Goal: Task Accomplishment & Management: Complete application form

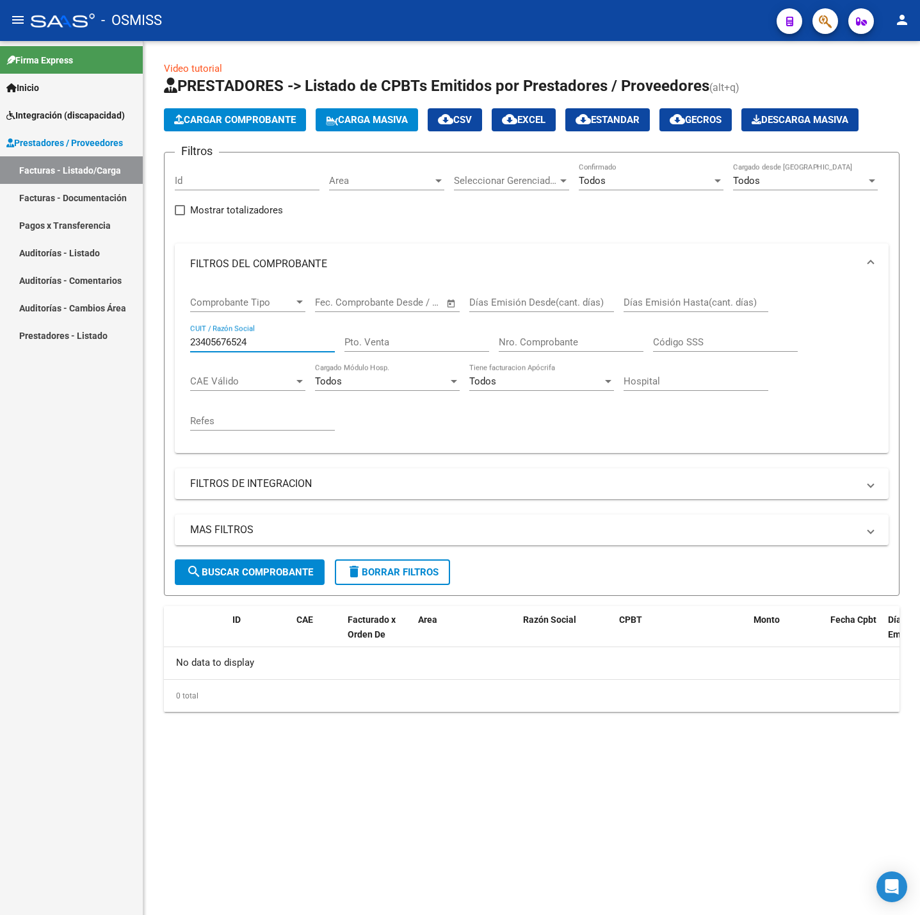
drag, startPoint x: 282, startPoint y: 341, endPoint x: 35, endPoint y: 352, distance: 247.5
click at [35, 352] on mat-sidenav-container "Firma Express Inicio Instructivos Contacto OS Integración (discapacidad) Legajo…" at bounding box center [460, 478] width 920 height 874
type input "27214425020"
click at [258, 569] on span "search Buscar Comprobante" at bounding box center [249, 572] width 127 height 12
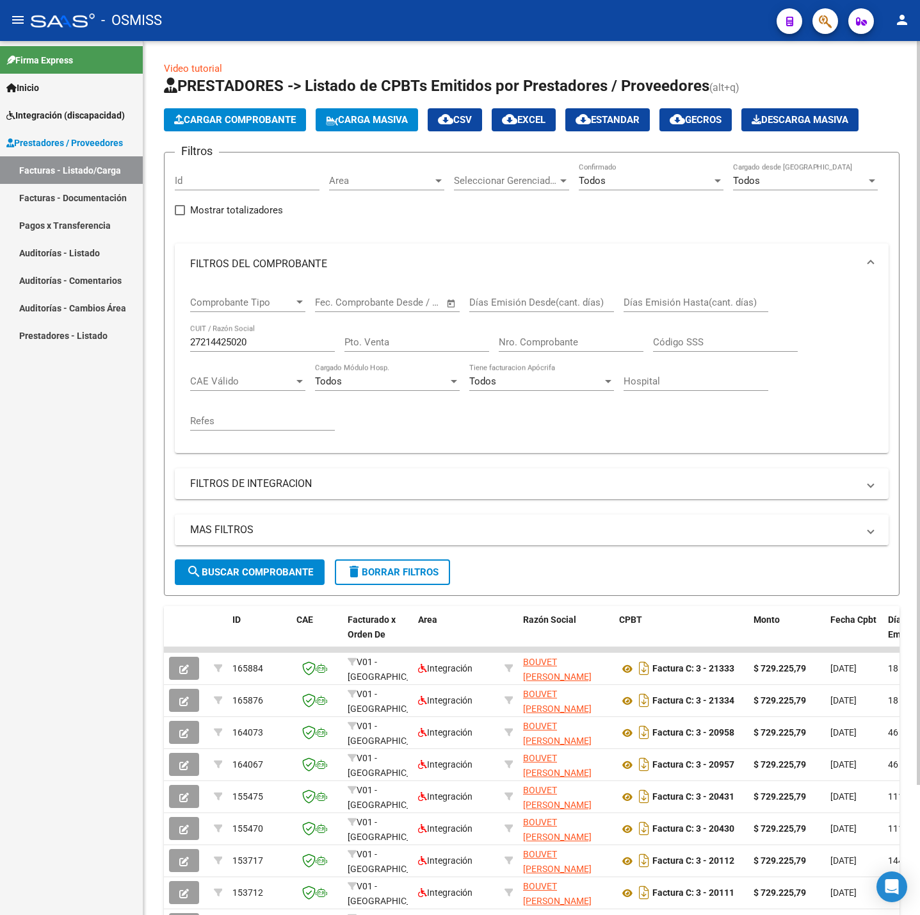
scroll to position [96, 0]
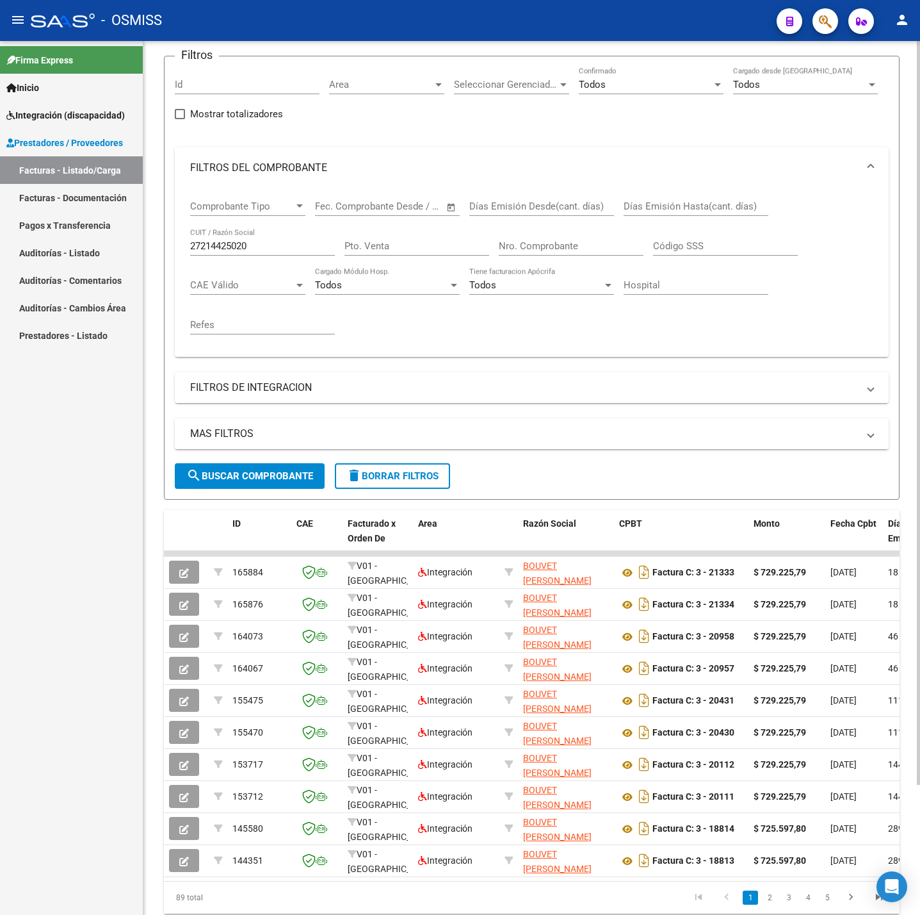
drag, startPoint x: 435, startPoint y: 420, endPoint x: 418, endPoint y: 438, distance: 25.4
click at [435, 420] on mat-expansion-panel-header "MAS FILTROS" at bounding box center [532, 433] width 714 height 31
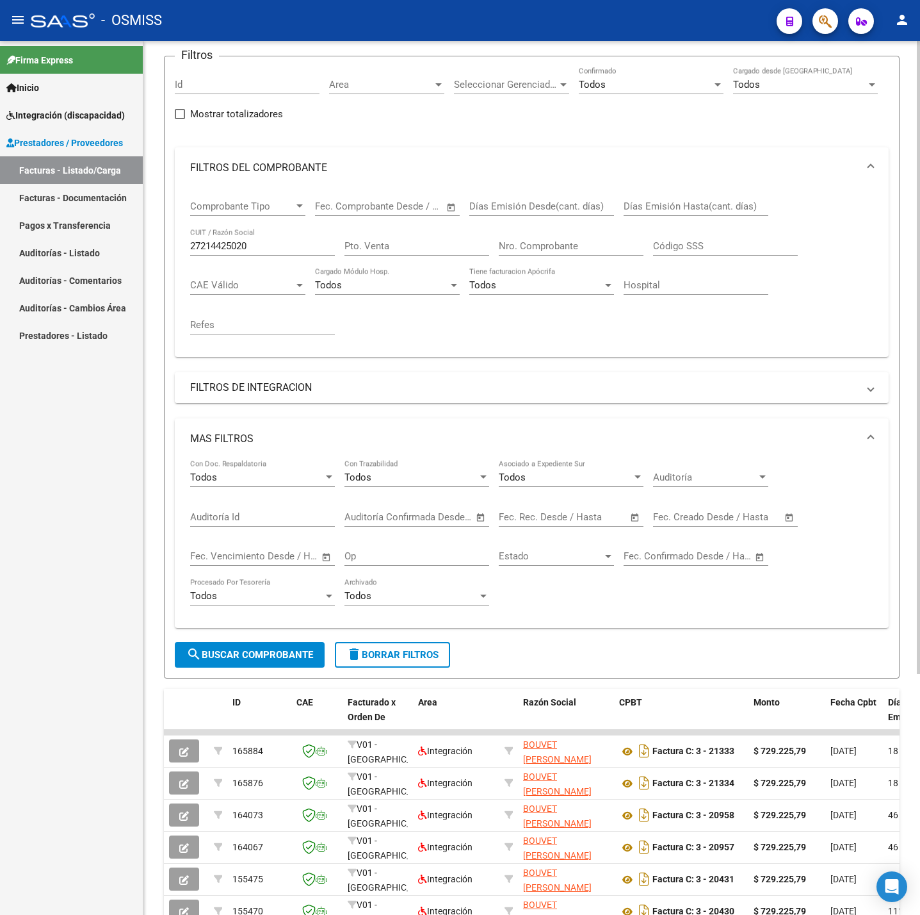
click at [386, 394] on mat-panel-title "FILTROS DE INTEGRACION" at bounding box center [524, 387] width 668 height 14
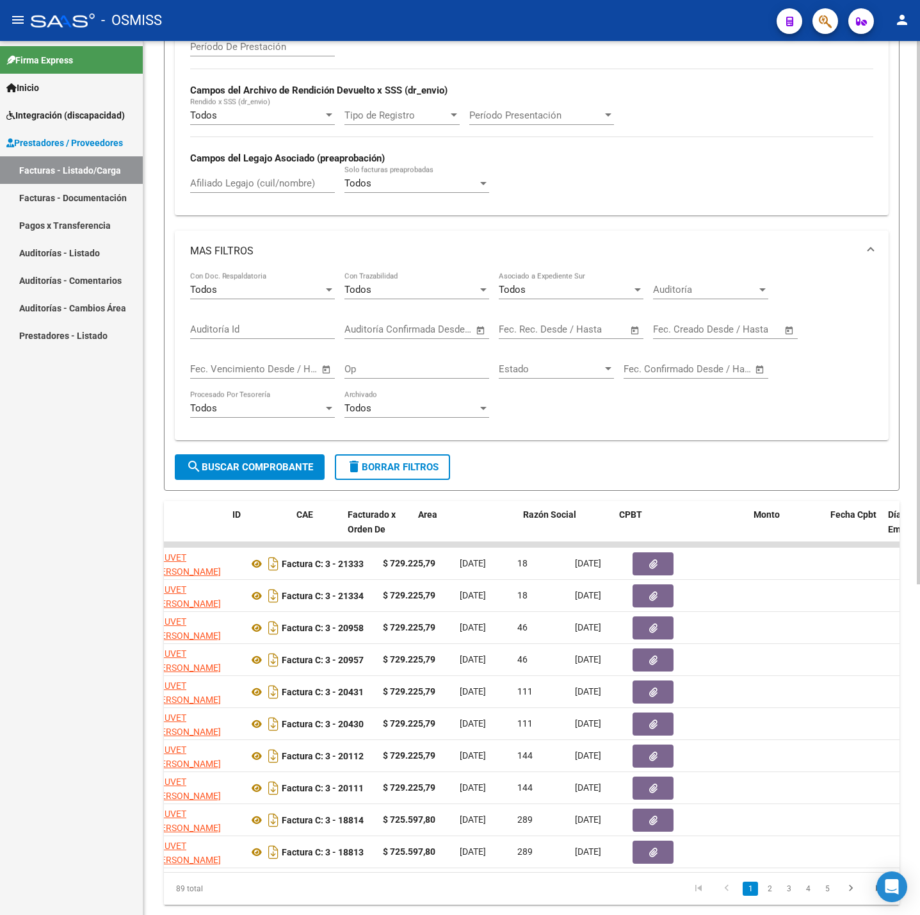
scroll to position [0, 0]
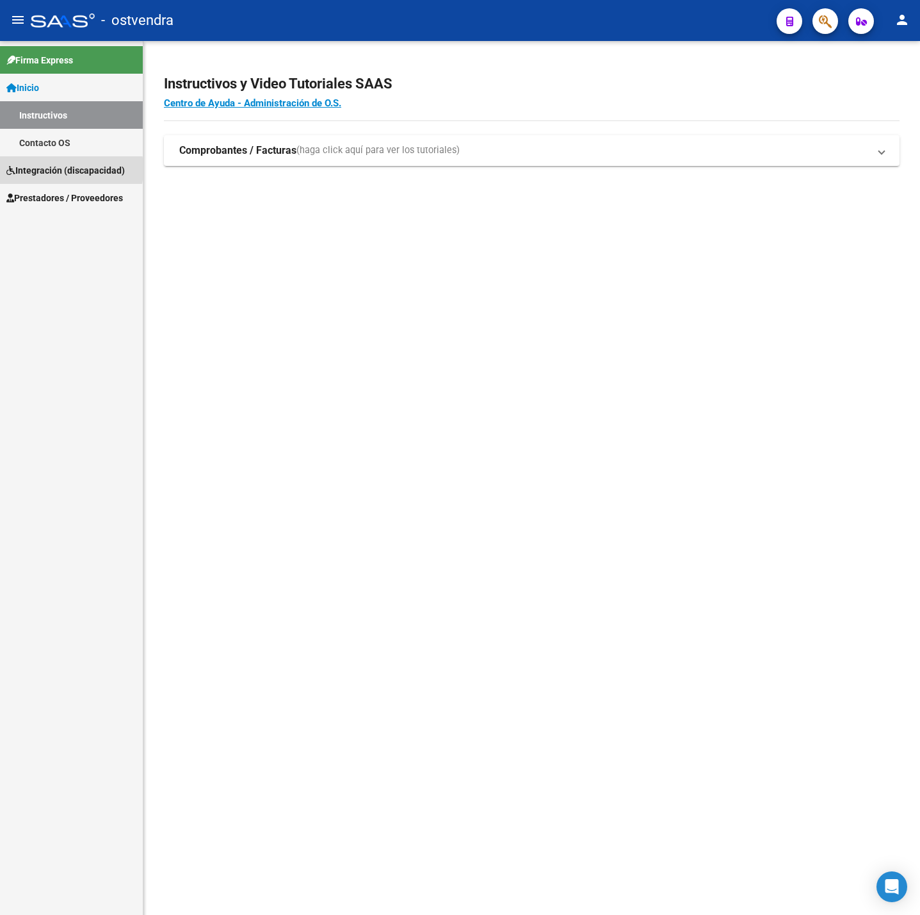
click at [45, 169] on span "Integración (discapacidad)" at bounding box center [65, 170] width 118 height 14
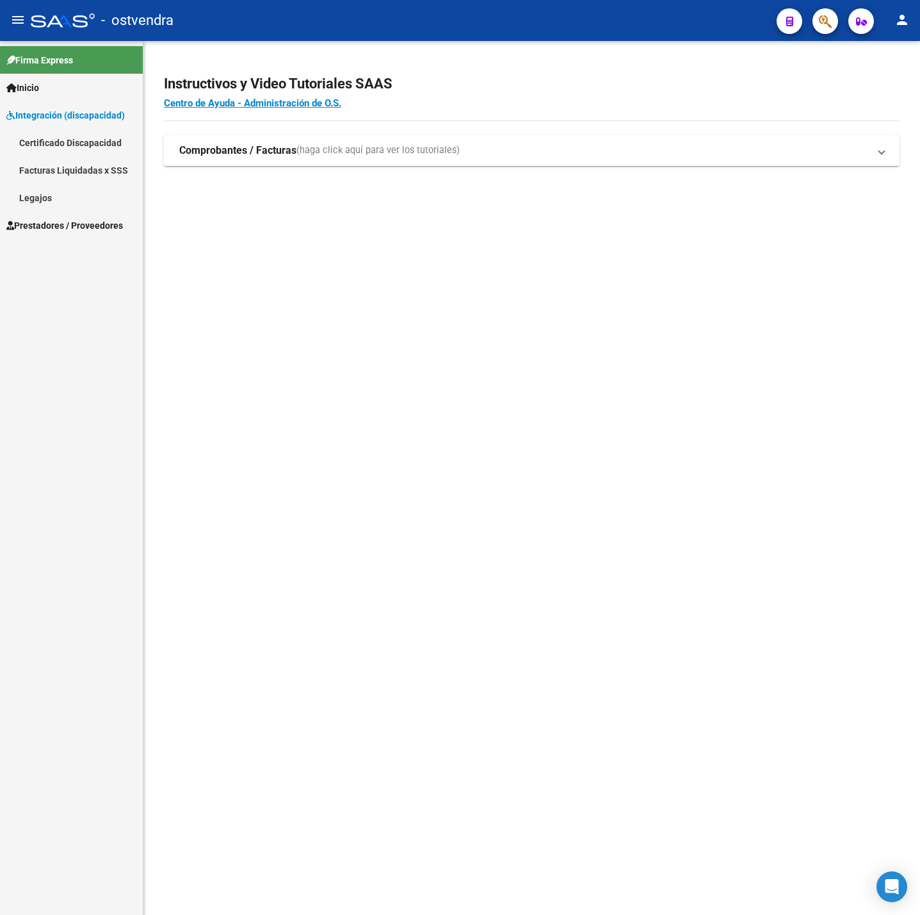
click at [65, 244] on div "Firma Express Inicio Instructivos Contacto OS Integración (discapacidad) Certif…" at bounding box center [71, 478] width 143 height 874
click at [61, 241] on div "Firma Express Inicio Instructivos Contacto OS Integración (discapacidad) Certif…" at bounding box center [71, 478] width 143 height 874
click at [60, 234] on link "Prestadores / Proveedores" at bounding box center [71, 225] width 143 height 28
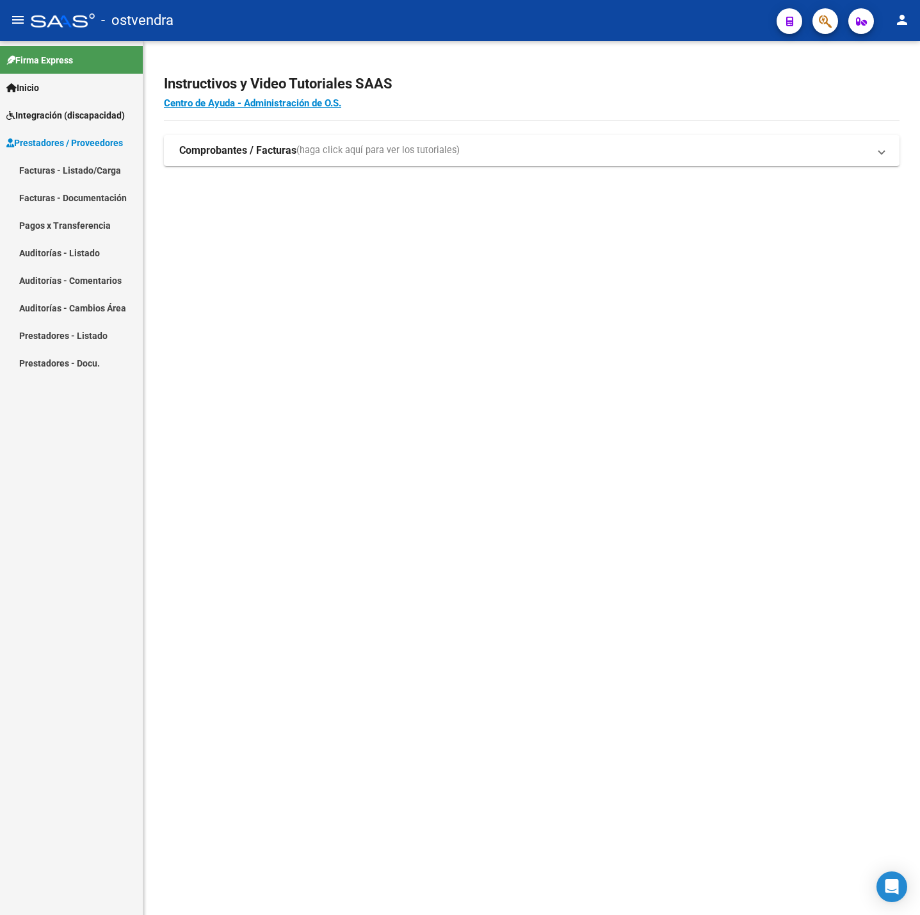
click at [70, 175] on link "Facturas - Listado/Carga" at bounding box center [71, 170] width 143 height 28
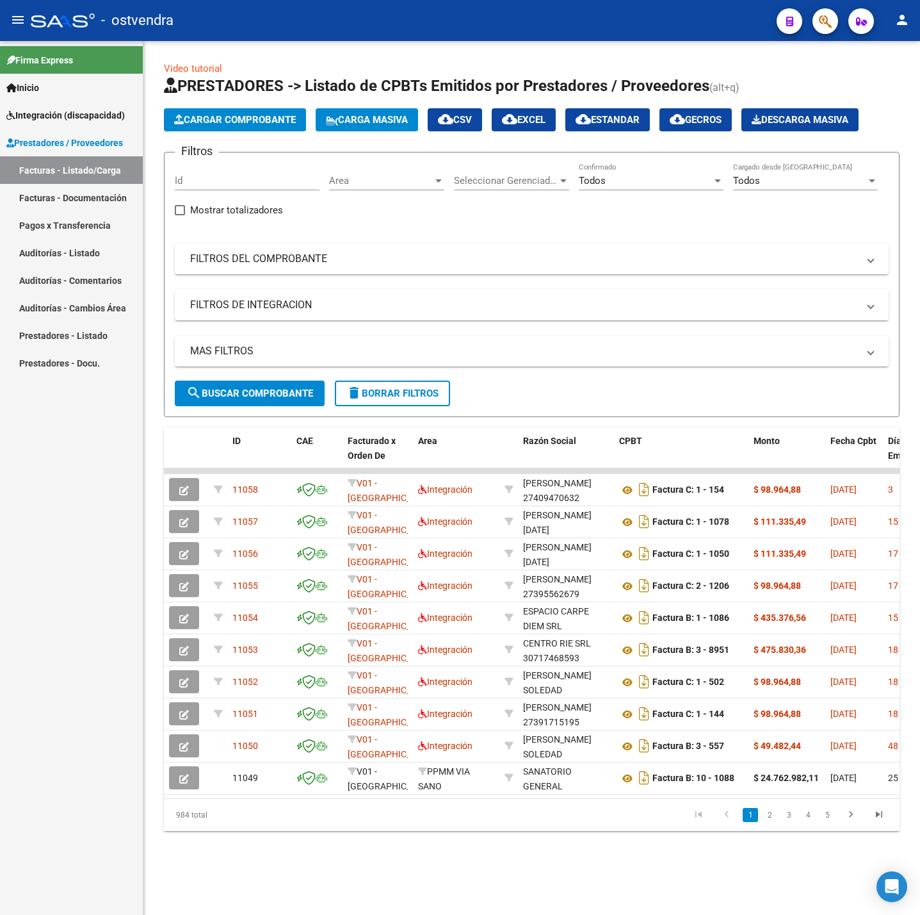
click at [427, 396] on span "delete Borrar Filtros" at bounding box center [393, 394] width 92 height 12
click at [598, 188] on div "No Confirmado" at bounding box center [651, 177] width 145 height 28
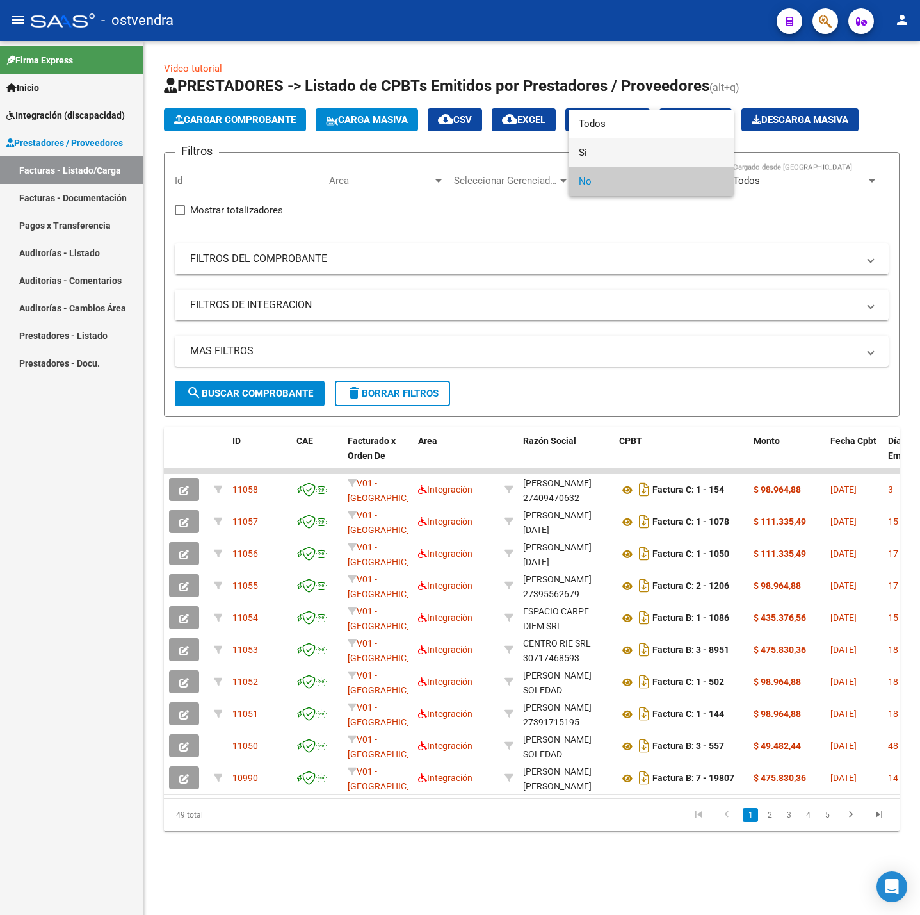
click at [621, 139] on span "Si" at bounding box center [651, 152] width 145 height 29
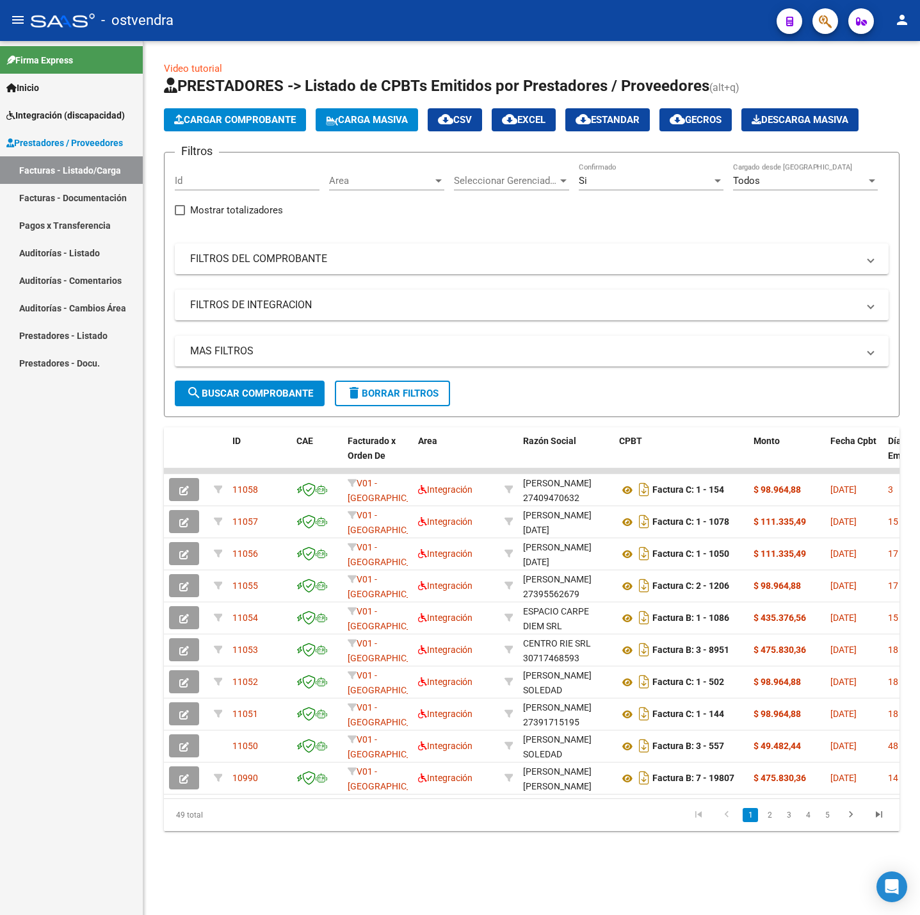
click at [591, 172] on div "Si Confirmado" at bounding box center [651, 177] width 145 height 28
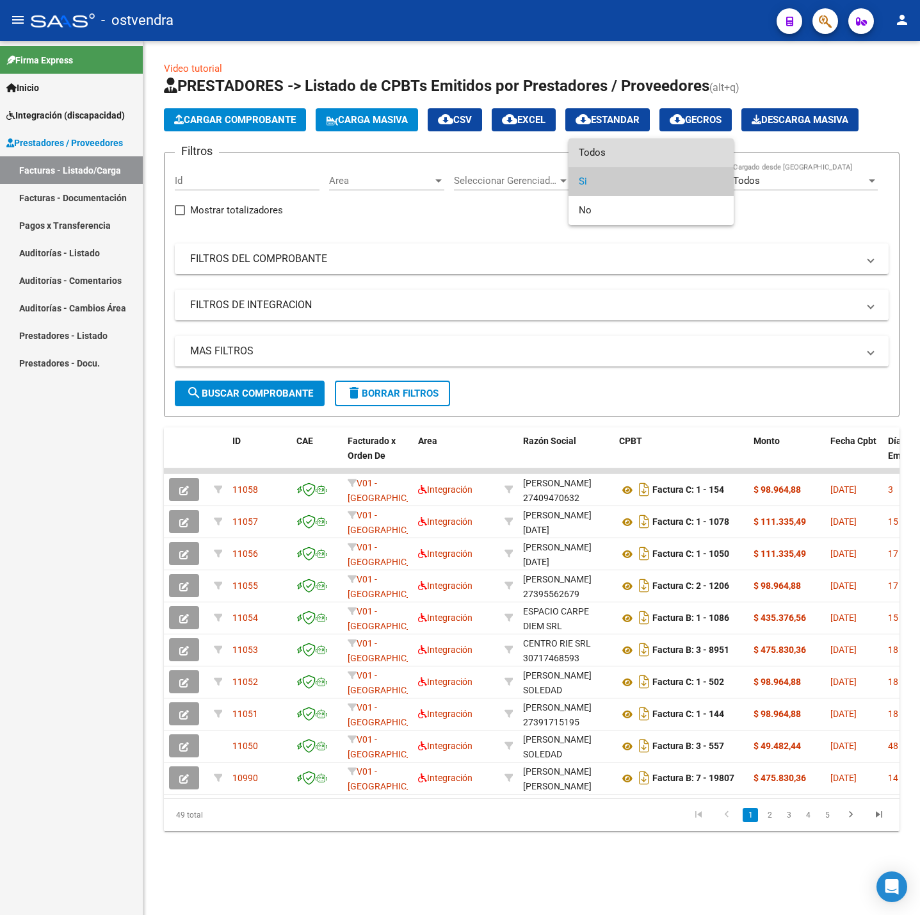
click at [613, 141] on span "Todos" at bounding box center [651, 152] width 145 height 29
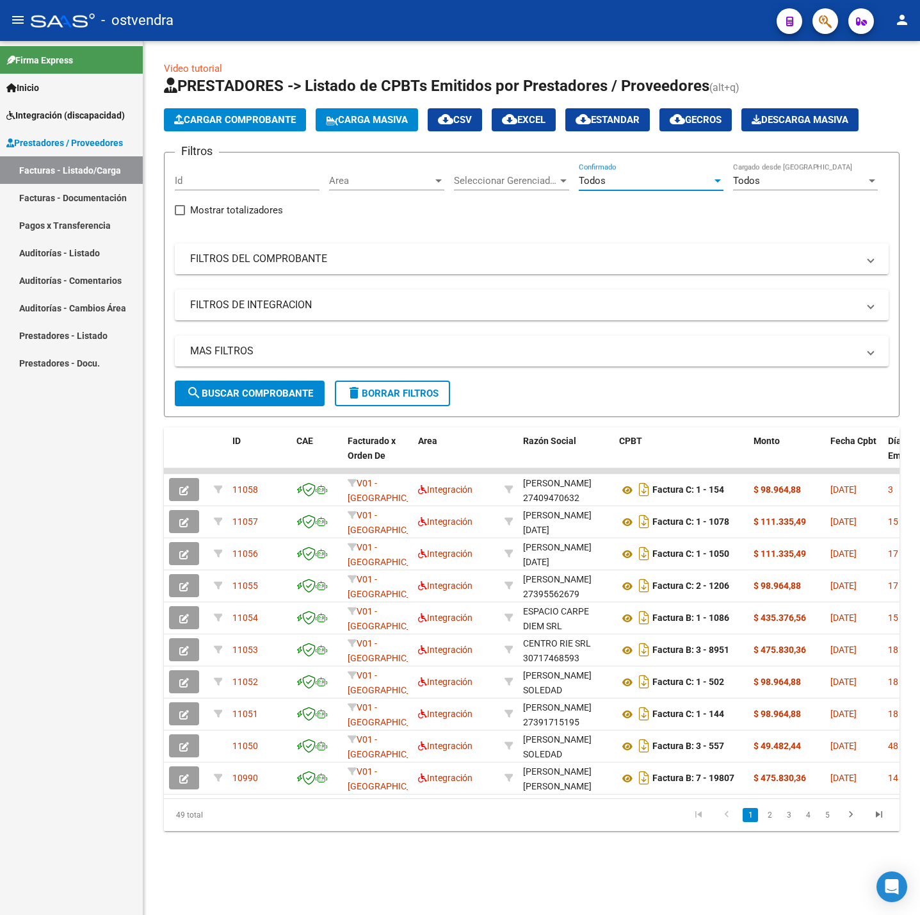
click at [342, 266] on mat-panel-title "FILTROS DEL COMPROBANTE" at bounding box center [524, 259] width 668 height 14
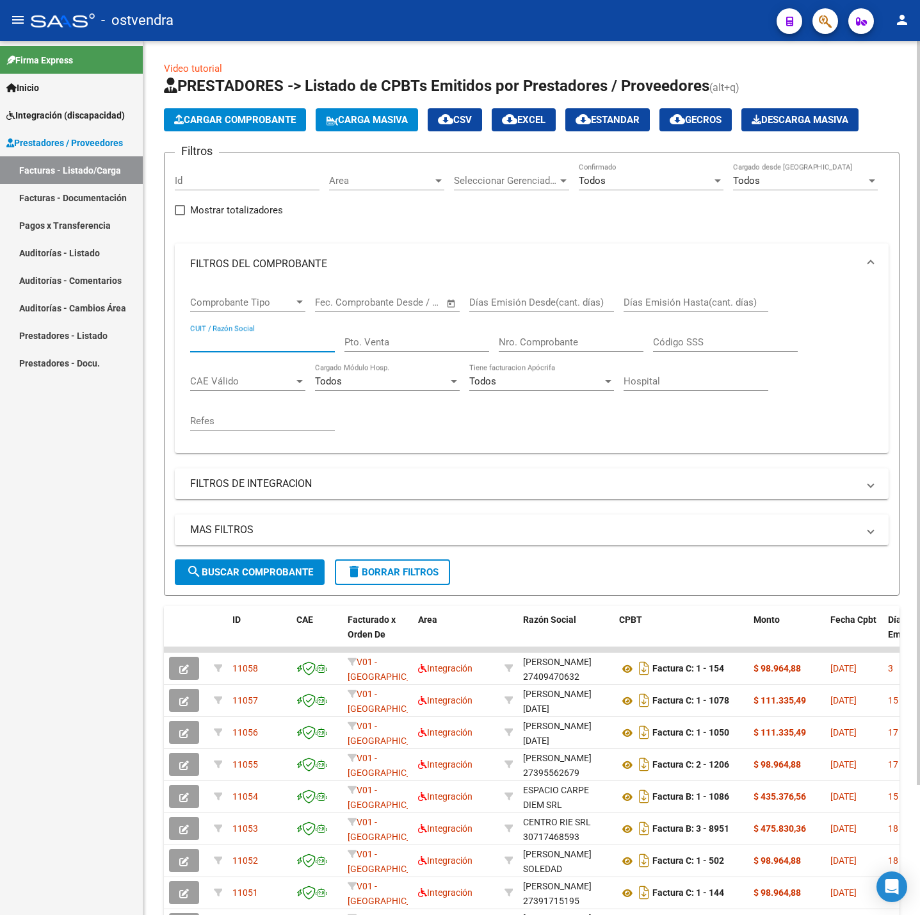
drag, startPoint x: 273, startPoint y: 333, endPoint x: 241, endPoint y: 344, distance: 33.8
paste input "27353639159"
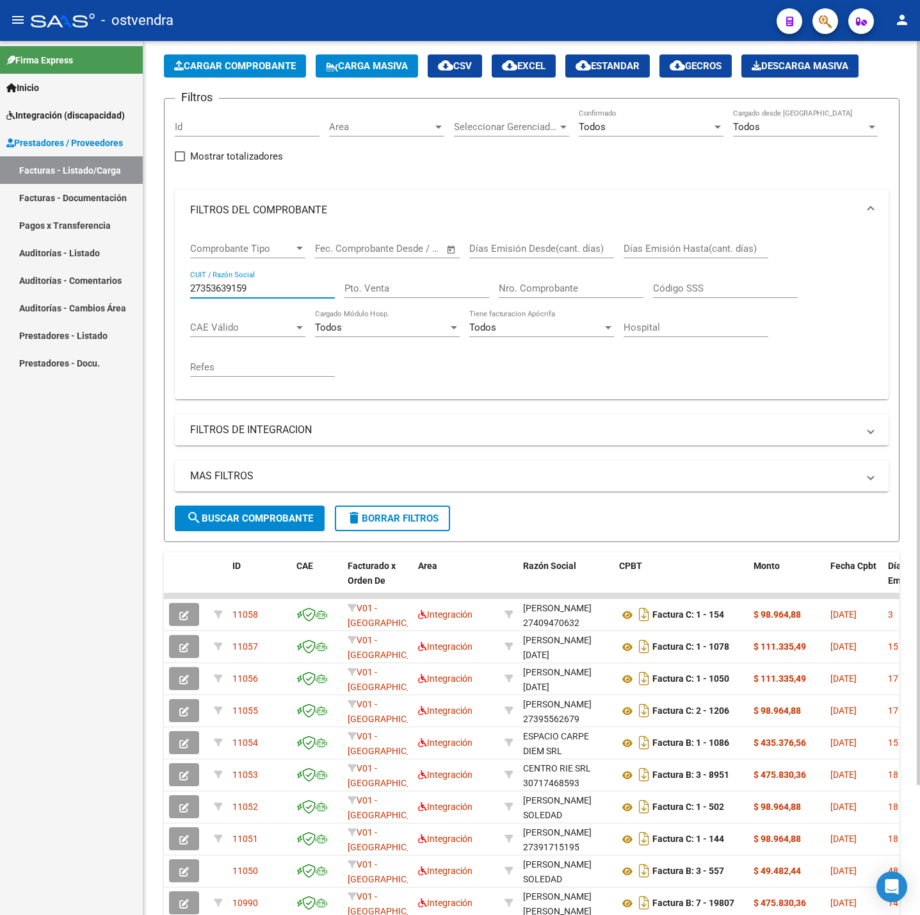
scroll to position [96, 0]
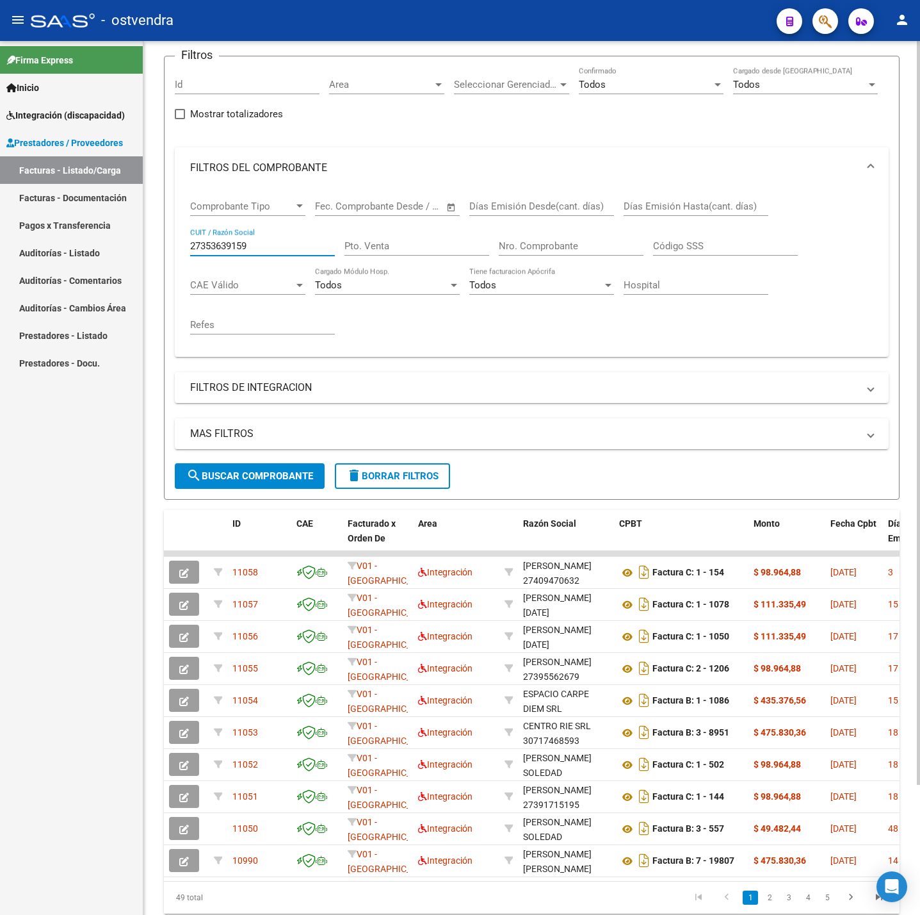
type input "27353639159"
click at [354, 373] on mat-expansion-panel-header "FILTROS DE INTEGRACION" at bounding box center [532, 387] width 714 height 31
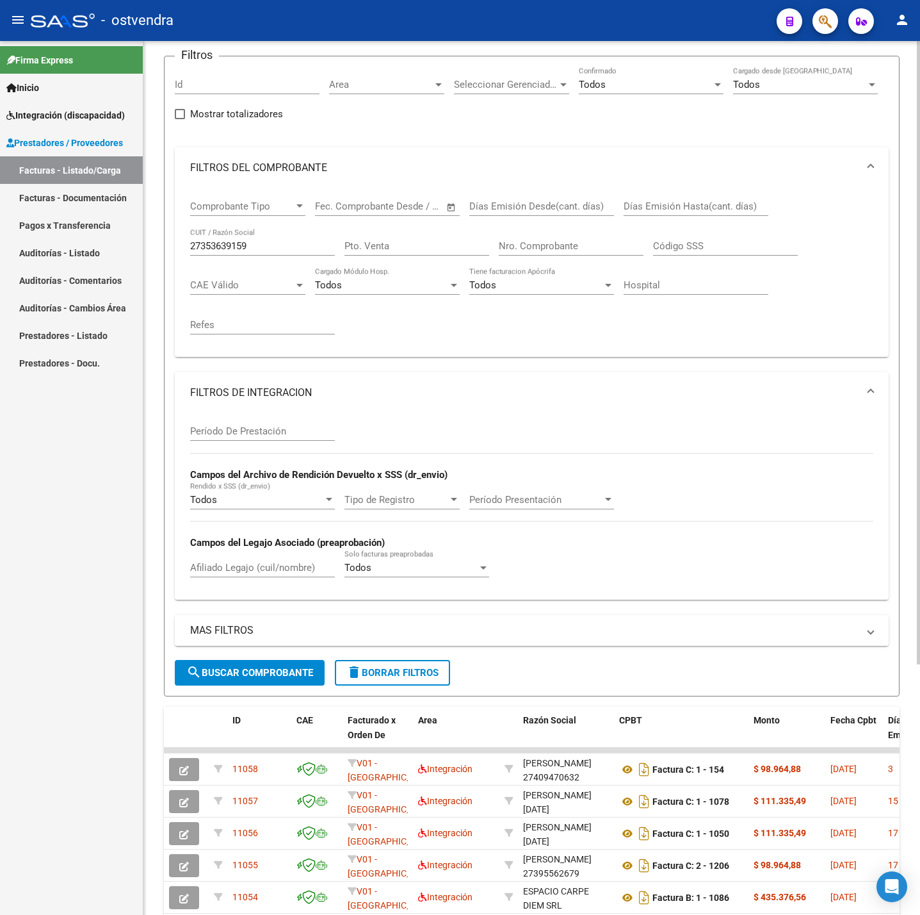
click at [243, 421] on div "Período De Prestación" at bounding box center [262, 427] width 145 height 28
click at [272, 435] on input "Período De Prestación" at bounding box center [262, 431] width 145 height 12
click at [300, 683] on button "search Buscar Comprobante" at bounding box center [250, 673] width 150 height 26
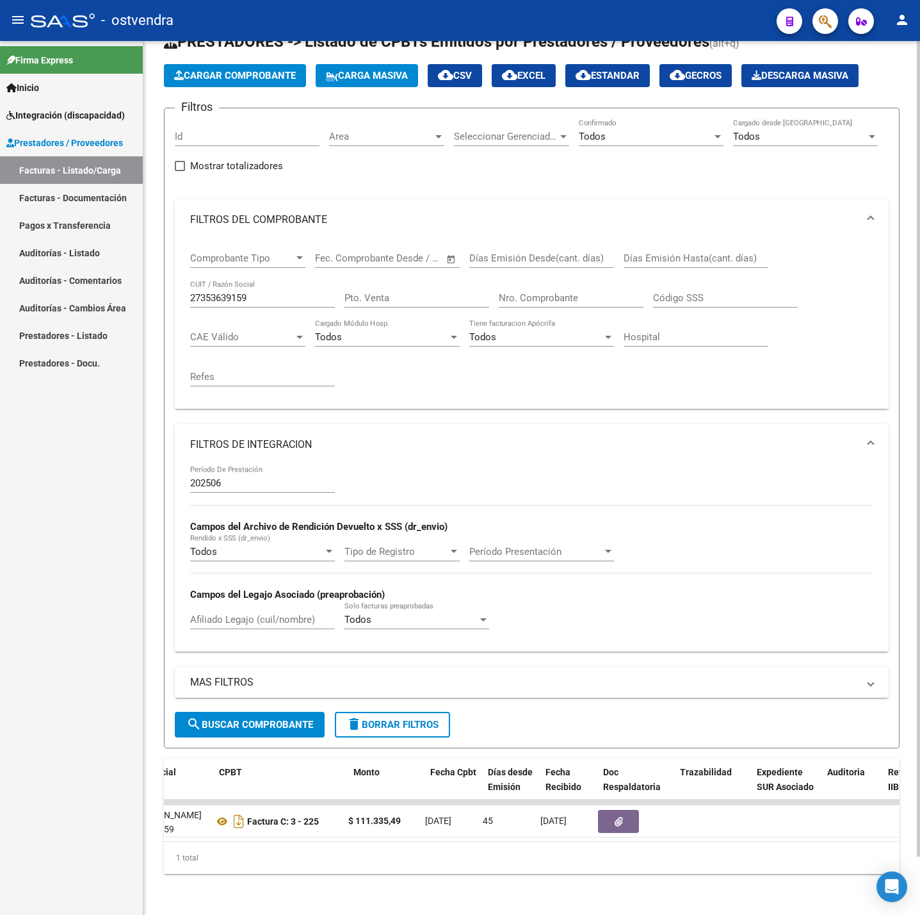
scroll to position [0, 400]
click at [295, 477] on input "202506" at bounding box center [262, 483] width 145 height 12
type input "202507"
click at [306, 712] on button "search Buscar Comprobante" at bounding box center [250, 725] width 150 height 26
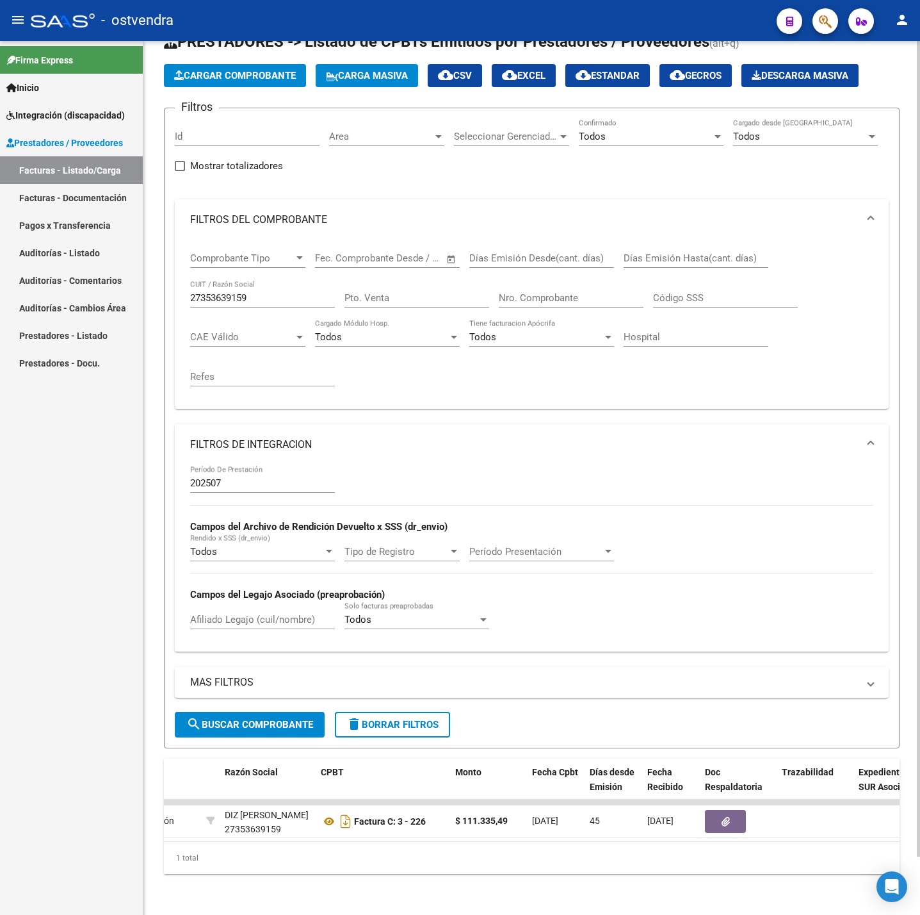
scroll to position [0, 315]
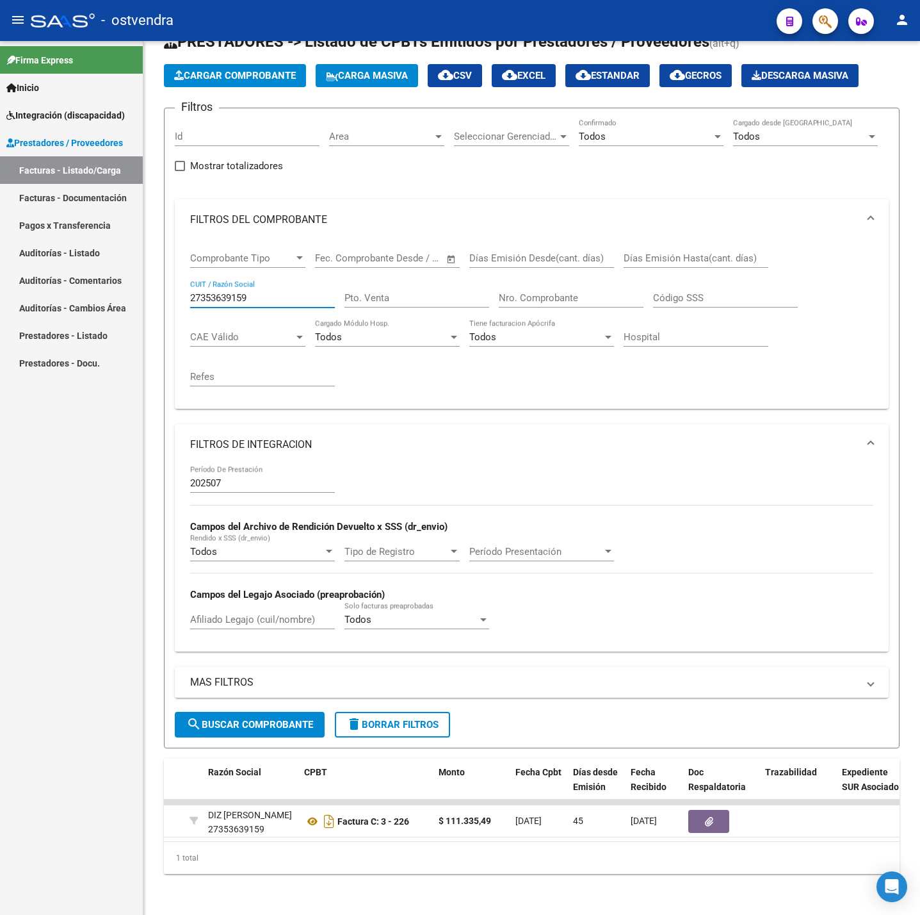
drag, startPoint x: 288, startPoint y: 283, endPoint x: 135, endPoint y: 285, distance: 153.1
click at [135, 285] on mat-sidenav-container "Firma Express Inicio Instructivos Contacto OS Integración (discapacidad) Certif…" at bounding box center [460, 478] width 920 height 874
paste input "0955335393"
click at [252, 712] on button "search Buscar Comprobante" at bounding box center [250, 725] width 150 height 26
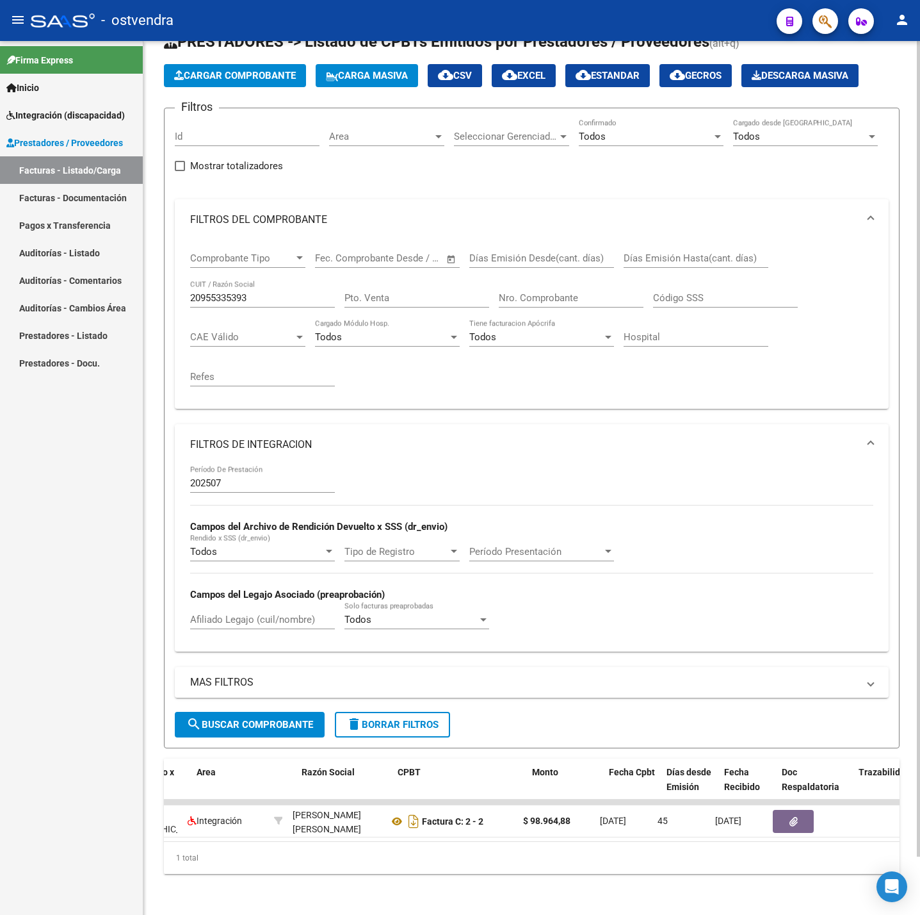
scroll to position [0, 222]
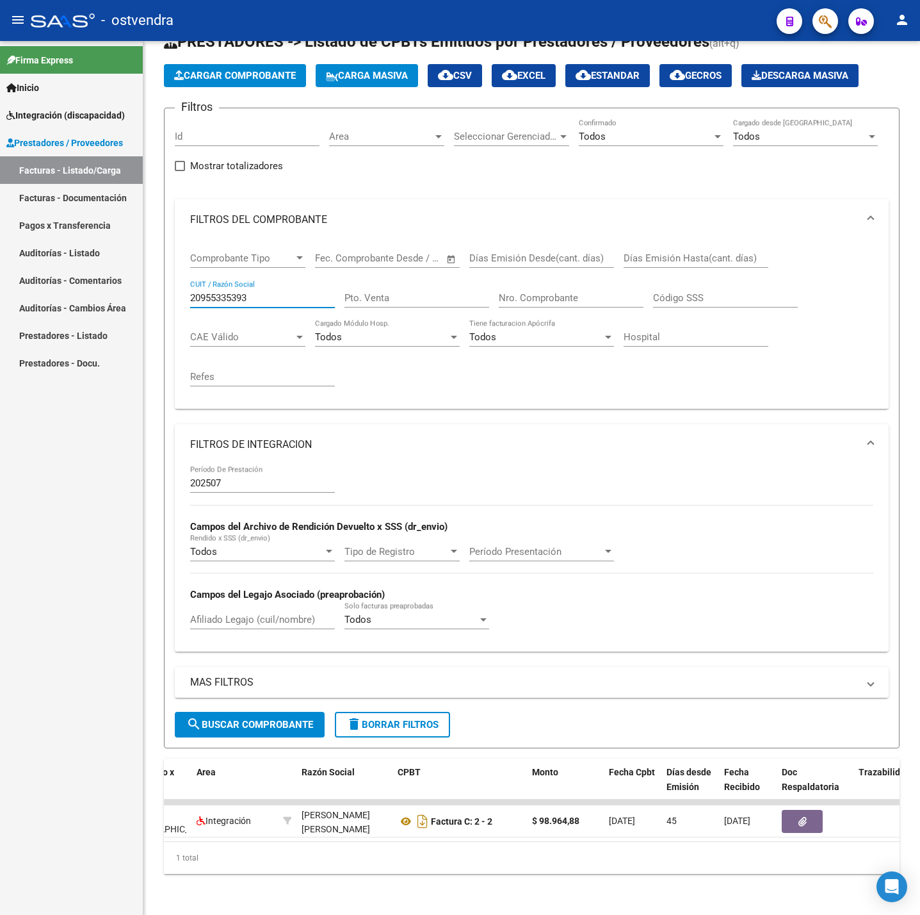
drag, startPoint x: 281, startPoint y: 279, endPoint x: 106, endPoint y: 277, distance: 174.9
click at [106, 277] on mat-sidenav-container "Firma Express Inicio Instructivos Contacto OS Integración (discapacidad) Certif…" at bounding box center [460, 478] width 920 height 874
paste input "7235676090"
click at [273, 719] on span "search Buscar Comprobante" at bounding box center [249, 725] width 127 height 12
drag, startPoint x: 252, startPoint y: 277, endPoint x: 112, endPoint y: 252, distance: 142.4
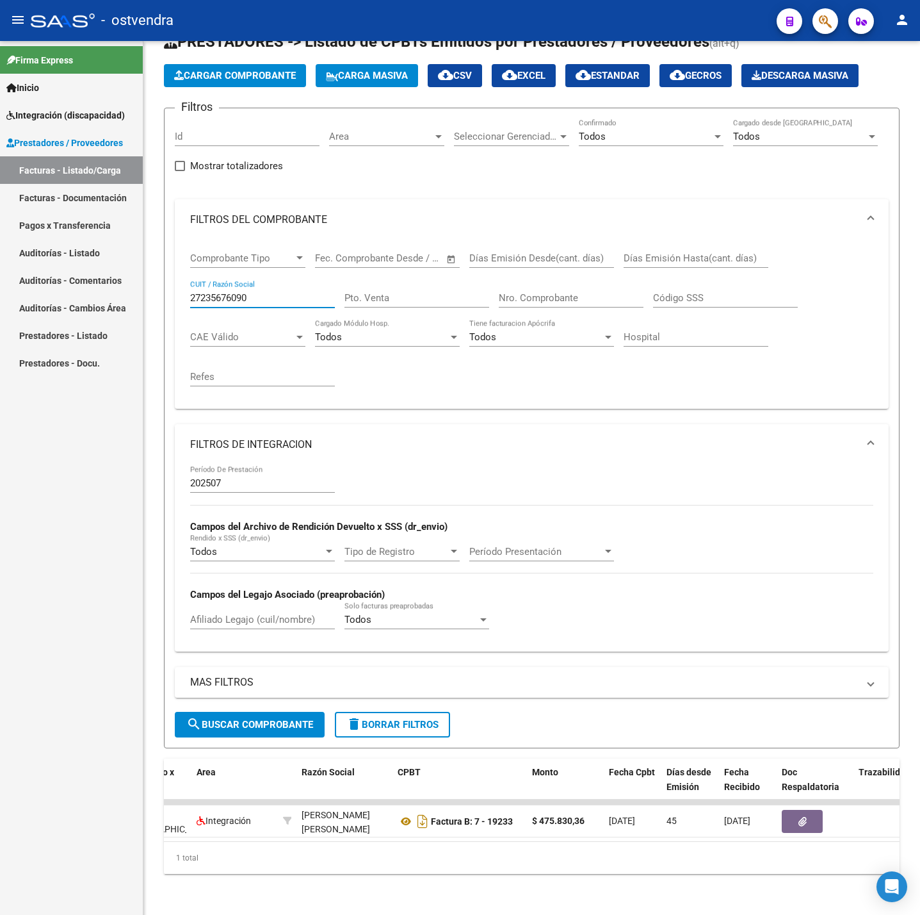
click at [112, 252] on mat-sidenav-container "Firma Express Inicio Instructivos Contacto OS Integración (discapacidad) Certif…" at bounding box center [460, 478] width 920 height 874
paste input "33716588969"
click at [254, 719] on span "search Buscar Comprobante" at bounding box center [249, 725] width 127 height 12
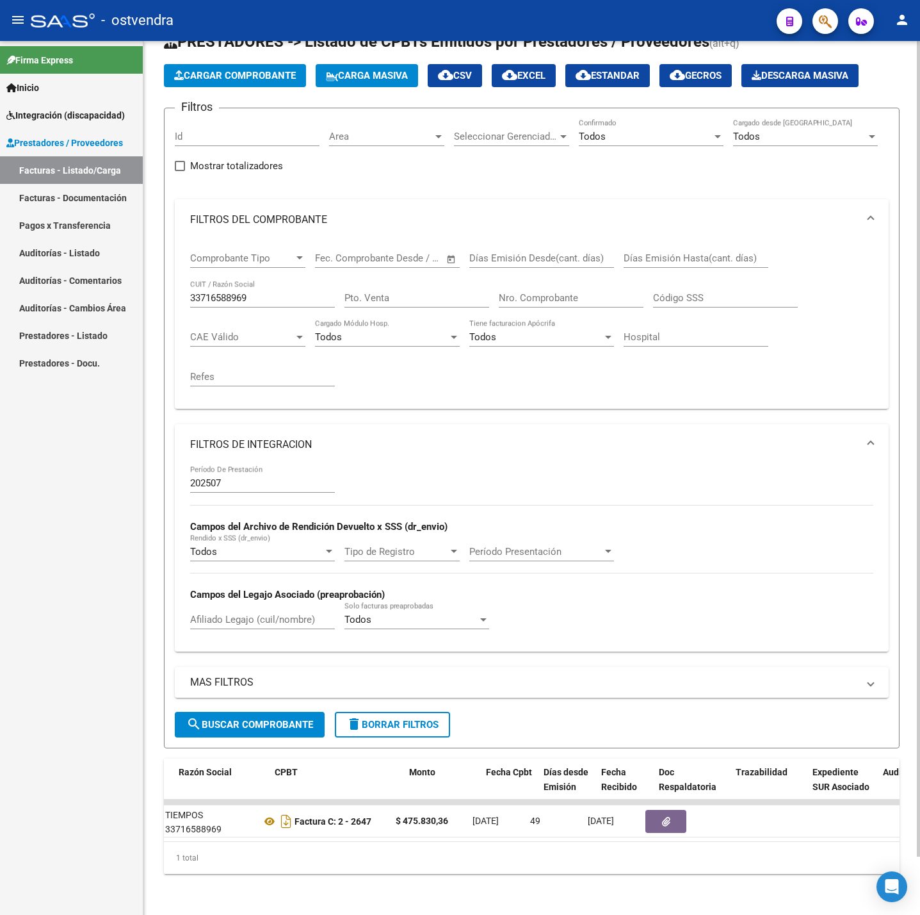
scroll to position [0, 302]
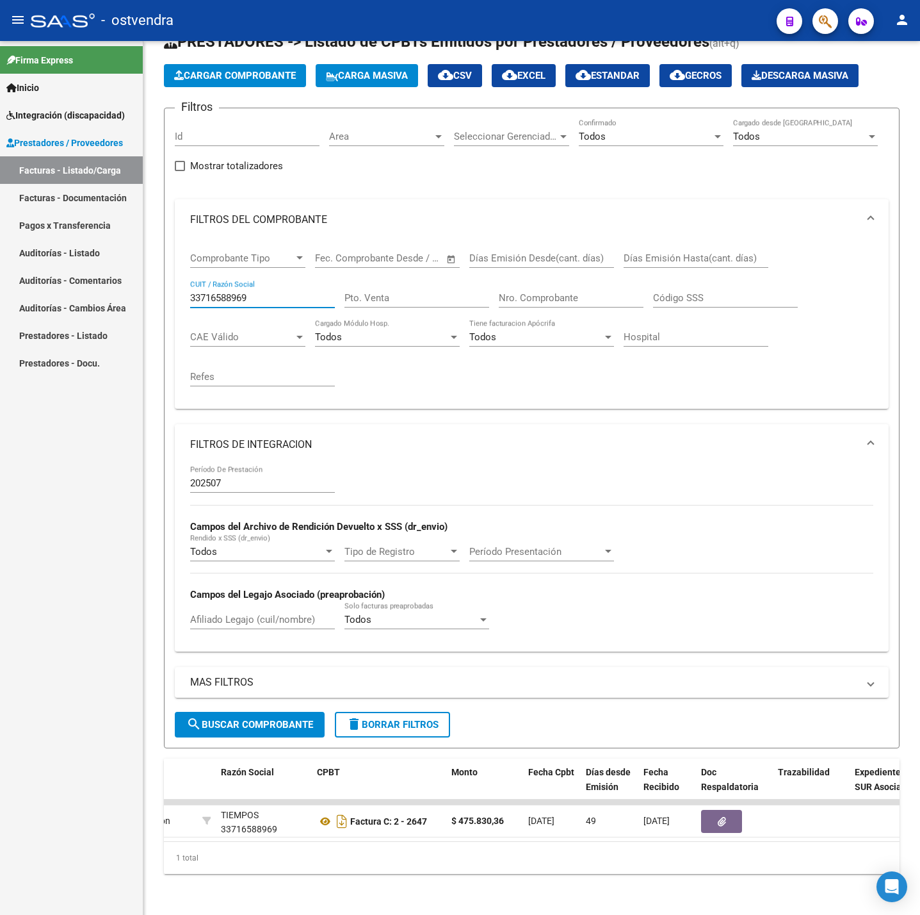
drag, startPoint x: 248, startPoint y: 273, endPoint x: 142, endPoint y: 273, distance: 105.7
click at [142, 273] on mat-sidenav-container "Firma Express Inicio Instructivos Contacto OS Integración (discapacidad) Certif…" at bounding box center [460, 478] width 920 height 874
paste input "27394283881"
type input "27394283881"
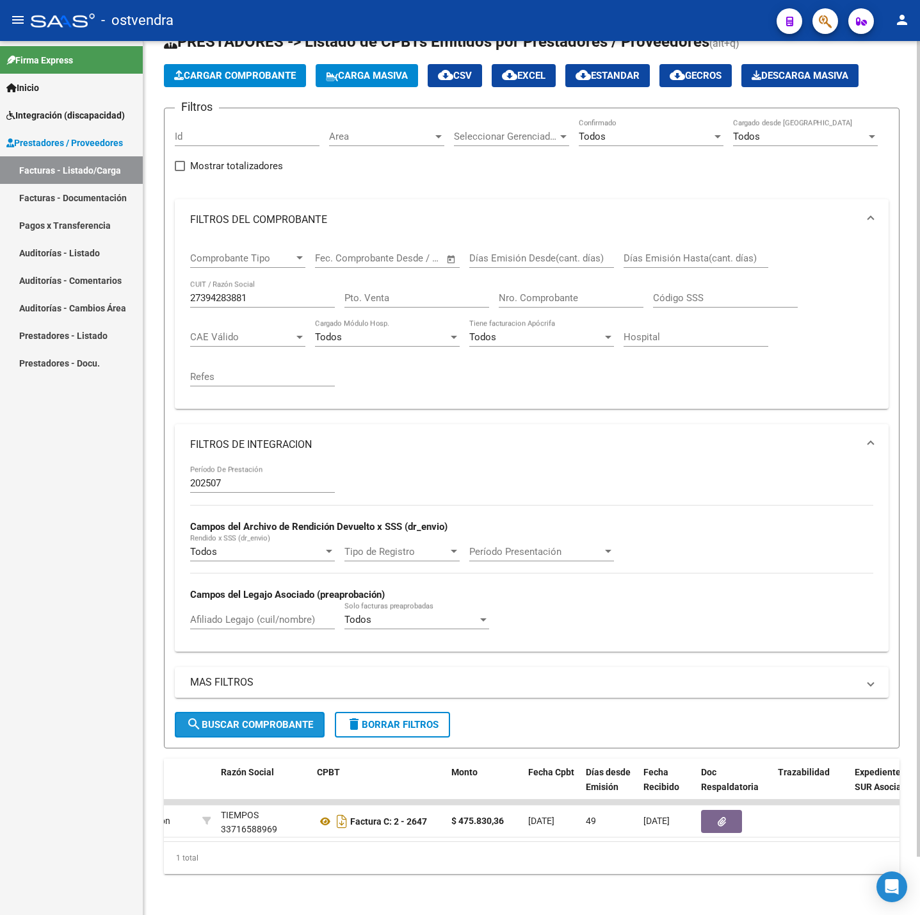
click at [302, 712] on button "search Buscar Comprobante" at bounding box center [250, 725] width 150 height 26
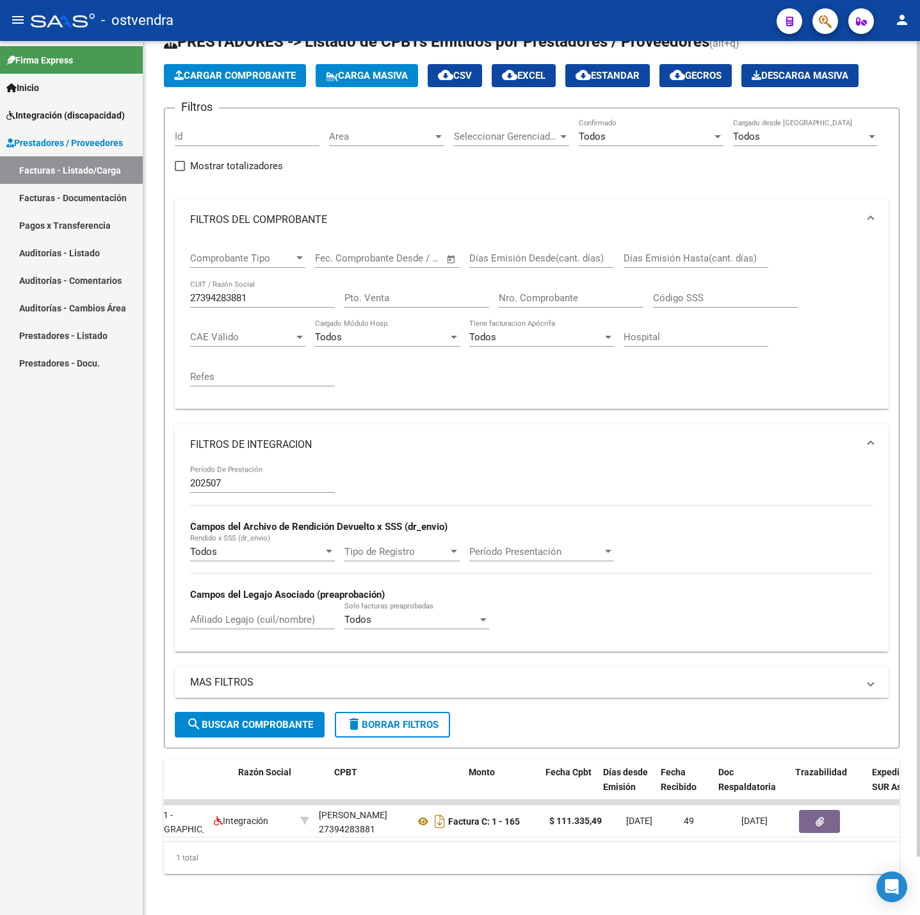
scroll to position [0, 285]
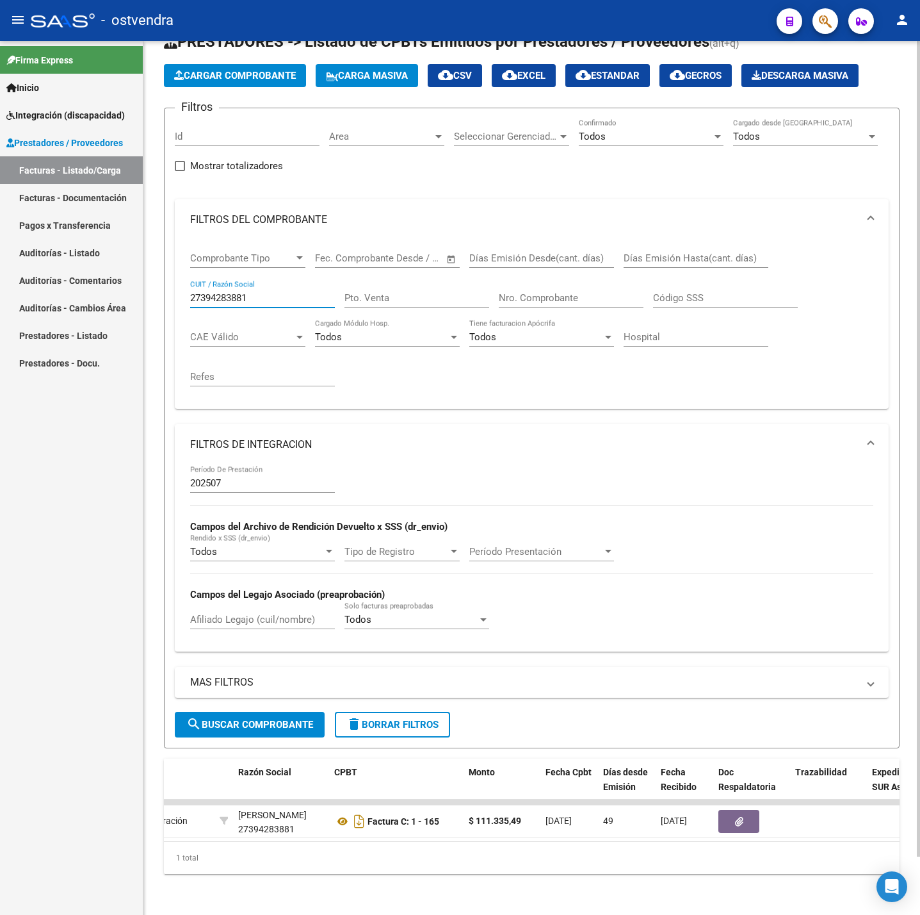
drag, startPoint x: 265, startPoint y: 281, endPoint x: 159, endPoint y: 268, distance: 106.5
click at [159, 268] on div "Video tutorial PRESTADORES -> Listado de CPBTs Emitidos por Prestadores / Prove…" at bounding box center [531, 456] width 777 height 918
click at [283, 719] on span "search Buscar Comprobante" at bounding box center [249, 725] width 127 height 12
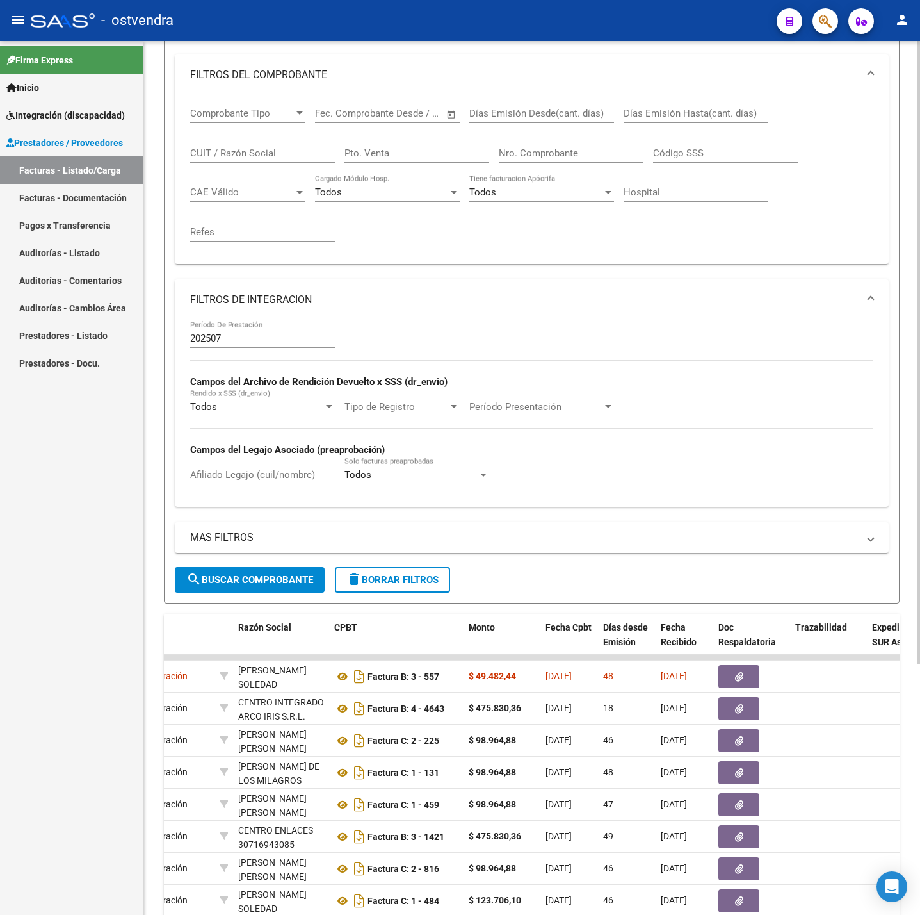
scroll to position [350, 0]
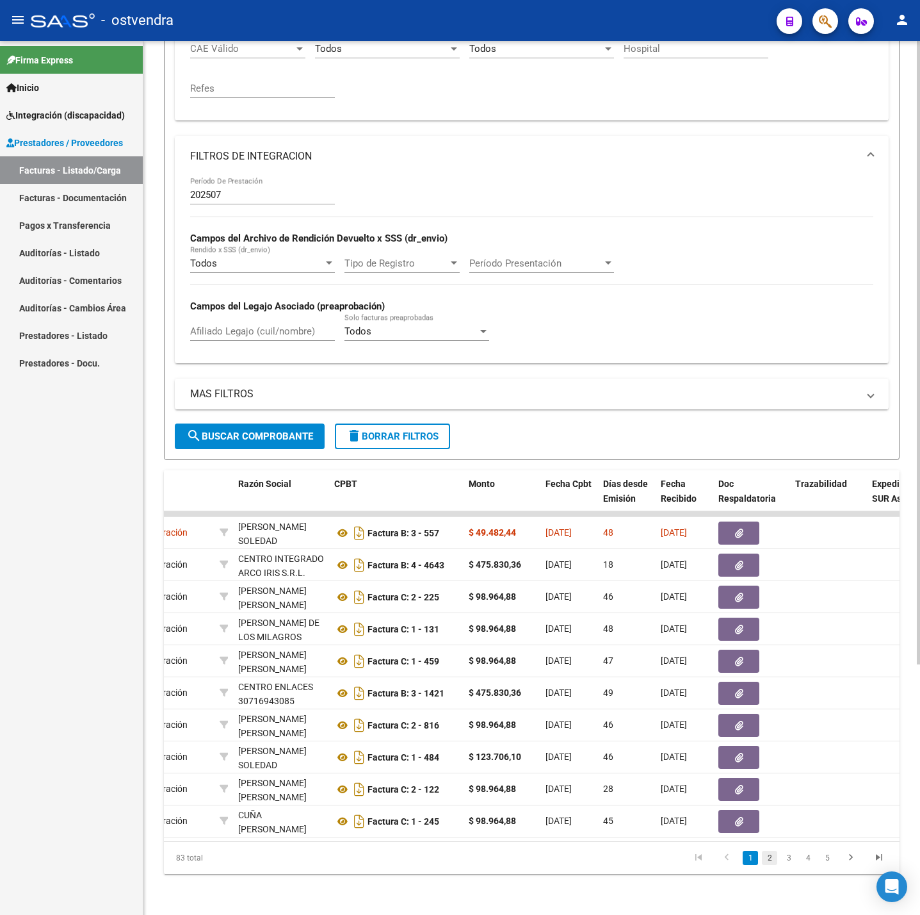
click at [776, 861] on link "2" at bounding box center [769, 858] width 15 height 14
click at [788, 856] on link "3" at bounding box center [788, 858] width 15 height 14
click at [808, 861] on link "4" at bounding box center [808, 858] width 15 height 14
click at [813, 863] on link "5" at bounding box center [808, 858] width 15 height 14
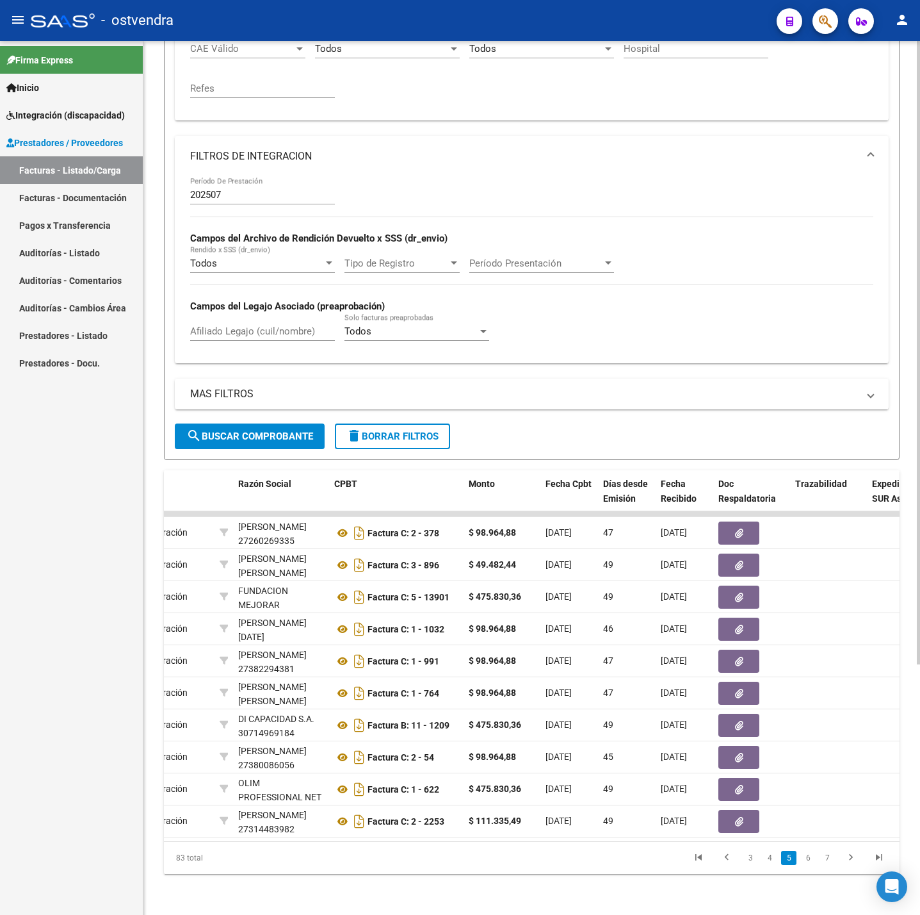
click at [277, 177] on div "202507 Período De Prestación" at bounding box center [262, 191] width 145 height 28
type input "202508"
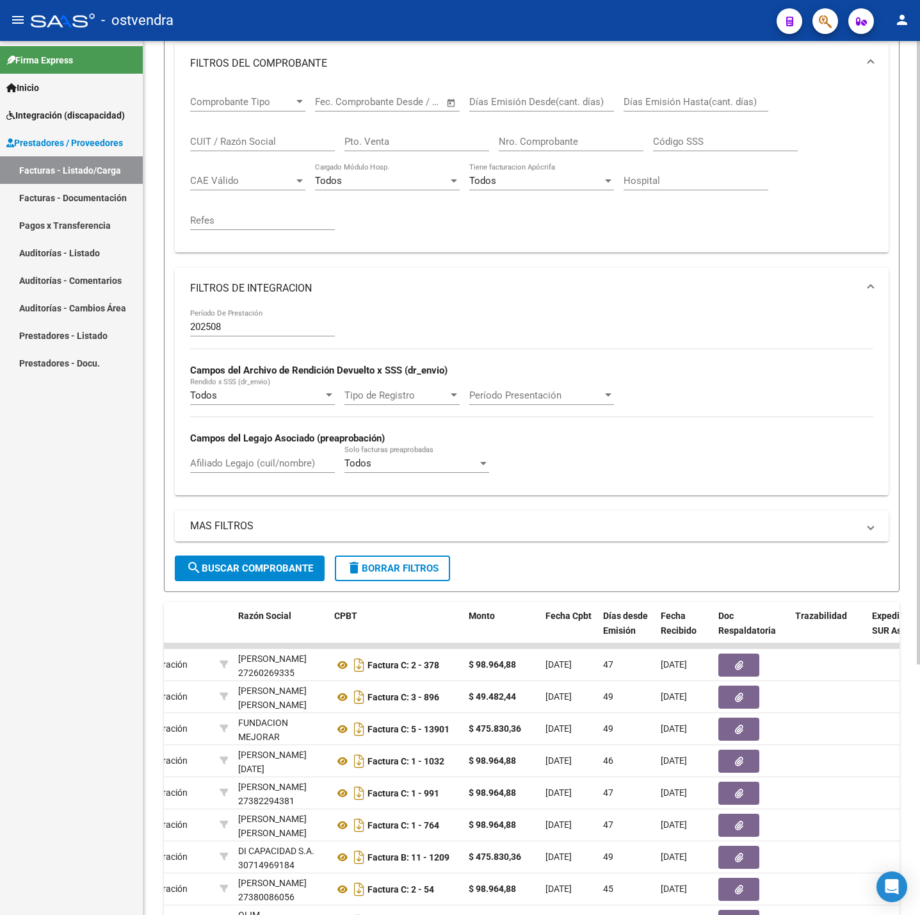
scroll to position [62, 0]
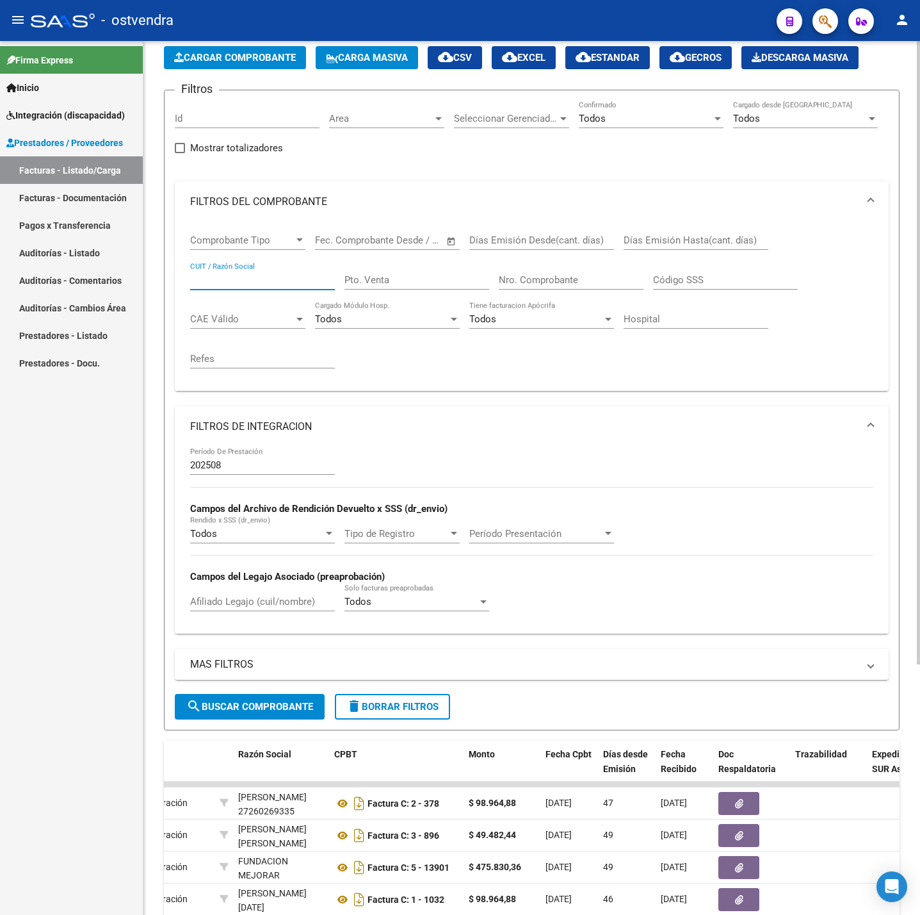
paste input "20955335393"
click at [277, 701] on button "search Buscar Comprobante" at bounding box center [250, 707] width 150 height 26
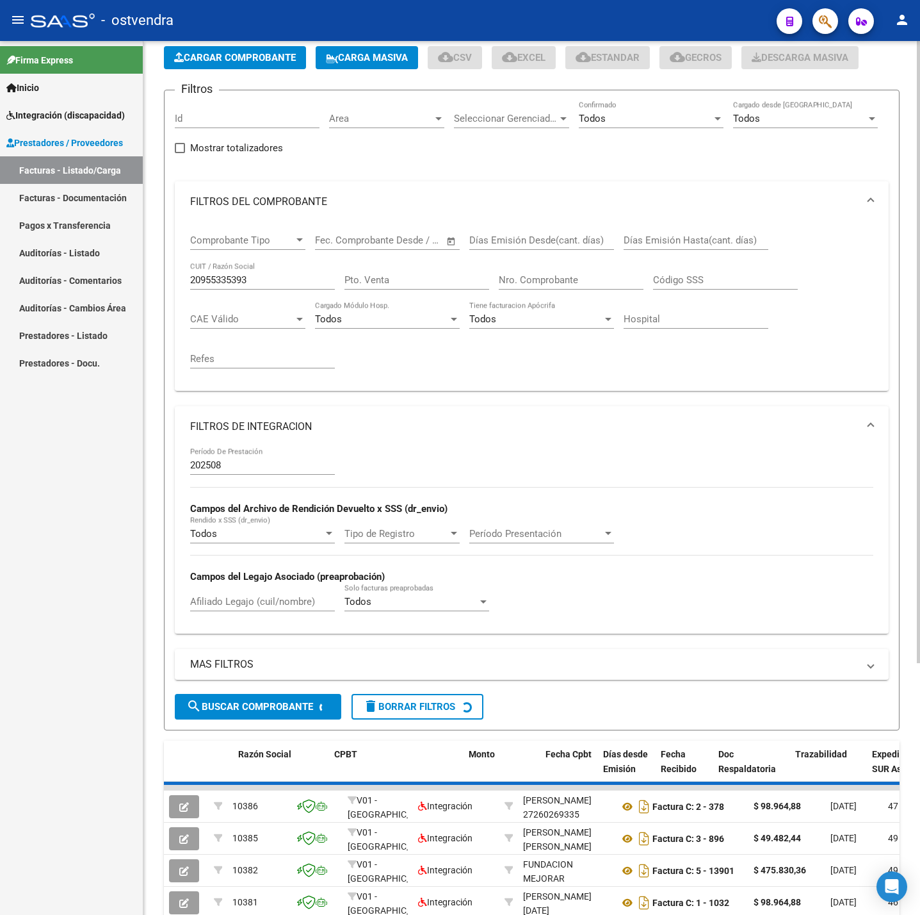
scroll to position [38, 0]
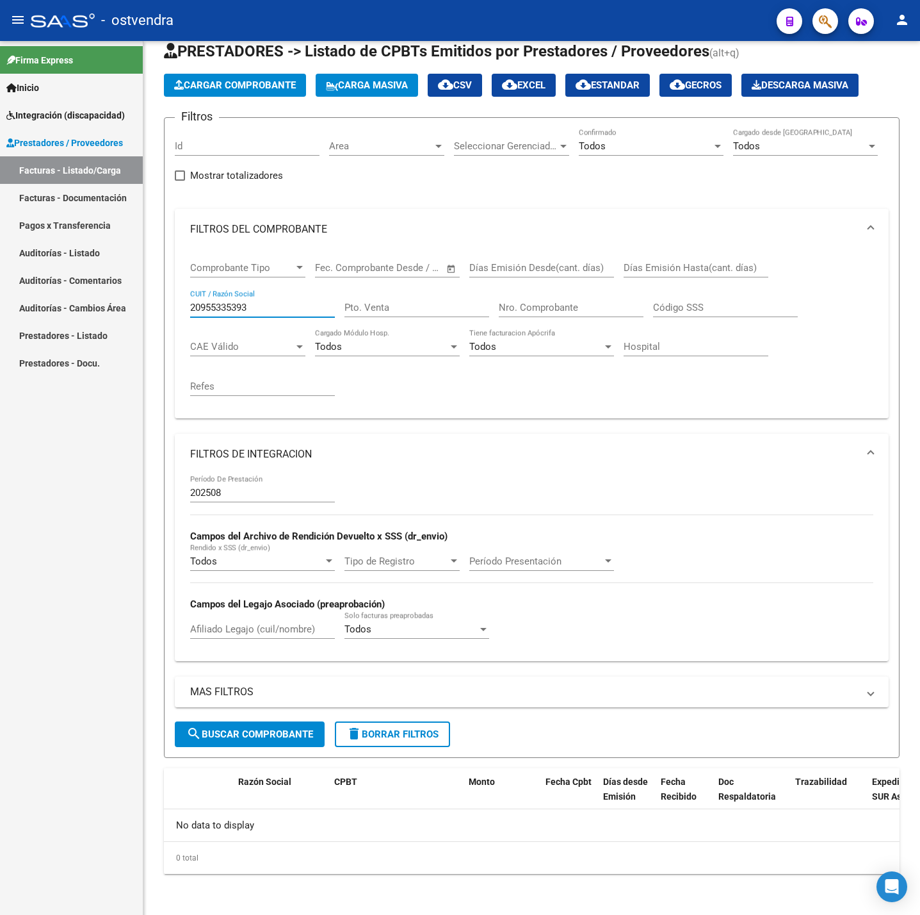
drag, startPoint x: 225, startPoint y: 302, endPoint x: -1, endPoint y: 319, distance: 226.8
click at [0, 319] on html "menu - ostvendra person Firma Express Inicio Instructivos Contacto OS Integraci…" at bounding box center [460, 457] width 920 height 915
paste input "3411659534"
click at [270, 724] on button "search Buscar Comprobante" at bounding box center [250, 734] width 150 height 26
drag, startPoint x: 271, startPoint y: 302, endPoint x: 12, endPoint y: 298, distance: 259.4
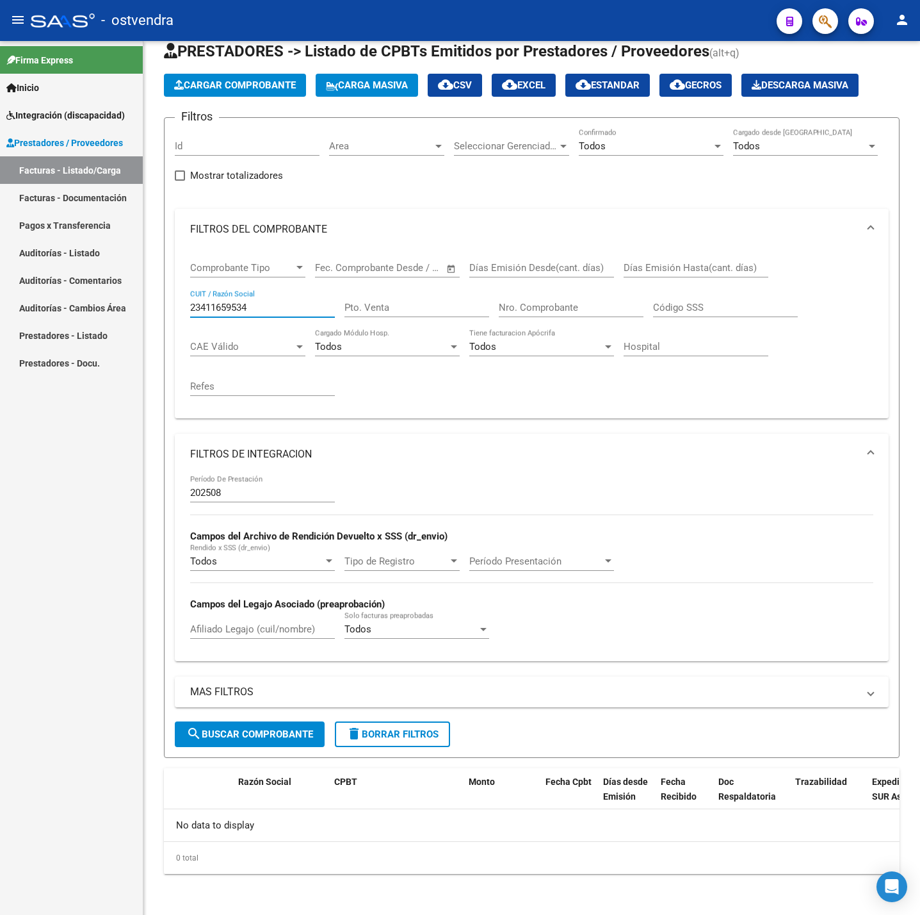
click at [12, 298] on mat-sidenav-container "Firma Express Inicio Instructivos Contacto OS Integración (discapacidad) Certif…" at bounding box center [460, 478] width 920 height 874
paste input "30717468593"
click at [291, 730] on span "search Buscar Comprobante" at bounding box center [249, 734] width 127 height 12
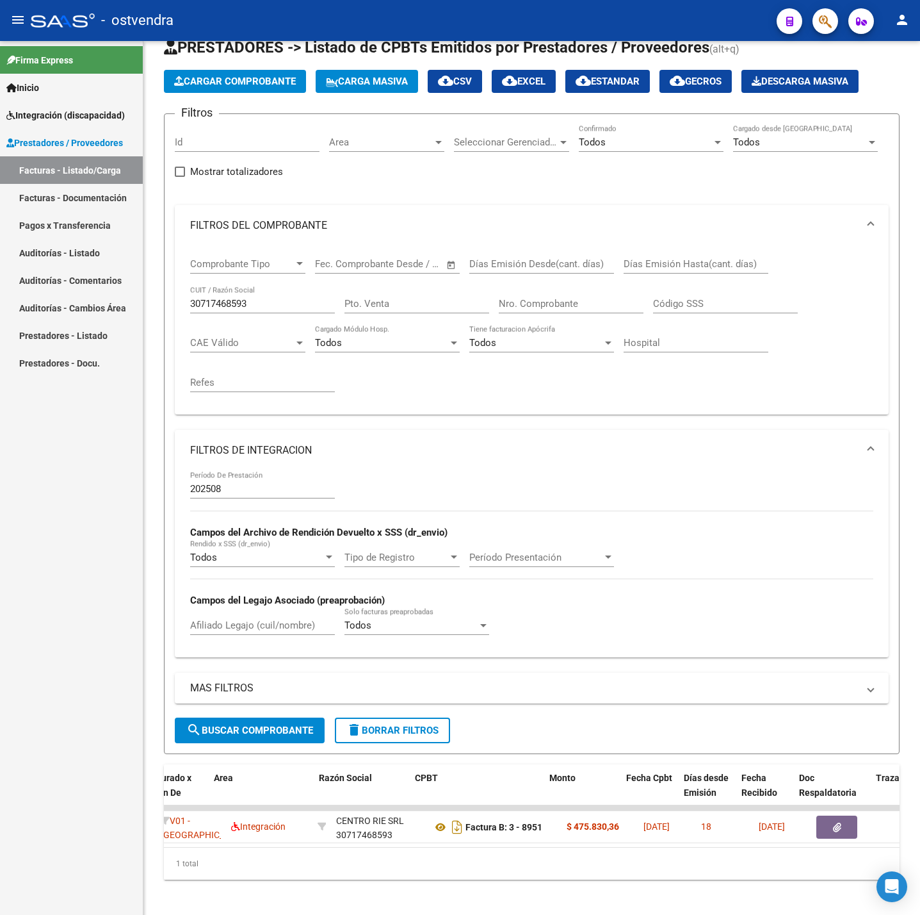
scroll to position [0, 166]
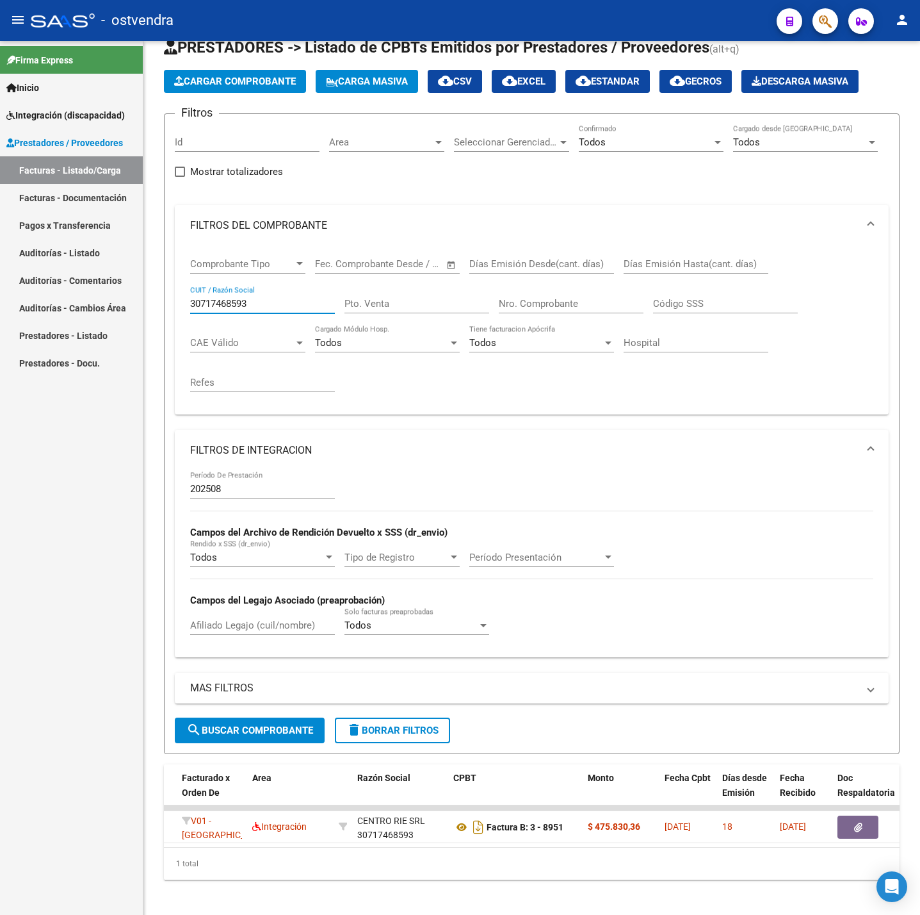
drag, startPoint x: 272, startPoint y: 302, endPoint x: 156, endPoint y: 313, distance: 115.8
click at [156, 313] on div "Video tutorial PRESTADORES -> Listado de CPBTs Emitidos por Prestadores / Prove…" at bounding box center [531, 462] width 777 height 918
paste input "27395562679"
click at [248, 749] on form "Filtros Id Area Area Seleccionar Gerenciador Seleccionar Gerenciador Todos Conf…" at bounding box center [532, 433] width 736 height 640
click at [248, 742] on button "search Buscar Comprobante" at bounding box center [250, 730] width 150 height 26
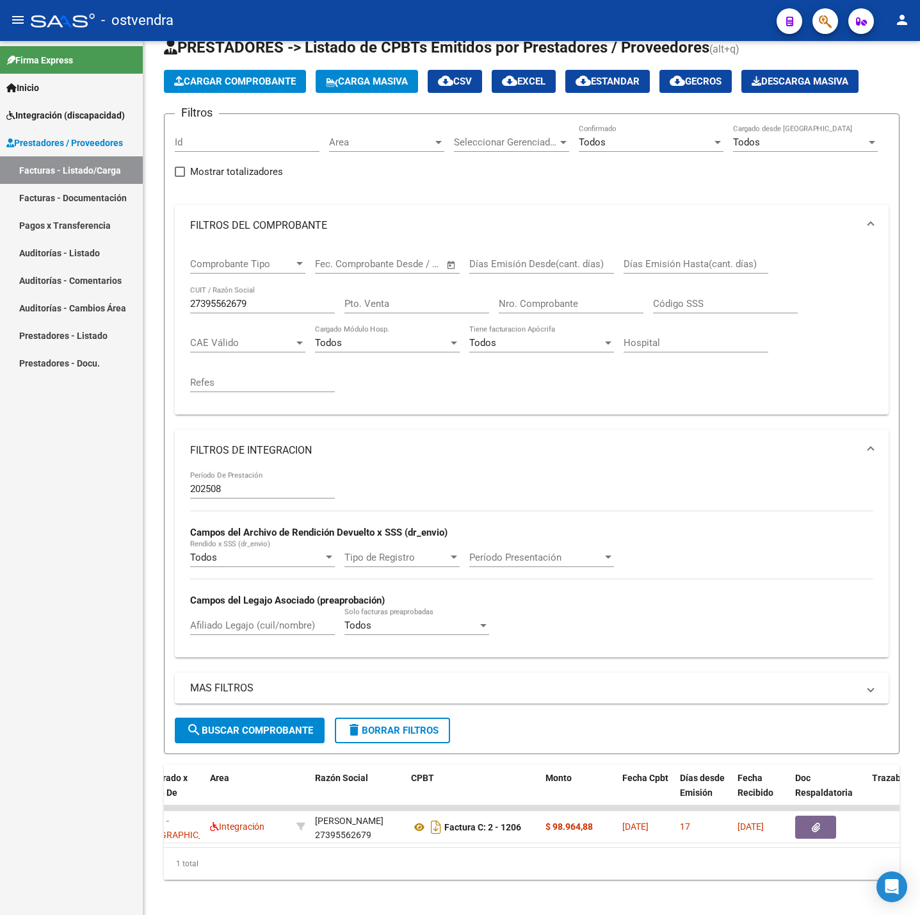
scroll to position [0, 127]
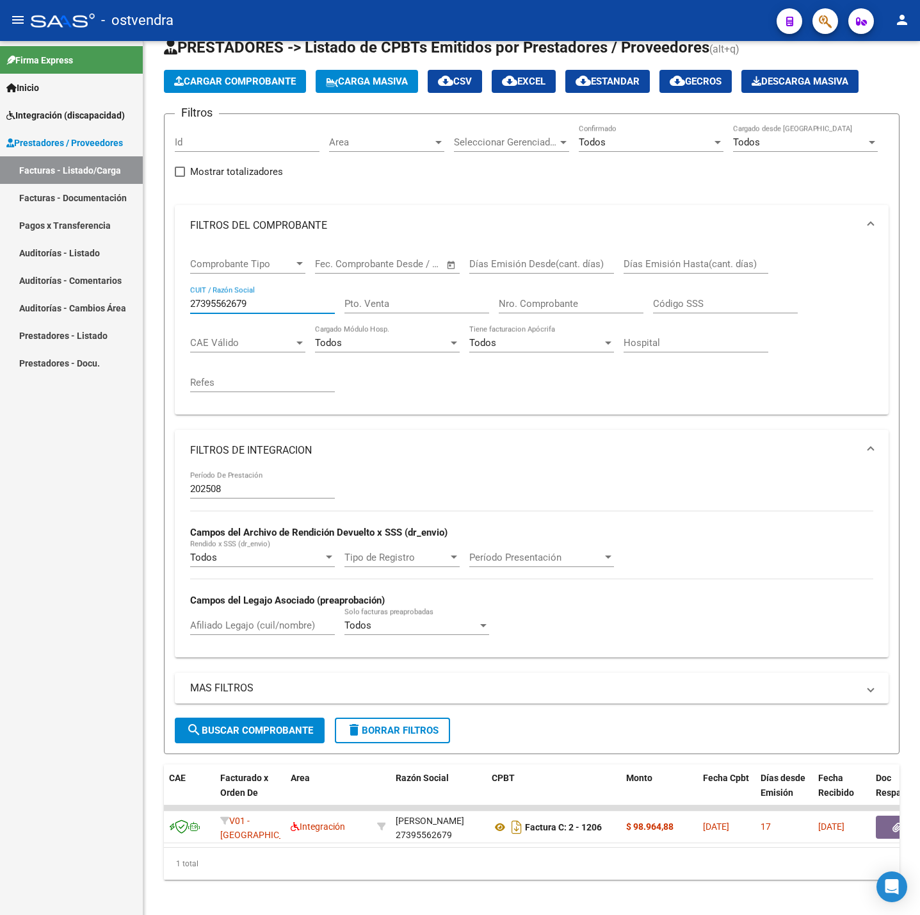
drag, startPoint x: 262, startPoint y: 300, endPoint x: 160, endPoint y: 302, distance: 101.9
click at [160, 302] on div "Video tutorial PRESTADORES -> Listado de CPBTs Emitidos por Prestadores / Prove…" at bounding box center [531, 462] width 777 height 918
paste input "58006693"
click at [309, 729] on span "search Buscar Comprobante" at bounding box center [249, 730] width 127 height 12
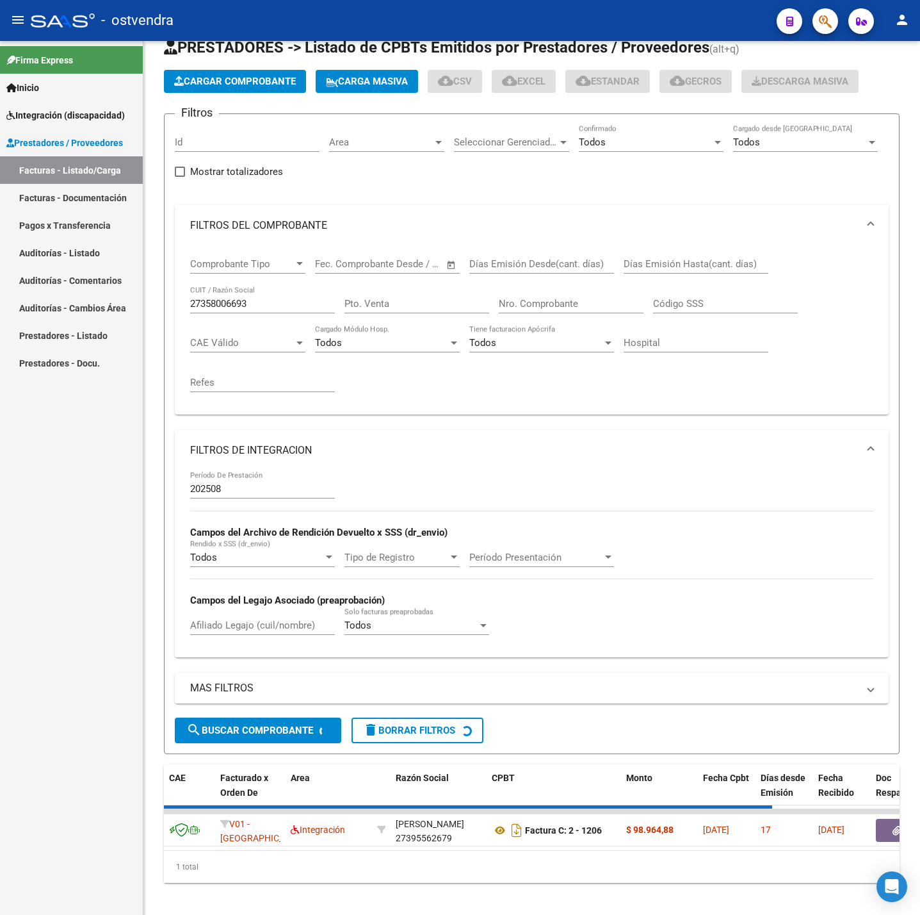
scroll to position [0, 0]
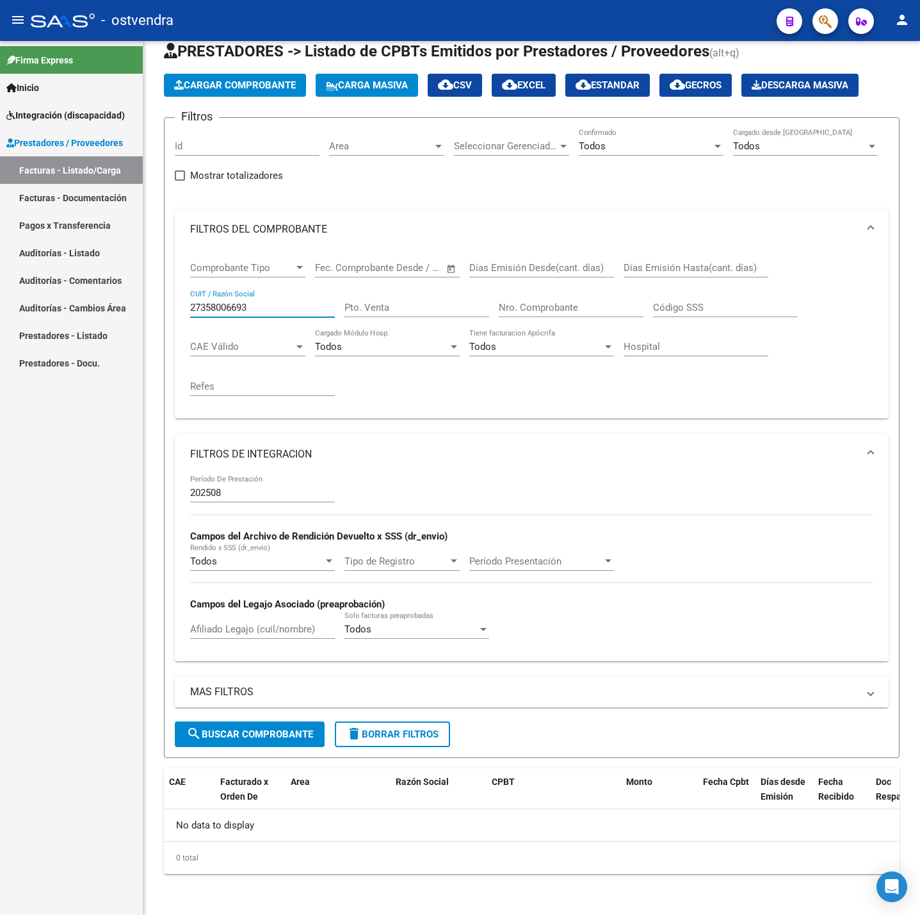
drag, startPoint x: 248, startPoint y: 310, endPoint x: 143, endPoint y: 304, distance: 105.2
click at [144, 304] on div "Video tutorial PRESTADORES -> Listado de CPBTs Emitidos por Prestadores / Prove…" at bounding box center [531, 460] width 777 height 908
paste input "20111337"
click at [300, 724] on button "search Buscar Comprobante" at bounding box center [250, 734] width 150 height 26
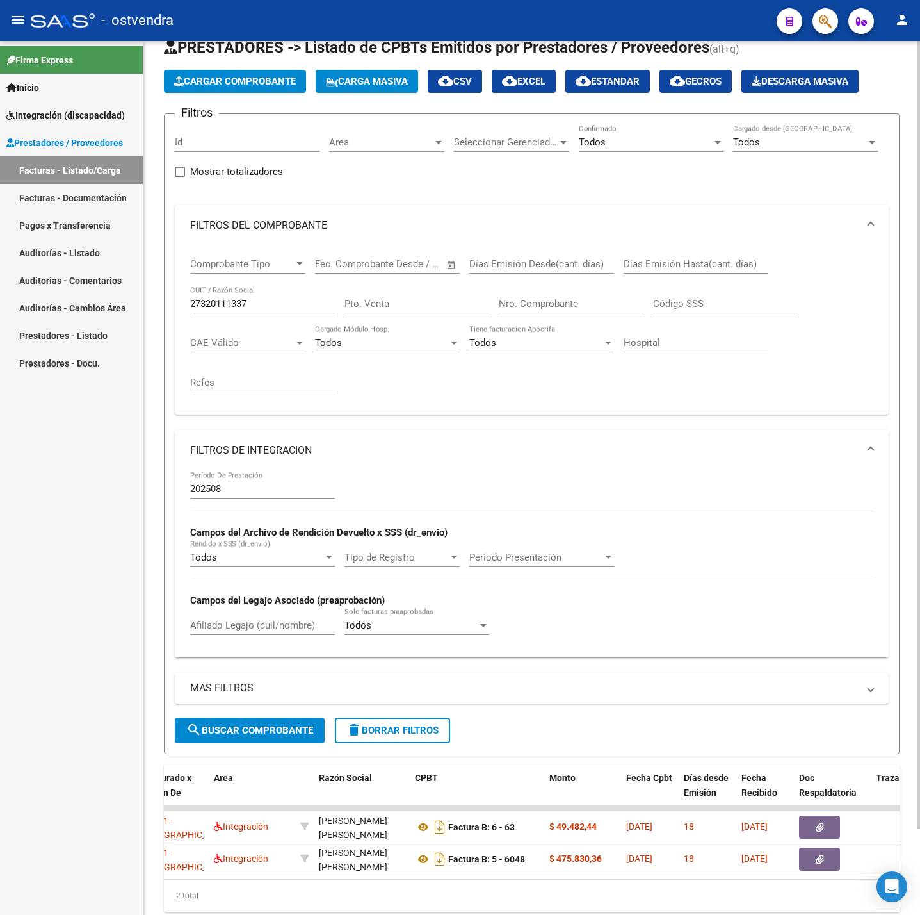
scroll to position [0, 154]
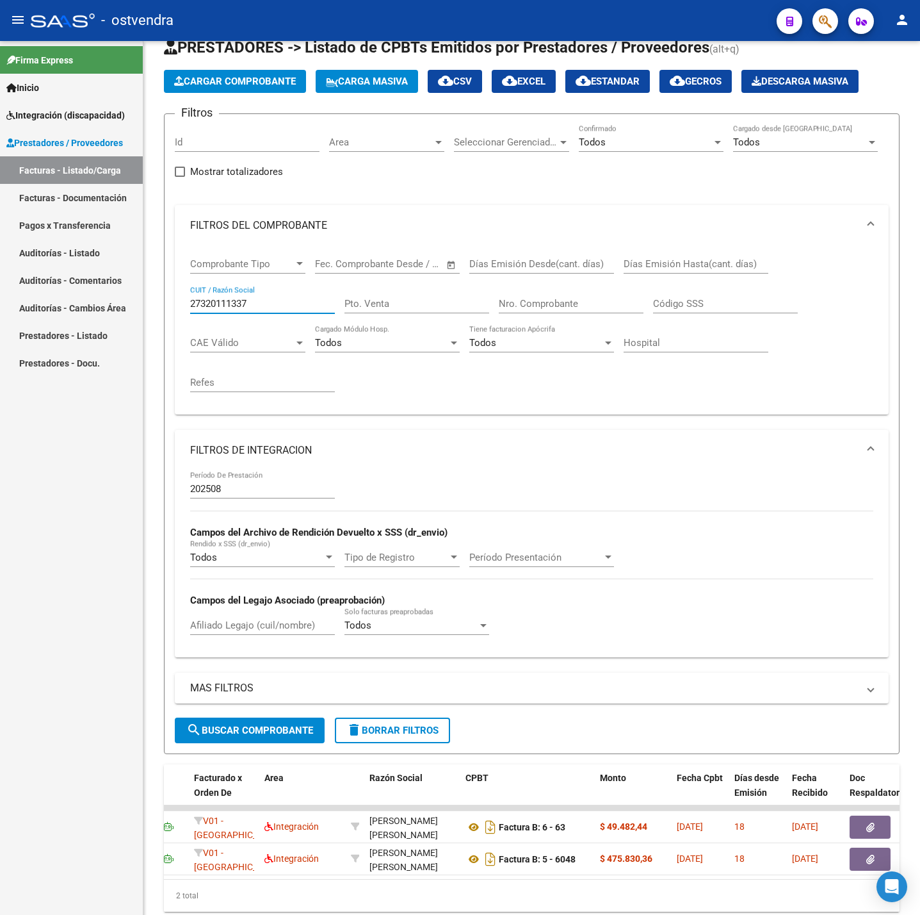
drag, startPoint x: 270, startPoint y: 306, endPoint x: 91, endPoint y: 307, distance: 178.7
click at [91, 307] on mat-sidenav-container "Firma Express Inicio Instructivos Contacto OS Integración (discapacidad) Certif…" at bounding box center [460, 478] width 920 height 874
paste input "34588209"
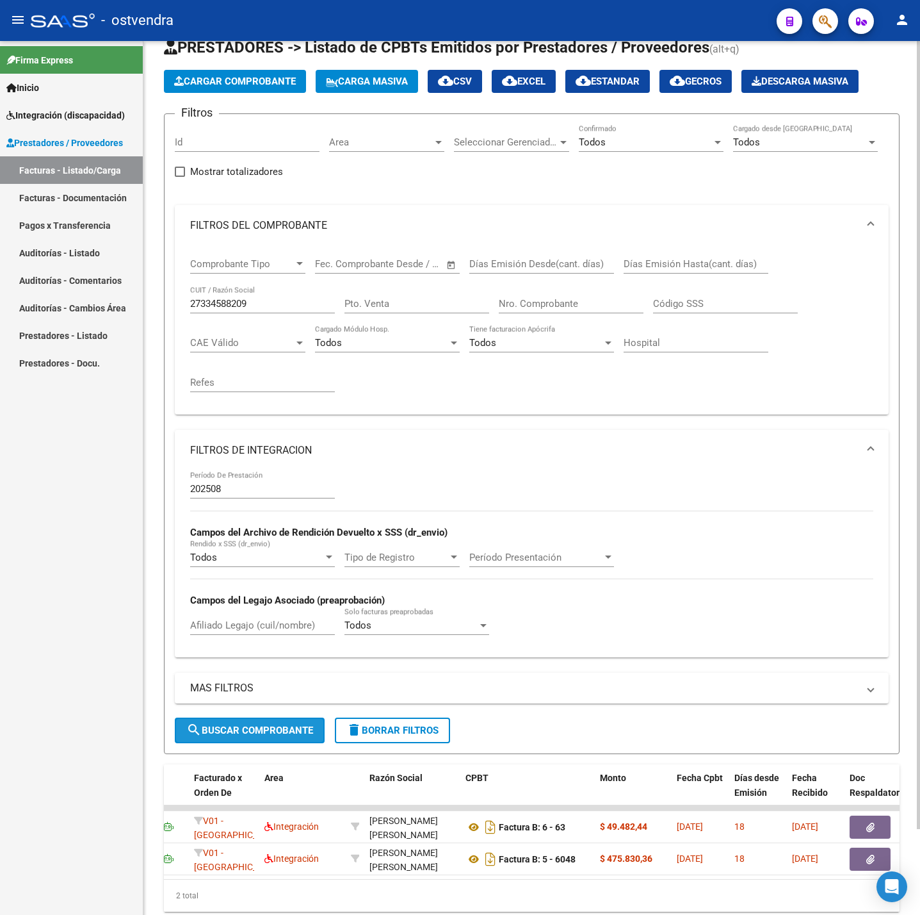
click at [227, 740] on button "search Buscar Comprobante" at bounding box center [250, 730] width 150 height 26
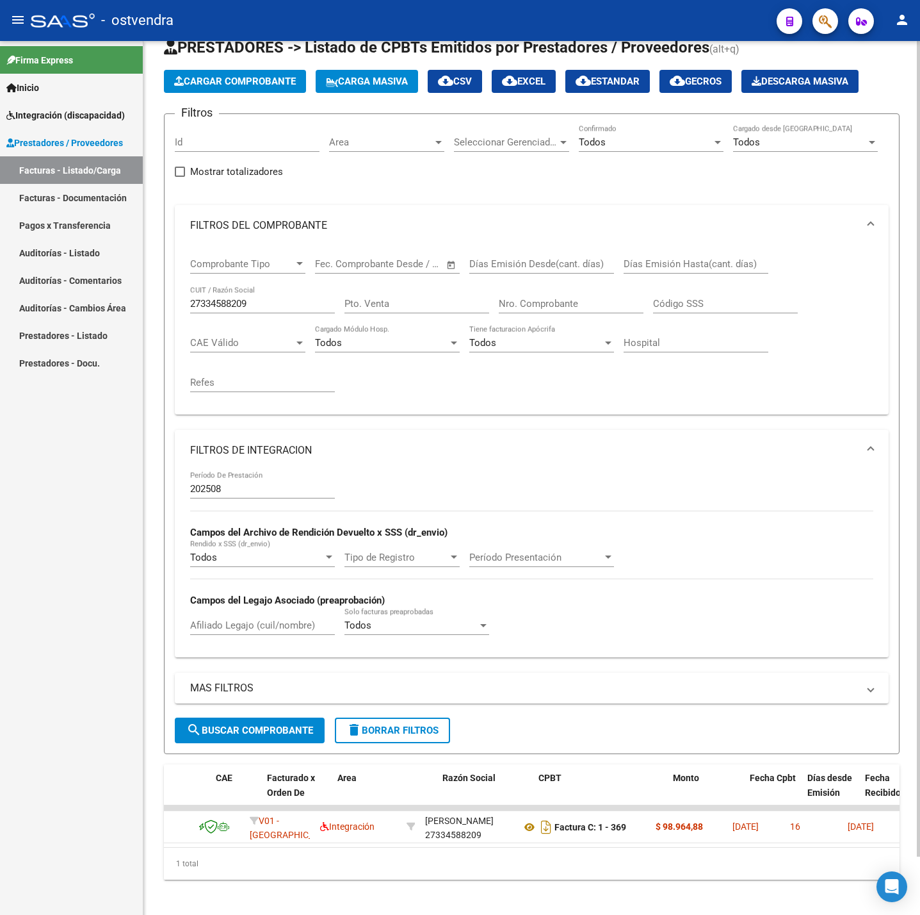
scroll to position [0, 81]
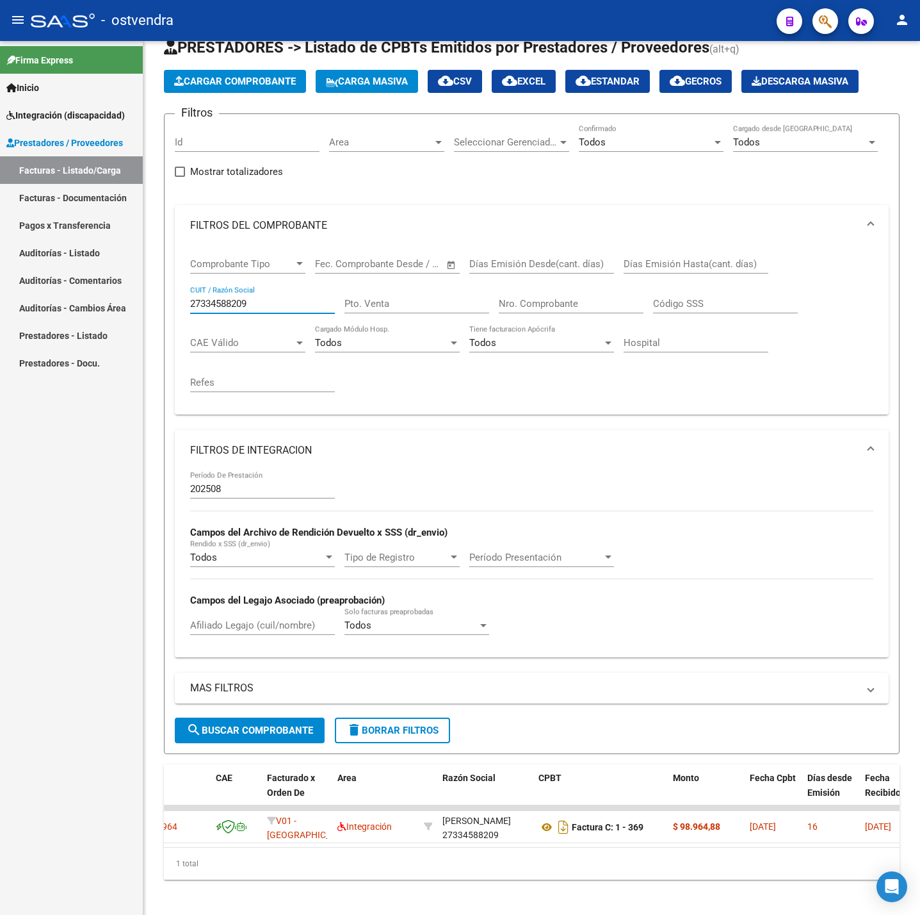
drag, startPoint x: 260, startPoint y: 306, endPoint x: 129, endPoint y: 302, distance: 130.7
click at [129, 302] on mat-sidenav-container "Firma Express Inicio Instructivos Contacto OS Integración (discapacidad) Certif…" at bounding box center [460, 478] width 920 height 874
paste input "63234076"
click at [254, 723] on button "search Buscar Comprobante" at bounding box center [250, 730] width 150 height 26
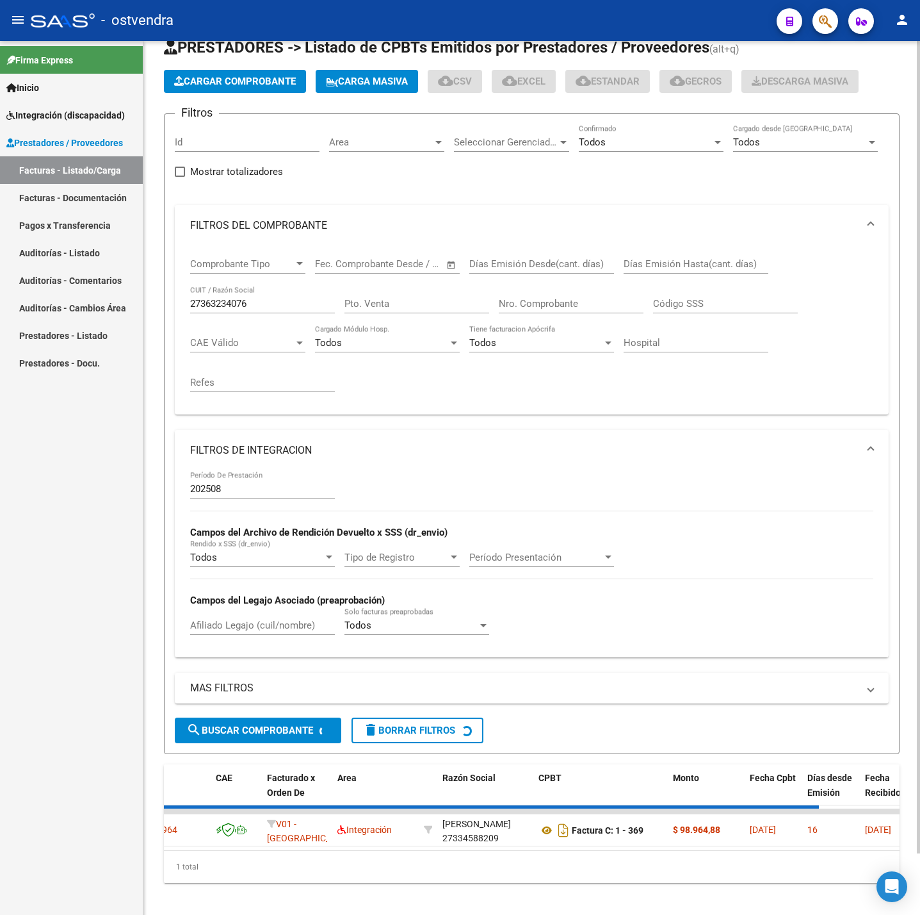
scroll to position [0, 0]
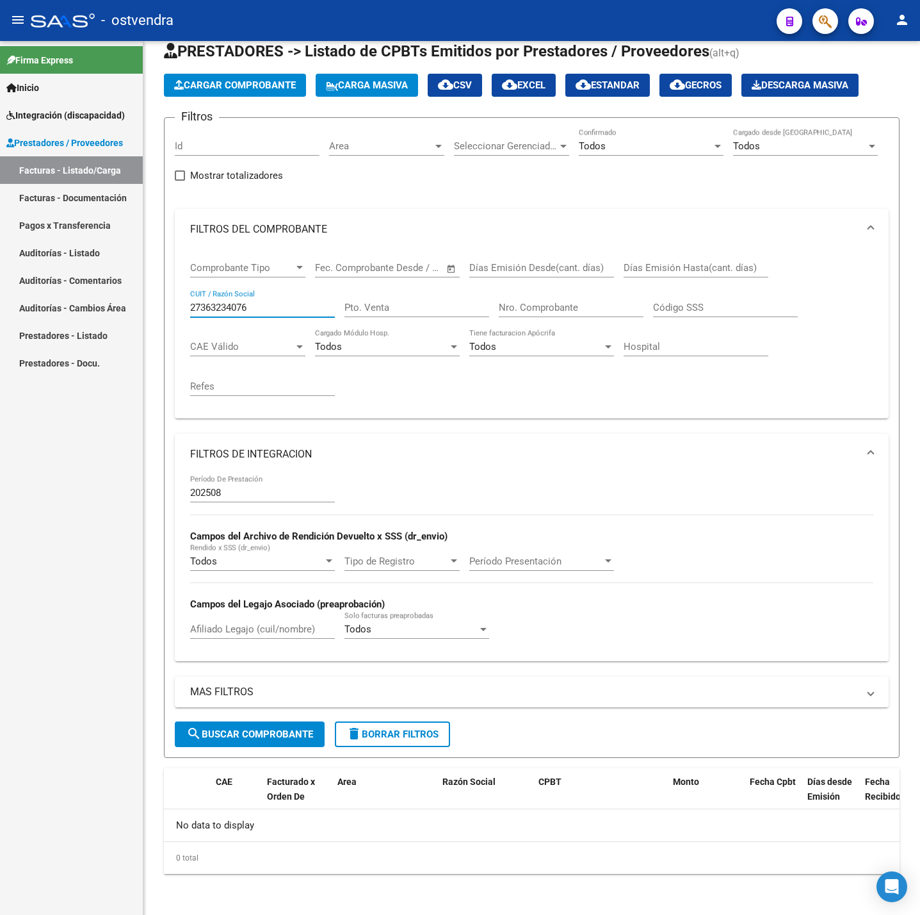
drag, startPoint x: 270, startPoint y: 309, endPoint x: 135, endPoint y: 296, distance: 135.2
click at [135, 296] on mat-sidenav-container "Firma Express Inicio Instructivos Contacto OS Integración (discapacidad) Certif…" at bounding box center [460, 478] width 920 height 874
paste input "91715195"
click at [236, 730] on span "search Buscar Comprobante" at bounding box center [249, 734] width 127 height 12
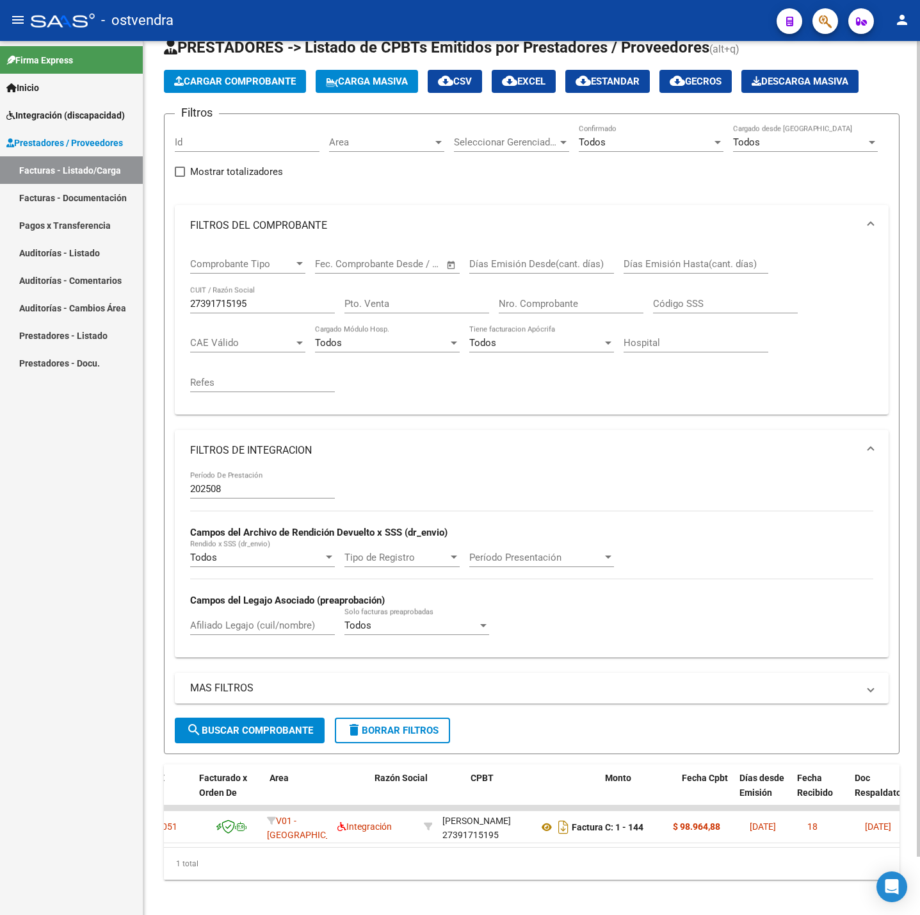
scroll to position [0, 149]
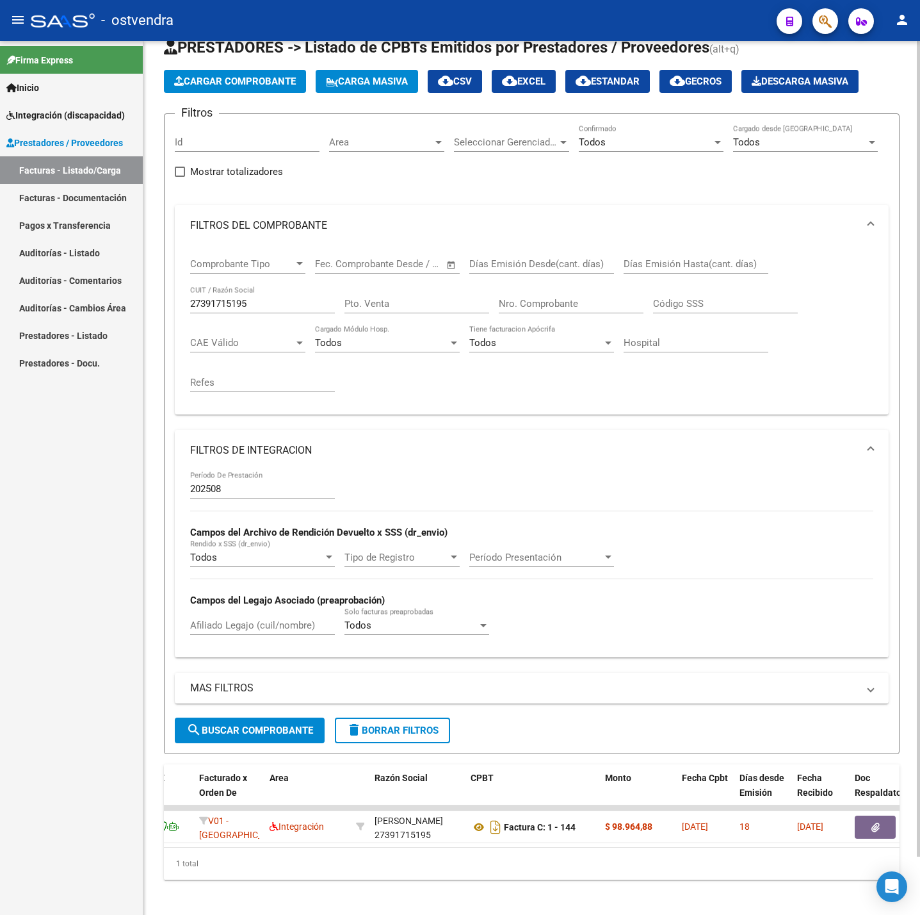
click at [258, 294] on div "27391715195 CUIT / Razón Social" at bounding box center [262, 300] width 145 height 28
drag, startPoint x: 265, startPoint y: 297, endPoint x: 206, endPoint y: 310, distance: 60.4
click at [210, 309] on div "27391715195 CUIT / Razón Social" at bounding box center [262, 300] width 145 height 28
drag, startPoint x: 254, startPoint y: 307, endPoint x: 49, endPoint y: 307, distance: 205.6
click at [49, 307] on mat-sidenav-container "Firma Express Inicio Instructivos Contacto OS Integración (discapacidad) Certif…" at bounding box center [460, 478] width 920 height 874
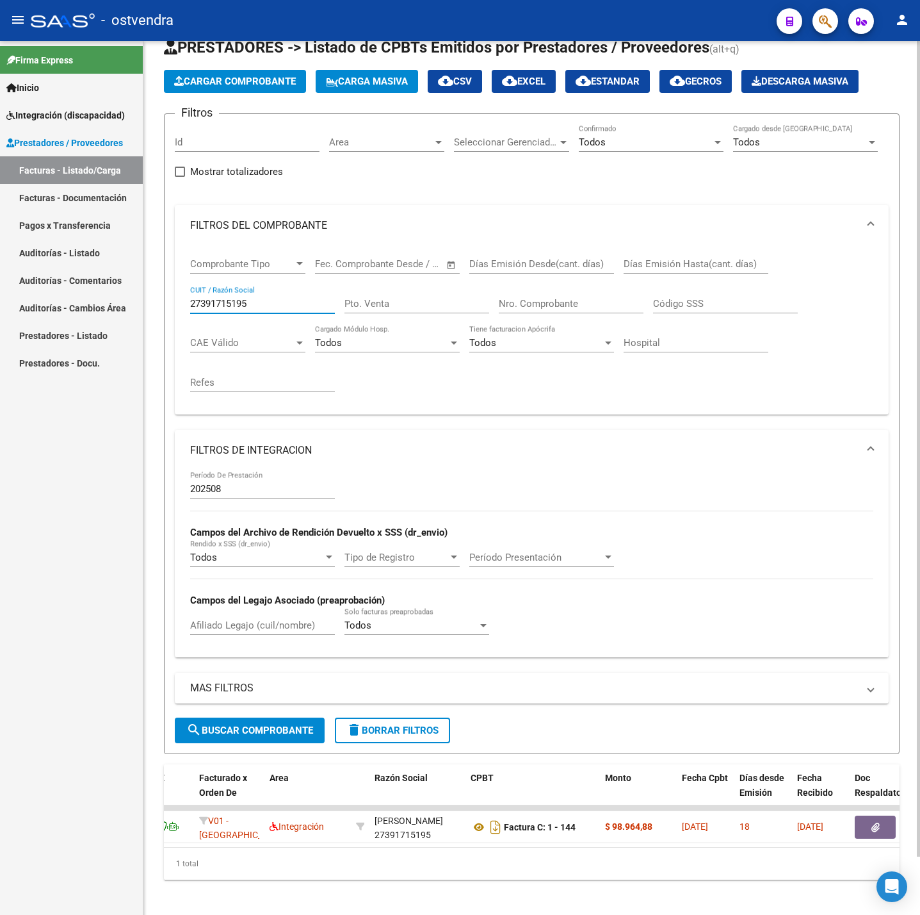
paste input "85459446"
click at [242, 735] on span "search Buscar Comprobante" at bounding box center [249, 730] width 127 height 12
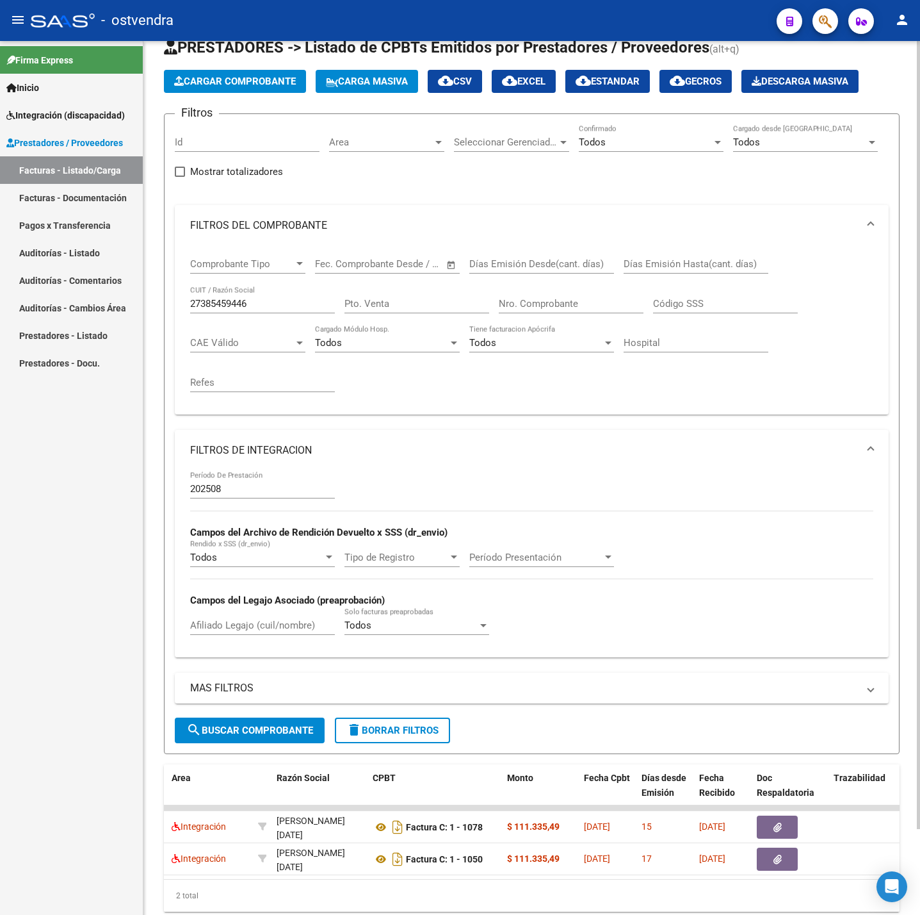
scroll to position [0, 234]
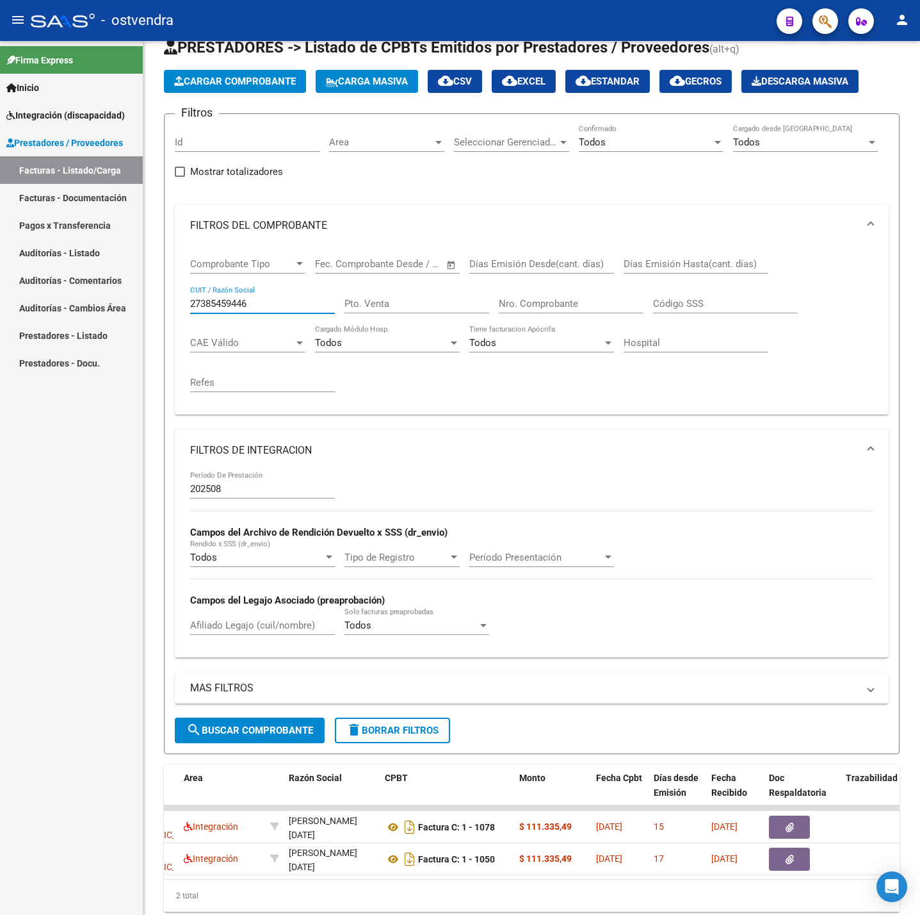
drag, startPoint x: 256, startPoint y: 309, endPoint x: 87, endPoint y: 308, distance: 168.5
click at [87, 308] on mat-sidenav-container "Firma Express Inicio Instructivos Contacto OS Integración (discapacidad) Certif…" at bounding box center [460, 478] width 920 height 874
paste input "96567097"
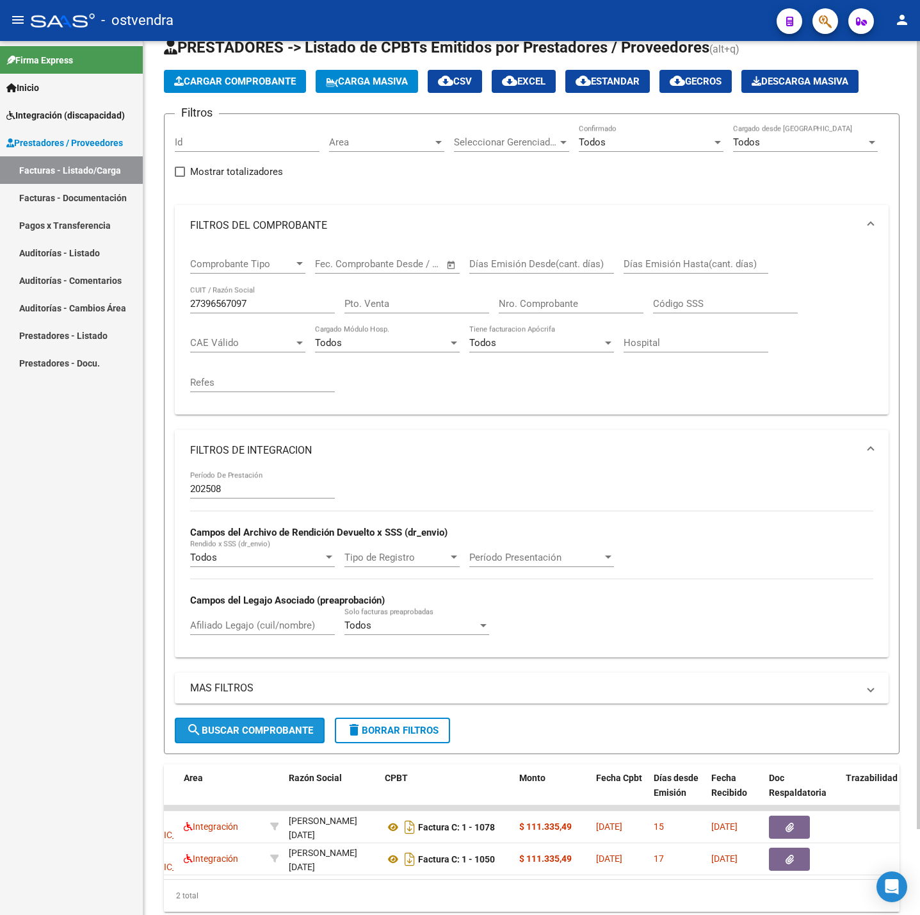
click at [235, 730] on span "search Buscar Comprobante" at bounding box center [249, 730] width 127 height 12
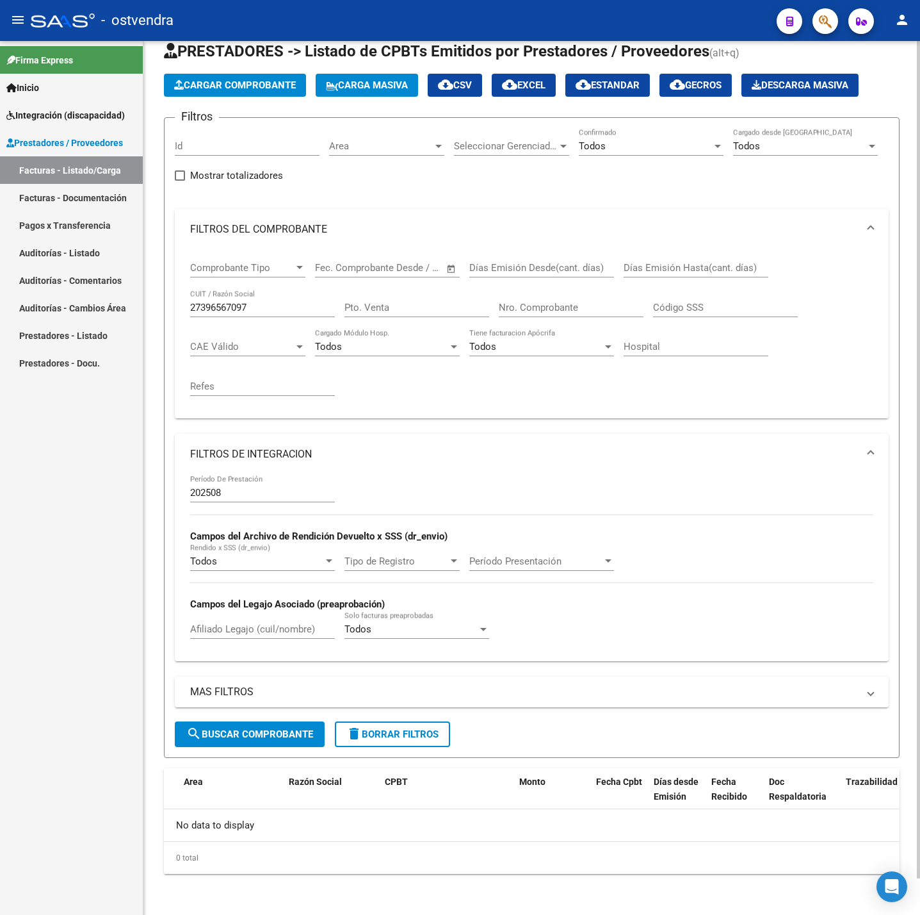
scroll to position [0, 0]
drag, startPoint x: 263, startPoint y: 300, endPoint x: 238, endPoint y: 310, distance: 26.8
click at [242, 310] on input "27396567097" at bounding box center [262, 308] width 145 height 12
click at [258, 306] on input "27396567097" at bounding box center [262, 308] width 145 height 12
drag, startPoint x: 269, startPoint y: 306, endPoint x: 18, endPoint y: 304, distance: 251.1
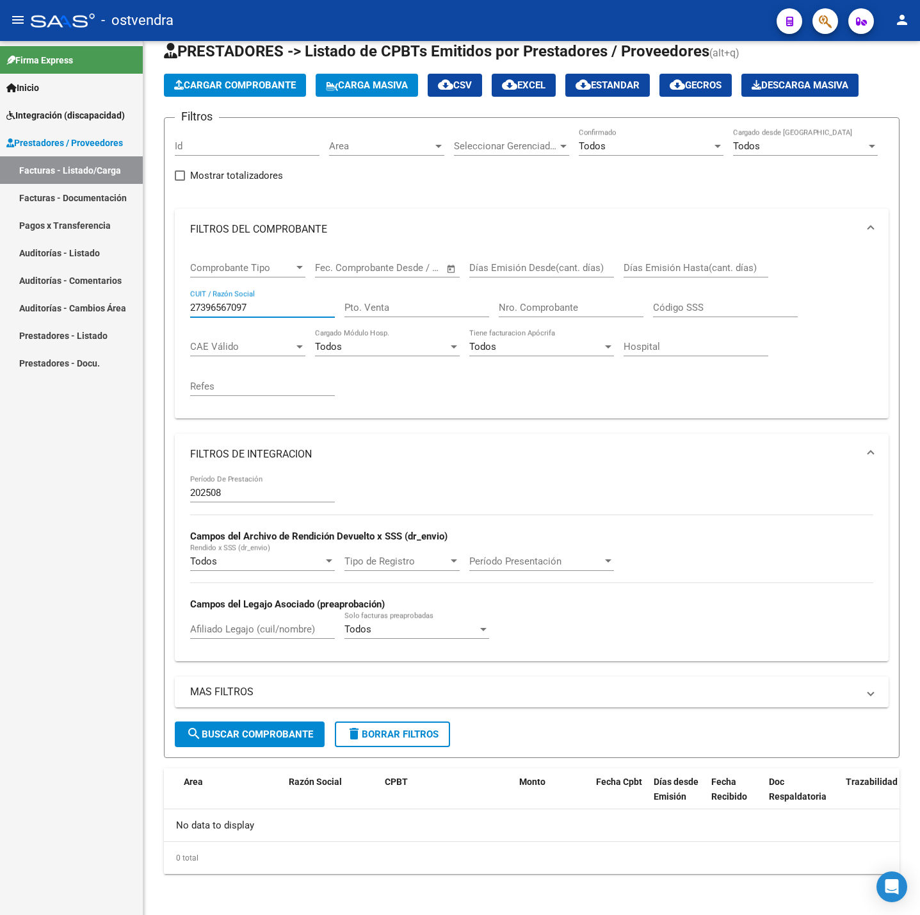
click at [18, 304] on mat-sidenav-container "Firma Express Inicio Instructivos Contacto OS Integración (discapacidad) Certif…" at bounding box center [460, 478] width 920 height 874
paste input "30717056295"
click at [285, 729] on span "search Buscar Comprobante" at bounding box center [249, 734] width 127 height 12
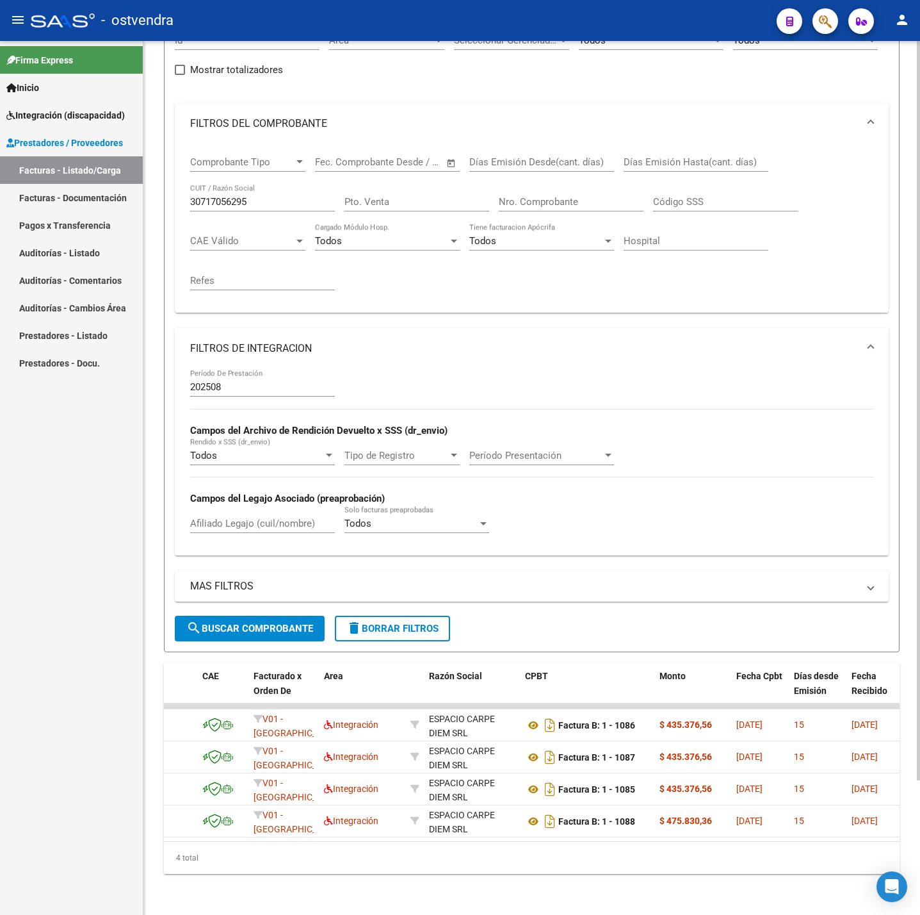
scroll to position [0, 85]
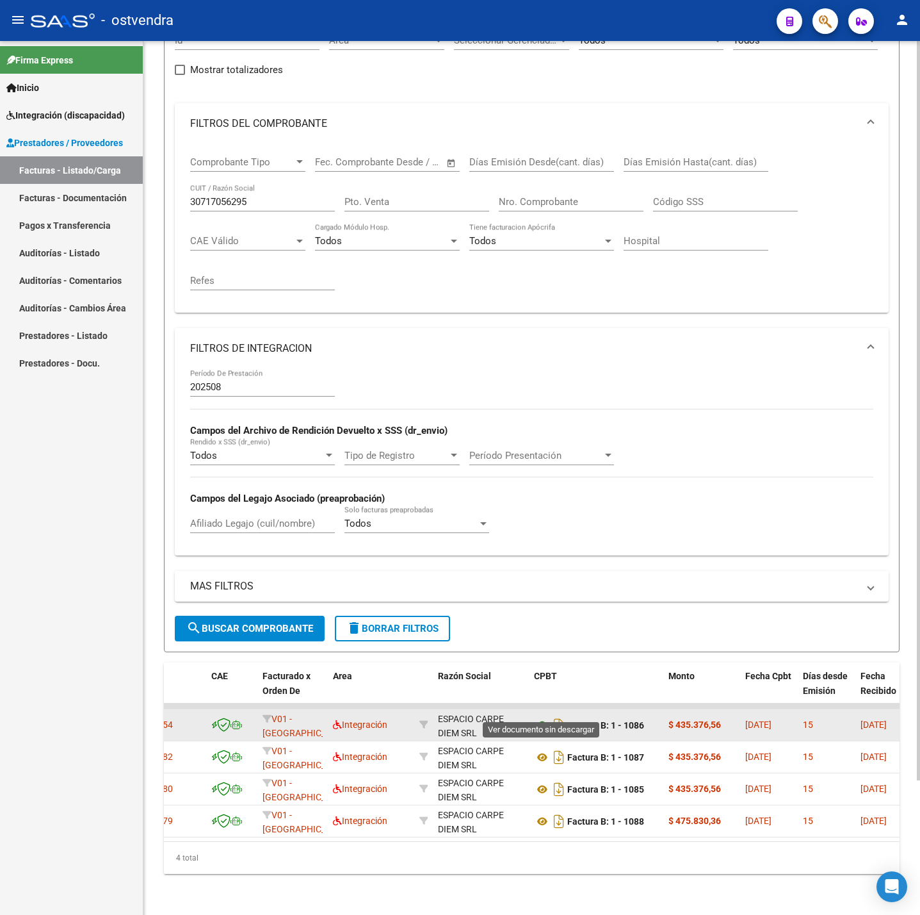
drag, startPoint x: 646, startPoint y: 712, endPoint x: 536, endPoint y: 704, distance: 110.4
click at [536, 715] on div "Factura B: 1 - 1086" at bounding box center [596, 725] width 124 height 20
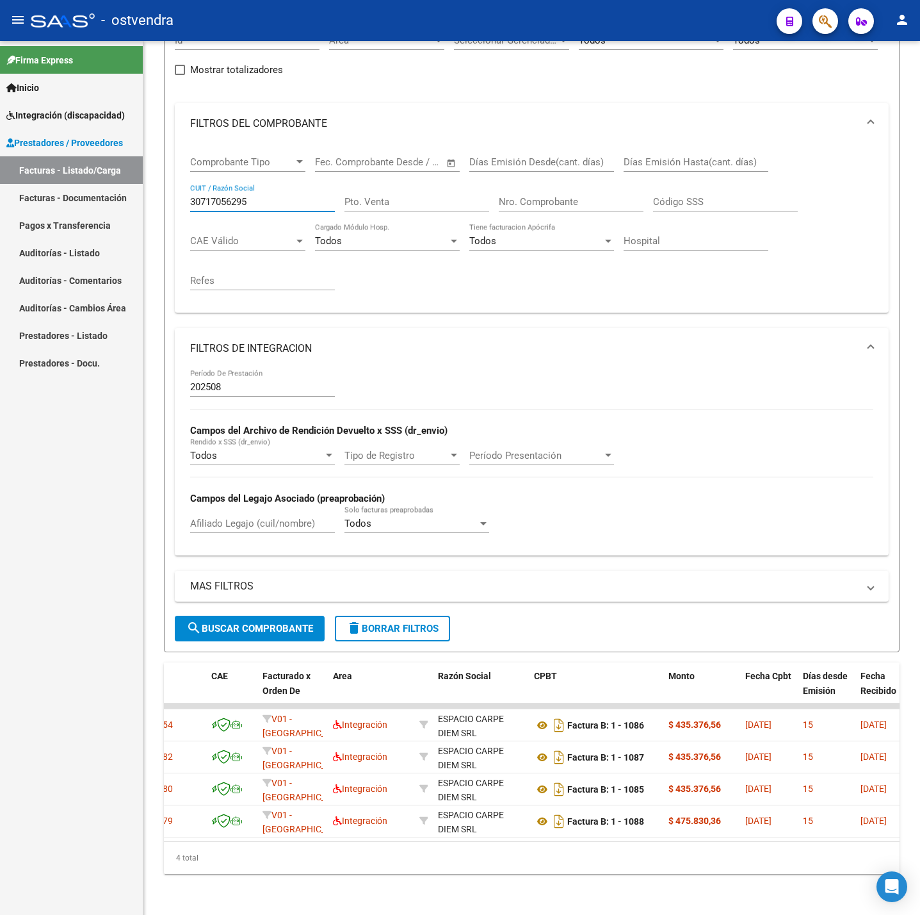
drag, startPoint x: 263, startPoint y: 183, endPoint x: 62, endPoint y: 185, distance: 201.1
click at [62, 185] on mat-sidenav-container "Firma Express Inicio Instructivos Contacto OS Integración (discapacidad) Certif…" at bounding box center [460, 478] width 920 height 874
paste input "27381243600"
click at [229, 623] on span "search Buscar Comprobante" at bounding box center [249, 629] width 127 height 12
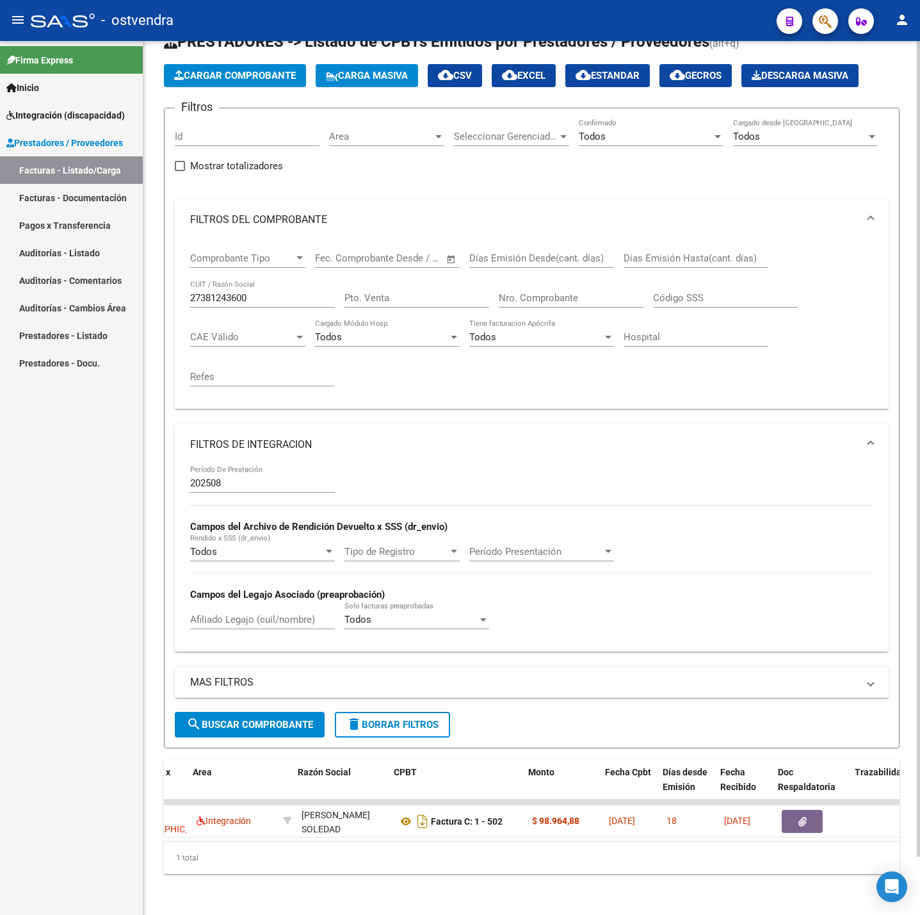
scroll to position [0, 217]
drag, startPoint x: 283, startPoint y: 270, endPoint x: 254, endPoint y: 279, distance: 30.2
click at [247, 280] on div "27381243600 CUIT / Razón Social" at bounding box center [262, 294] width 145 height 28
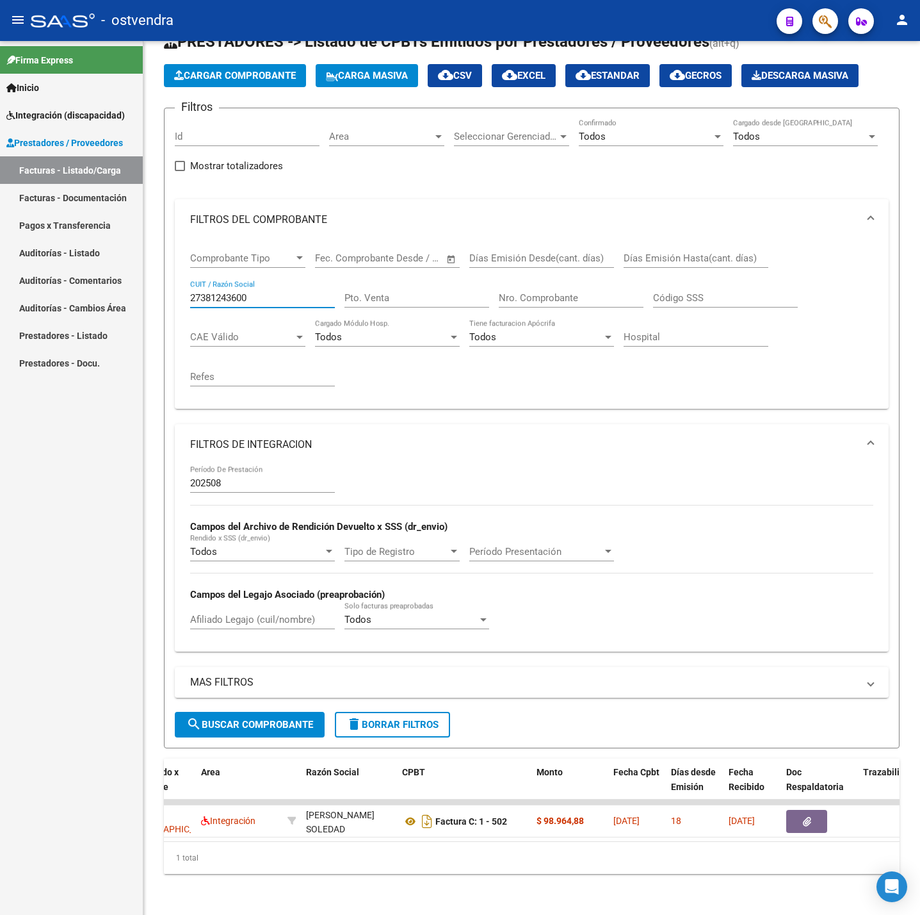
drag, startPoint x: 260, startPoint y: 279, endPoint x: 104, endPoint y: 279, distance: 156.3
click at [104, 279] on mat-sidenav-container "Firma Express Inicio Instructivos Contacto OS Integración (discapacidad) Certif…" at bounding box center [460, 478] width 920 height 874
paste input "30717521362"
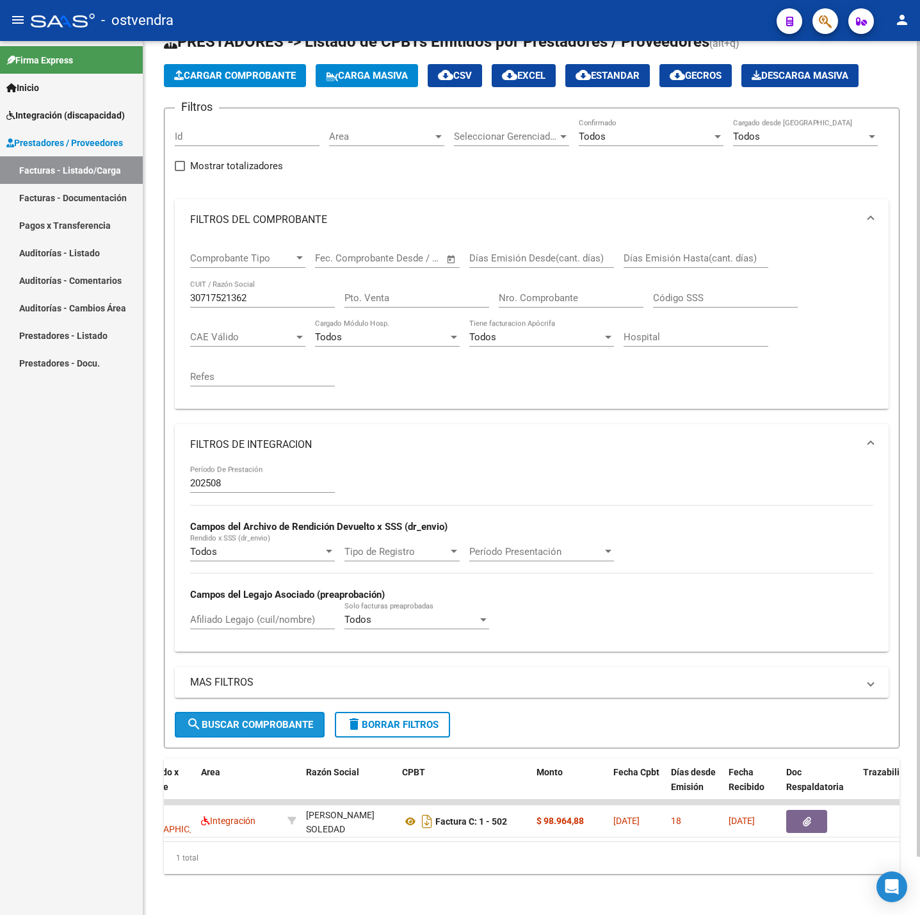
click at [250, 719] on span "search Buscar Comprobante" at bounding box center [249, 725] width 127 height 12
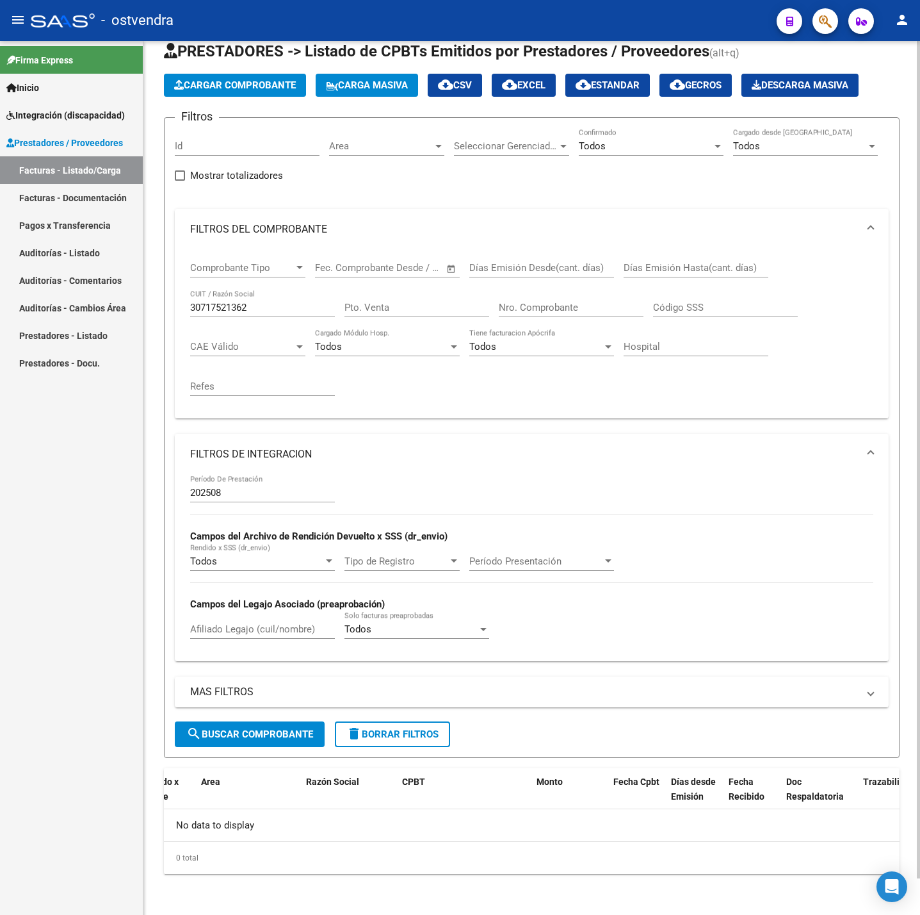
scroll to position [38, 0]
drag, startPoint x: 288, startPoint y: 302, endPoint x: 108, endPoint y: 302, distance: 180.6
click at [108, 302] on mat-sidenav-container "Firma Express Inicio Instructivos Contacto OS Integración (discapacidad) Certif…" at bounding box center [460, 478] width 920 height 874
paste input "27244786133"
click at [275, 736] on span "search Buscar Comprobante" at bounding box center [249, 734] width 127 height 12
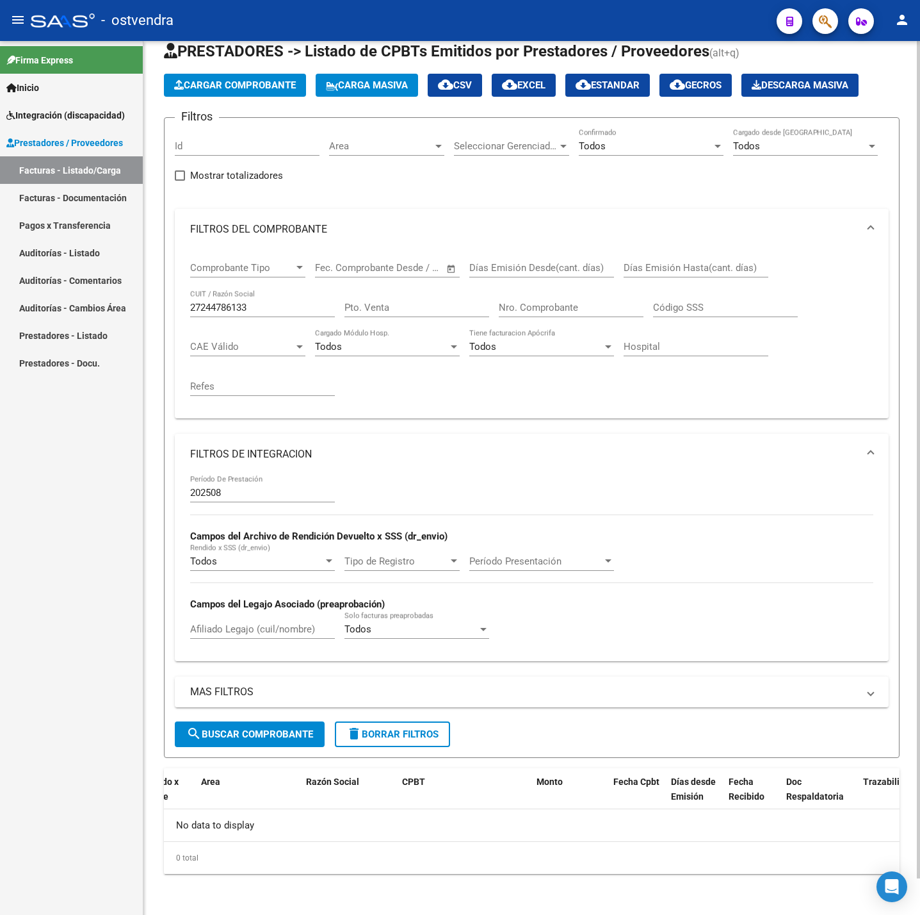
click at [272, 311] on div "27244786133 CUIT / Razón Social" at bounding box center [262, 304] width 145 height 28
drag, startPoint x: 271, startPoint y: 307, endPoint x: 92, endPoint y: 313, distance: 178.8
click at [92, 313] on mat-sidenav-container "Firma Express Inicio Instructivos Contacto OS Integración (discapacidad) Certif…" at bounding box center [460, 478] width 920 height 874
paste input "0359441550"
click at [304, 728] on span "search Buscar Comprobante" at bounding box center [249, 734] width 127 height 12
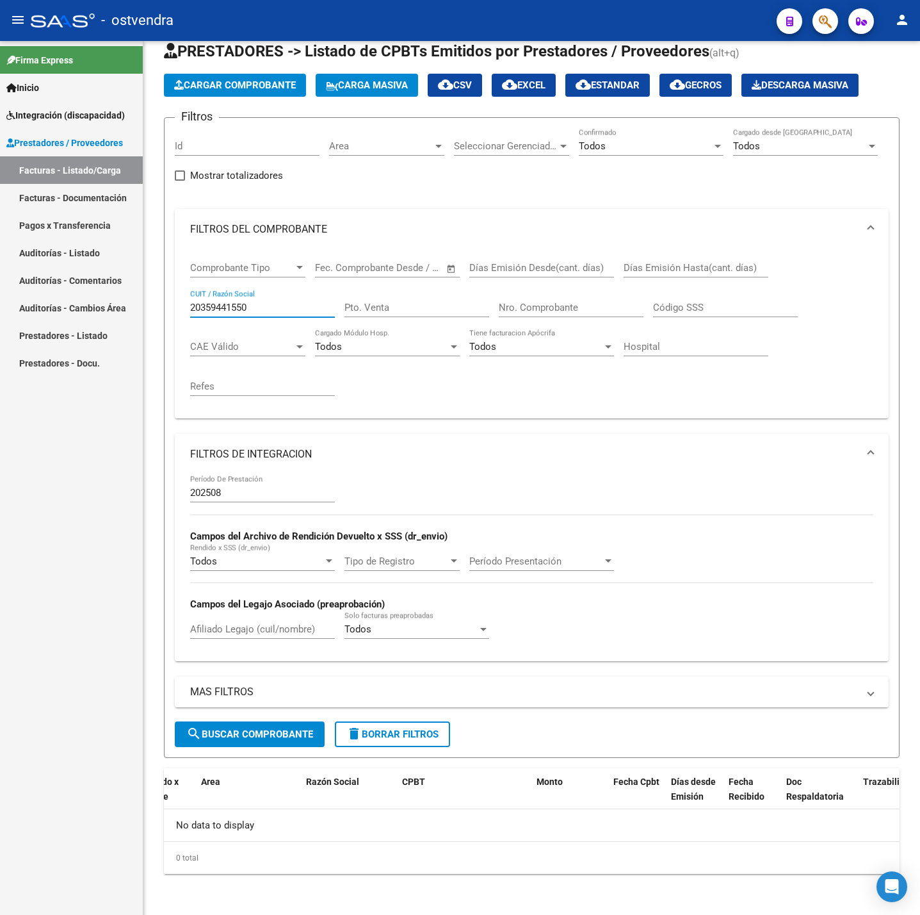
drag, startPoint x: 257, startPoint y: 300, endPoint x: -1, endPoint y: 290, distance: 259.0
click at [0, 290] on html "menu - ostvendra person Firma Express Inicio Instructivos Contacto OS Integraci…" at bounding box center [460, 457] width 920 height 915
paste input "30712227717"
click at [238, 740] on button "search Buscar Comprobante" at bounding box center [250, 734] width 150 height 26
drag, startPoint x: 263, startPoint y: 306, endPoint x: -1, endPoint y: 329, distance: 265.5
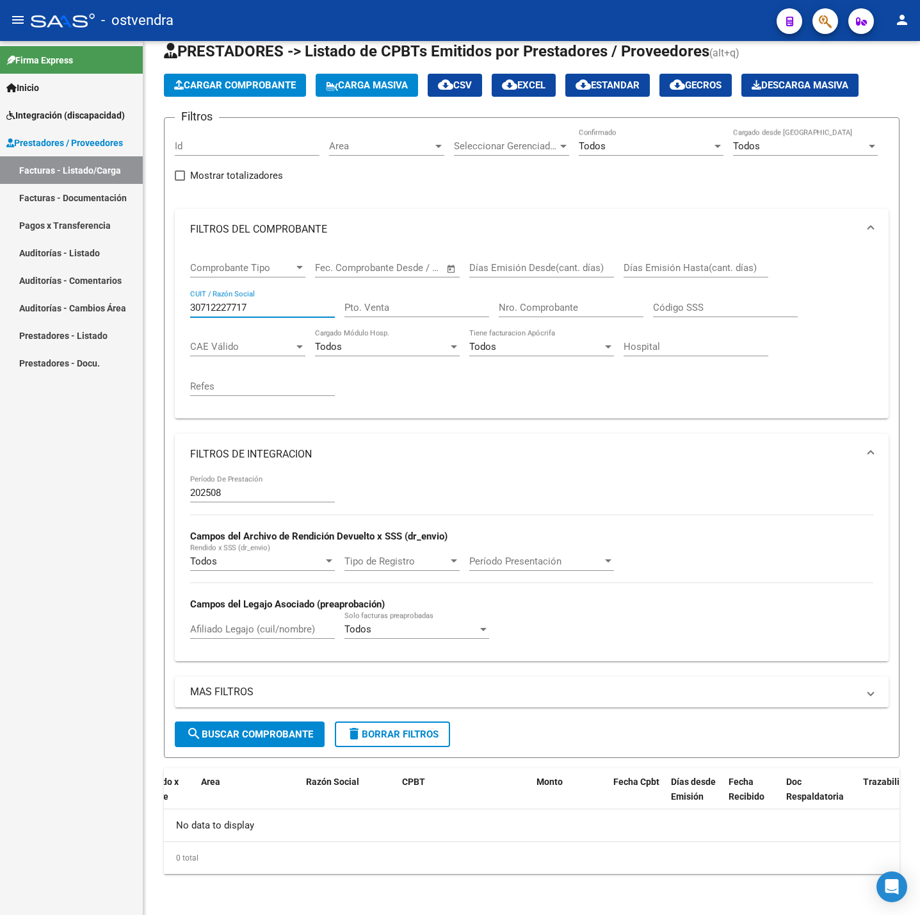
click at [0, 329] on html "menu - ostvendra person Firma Express Inicio Instructivos Contacto OS Integraci…" at bounding box center [460, 457] width 920 height 915
paste input "27371352576"
click at [281, 724] on button "search Buscar Comprobante" at bounding box center [250, 734] width 150 height 26
drag, startPoint x: 263, startPoint y: 306, endPoint x: 91, endPoint y: 306, distance: 172.3
click at [91, 306] on mat-sidenav-container "Firma Express Inicio Instructivos Contacto OS Integración (discapacidad) Certif…" at bounding box center [460, 478] width 920 height 874
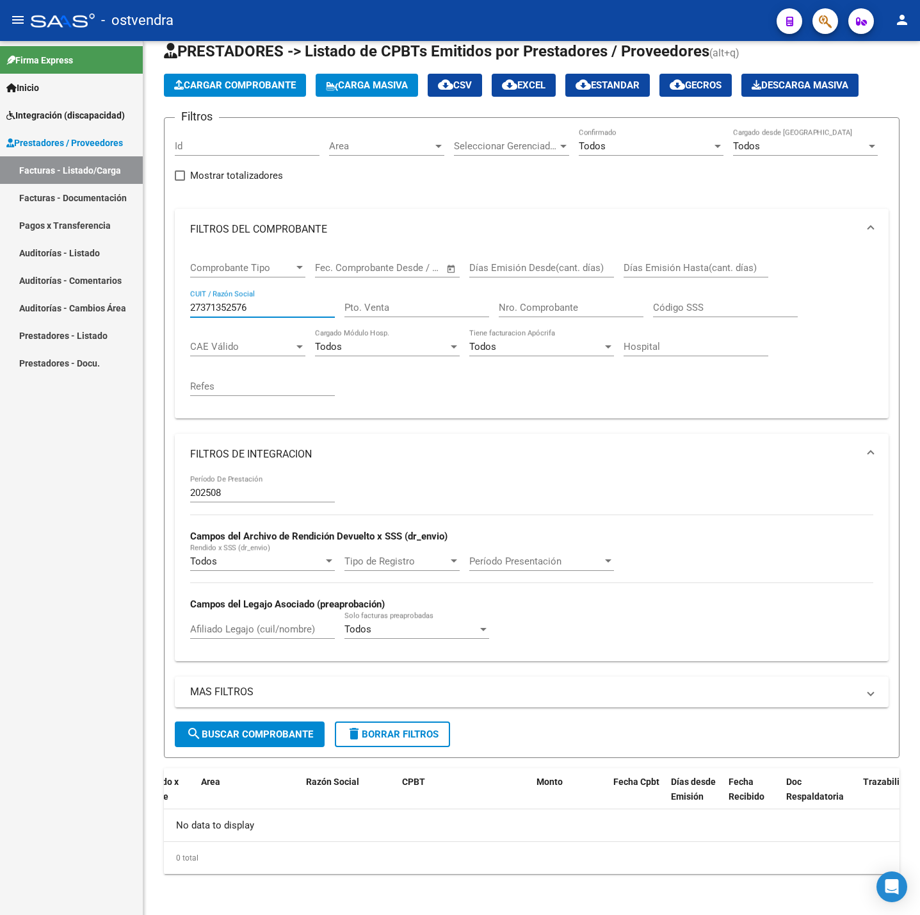
paste input "235676090"
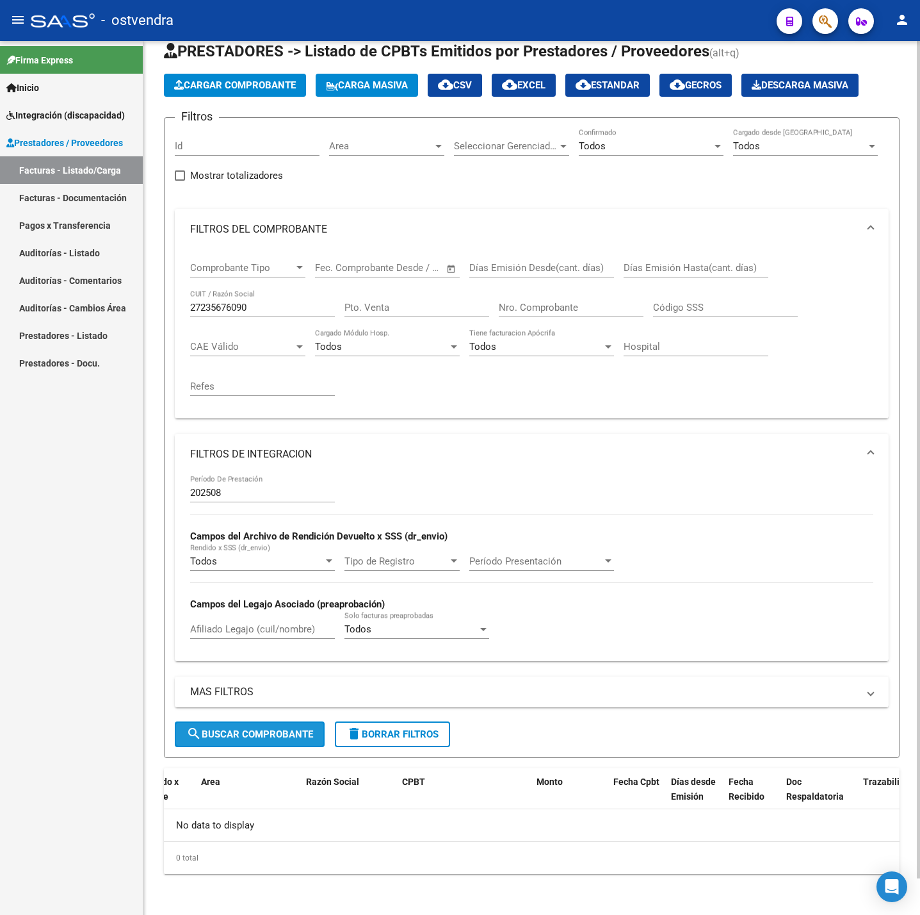
click at [260, 738] on span "search Buscar Comprobante" at bounding box center [249, 734] width 127 height 12
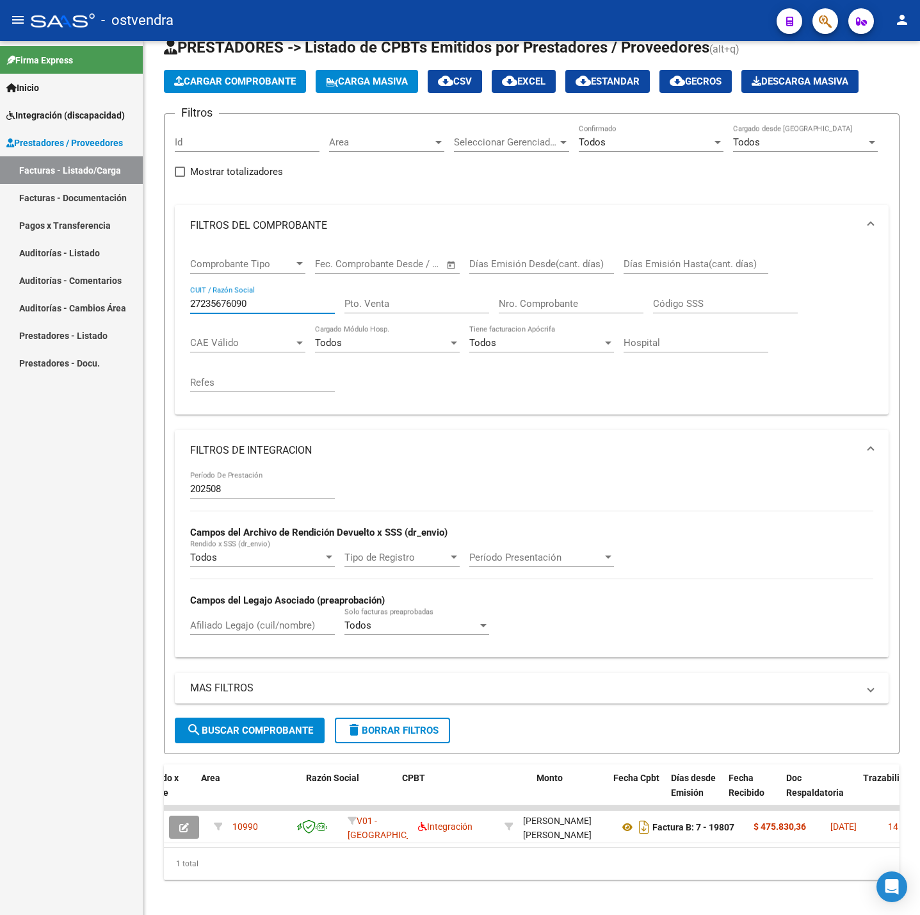
drag, startPoint x: 268, startPoint y: 300, endPoint x: -1, endPoint y: 327, distance: 270.4
click at [0, 327] on html "menu - ostvendra person Firma Express Inicio Instructivos Contacto OS Integraci…" at bounding box center [460, 457] width 920 height 915
paste input "409470632"
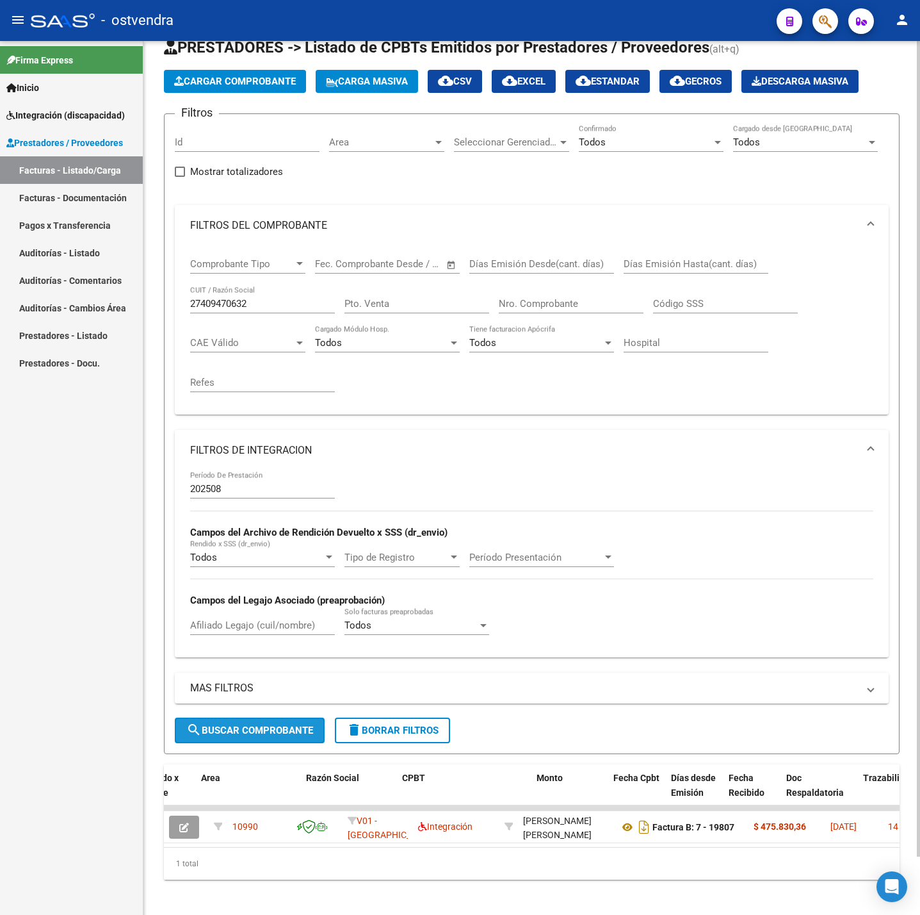
click at [248, 724] on button "search Buscar Comprobante" at bounding box center [250, 730] width 150 height 26
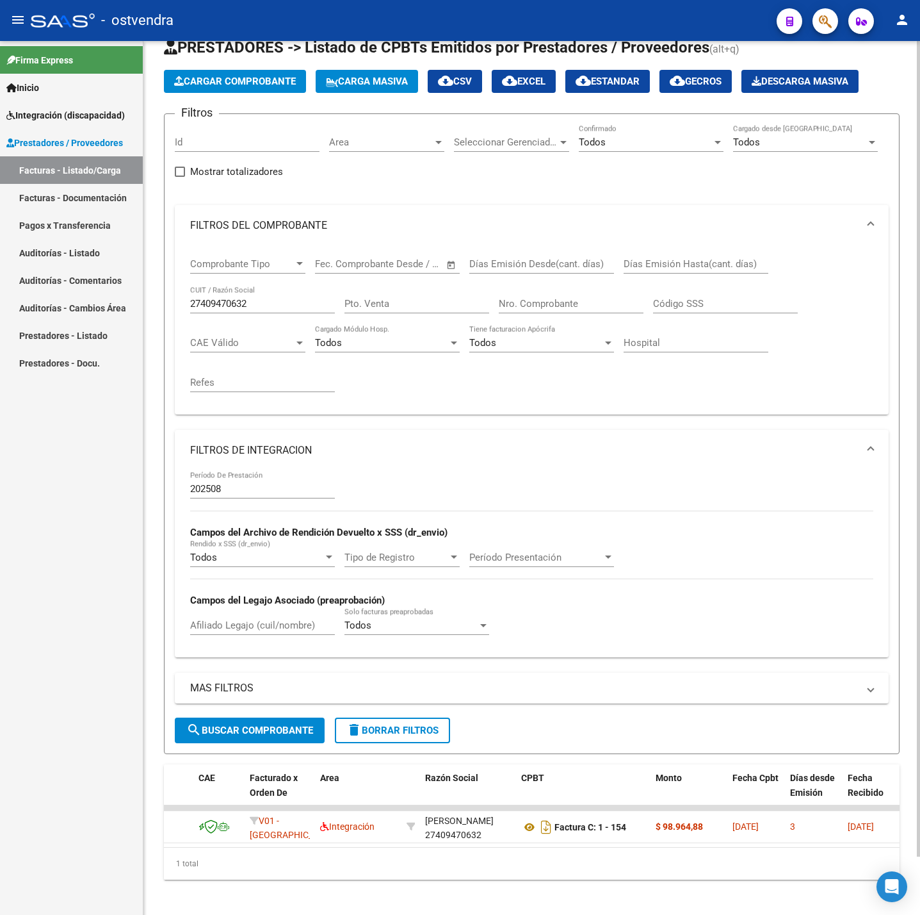
scroll to position [0, 85]
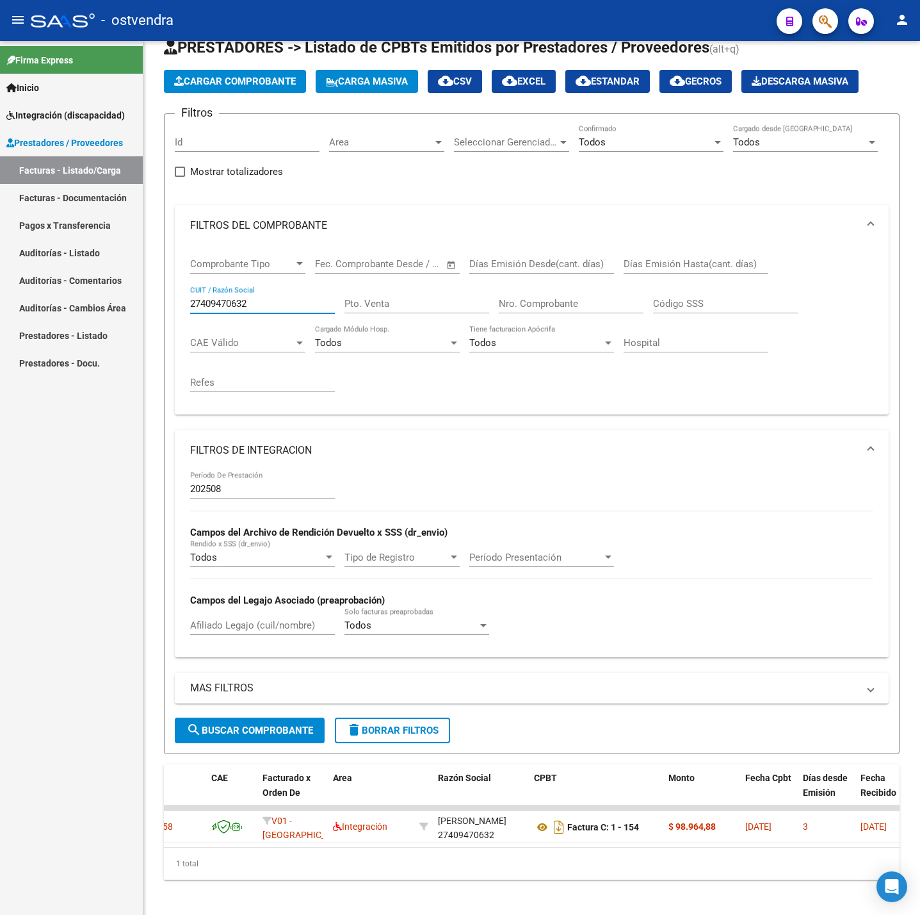
drag, startPoint x: 257, startPoint y: 304, endPoint x: 129, endPoint y: 314, distance: 128.5
click at [129, 314] on mat-sidenav-container "Firma Express Inicio Instructivos Contacto OS Integración (discapacidad) Certif…" at bounding box center [460, 478] width 920 height 874
paste input "235676090"
click at [284, 735] on span "search Buscar Comprobante" at bounding box center [249, 730] width 127 height 12
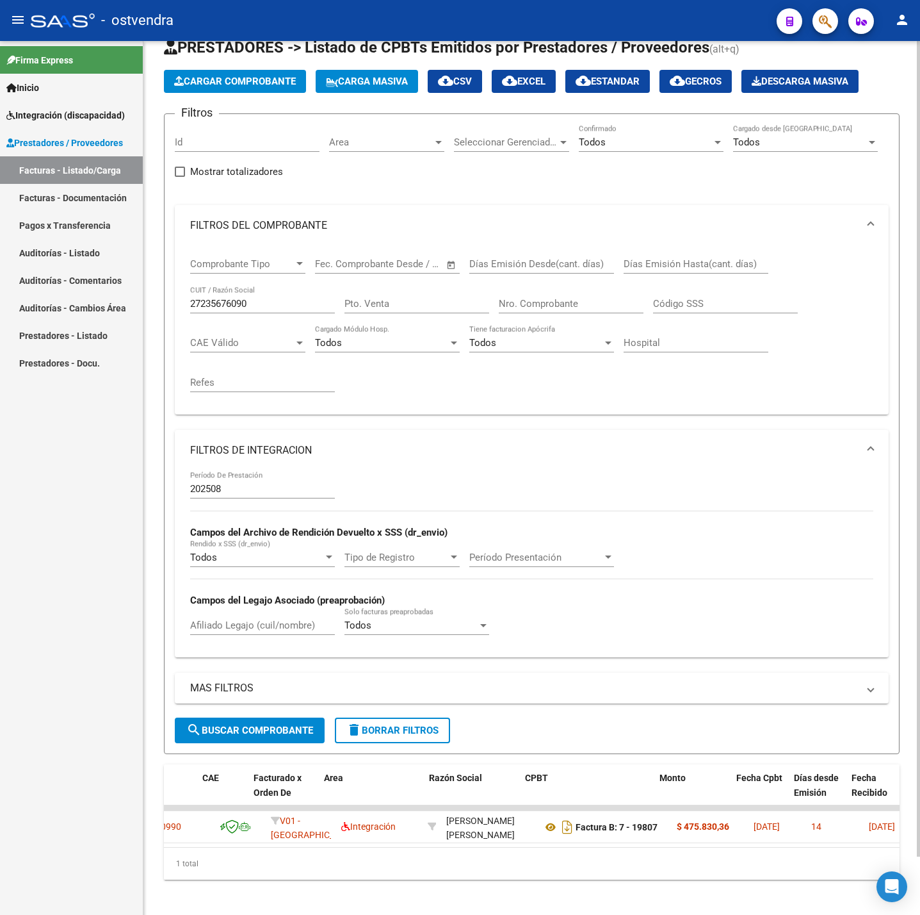
scroll to position [0, 94]
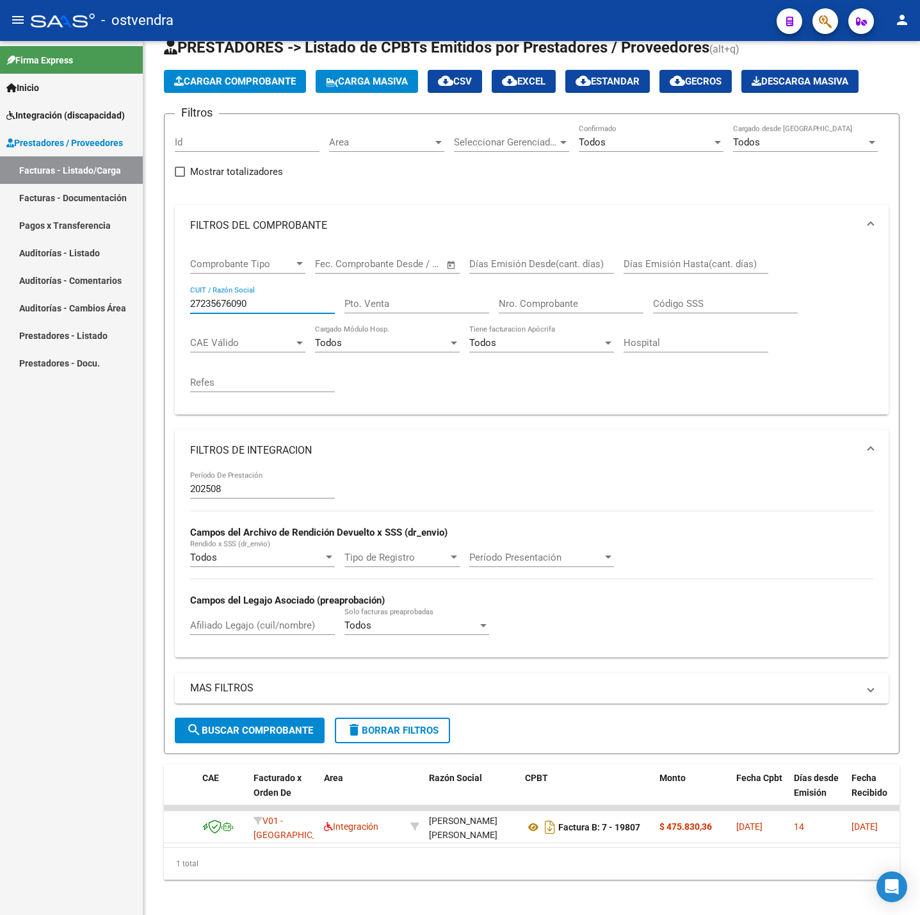
drag, startPoint x: 254, startPoint y: 302, endPoint x: 64, endPoint y: 315, distance: 190.7
click at [64, 315] on mat-sidenav-container "Firma Express Inicio Instructivos Contacto OS Integración (discapacidad) Certif…" at bounding box center [460, 478] width 920 height 874
paste input "334790962"
click at [277, 728] on span "search Buscar Comprobante" at bounding box center [249, 730] width 127 height 12
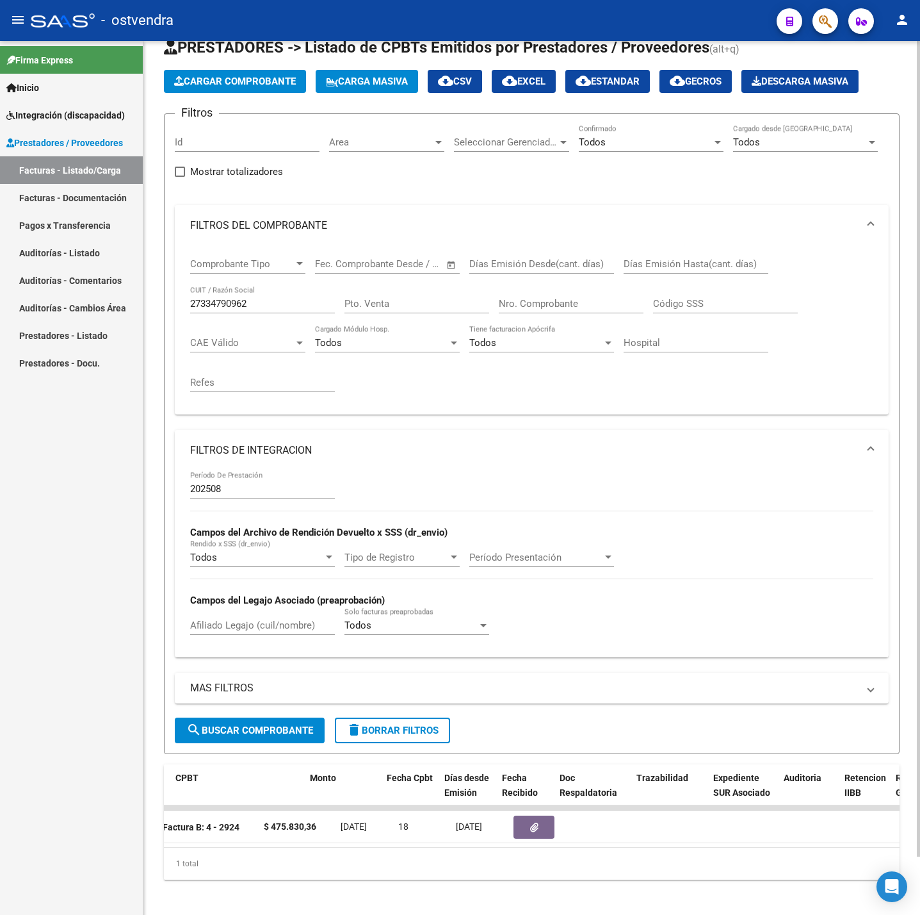
scroll to position [0, 421]
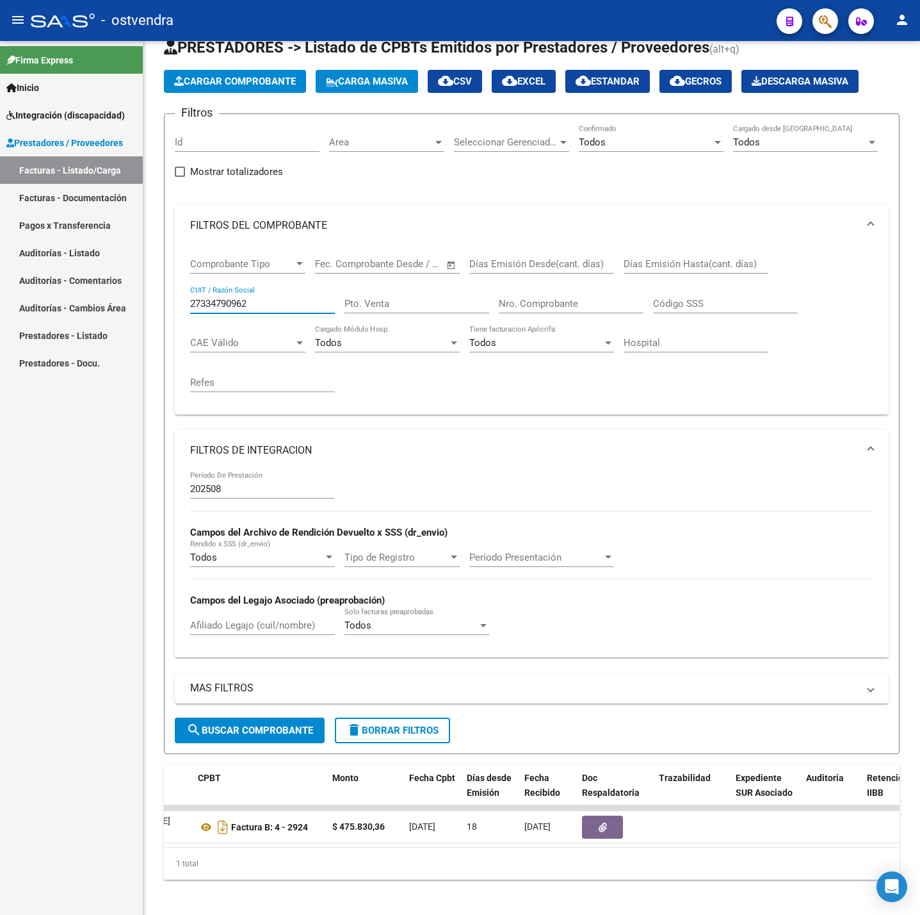
drag, startPoint x: 256, startPoint y: 306, endPoint x: -1, endPoint y: 345, distance: 259.8
click at [0, 345] on html "menu - ostvendra person Firma Express Inicio Instructivos Contacto OS Integraci…" at bounding box center [460, 457] width 920 height 915
paste input "17523225"
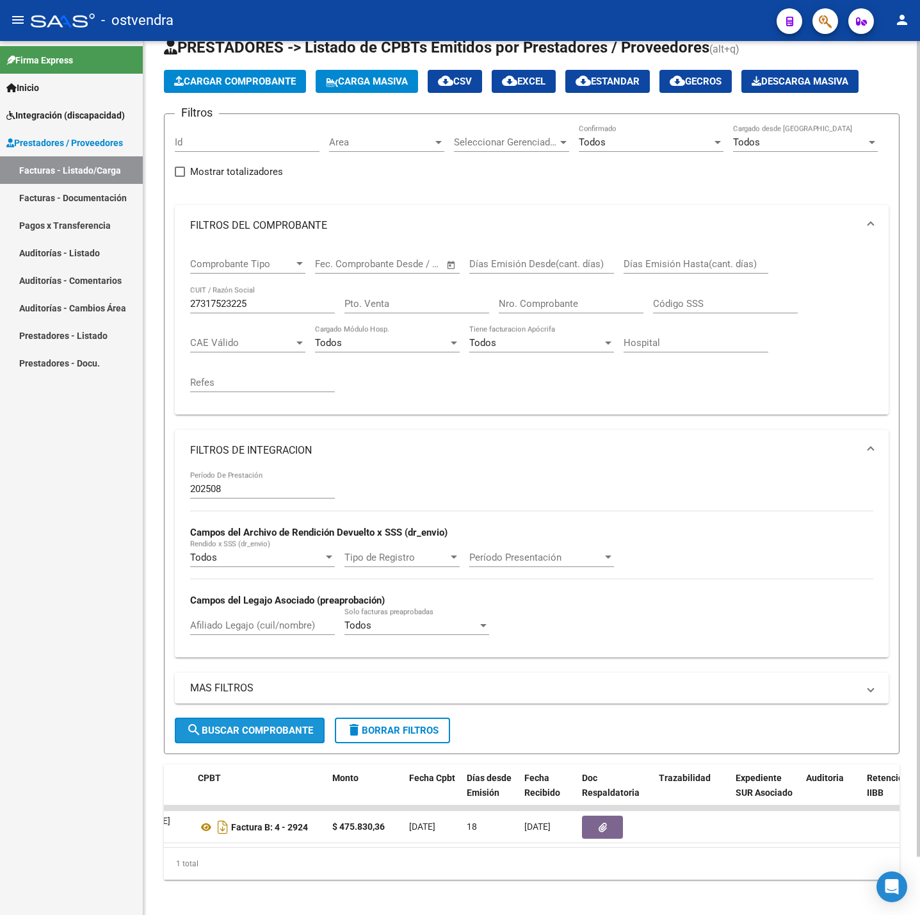
click at [260, 740] on button "search Buscar Comprobante" at bounding box center [250, 730] width 150 height 26
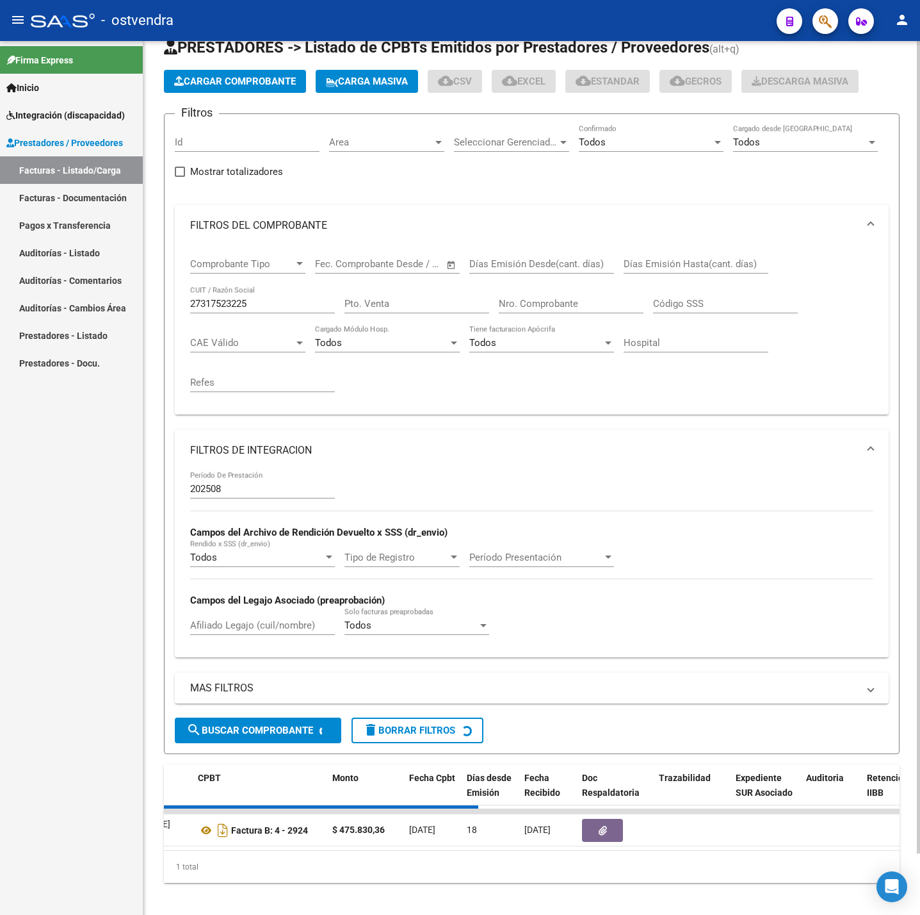
scroll to position [0, 0]
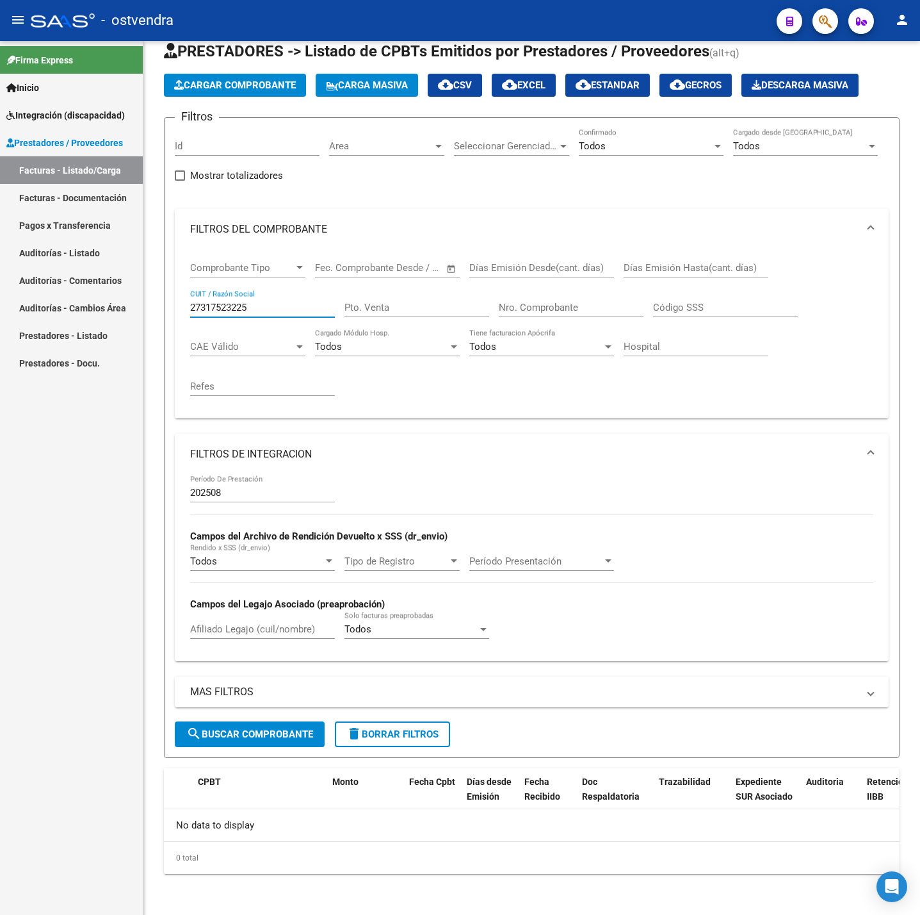
drag, startPoint x: 257, startPoint y: 302, endPoint x: 79, endPoint y: 304, distance: 178.1
click at [83, 304] on mat-sidenav-container "Firma Express Inicio Instructivos Contacto OS Integración (discapacidad) Certif…" at bounding box center [460, 478] width 920 height 874
paste input "253184952"
click at [259, 722] on button "search Buscar Comprobante" at bounding box center [250, 734] width 150 height 26
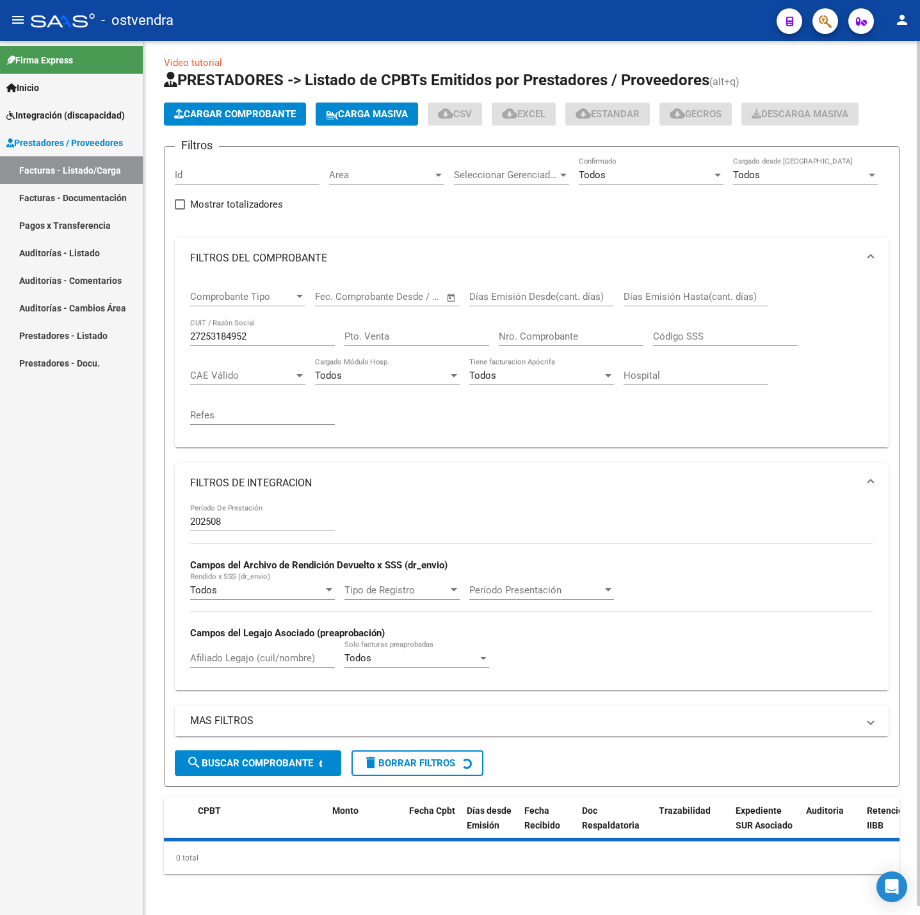
scroll to position [38, 0]
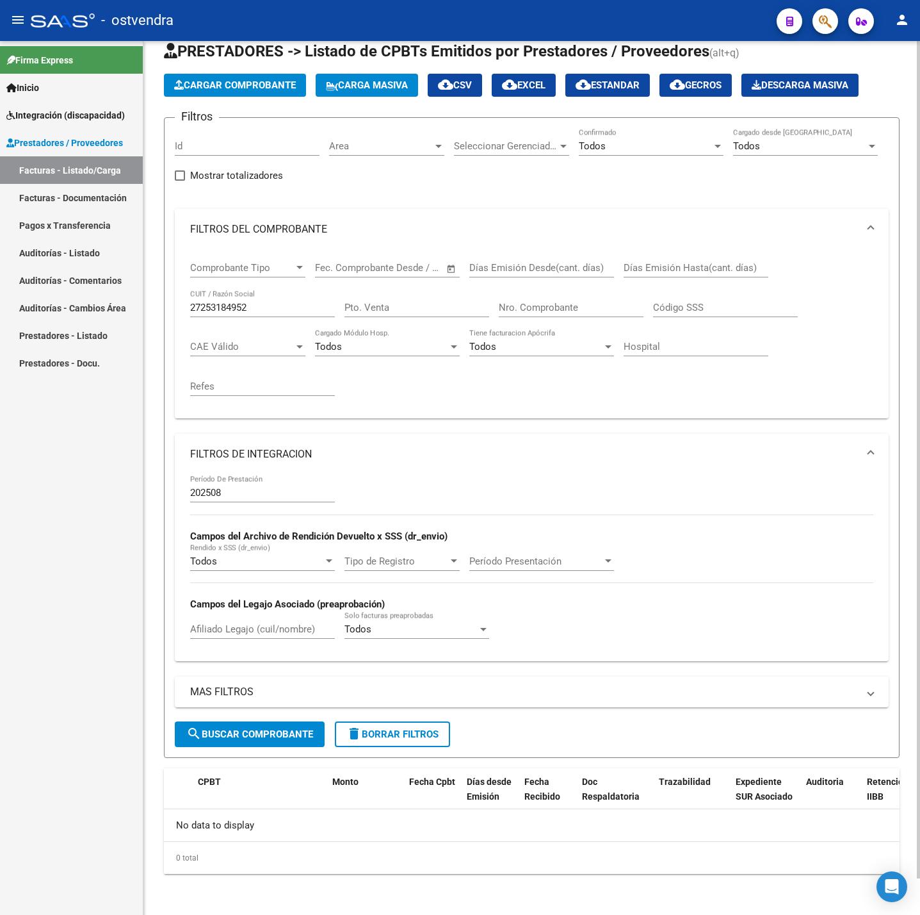
click at [263, 297] on div "27253184952 CUIT / Razón Social" at bounding box center [262, 304] width 145 height 28
drag, startPoint x: 273, startPoint y: 304, endPoint x: -1, endPoint y: 302, distance: 274.8
click at [0, 302] on html "menu - ostvendra person Firma Express Inicio Instructivos Contacto OS Integraci…" at bounding box center [460, 457] width 920 height 915
paste input "3285281644"
drag, startPoint x: 302, startPoint y: 740, endPoint x: 342, endPoint y: 740, distance: 39.7
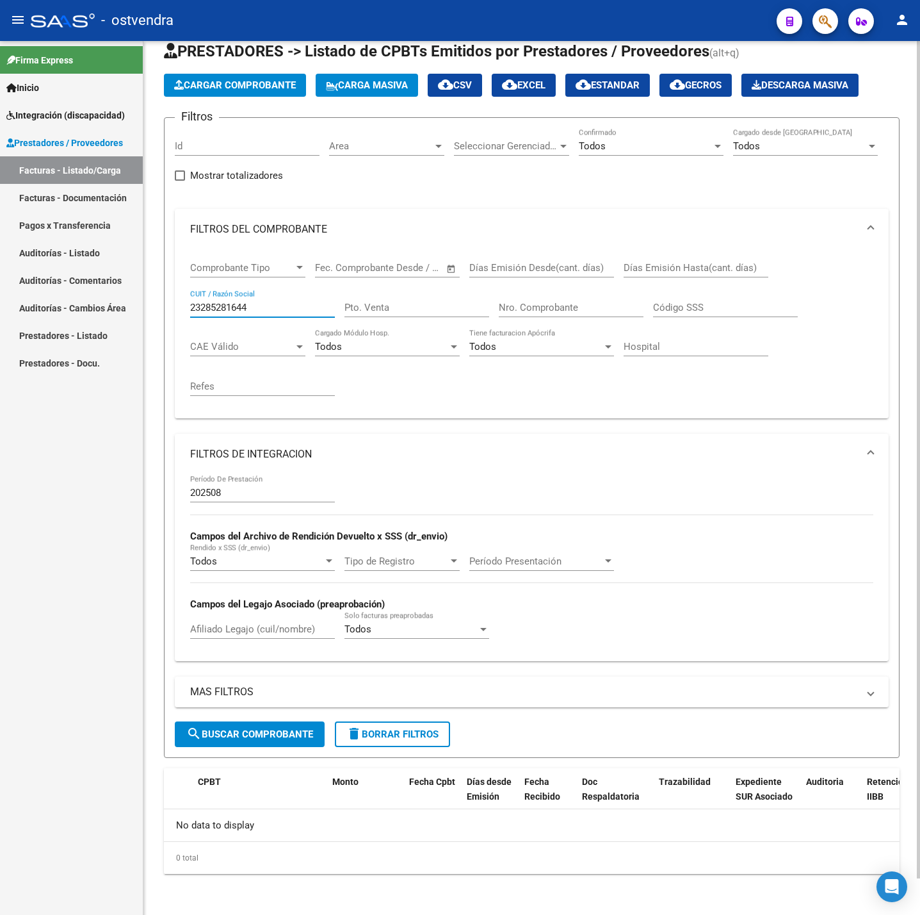
click at [302, 740] on button "search Buscar Comprobante" at bounding box center [250, 734] width 150 height 26
drag, startPoint x: 254, startPoint y: 300, endPoint x: 125, endPoint y: 300, distance: 128.7
click at [125, 300] on mat-sidenav-container "Firma Express Inicio Instructivos Contacto OS Integración (discapacidad) Certif…" at bounding box center [460, 478] width 920 height 874
type input "27404300224"
click at [296, 721] on button "search Buscar Comprobante" at bounding box center [250, 734] width 150 height 26
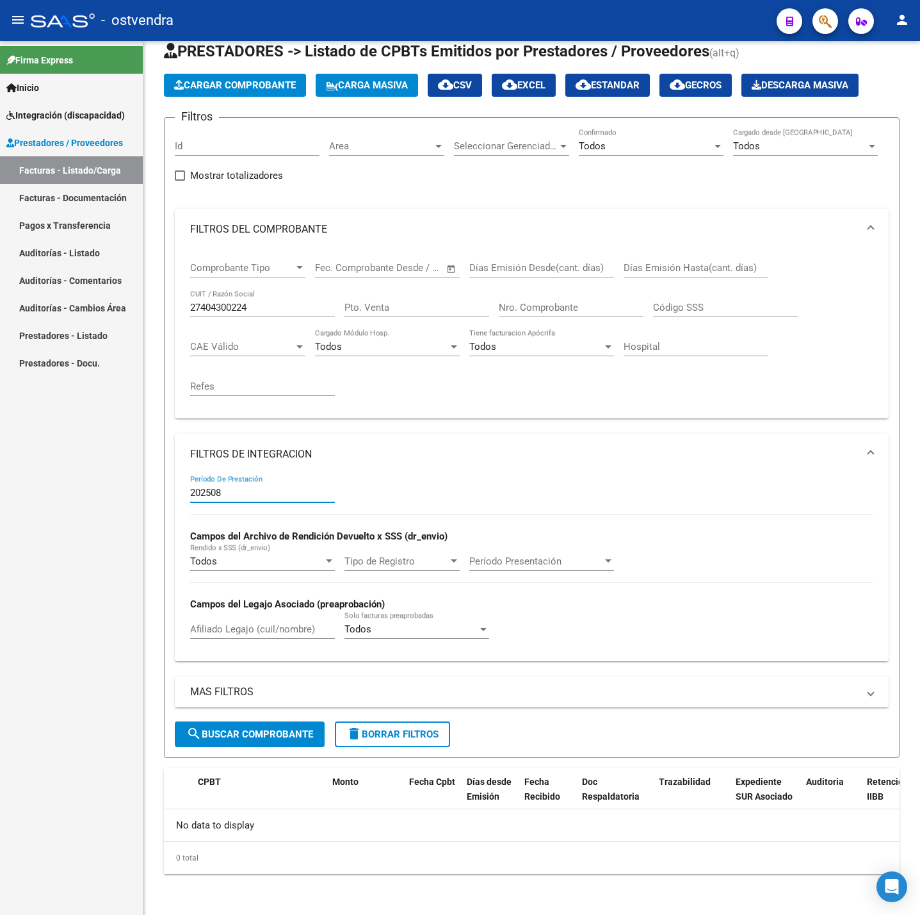
drag, startPoint x: 275, startPoint y: 491, endPoint x: 63, endPoint y: 523, distance: 213.8
click at [63, 523] on mat-sidenav-container "Firma Express Inicio Instructivos Contacto OS Integración (discapacidad) Certif…" at bounding box center [460, 478] width 920 height 874
type input "202506"
click at [271, 735] on span "search Buscar Comprobante" at bounding box center [249, 734] width 127 height 12
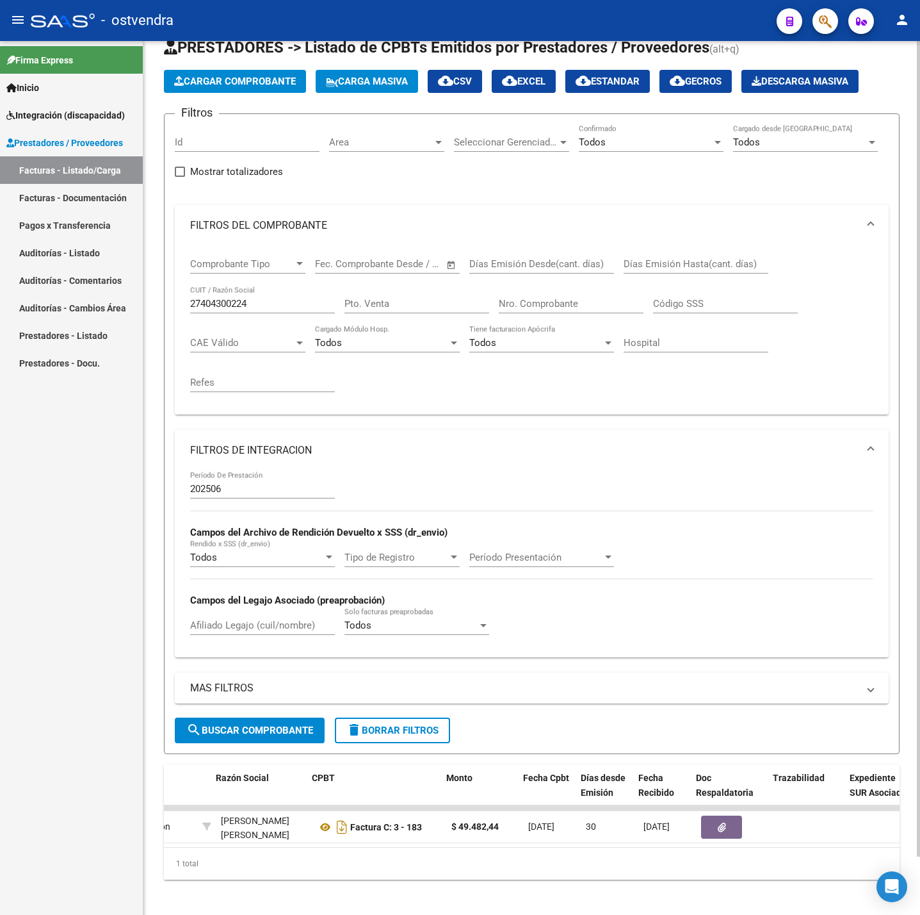
scroll to position [0, 307]
click at [430, 722] on button "delete Borrar Filtros" at bounding box center [392, 730] width 115 height 26
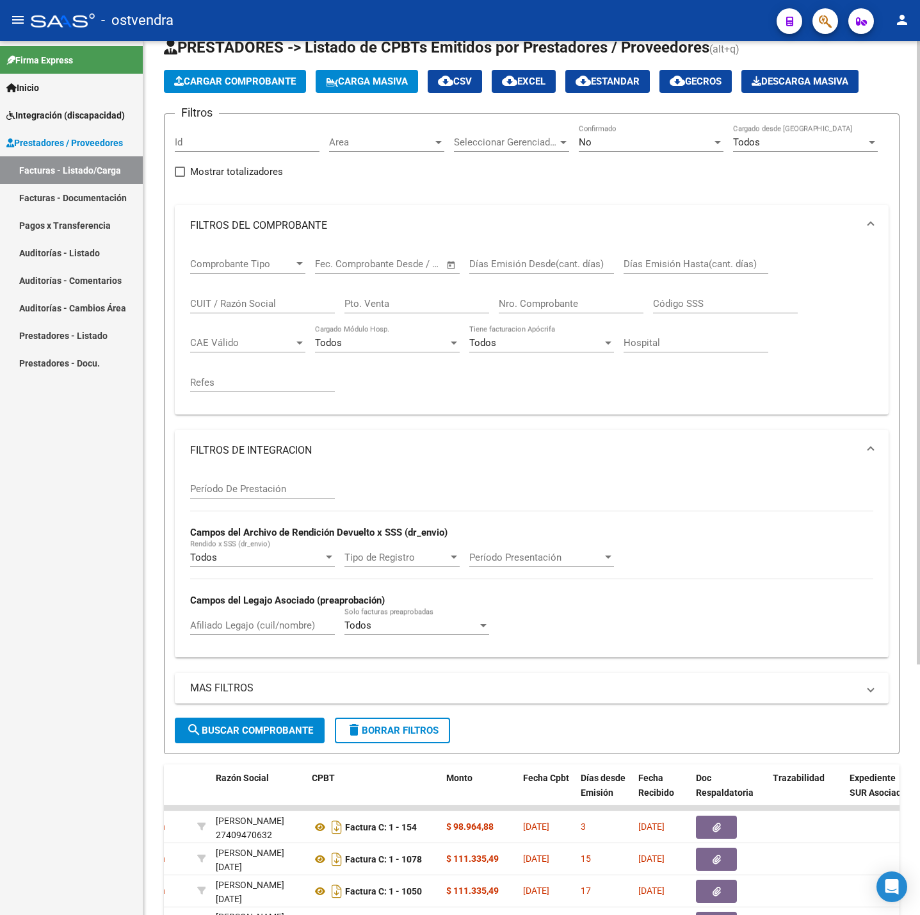
scroll to position [0, 0]
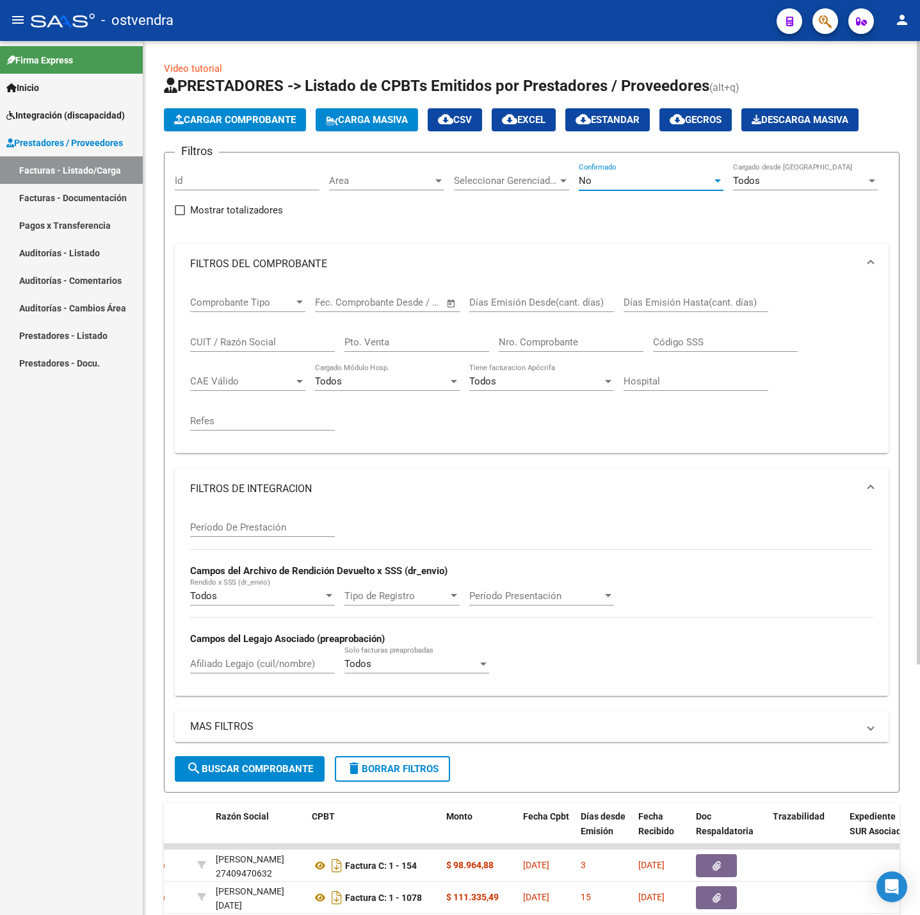
click at [669, 175] on div "No" at bounding box center [645, 181] width 133 height 12
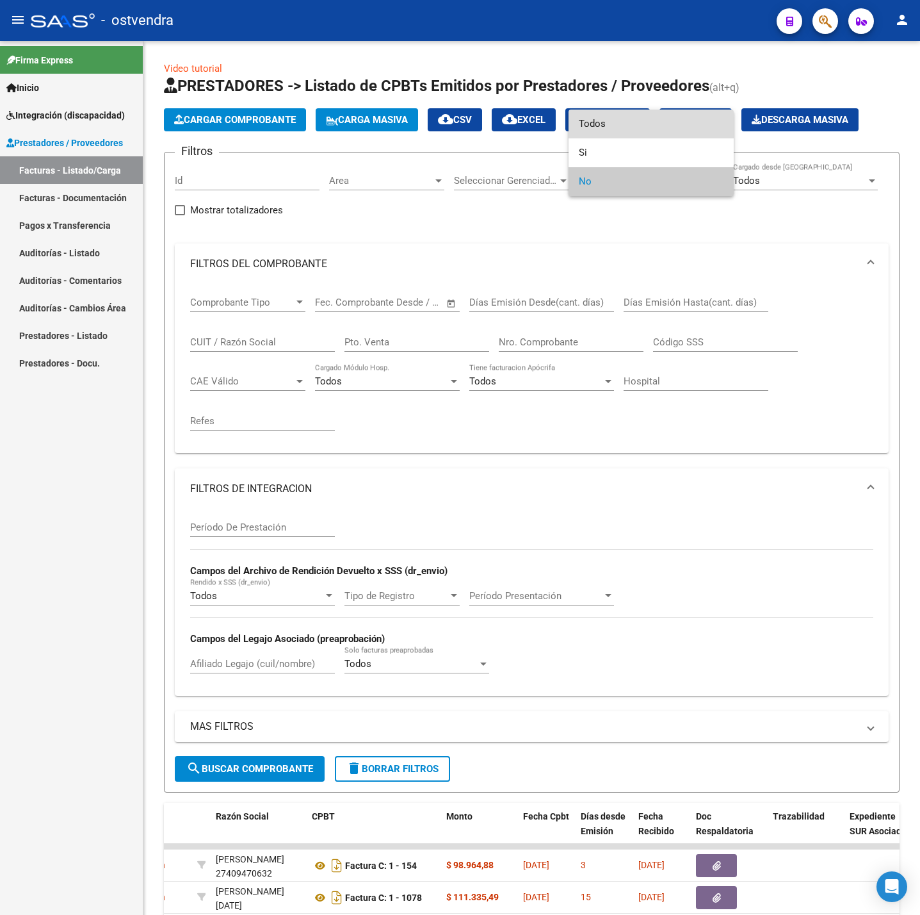
click at [640, 123] on span "Todos" at bounding box center [651, 124] width 145 height 29
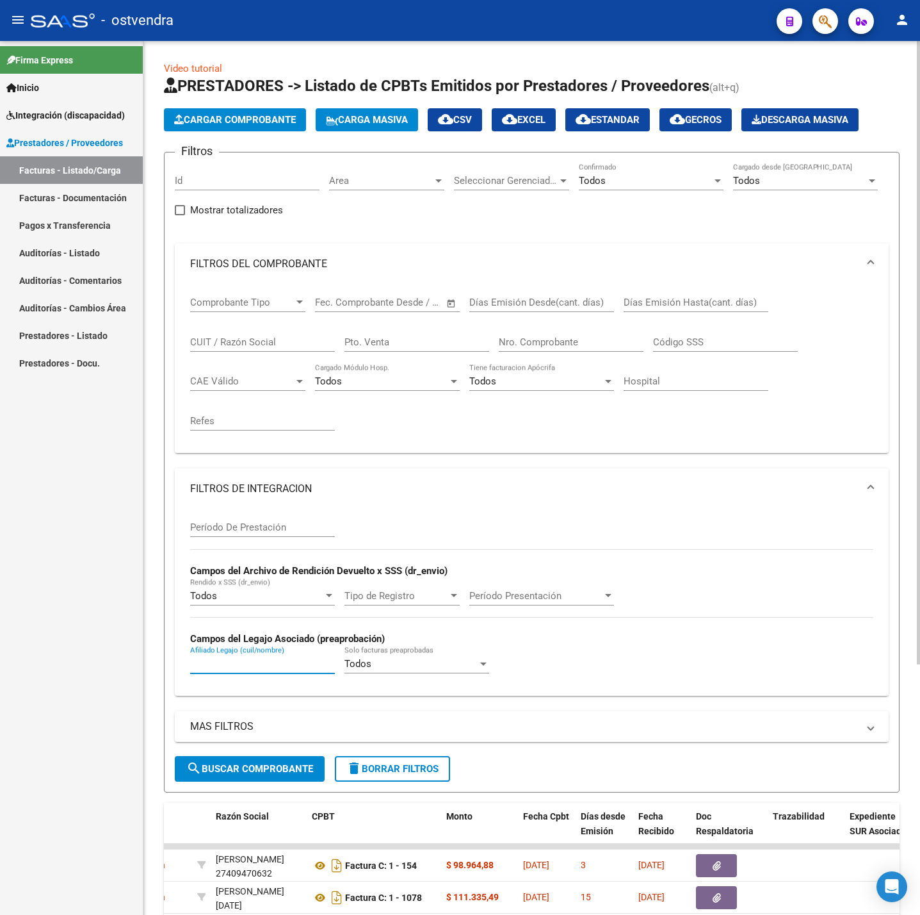
paste input "57379512"
type input "57379512"
click at [269, 769] on span "search Buscar Comprobante" at bounding box center [249, 769] width 127 height 12
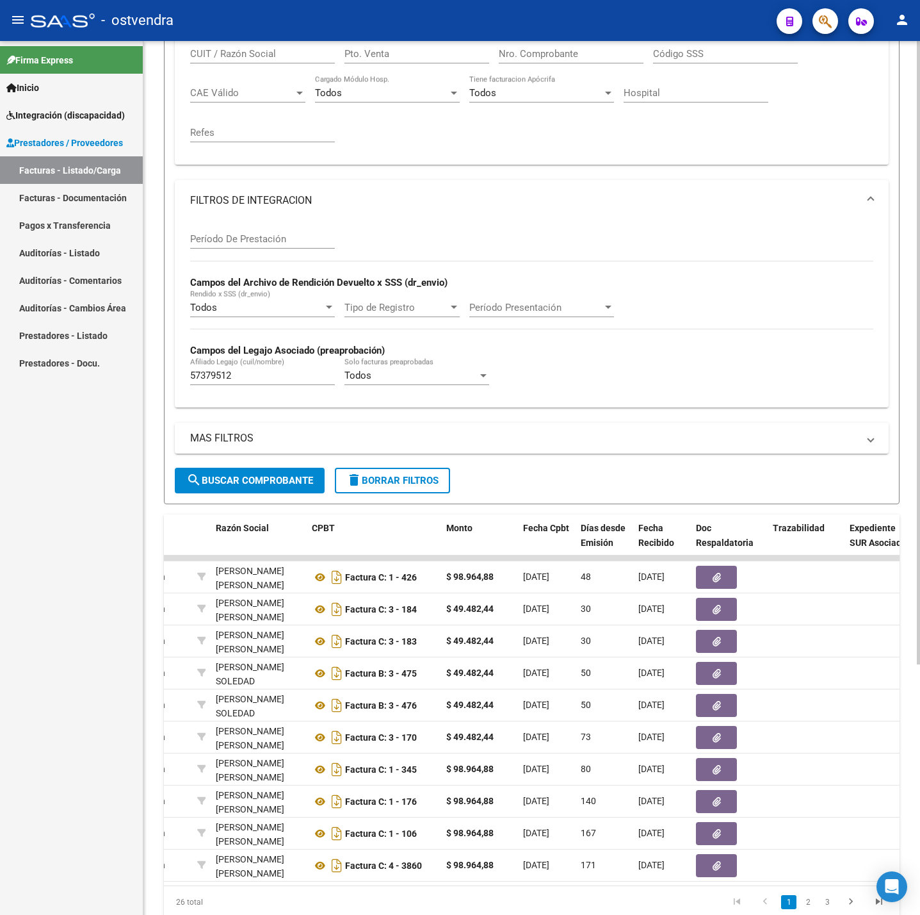
click at [309, 243] on input "Período De Prestación" at bounding box center [262, 239] width 145 height 12
type input "202506"
click at [261, 483] on span "search Buscar Comprobante" at bounding box center [249, 481] width 127 height 12
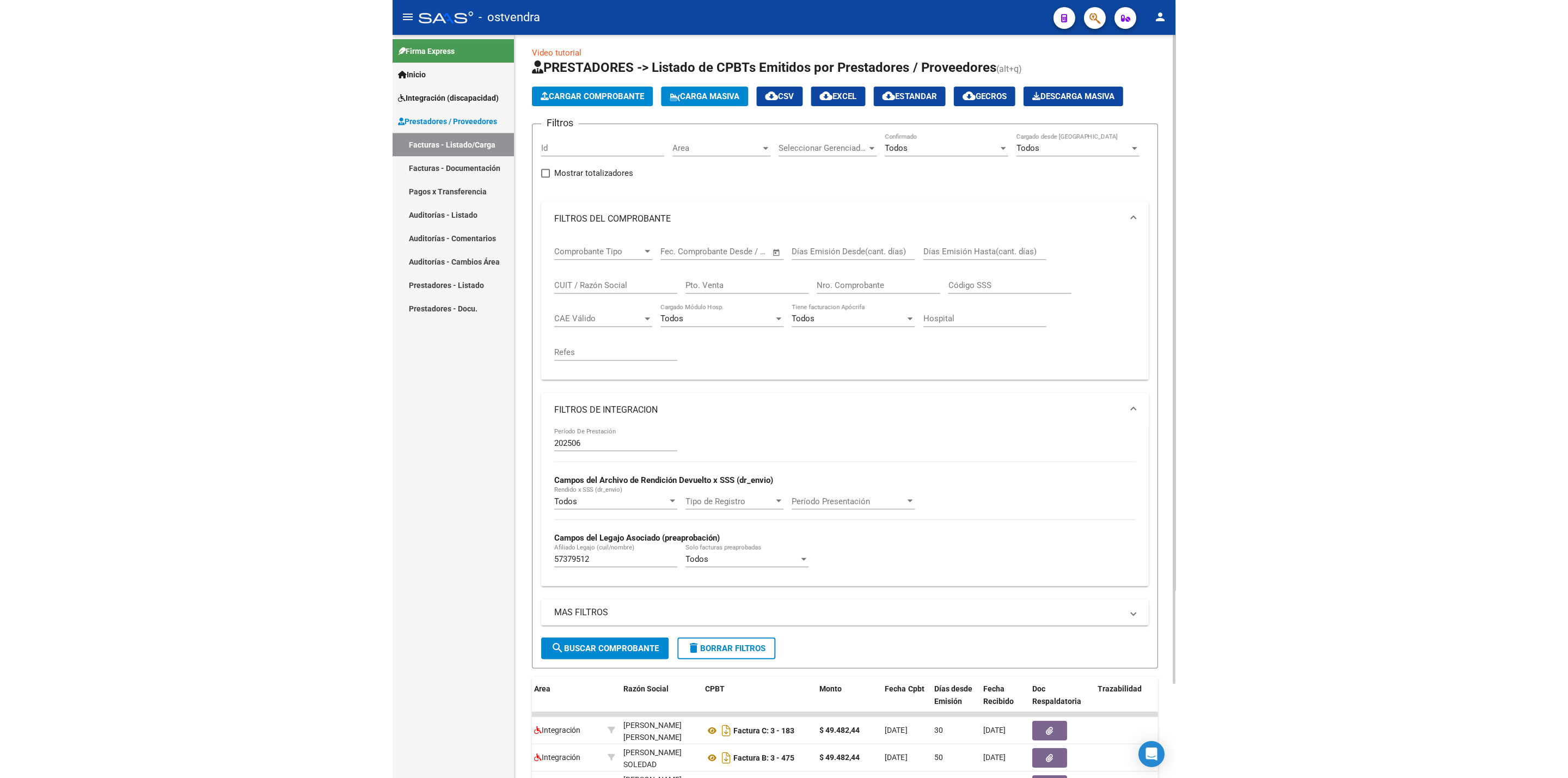
scroll to position [0, 0]
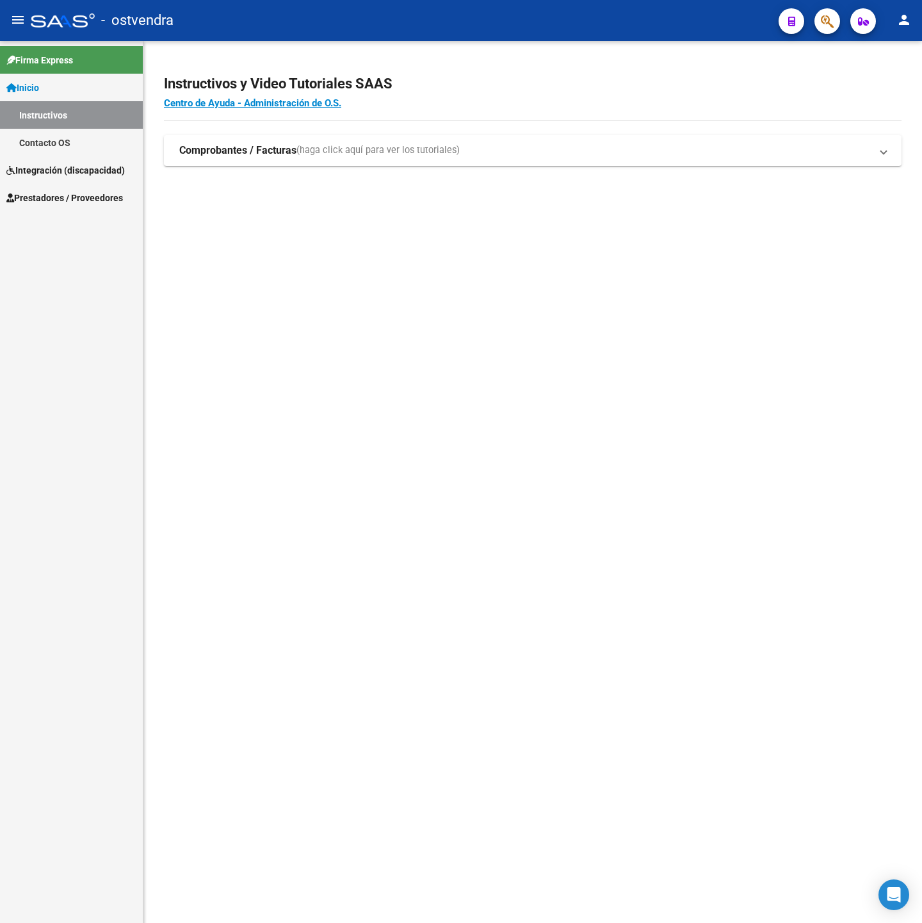
click at [61, 188] on link "Prestadores / Proveedores" at bounding box center [71, 198] width 143 height 28
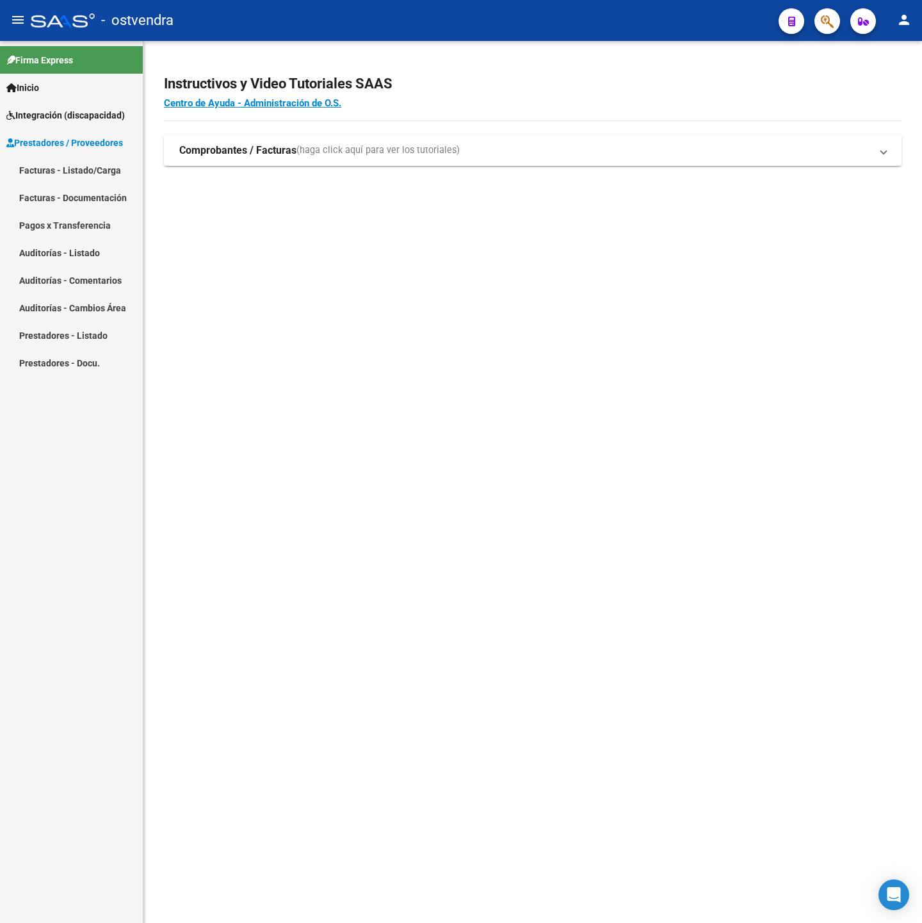
click at [70, 177] on link "Facturas - Listado/Carga" at bounding box center [71, 170] width 143 height 28
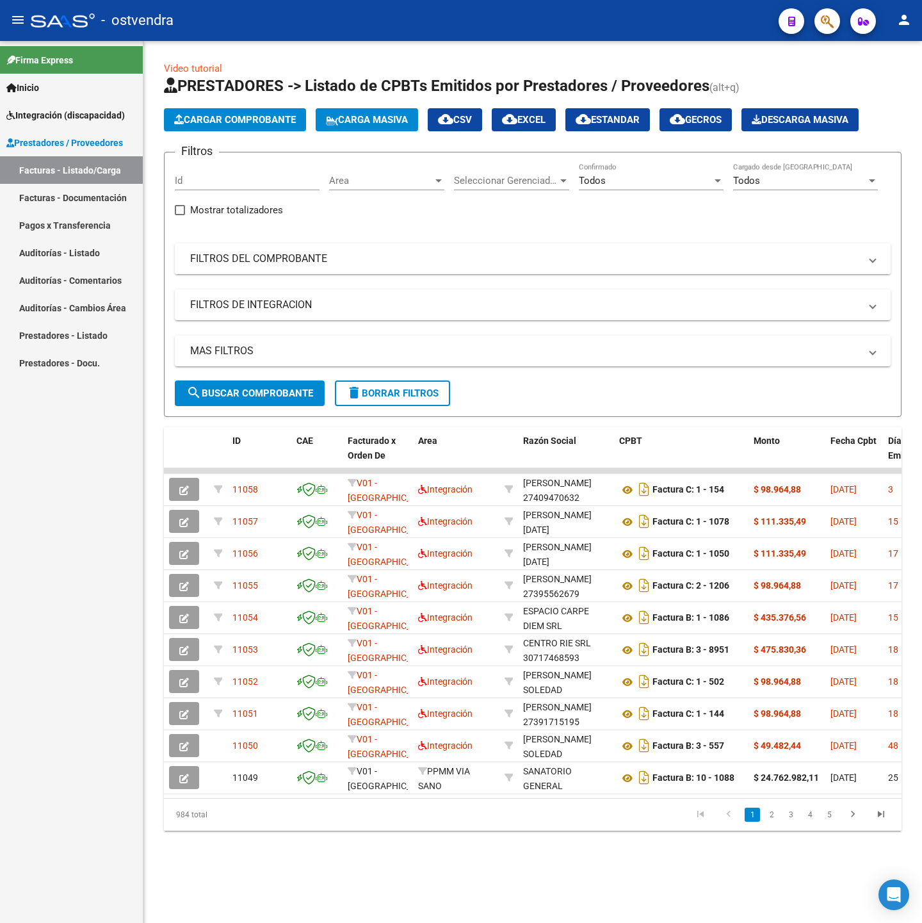
click at [308, 267] on mat-expansion-panel-header "FILTROS DEL COMPROBANTE" at bounding box center [533, 258] width 716 height 31
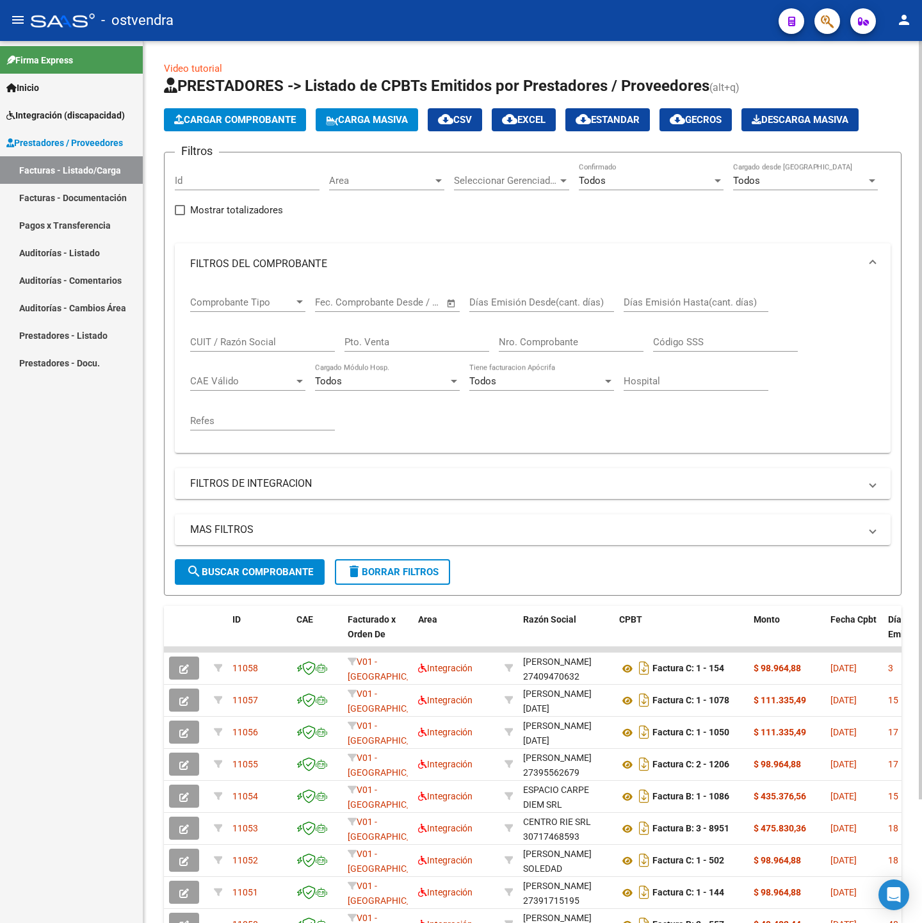
click at [283, 477] on mat-expansion-panel-header "FILTROS DE INTEGRACION" at bounding box center [533, 483] width 716 height 31
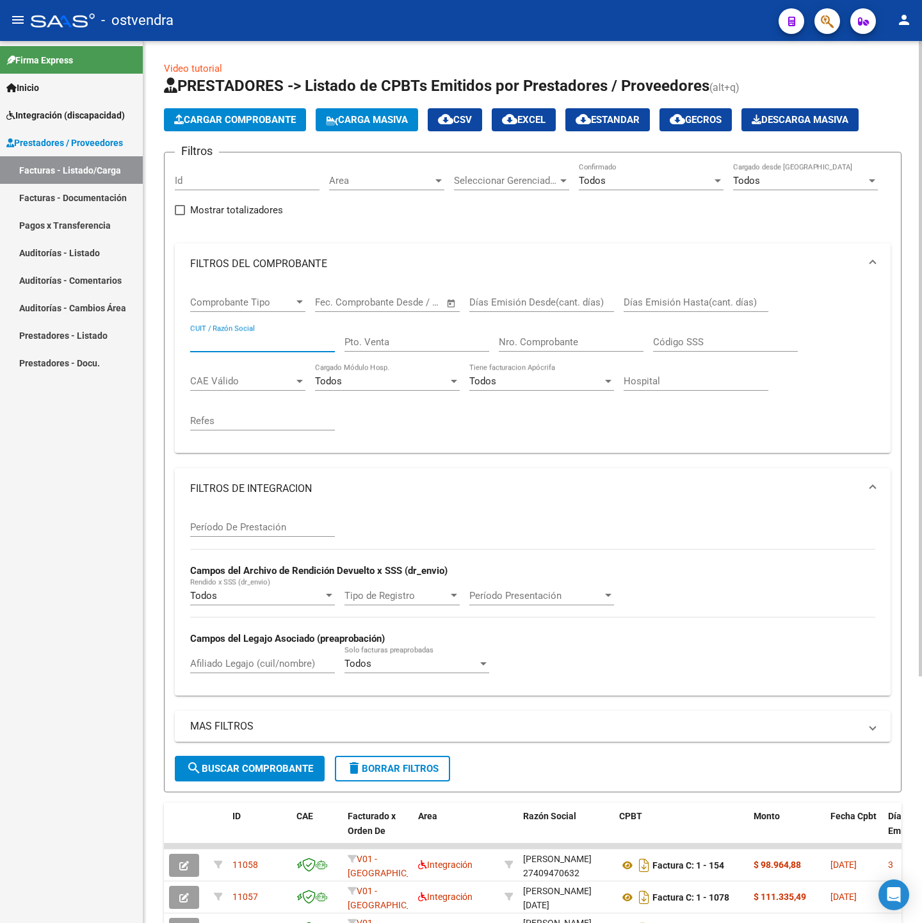
paste input "27235676090"
type input "27235676090"
click at [265, 532] on input "Período De Prestación" at bounding box center [262, 527] width 145 height 12
type input "202507"
click at [268, 774] on span "search Buscar Comprobante" at bounding box center [249, 769] width 127 height 12
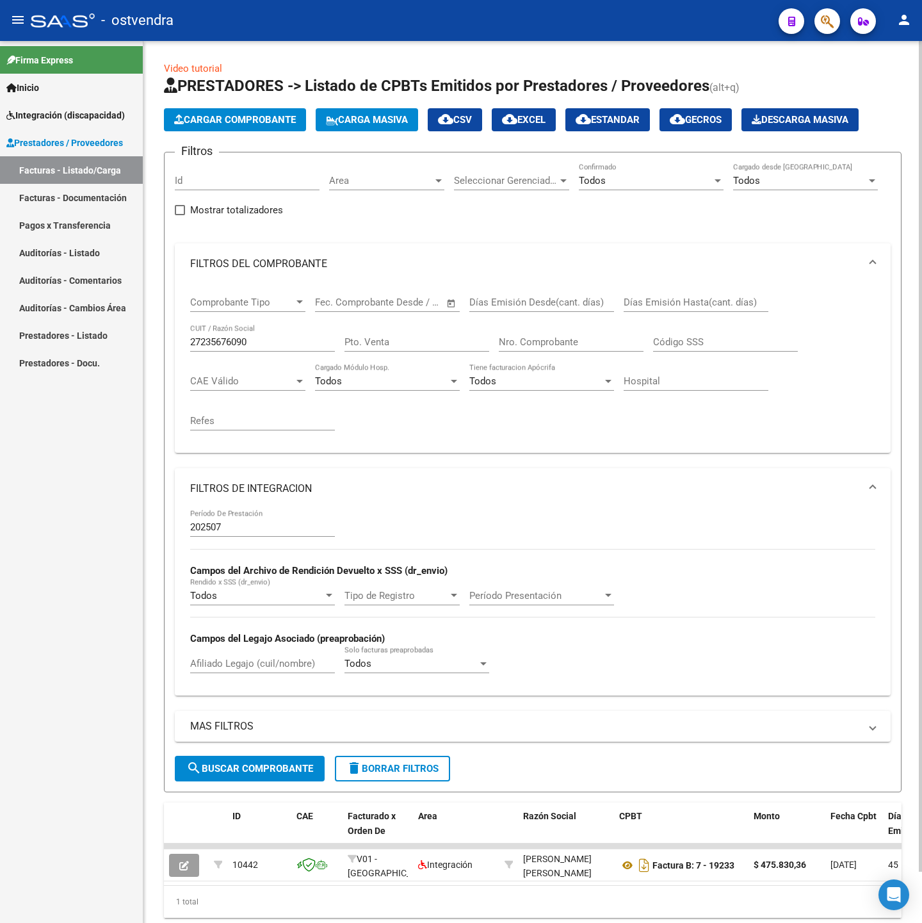
scroll to position [54, 0]
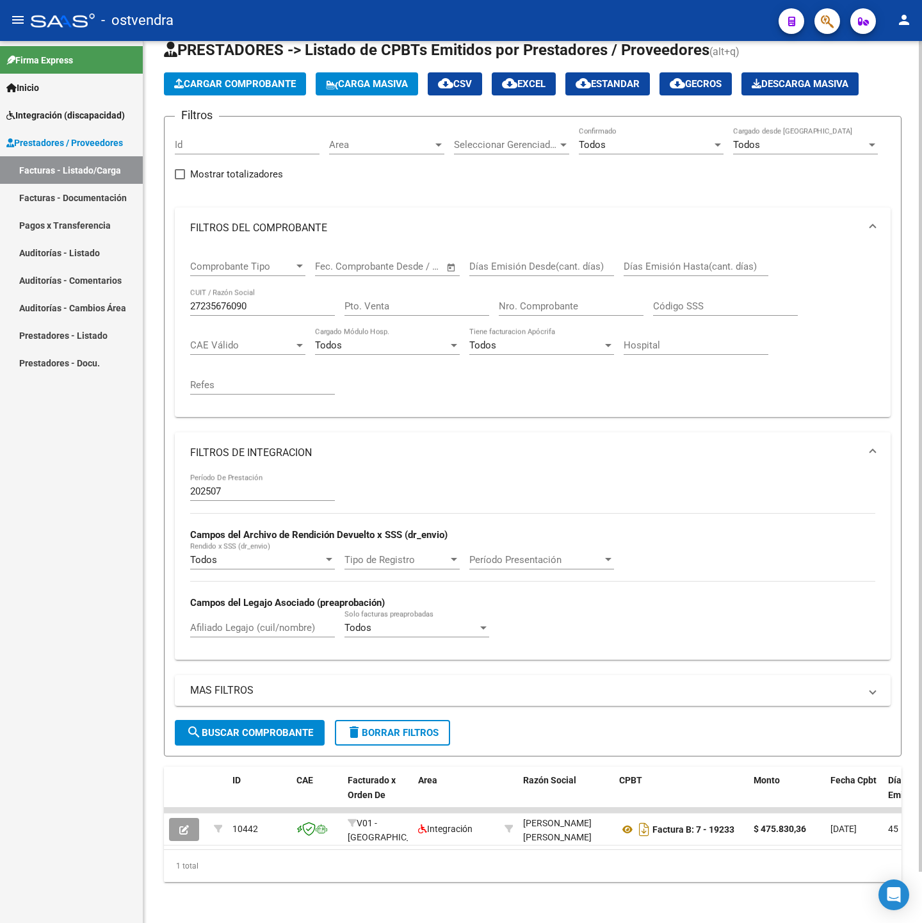
drag, startPoint x: 261, startPoint y: 849, endPoint x: 275, endPoint y: 847, distance: 14.2
click at [275, 847] on div "ID CAE Facturado x Orden De Area Razón Social CPBT Monto Fecha Cpbt Días desde …" at bounding box center [533, 824] width 738 height 115
drag, startPoint x: 263, startPoint y: 286, endPoint x: -28, endPoint y: 297, distance: 291.6
click at [0, 297] on html "menu - ostvendra person Firma Express Inicio Instructivos Contacto OS Integraci…" at bounding box center [461, 461] width 922 height 923
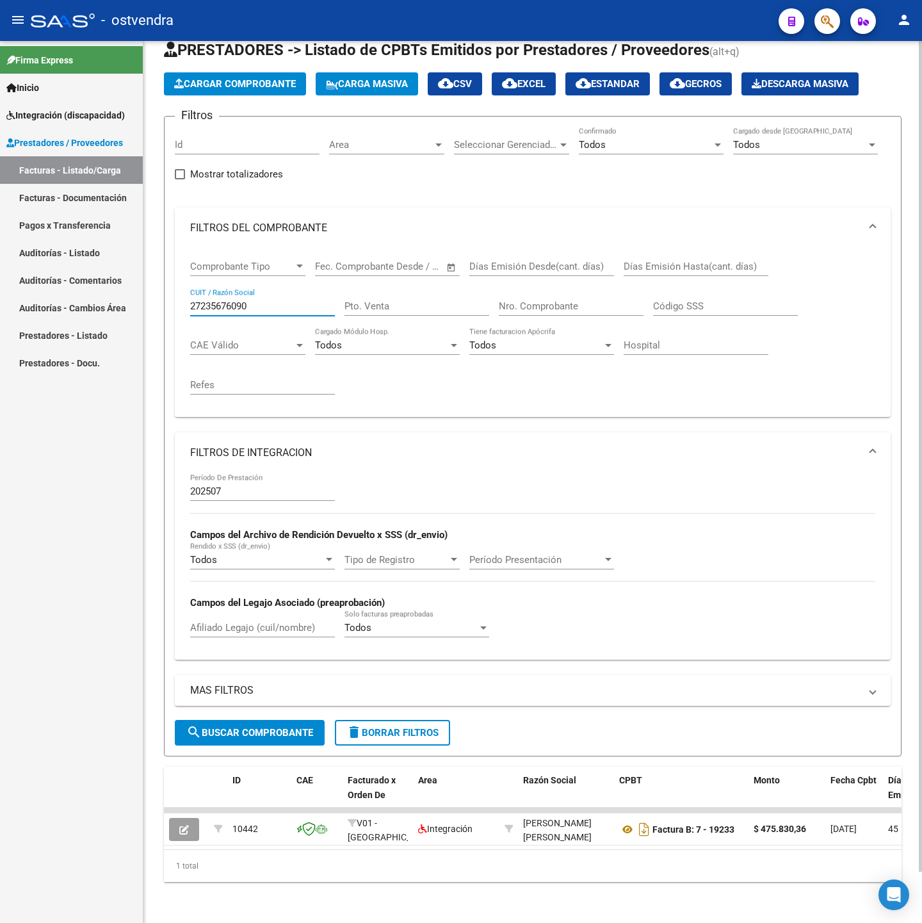
paste input "3411659534"
click at [231, 720] on button "search Buscar Comprobante" at bounding box center [250, 733] width 150 height 26
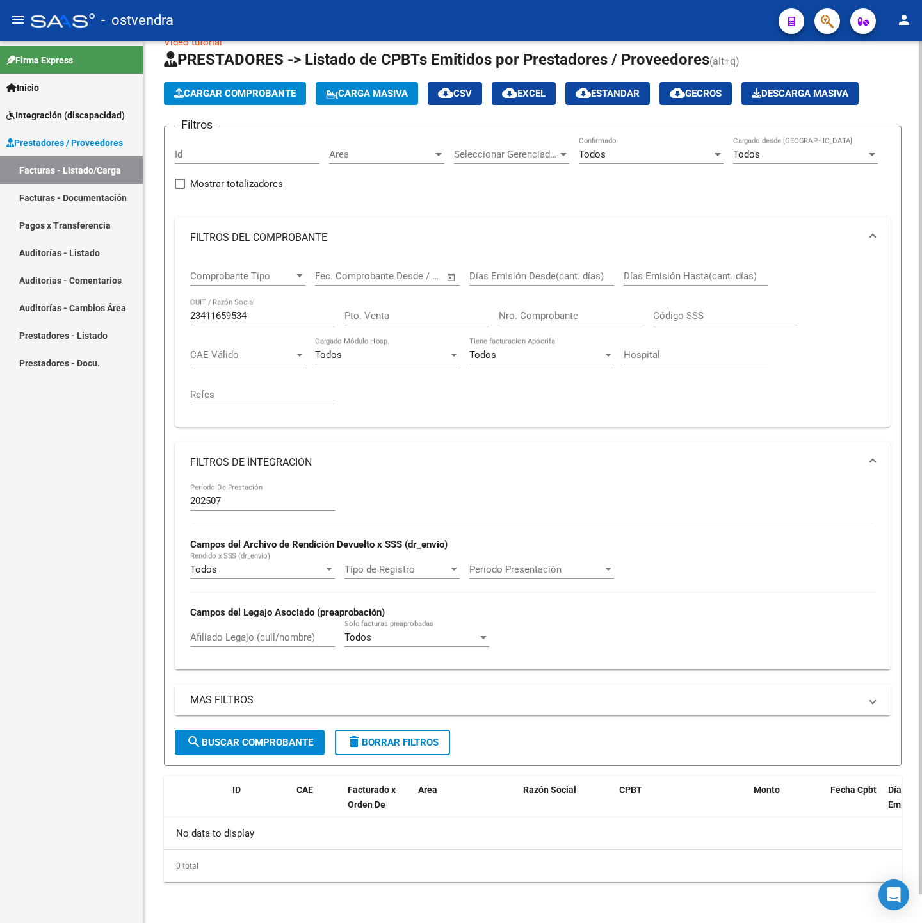
scroll to position [29, 0]
drag, startPoint x: 261, startPoint y: 318, endPoint x: 41, endPoint y: 313, distance: 220.4
click at [41, 313] on mat-sidenav-container "Firma Express Inicio Instructivos Contacto OS Integración (discapacidad) Certif…" at bounding box center [461, 482] width 922 height 882
paste input "30717468593"
click at [270, 746] on span "search Buscar Comprobante" at bounding box center [249, 743] width 127 height 12
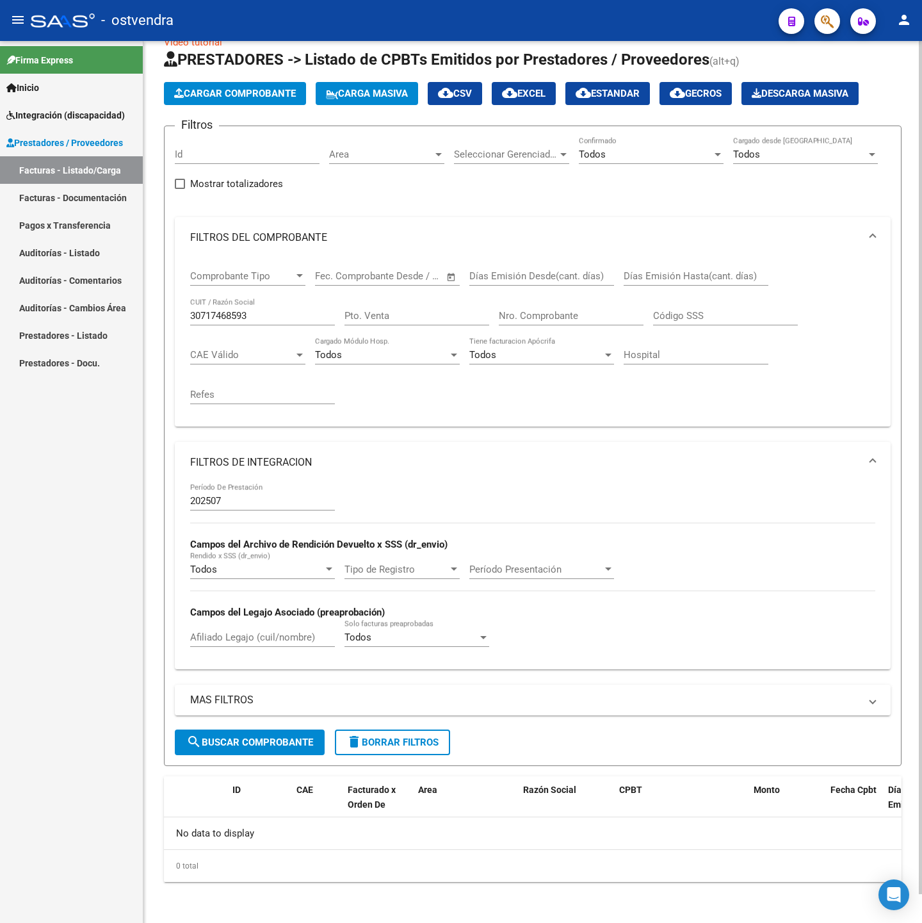
click at [263, 306] on div "30717468593 CUIT / Razón Social" at bounding box center [262, 312] width 145 height 28
click at [269, 306] on div "30717468593 CUIT / Razón Social" at bounding box center [262, 312] width 145 height 28
drag, startPoint x: 267, startPoint y: 309, endPoint x: -35, endPoint y: 306, distance: 301.7
click at [0, 306] on html "menu - ostvendra person Firma Express Inicio Instructivos Contacto OS Integraci…" at bounding box center [461, 461] width 922 height 923
paste input "23411659534"
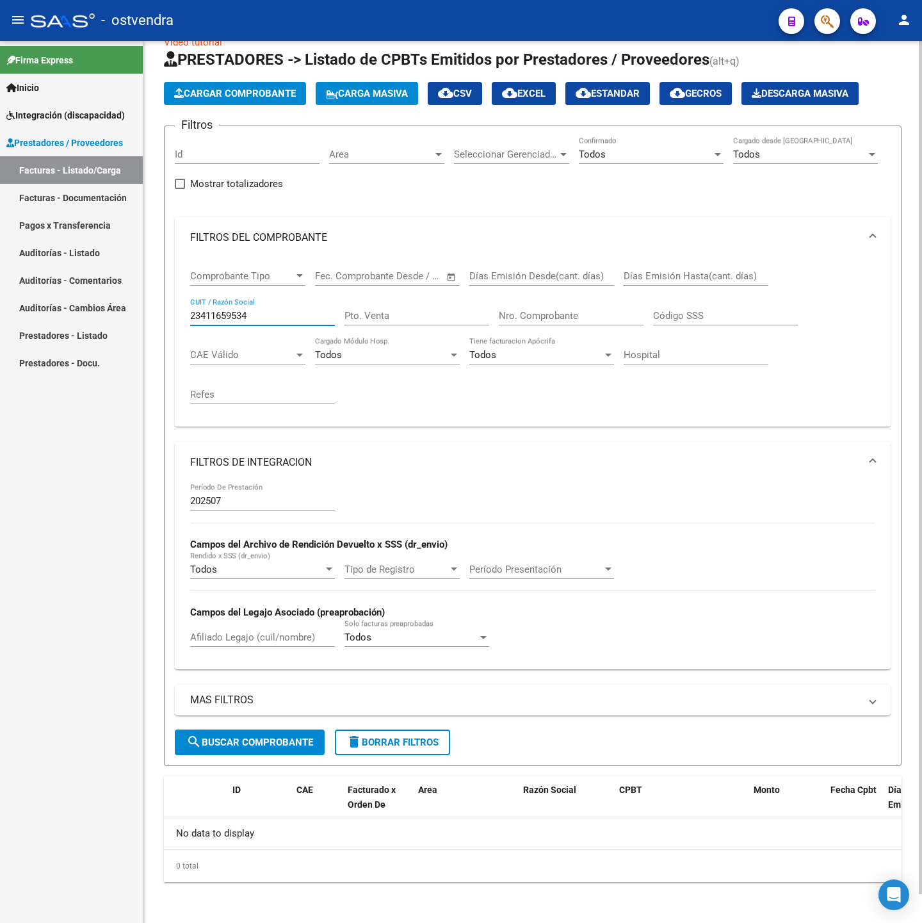
click at [243, 760] on form "Filtros Id Area Area Seleccionar Gerenciador Seleccionar Gerenciador Todos Conf…" at bounding box center [533, 446] width 738 height 640
click at [243, 746] on span "search Buscar Comprobante" at bounding box center [249, 743] width 127 height 12
drag, startPoint x: 267, startPoint y: 304, endPoint x: 261, endPoint y: 315, distance: 12.3
click at [247, 306] on div "23411659534 CUIT / Razón Social" at bounding box center [262, 312] width 145 height 28
drag, startPoint x: 273, startPoint y: 317, endPoint x: 35, endPoint y: 322, distance: 237.7
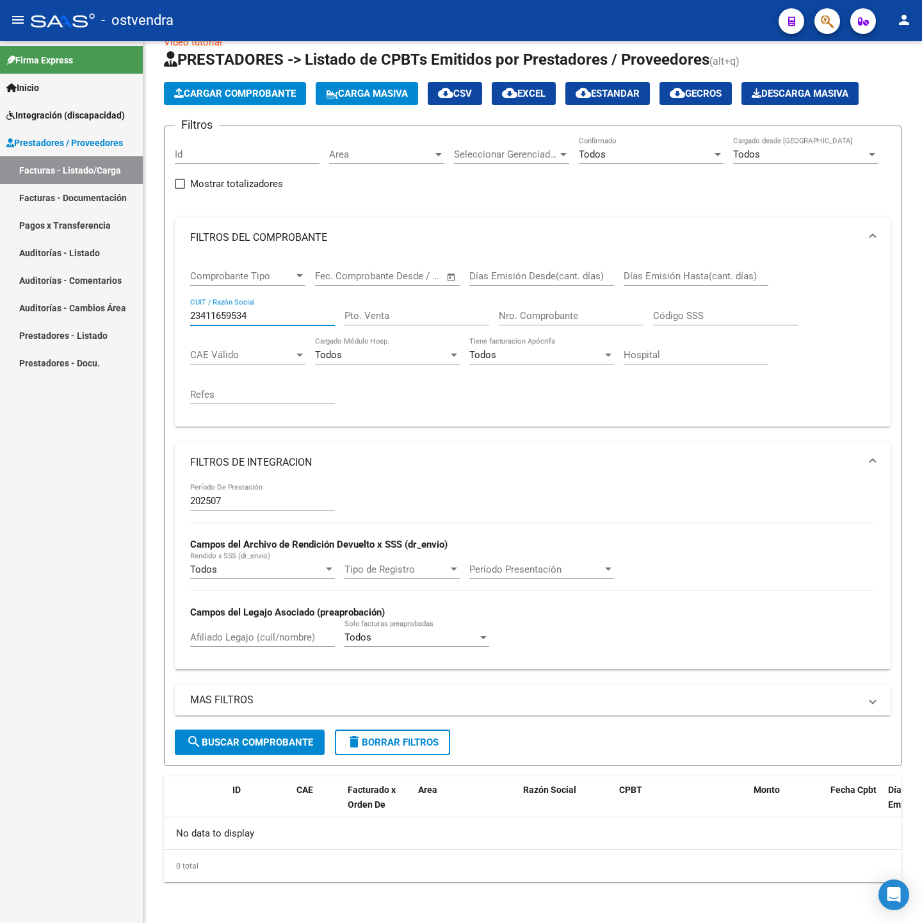
click at [39, 321] on mat-sidenav-container "Firma Express Inicio Instructivos Contacto OS Integración (discapacidad) Certif…" at bounding box center [461, 482] width 922 height 882
paste input "30712074015"
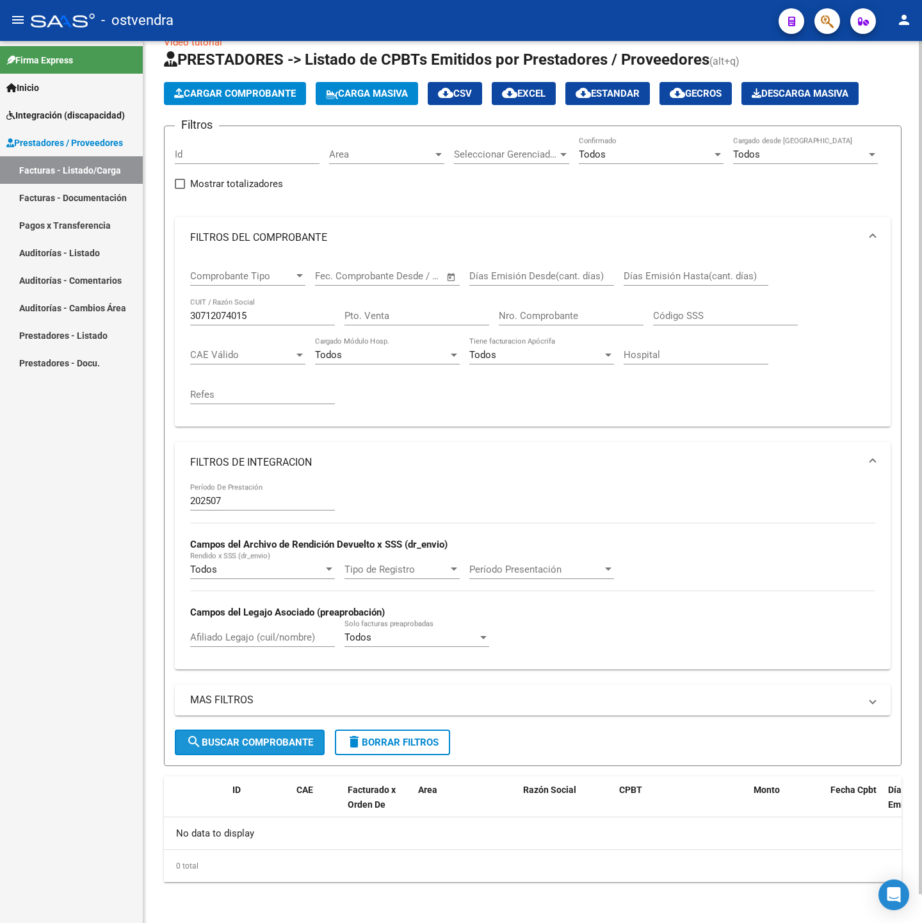
click at [281, 737] on span "search Buscar Comprobante" at bounding box center [249, 743] width 127 height 12
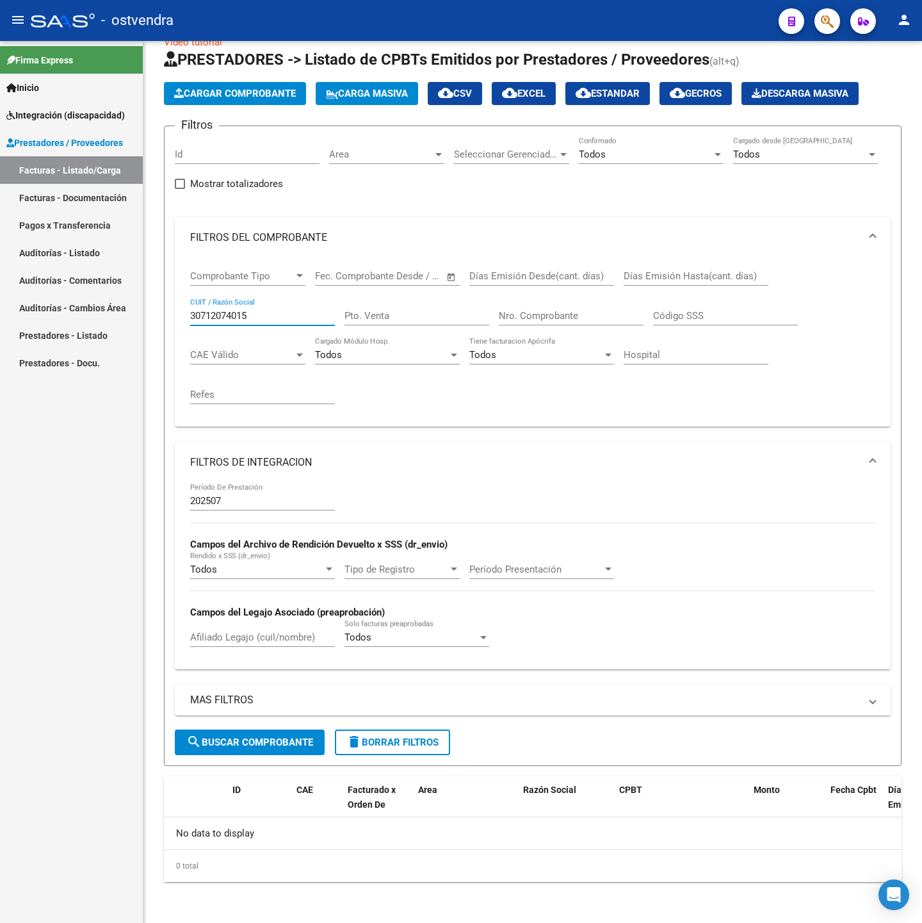
drag, startPoint x: 285, startPoint y: 317, endPoint x: 94, endPoint y: 317, distance: 190.9
click at [94, 317] on mat-sidenav-container "Firma Express Inicio Instructivos Contacto OS Integración (discapacidad) Certif…" at bounding box center [461, 482] width 922 height 882
paste input "20352435873"
click at [248, 738] on span "search Buscar Comprobante" at bounding box center [249, 743] width 127 height 12
drag, startPoint x: 231, startPoint y: 311, endPoint x: 0, endPoint y: 315, distance: 231.3
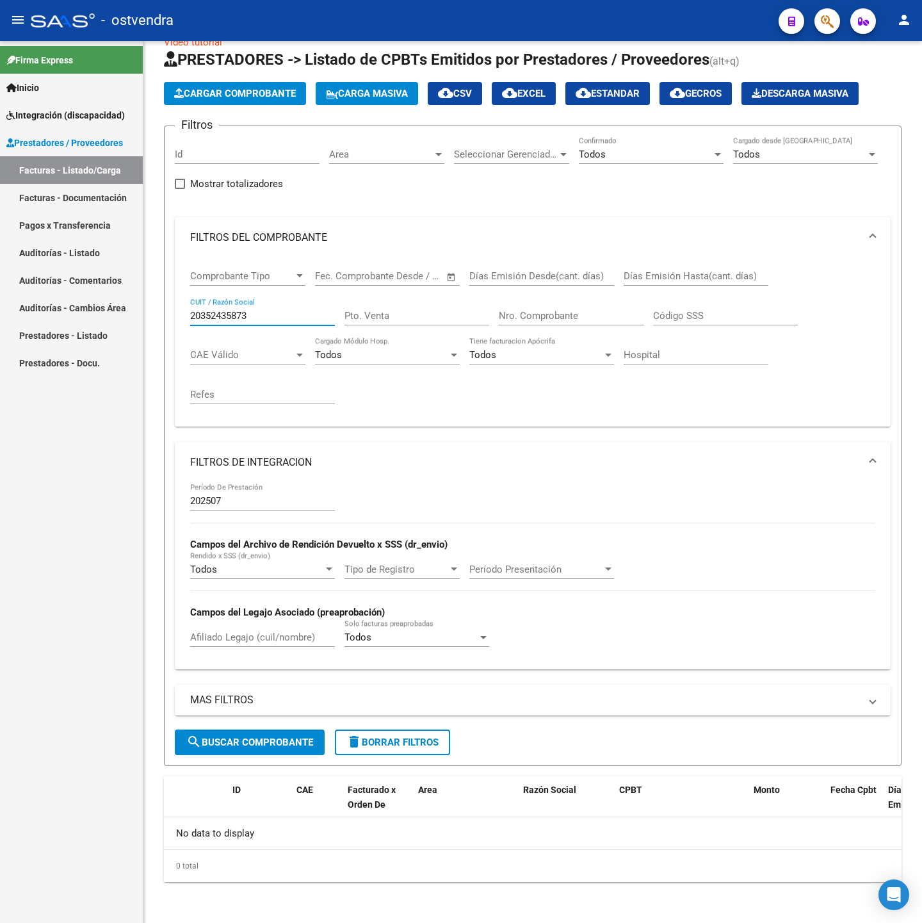
click at [0, 315] on mat-sidenav-container "Firma Express Inicio Instructivos Contacto OS Integración (discapacidad) Certif…" at bounding box center [461, 482] width 922 height 882
paste input "7322170217"
click at [210, 740] on span "search Buscar Comprobante" at bounding box center [249, 743] width 127 height 12
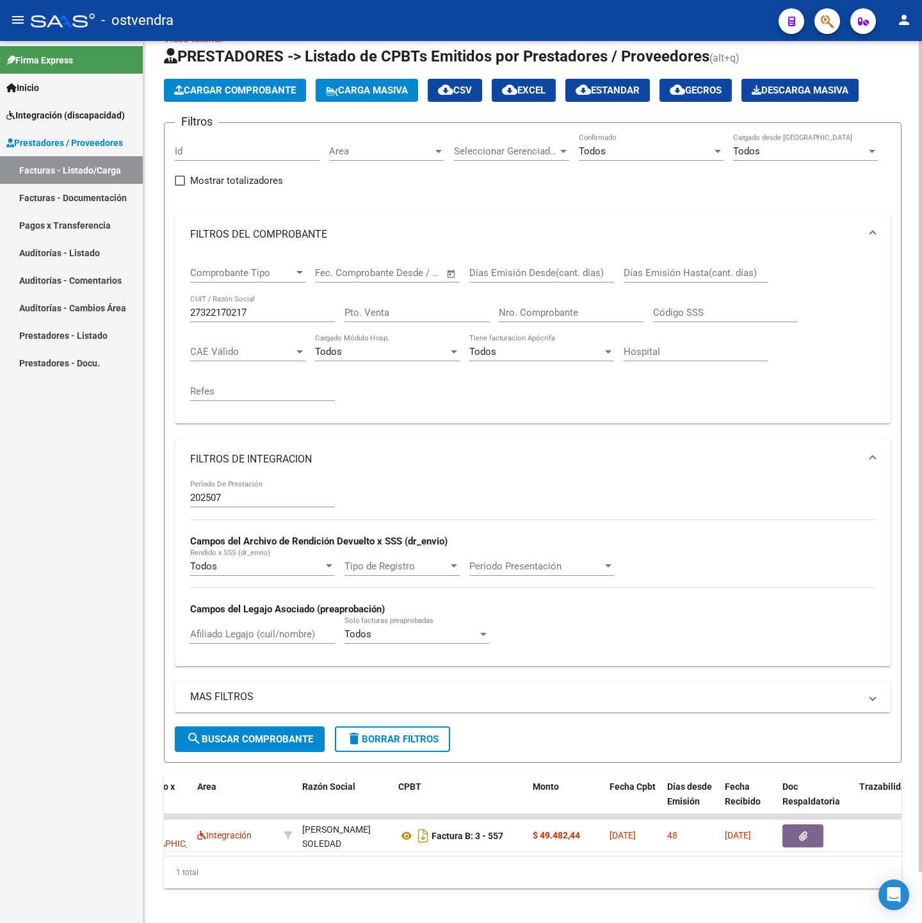
scroll to position [0, 225]
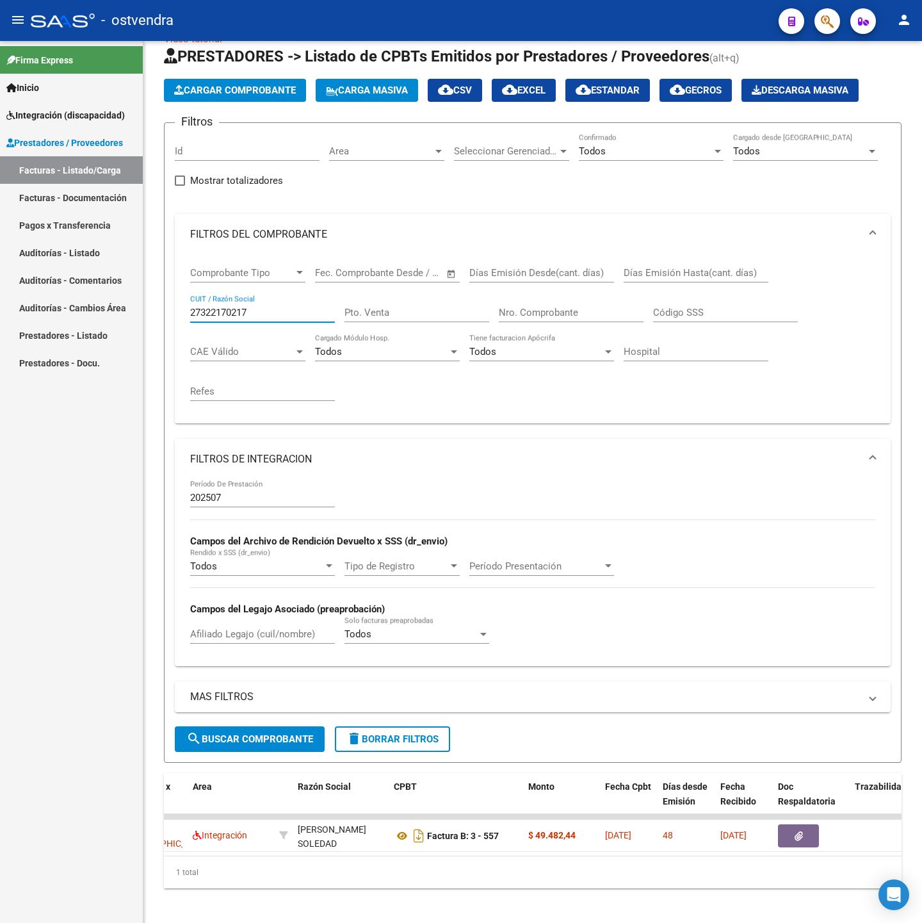
drag, startPoint x: 270, startPoint y: 313, endPoint x: 131, endPoint y: 315, distance: 139.0
click at [131, 315] on mat-sidenav-container "Firma Express Inicio Instructivos Contacto OS Integración (discapacidad) Certif…" at bounding box center [461, 482] width 922 height 882
paste input "307122277"
click at [268, 738] on span "search Buscar Comprobante" at bounding box center [249, 739] width 127 height 12
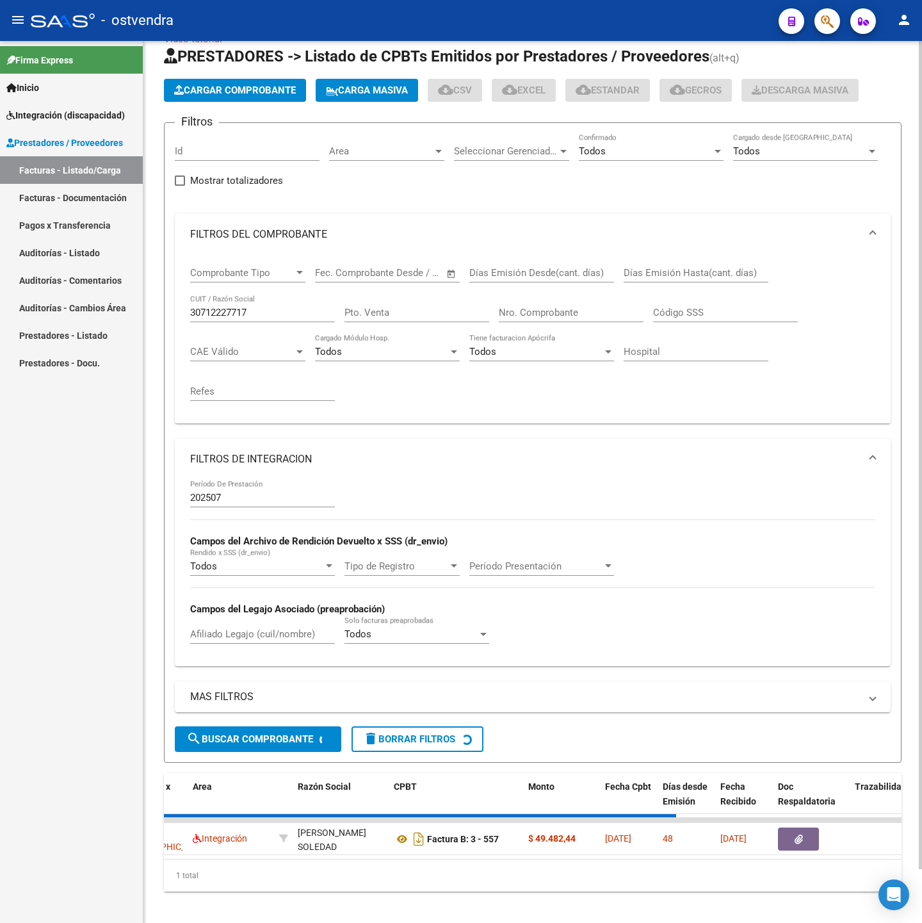
scroll to position [0, 0]
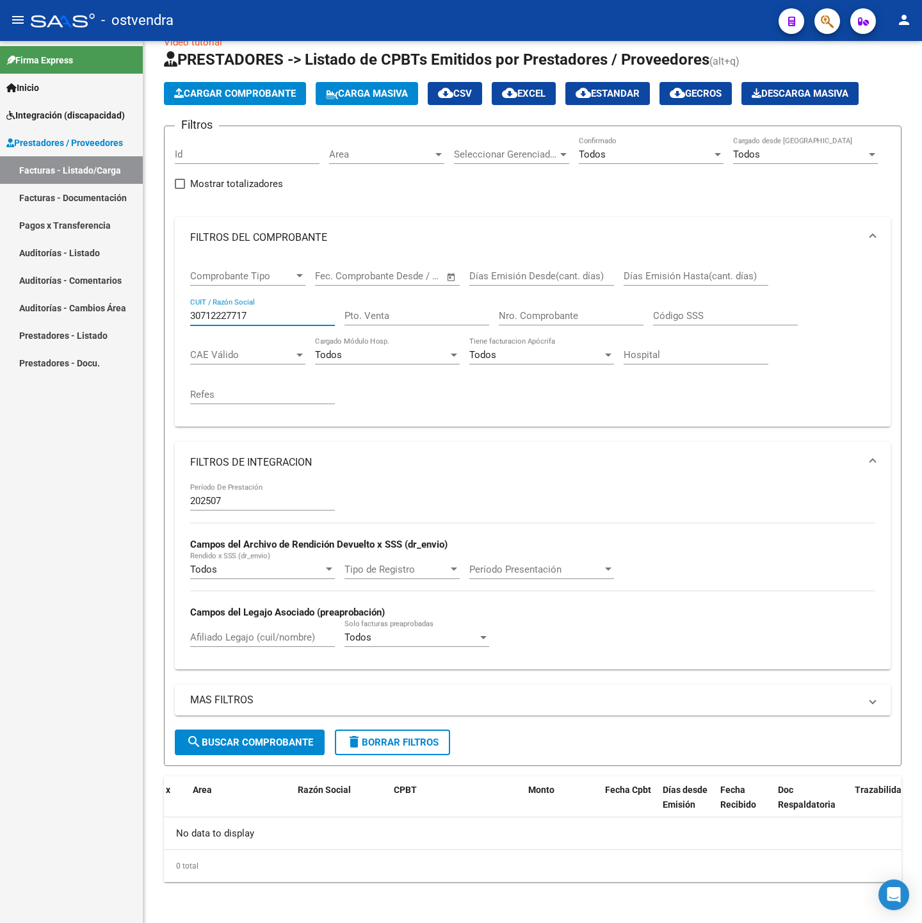
drag, startPoint x: 264, startPoint y: 314, endPoint x: 46, endPoint y: 318, distance: 217.8
click at [33, 314] on mat-sidenav-container "Firma Express Inicio Instructivos Contacto OS Integración (discapacidad) Certif…" at bounding box center [461, 482] width 922 height 882
paste input "27312597301"
click at [279, 740] on span "search Buscar Comprobante" at bounding box center [249, 743] width 127 height 12
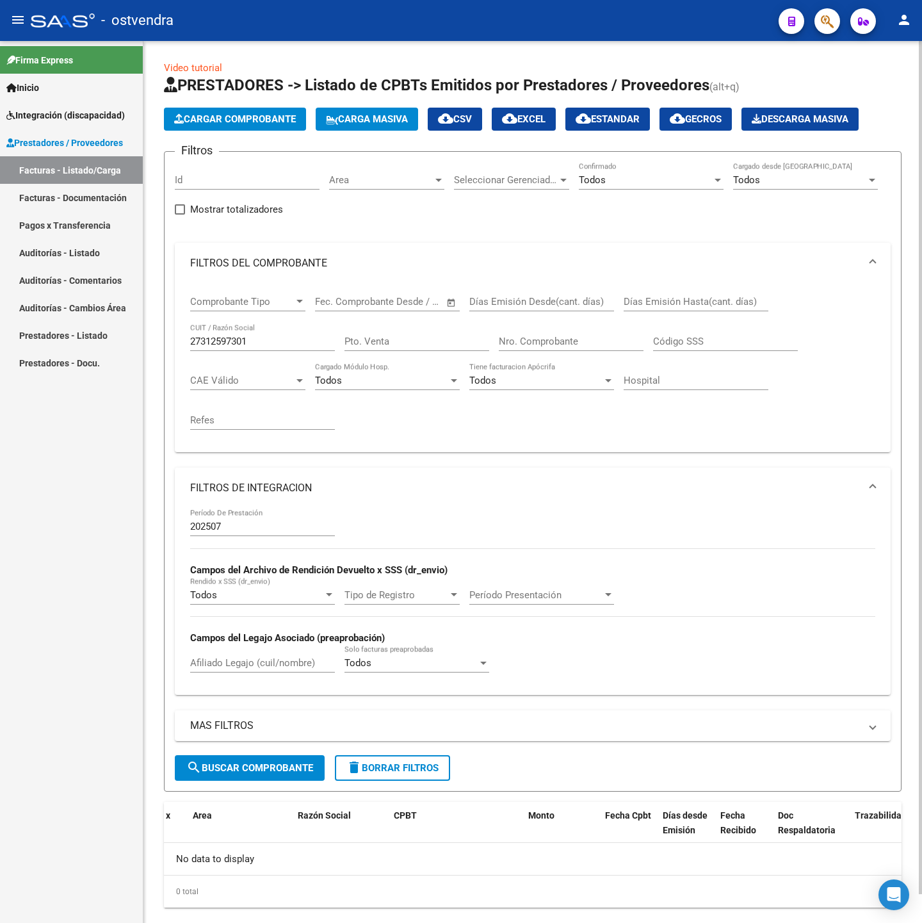
scroll to position [29, 0]
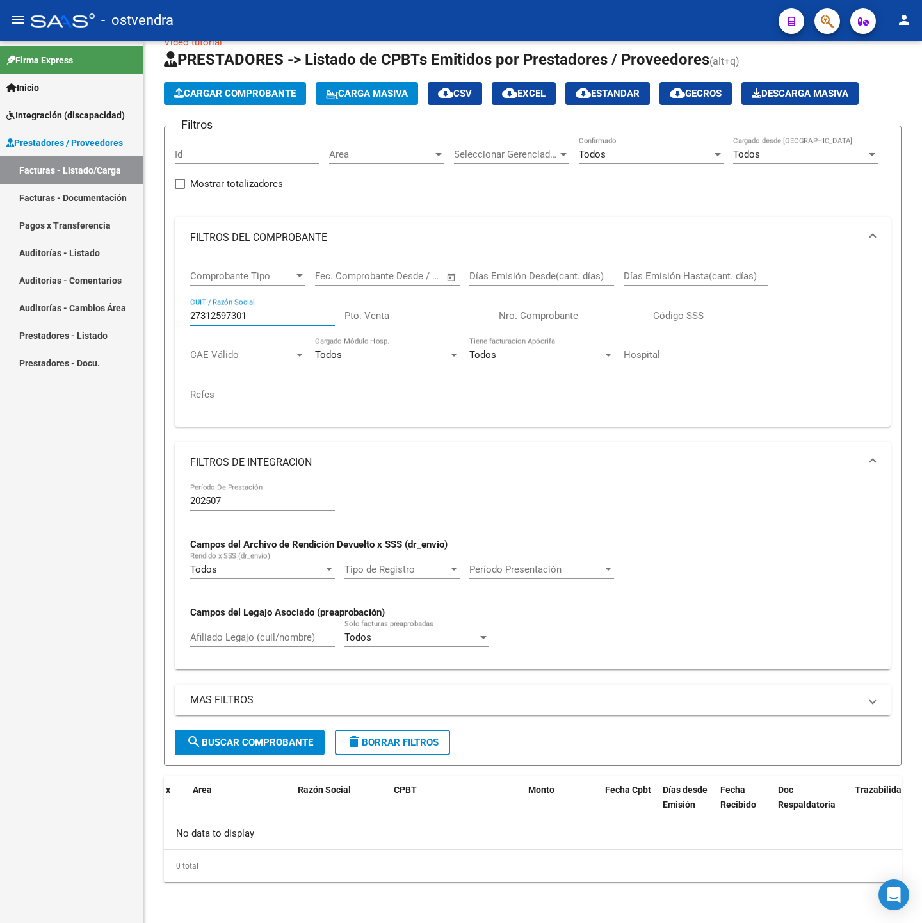
drag, startPoint x: 281, startPoint y: 309, endPoint x: 21, endPoint y: 302, distance: 259.5
click at [21, 302] on mat-sidenav-container "Firma Express Inicio Instructivos Contacto OS Integración (discapacidad) Certif…" at bounding box center [461, 482] width 922 height 882
paste input "95609128"
type input "27395609128"
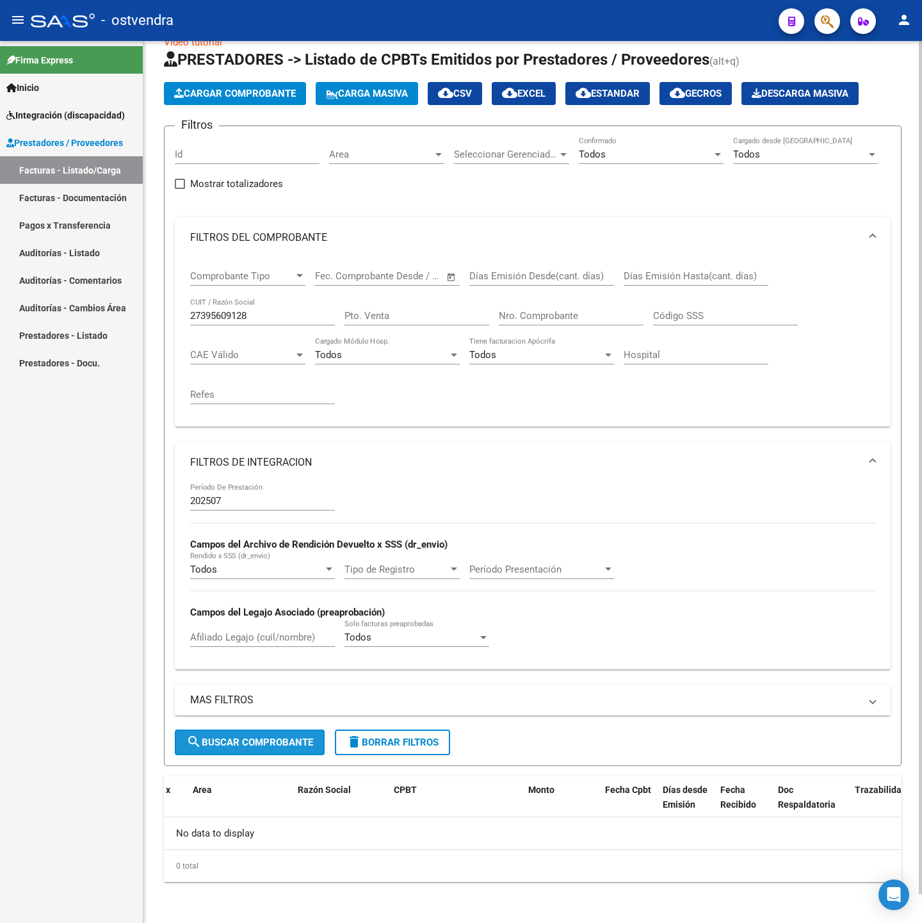
click at [250, 731] on button "search Buscar Comprobante" at bounding box center [250, 743] width 150 height 26
click at [395, 740] on span "delete Borrar Filtros" at bounding box center [393, 743] width 92 height 12
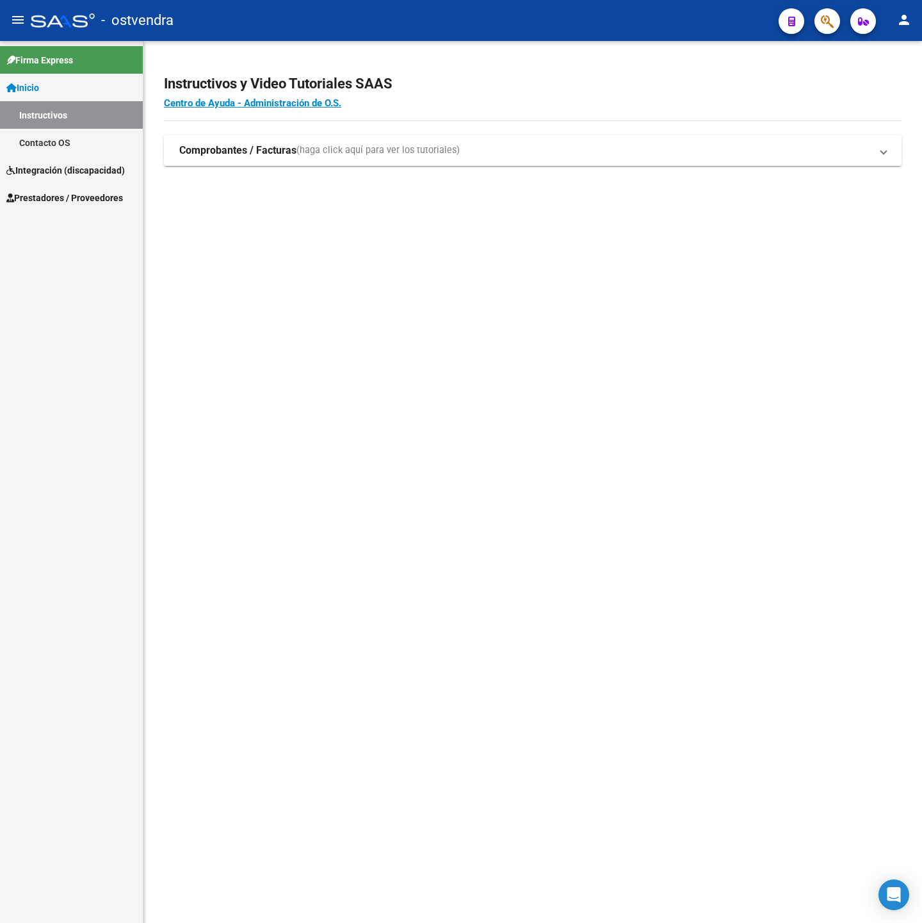
click at [81, 202] on span "Prestadores / Proveedores" at bounding box center [64, 198] width 117 height 14
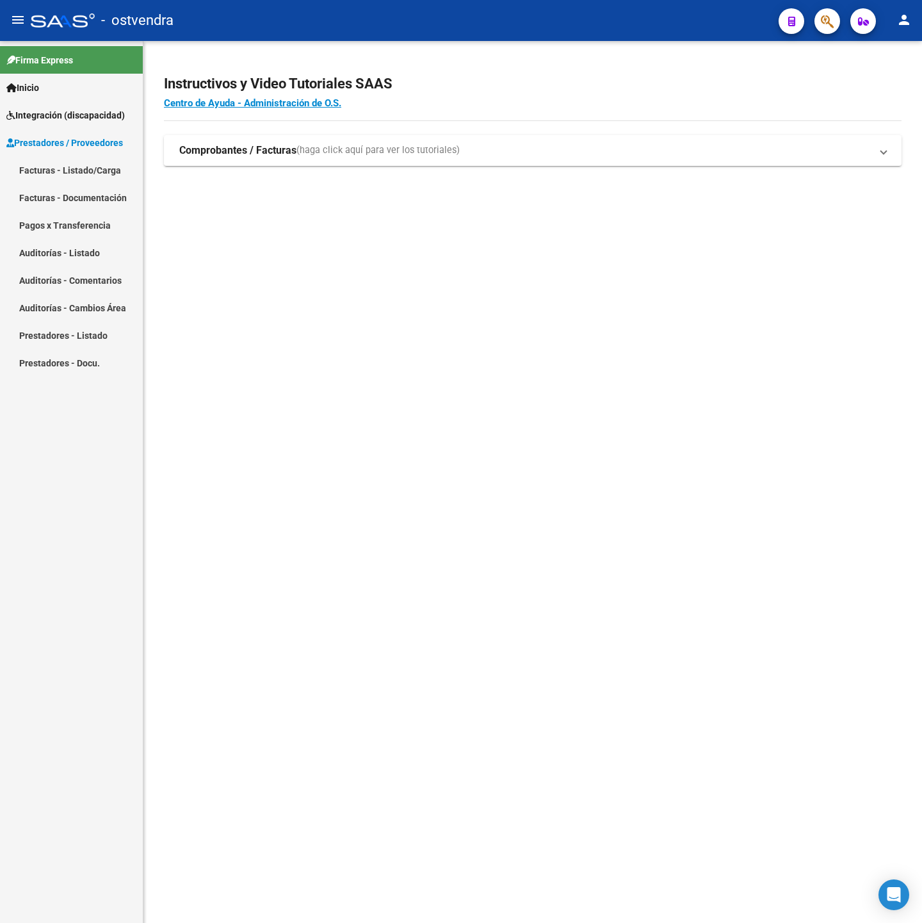
click at [71, 166] on link "Facturas - Listado/Carga" at bounding box center [71, 170] width 143 height 28
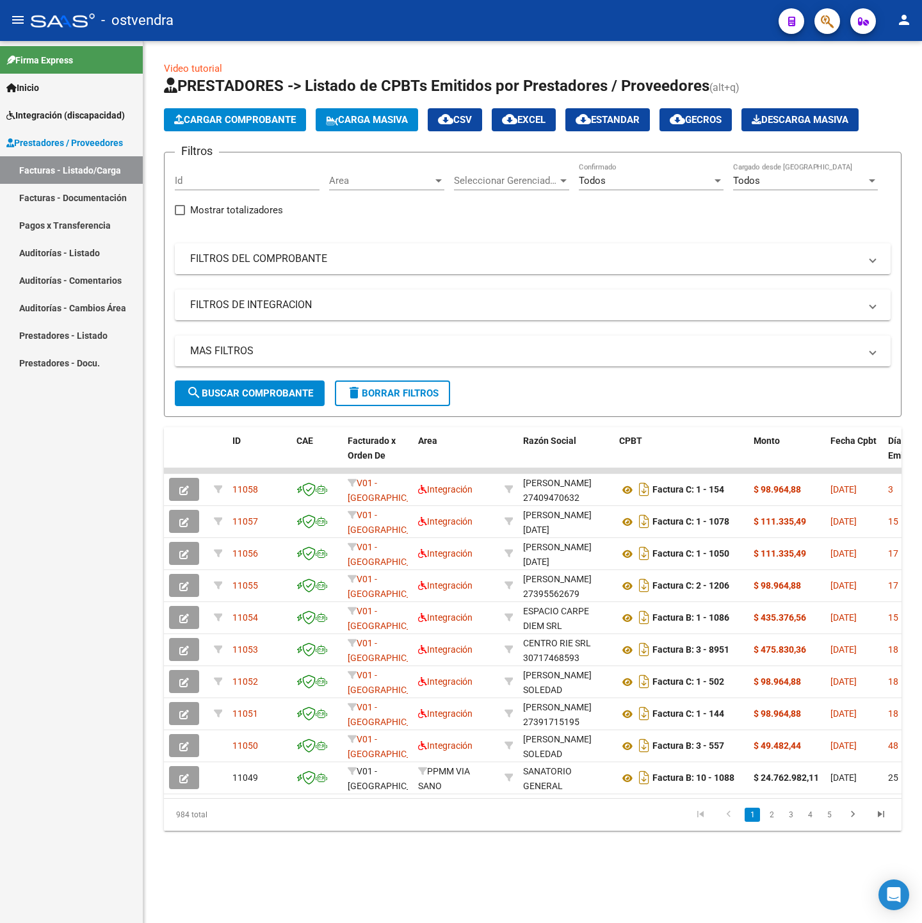
click at [425, 259] on mat-panel-title "FILTROS DEL COMPROBANTE" at bounding box center [525, 259] width 670 height 14
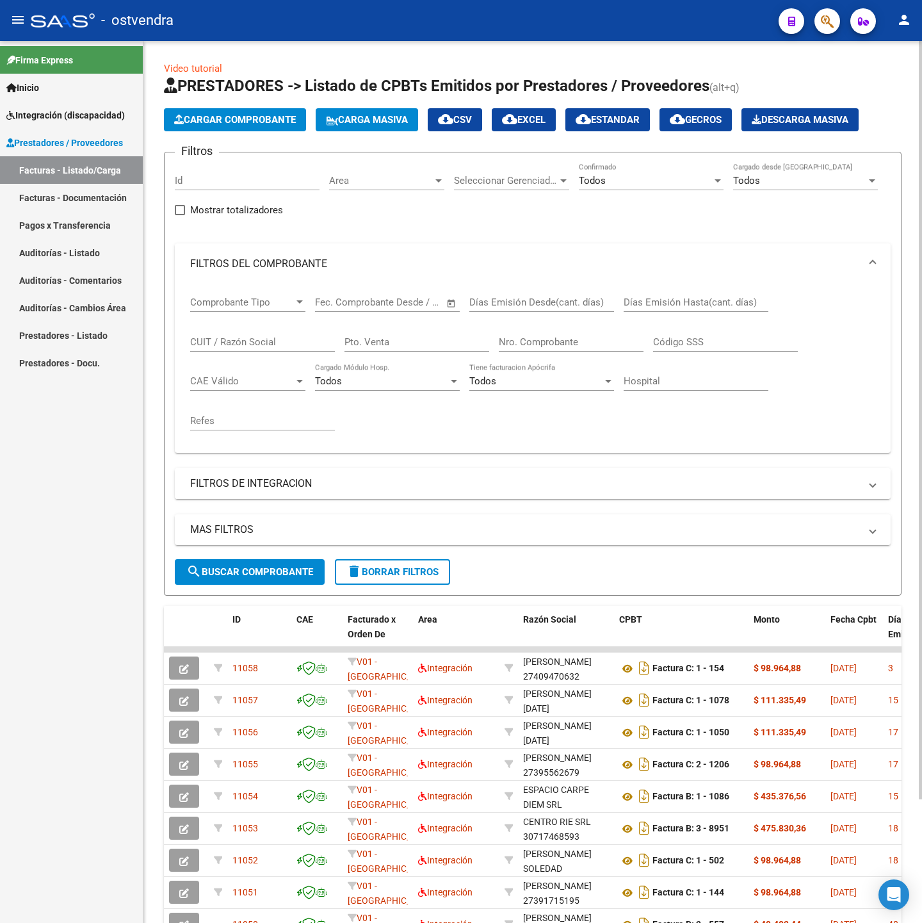
click at [382, 475] on mat-expansion-panel-header "FILTROS DE INTEGRACION" at bounding box center [533, 483] width 716 height 31
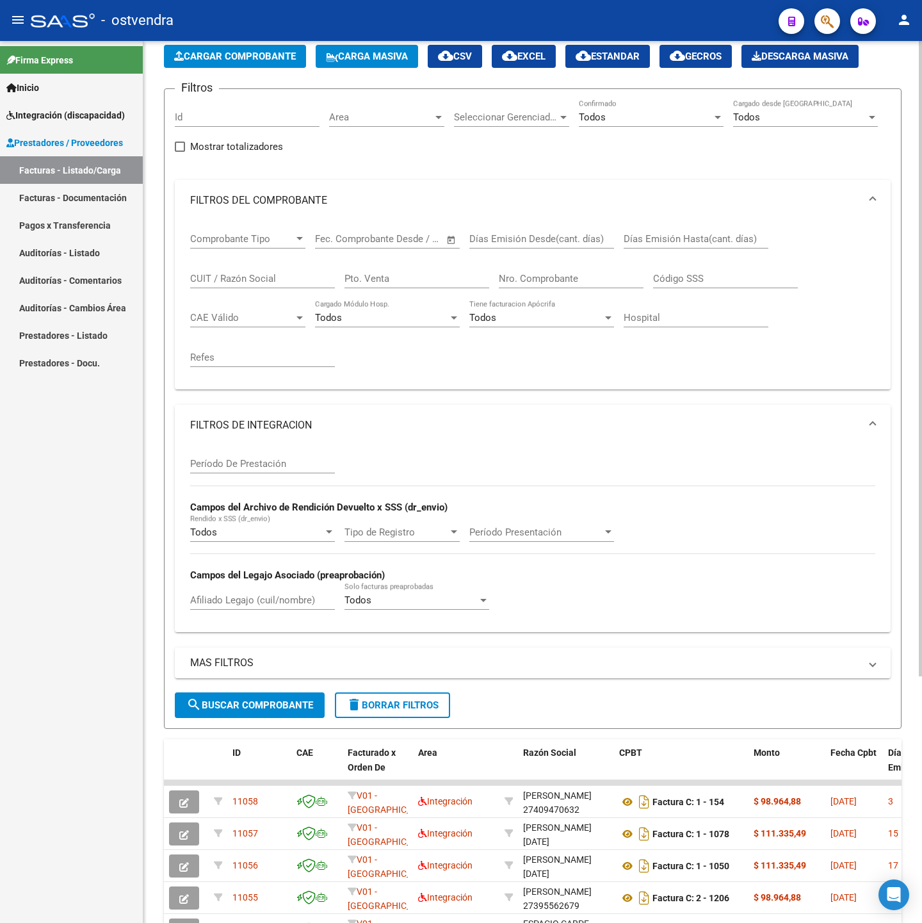
scroll to position [96, 0]
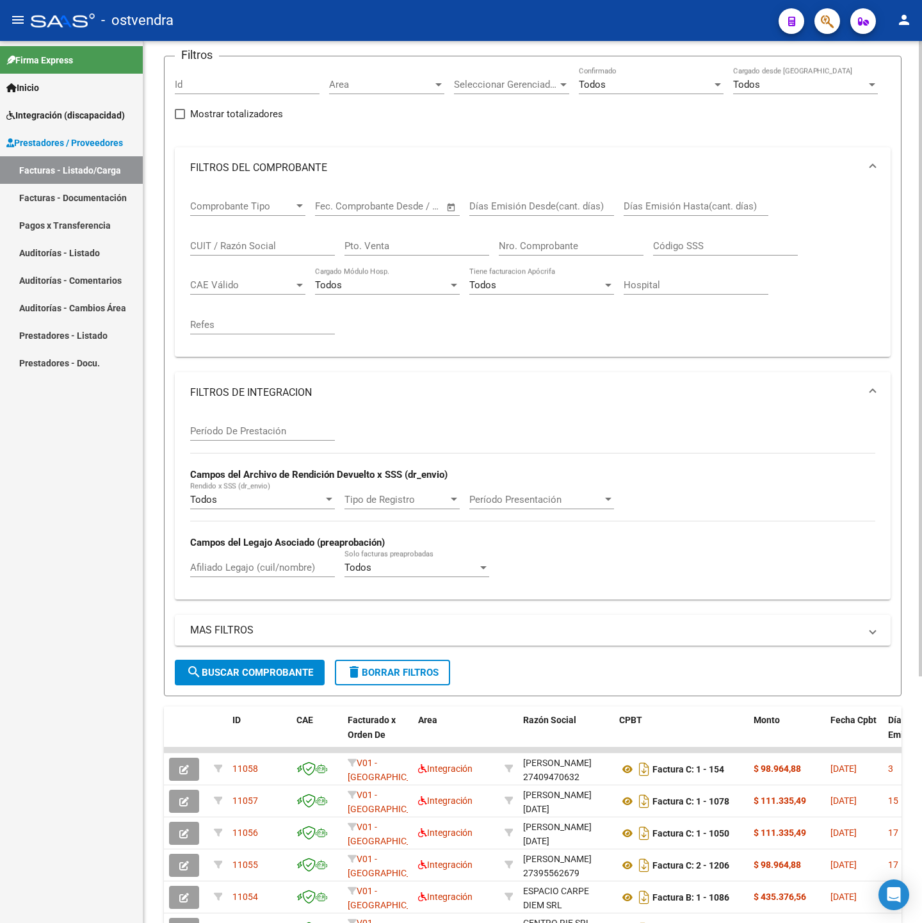
click at [259, 573] on input "Afiliado Legajo (cuil/nombre)" at bounding box center [262, 568] width 145 height 12
click at [275, 671] on span "search Buscar Comprobante" at bounding box center [249, 673] width 127 height 12
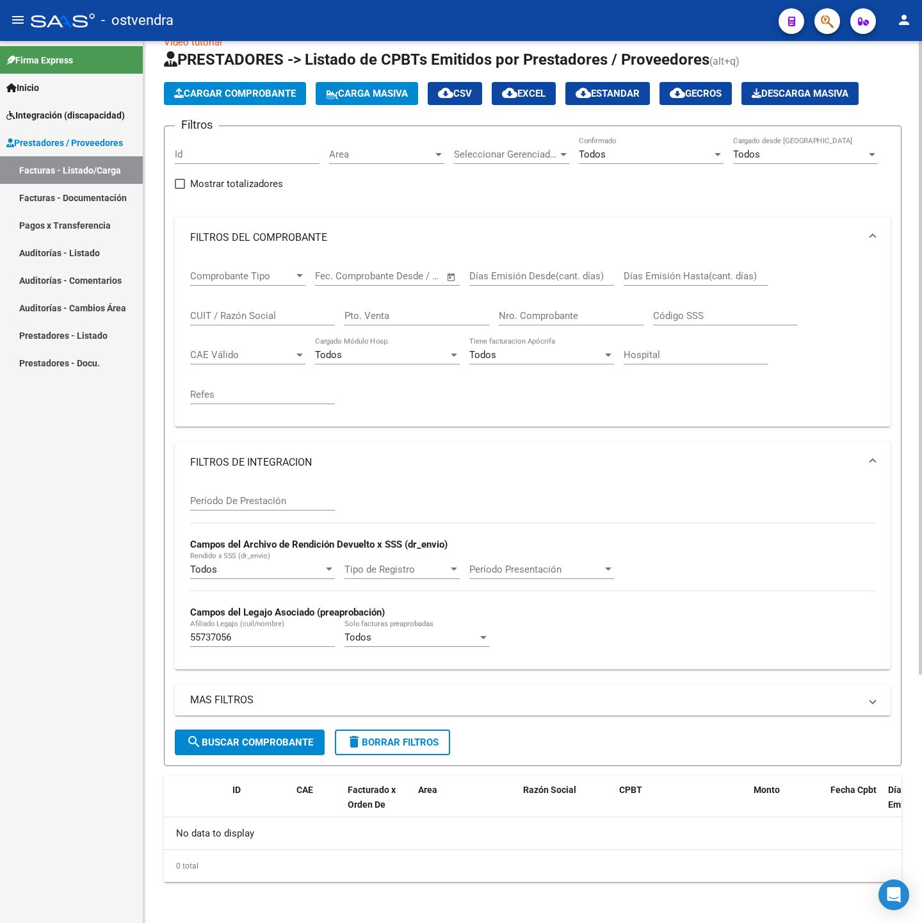
scroll to position [29, 0]
drag, startPoint x: 264, startPoint y: 632, endPoint x: 100, endPoint y: 632, distance: 164.0
click at [100, 632] on mat-sidenav-container "Firma Express Inicio Instructivos Contacto OS Integración (discapacidad) Certif…" at bounding box center [461, 482] width 922 height 882
type input "arias"
click at [258, 748] on button "search Buscar Comprobante" at bounding box center [250, 743] width 150 height 26
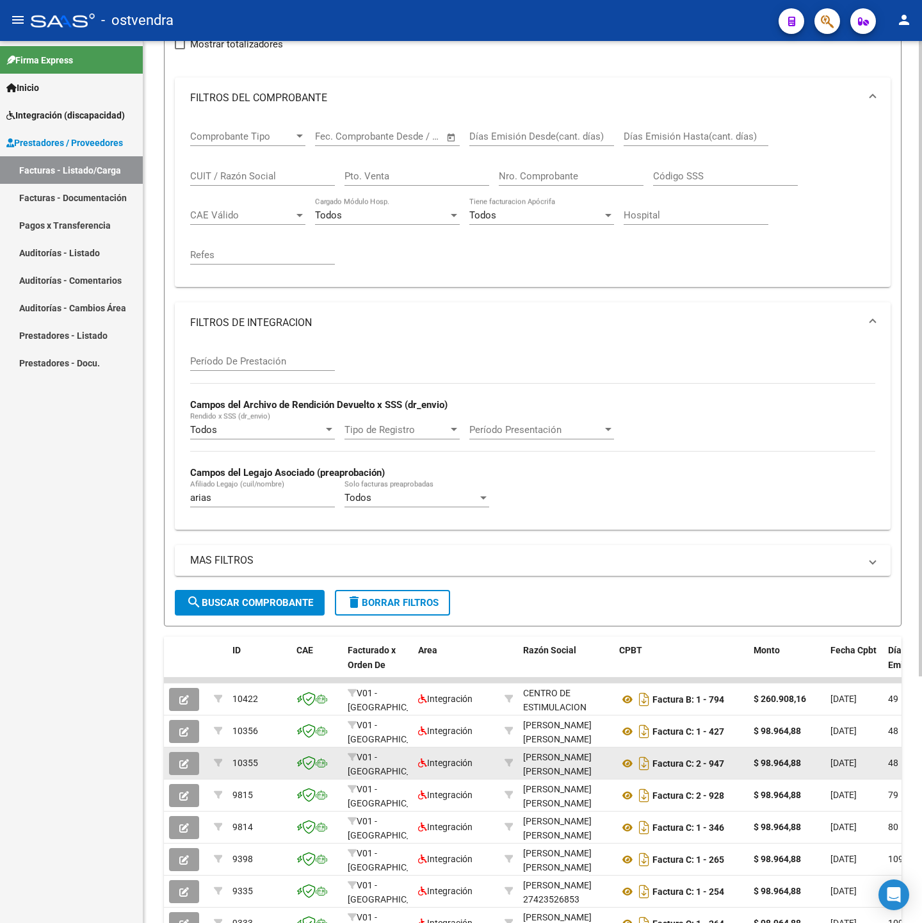
scroll to position [342, 0]
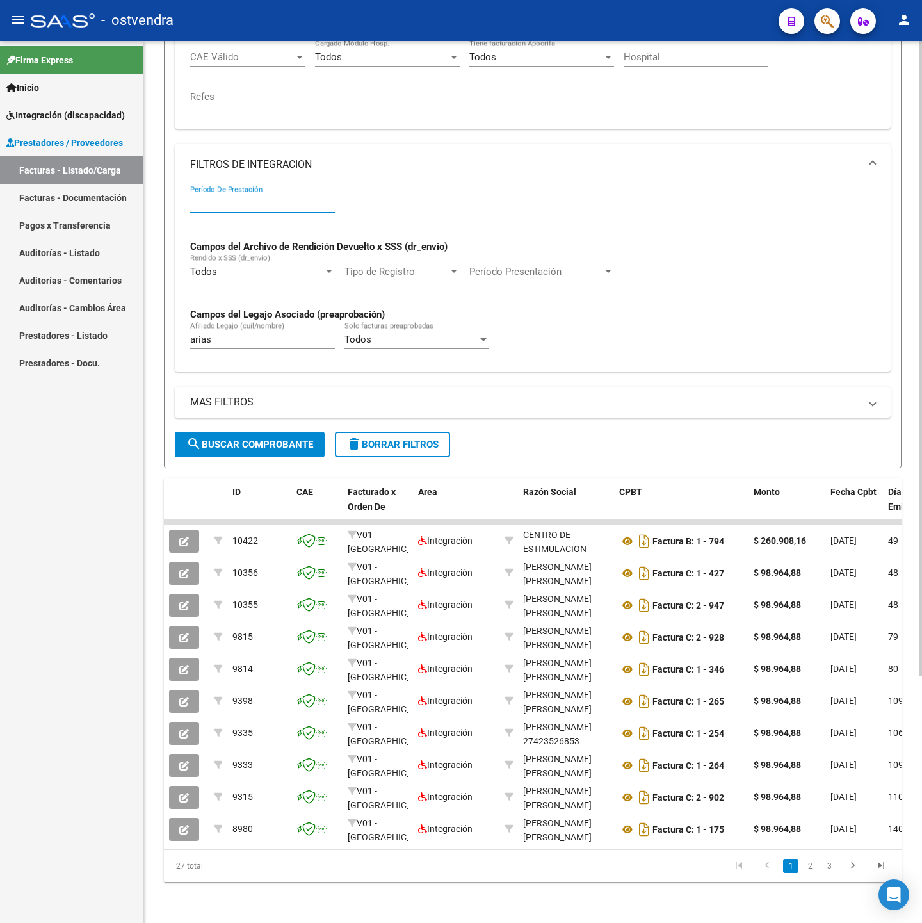
click at [287, 197] on input "Período De Prestación" at bounding box center [262, 203] width 145 height 12
click at [269, 416] on div "MAS FILTROS Todos Con Doc. Respaldatoria Todos Con Trazabilidad Todos Asociado …" at bounding box center [533, 409] width 716 height 45
click at [272, 432] on button "search Buscar Comprobante" at bounding box center [250, 445] width 150 height 26
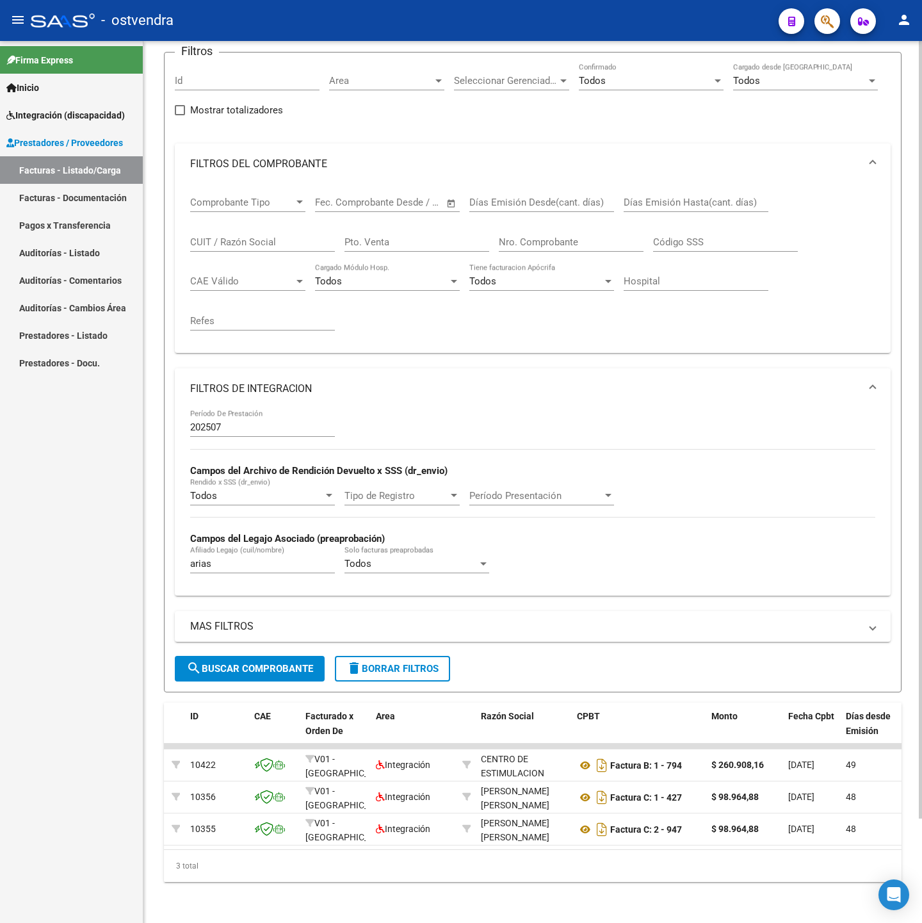
scroll to position [0, 0]
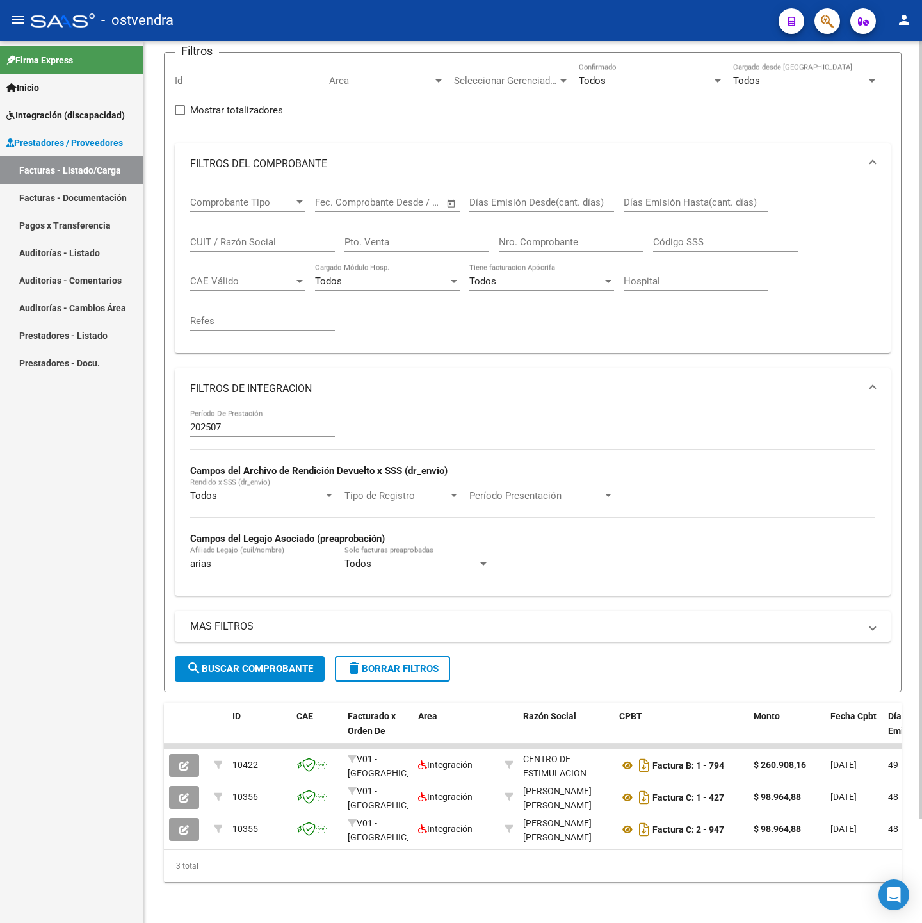
click at [292, 409] on div "202507 Período De Prestación" at bounding box center [262, 423] width 145 height 28
type input "202506"
click at [291, 663] on span "search Buscar Comprobante" at bounding box center [249, 669] width 127 height 12
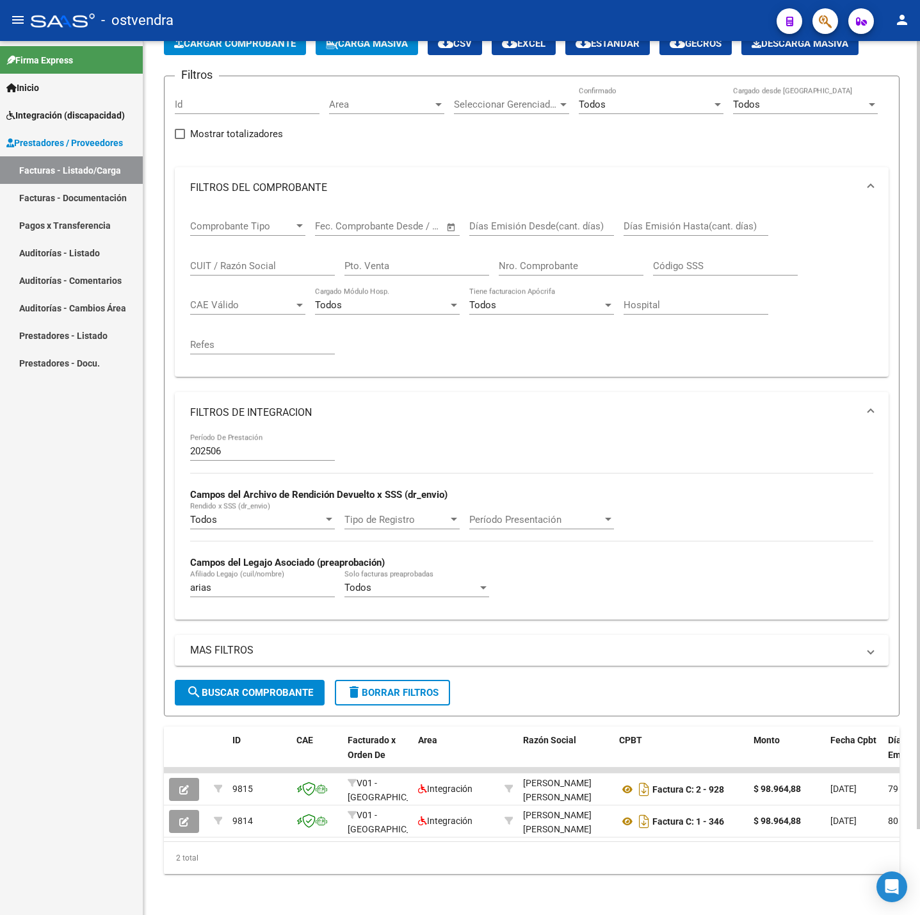
click at [400, 687] on span "delete Borrar Filtros" at bounding box center [393, 693] width 92 height 12
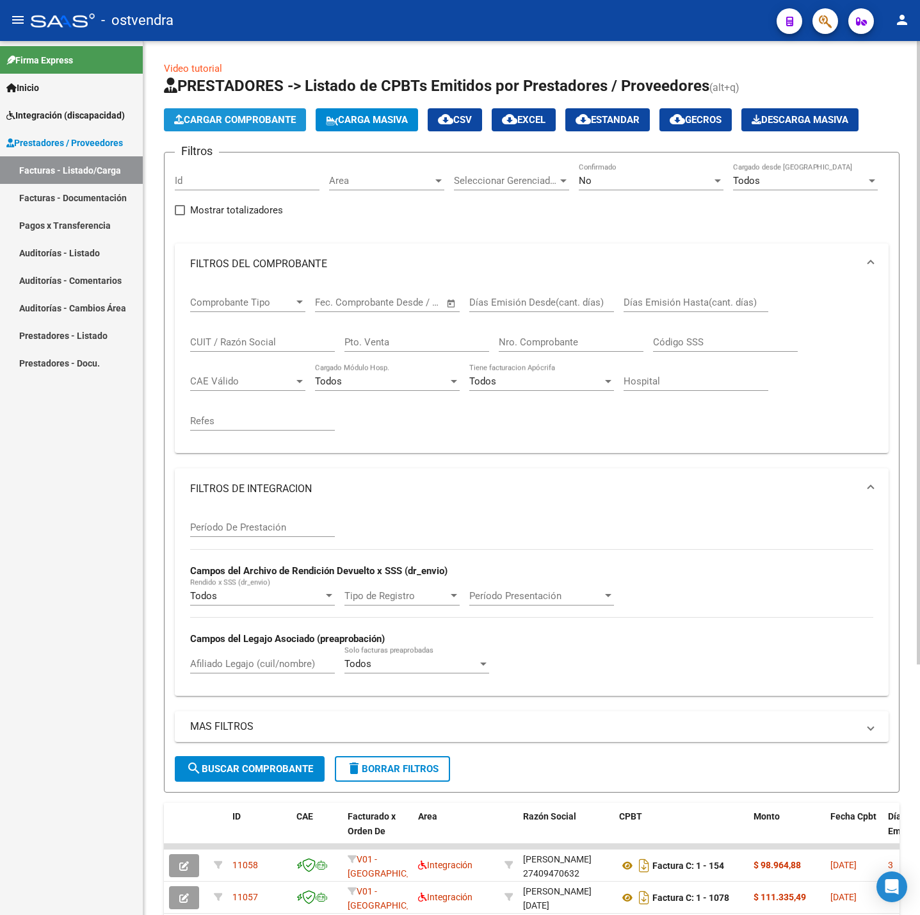
click at [211, 119] on span "Cargar Comprobante" at bounding box center [235, 120] width 122 height 12
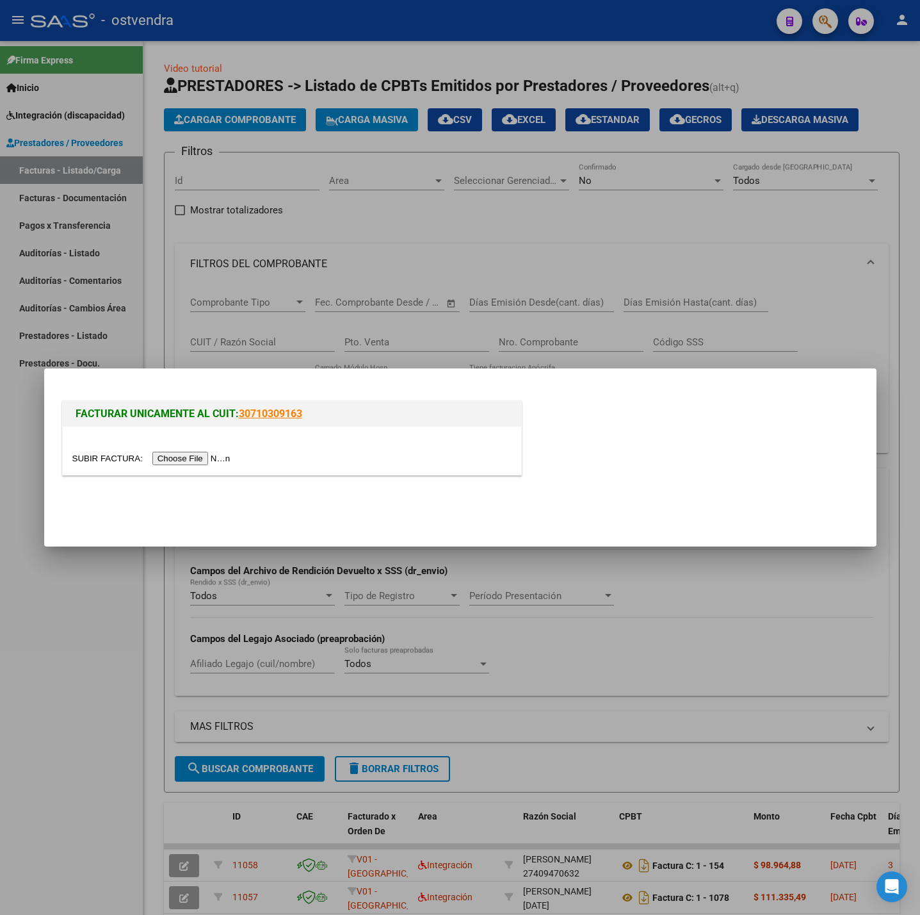
click at [181, 453] on input "file" at bounding box center [153, 458] width 162 height 13
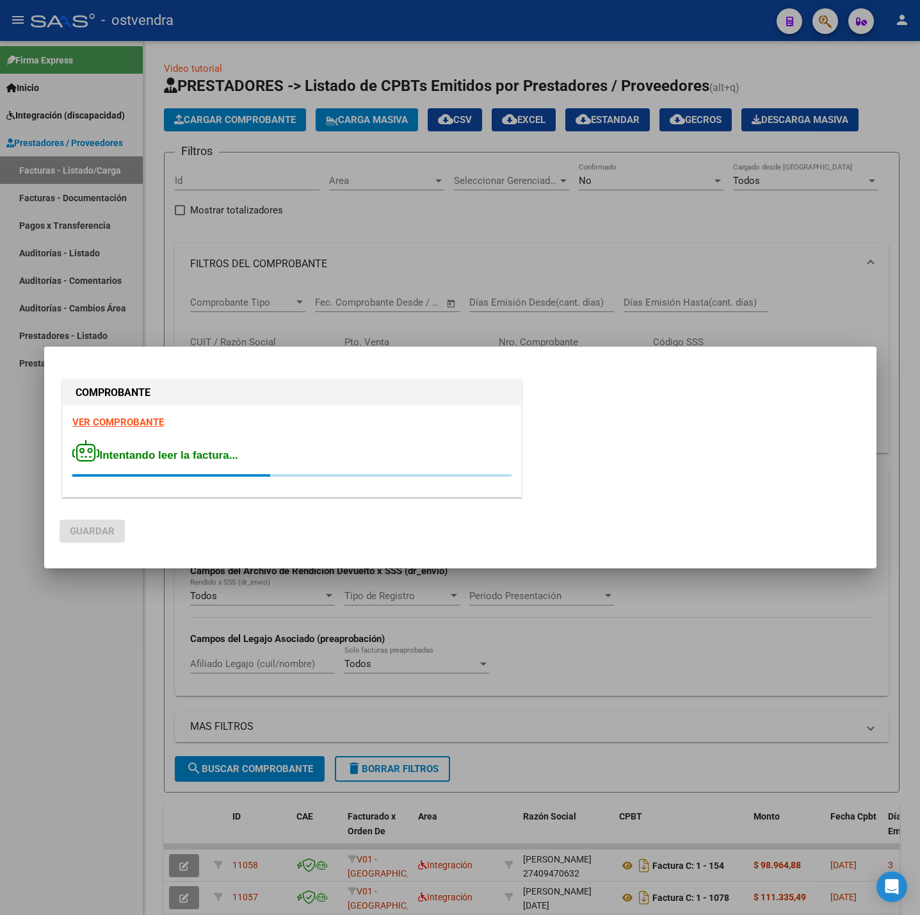
click at [119, 416] on strong "VER COMPROBANTE" at bounding box center [118, 422] width 92 height 12
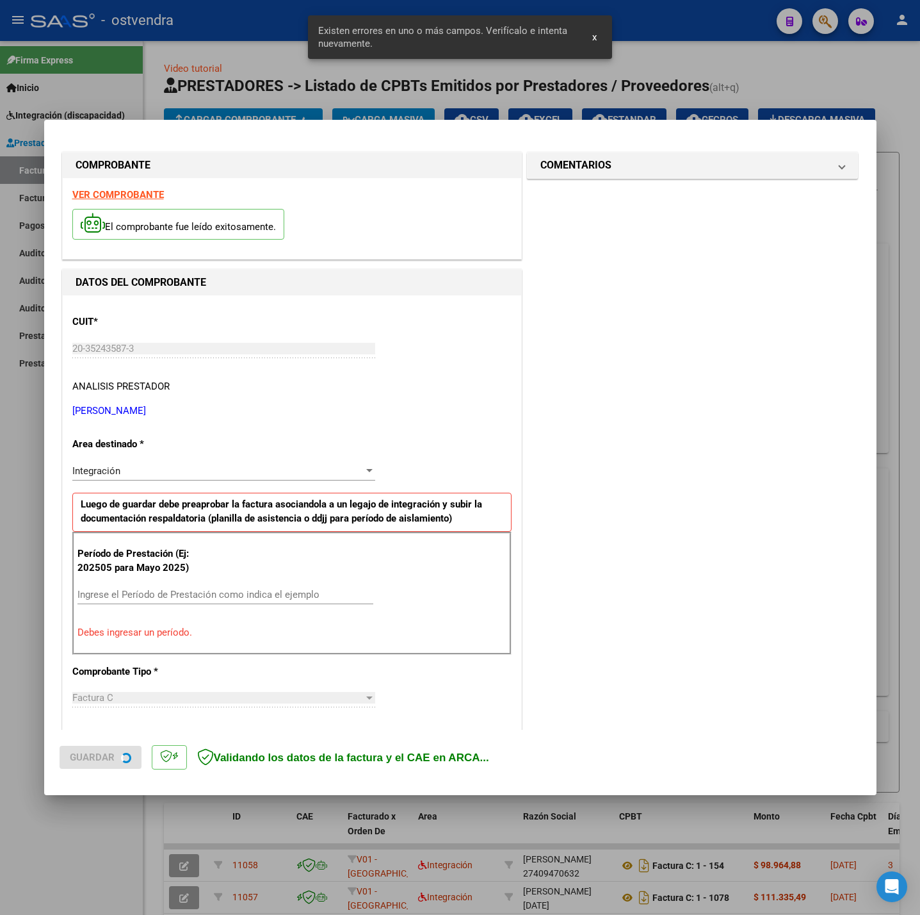
scroll to position [127, 0]
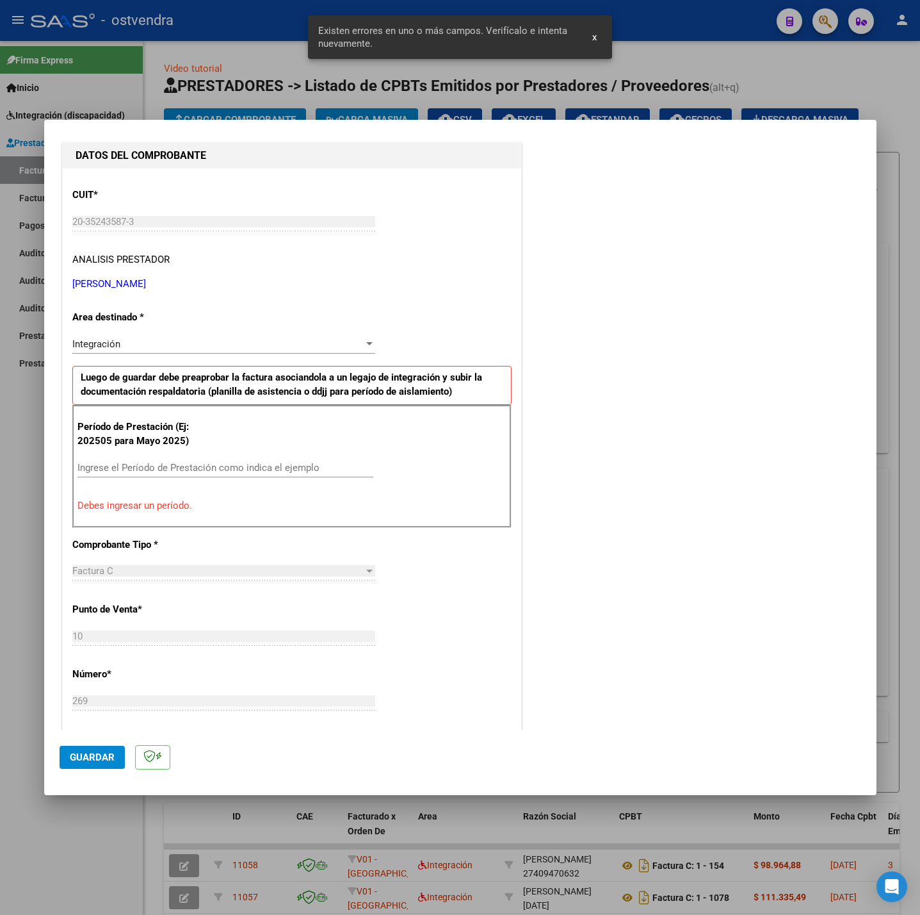
click at [187, 467] on input "Ingrese el Período de Prestación como indica el ejemplo" at bounding box center [226, 468] width 296 height 12
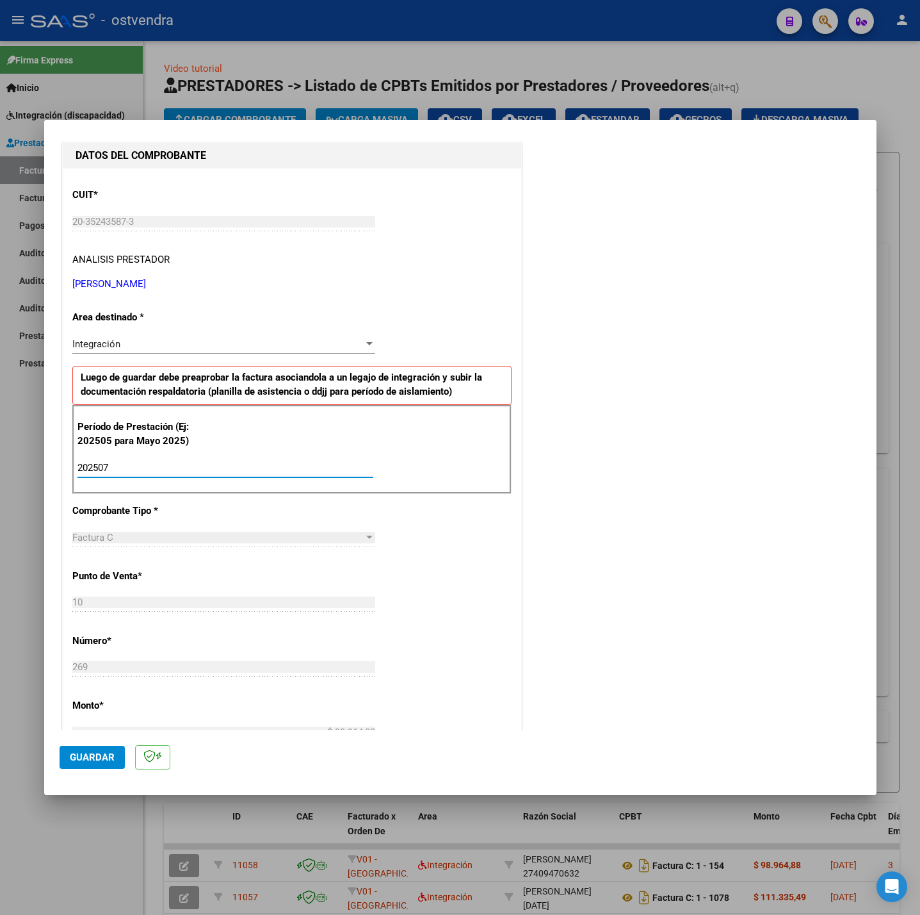
type input "202507"
click at [428, 528] on div "CUIT * 20-35243587-3 Ingresar CUIT ANALISIS PRESTADOR ZALAZAR EZEQUIEL ALEJANDR…" at bounding box center [292, 650] width 459 height 964
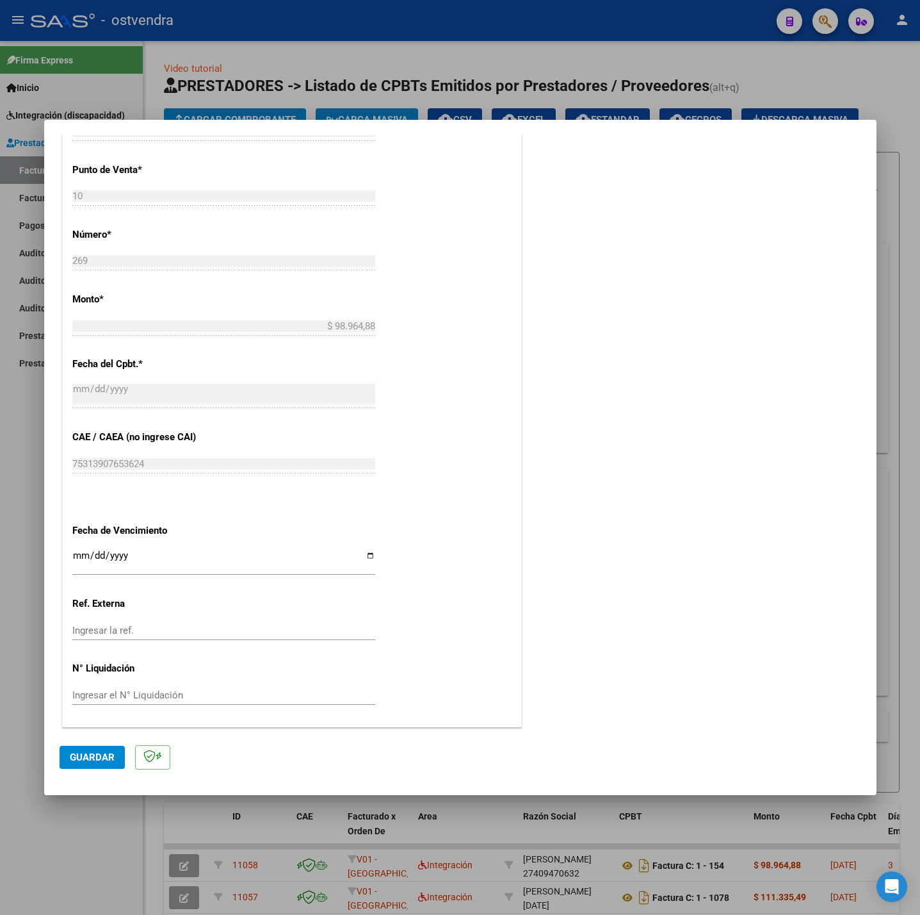
scroll to position [536, 0]
click at [85, 548] on div "Ingresar la fecha" at bounding box center [223, 562] width 303 height 28
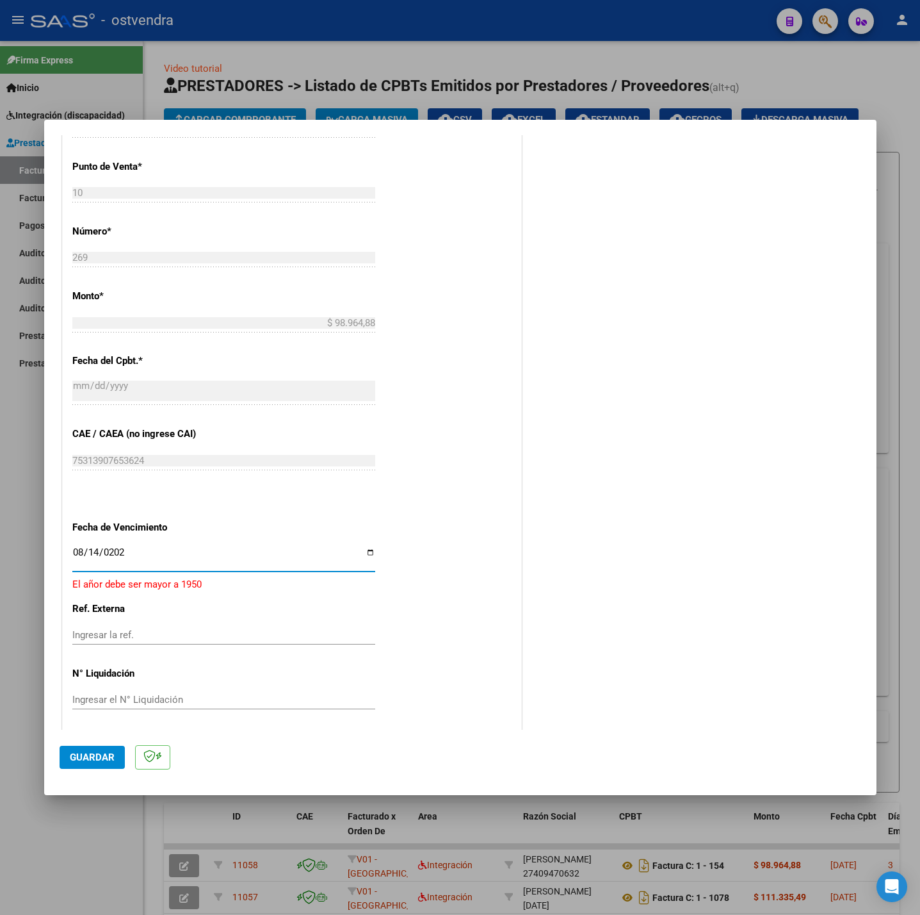
type input "2025-08-14"
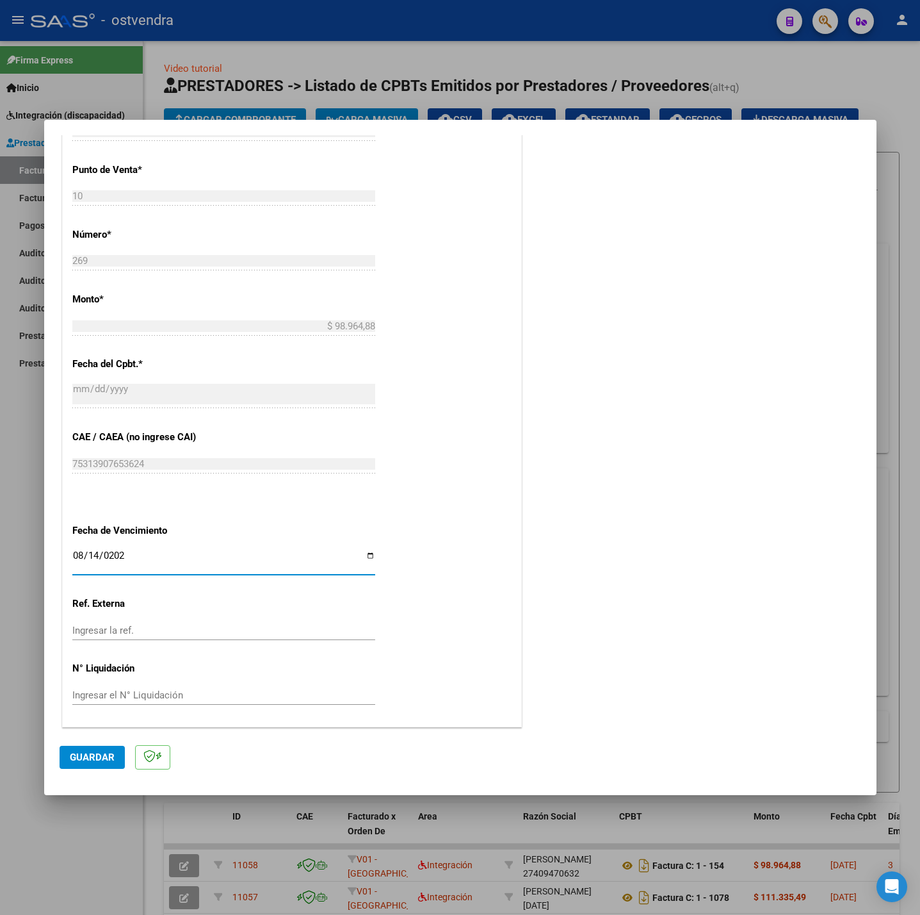
click at [115, 757] on button "Guardar" at bounding box center [92, 757] width 65 height 23
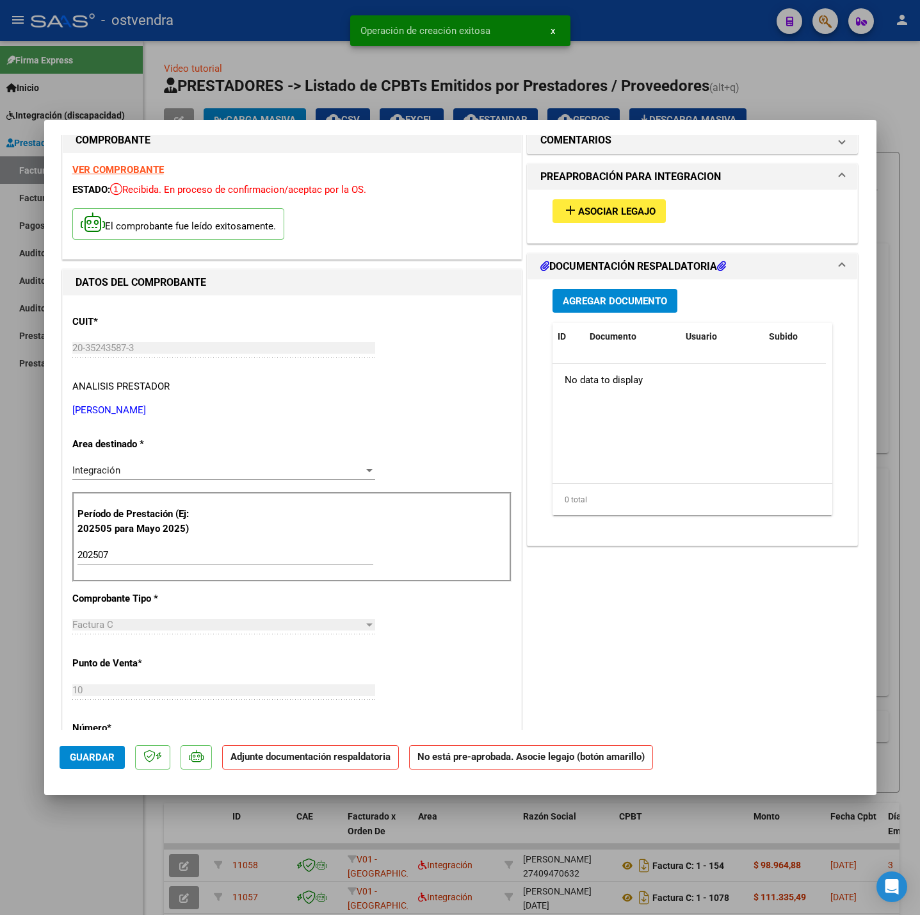
scroll to position [0, 0]
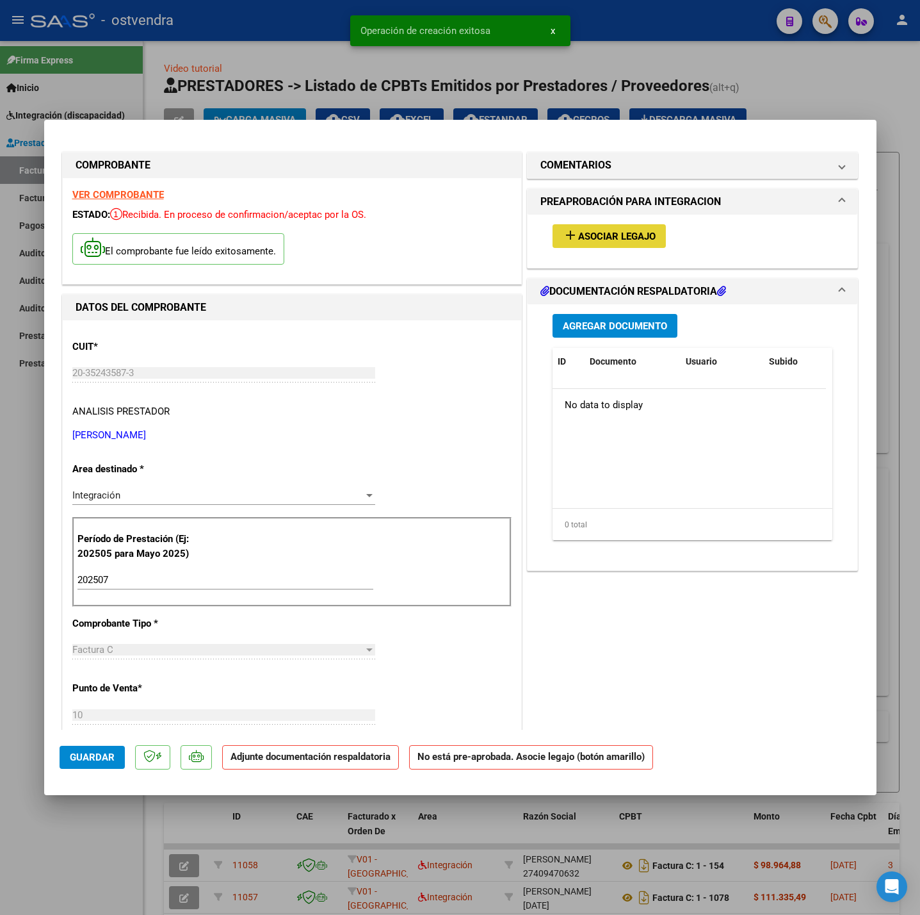
click at [605, 227] on button "add Asociar Legajo" at bounding box center [609, 236] width 113 height 24
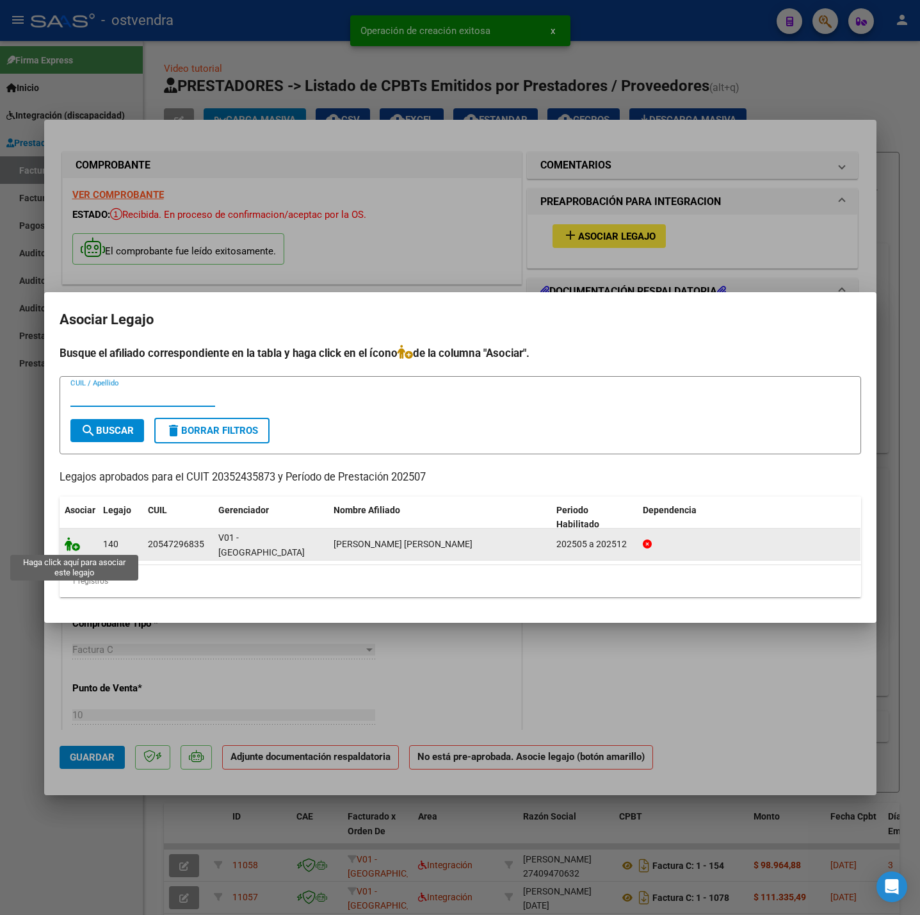
click at [69, 542] on icon at bounding box center [72, 544] width 15 height 14
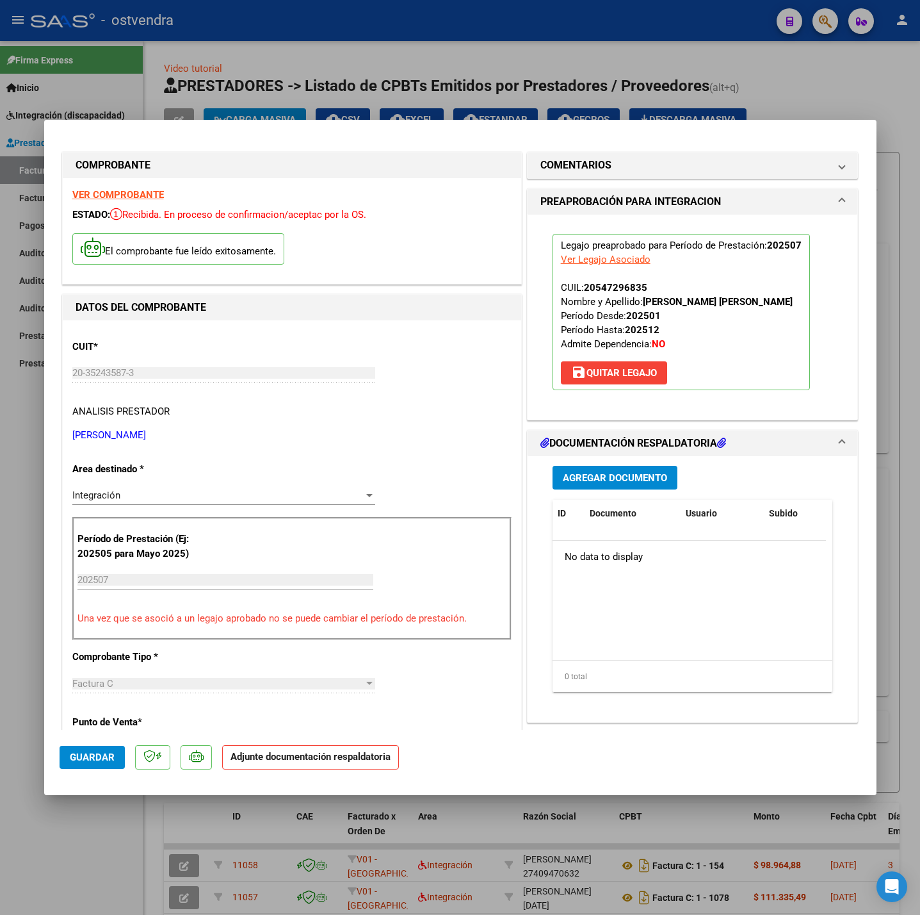
click at [571, 478] on span "Agregar Documento" at bounding box center [615, 478] width 104 height 12
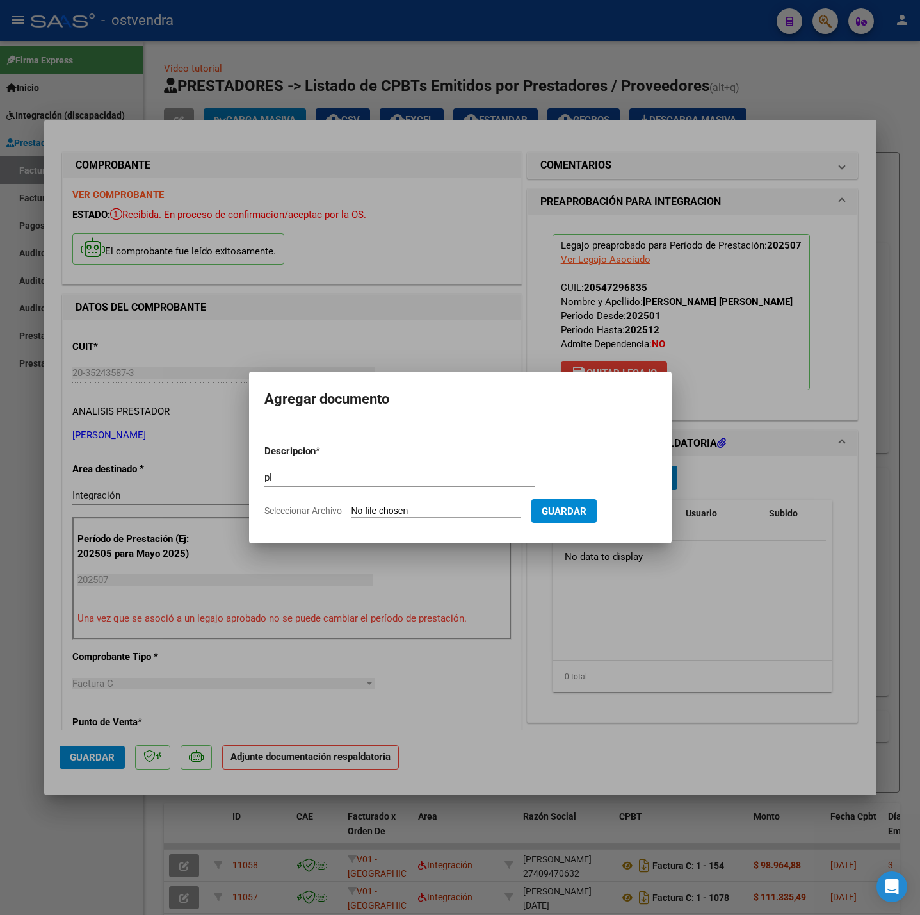
drag, startPoint x: 432, startPoint y: 469, endPoint x: 310, endPoint y: 481, distance: 122.9
click at [313, 481] on div "pl Escriba aquí una descripcion" at bounding box center [400, 477] width 270 height 19
drag, startPoint x: 310, startPoint y: 481, endPoint x: 200, endPoint y: 483, distance: 110.2
click at [202, 482] on div "COMPROBANTE VER COMPROBANTE ESTADO: Recibida. En proceso de confirmacion/acepta…" at bounding box center [460, 457] width 920 height 915
type input "PL"
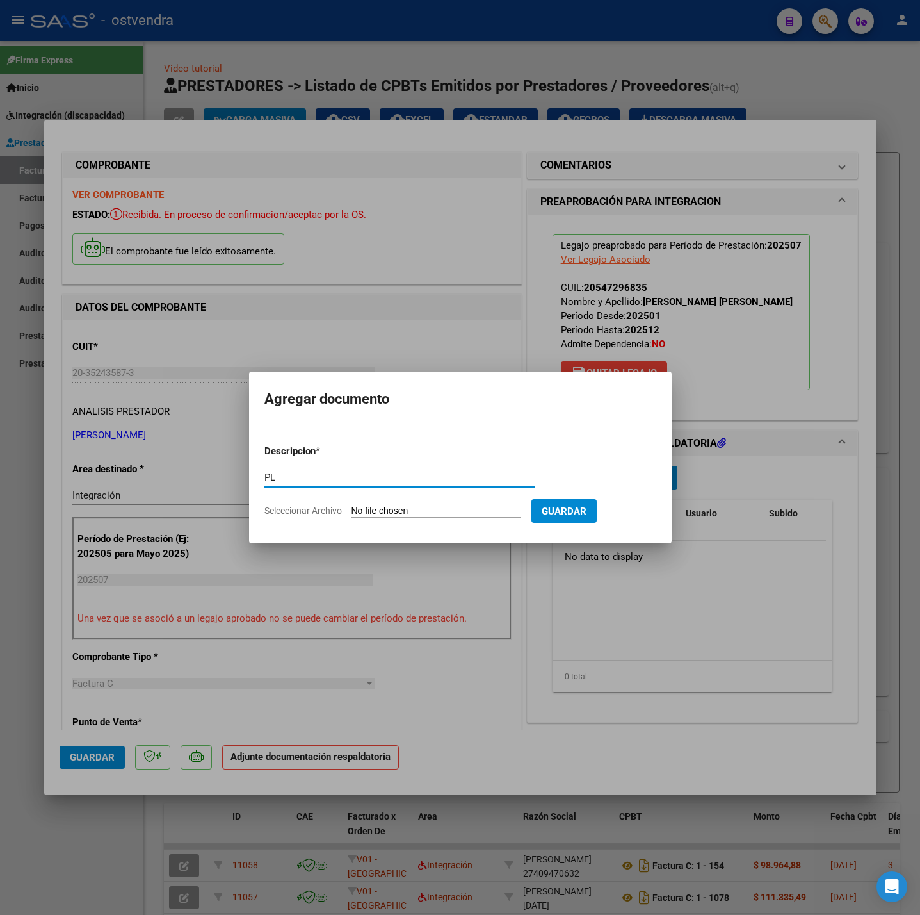
click at [404, 510] on input "Seleccionar Archivo" at bounding box center [437, 511] width 170 height 12
type input "C:\fakepath\PL - CASTILLO JEREMIAS JOSUE MANUEL.pdf"
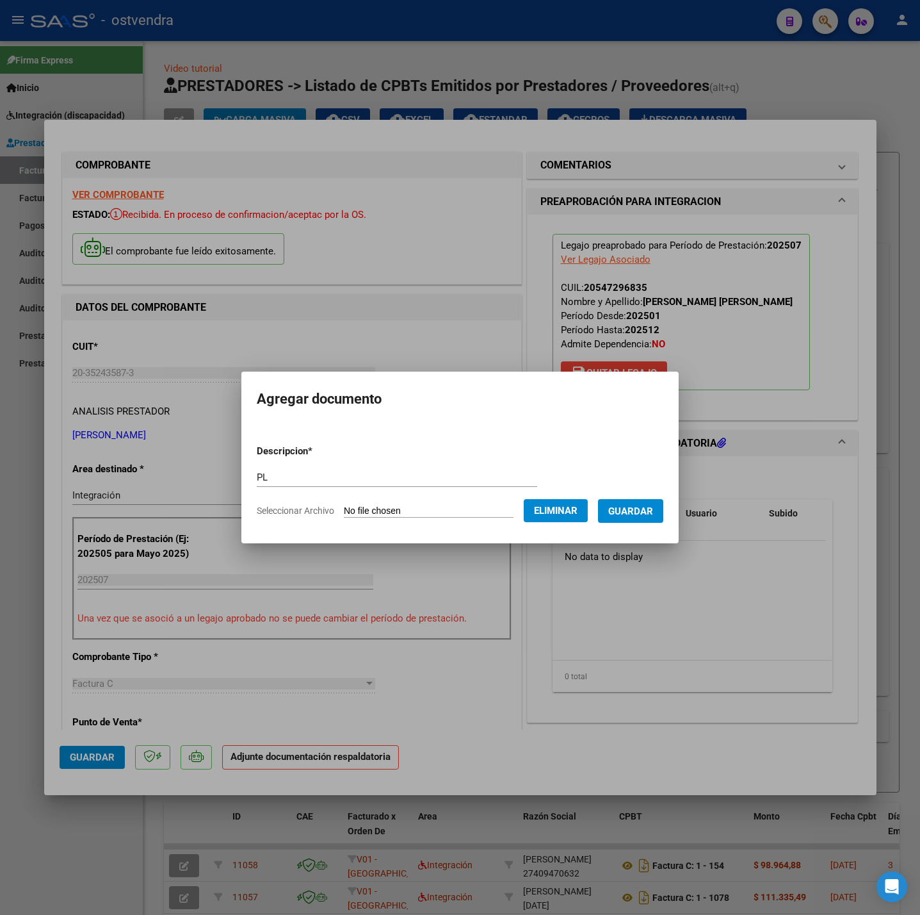
click at [644, 521] on button "Guardar" at bounding box center [630, 511] width 65 height 24
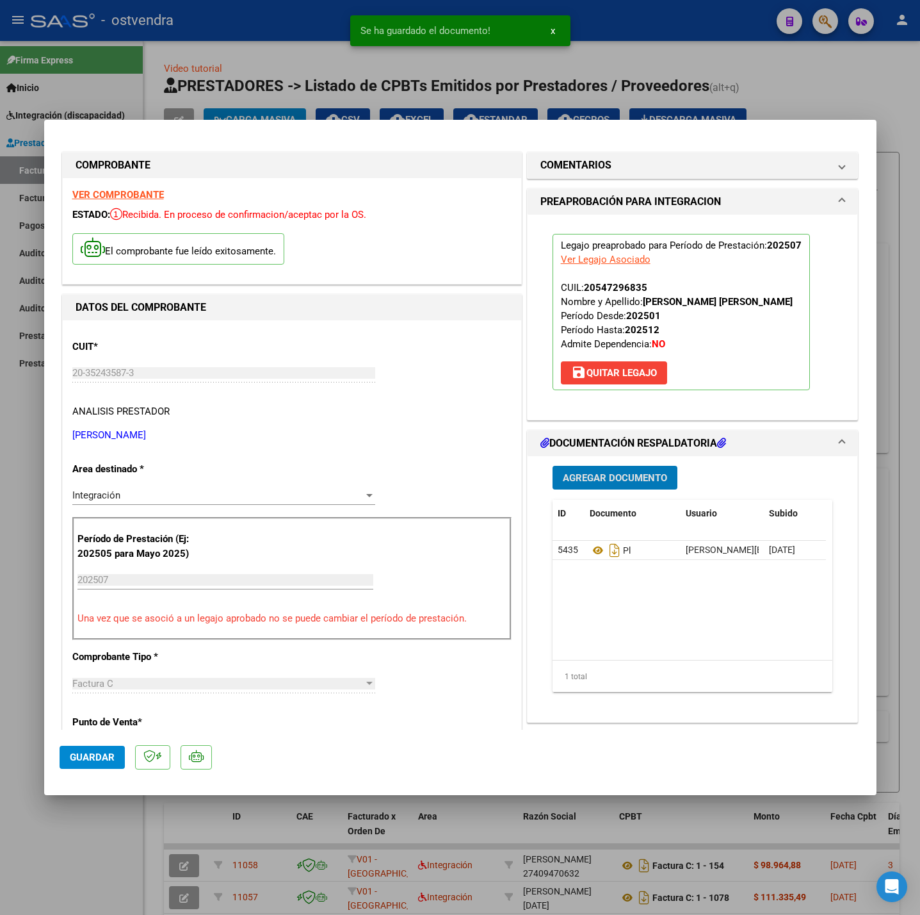
click at [92, 763] on span "Guardar" at bounding box center [92, 757] width 45 height 12
click at [122, 819] on div at bounding box center [460, 457] width 920 height 915
type input "$ 0,00"
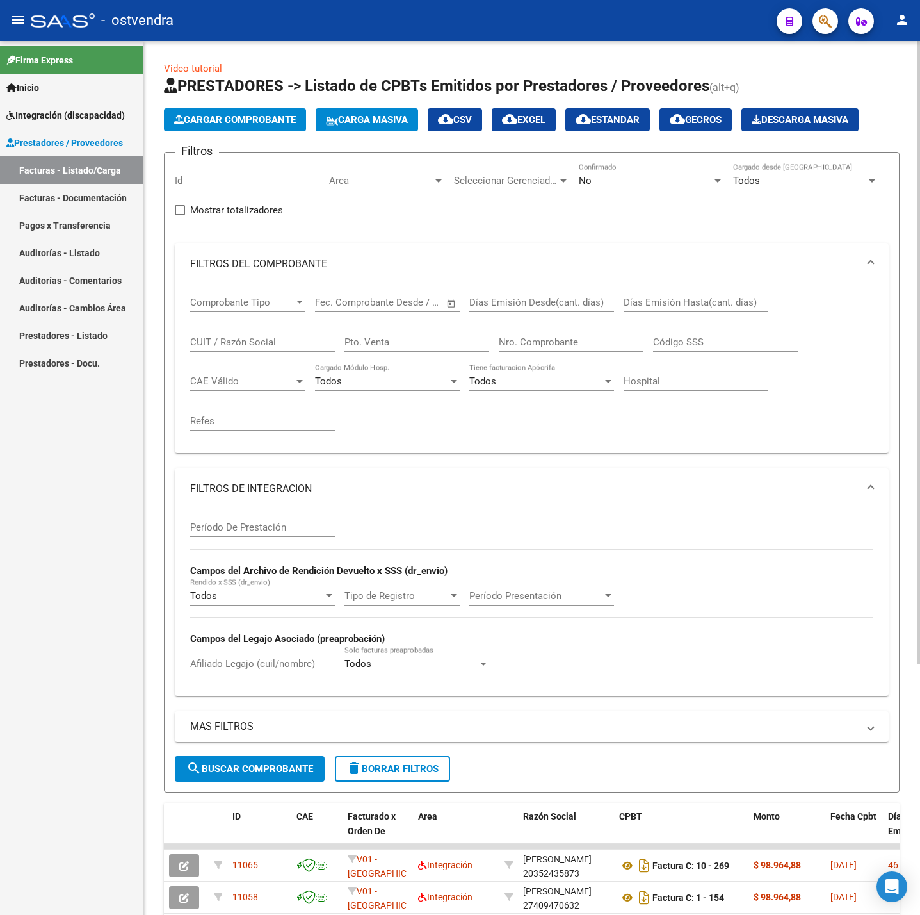
click at [296, 120] on span "Cargar Comprobante" at bounding box center [235, 120] width 122 height 12
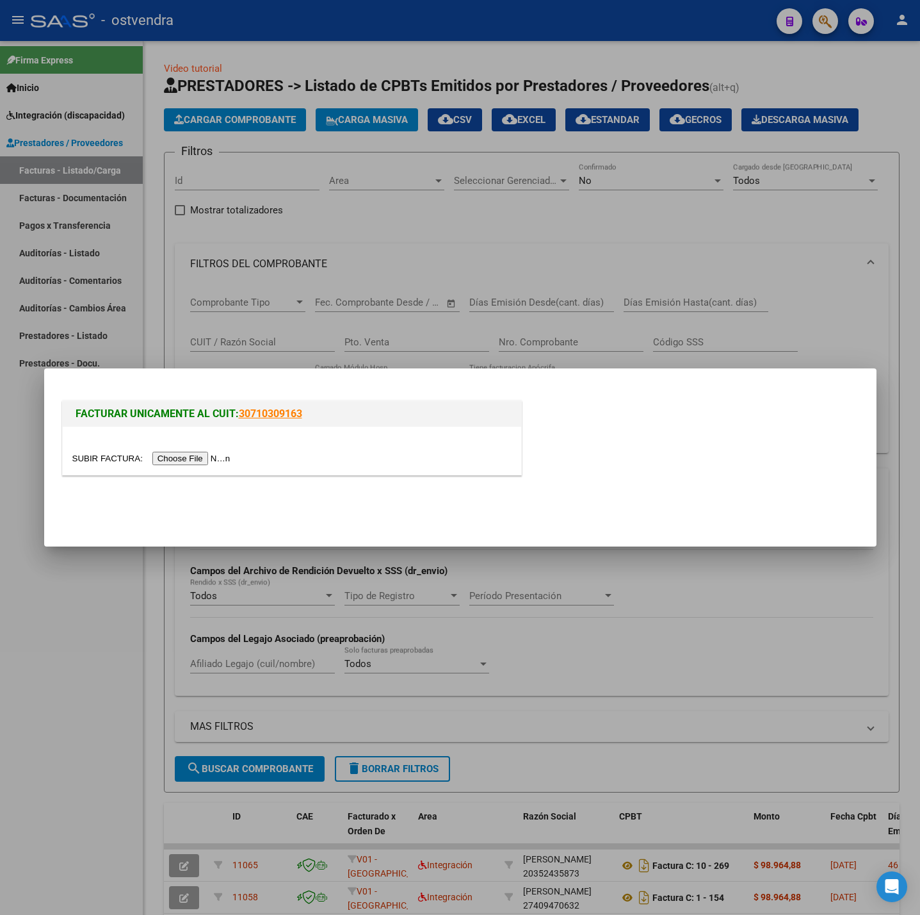
click at [234, 457] on input "file" at bounding box center [153, 458] width 162 height 13
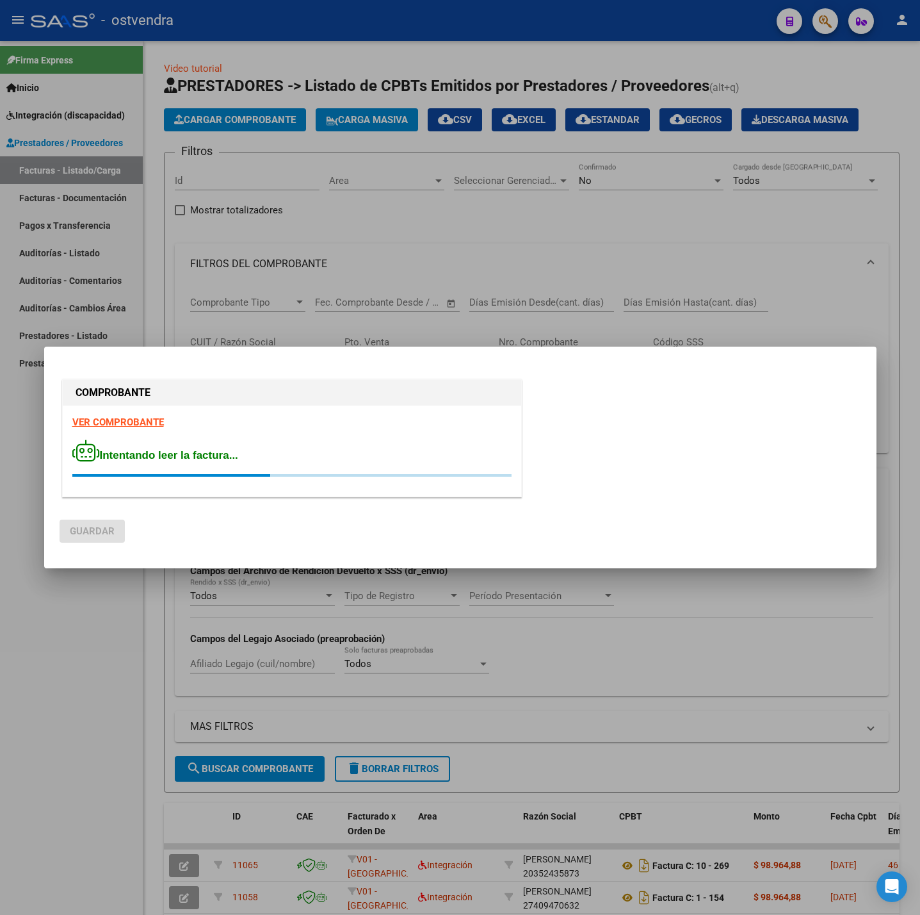
click at [114, 421] on strong "VER COMPROBANTE" at bounding box center [118, 422] width 92 height 12
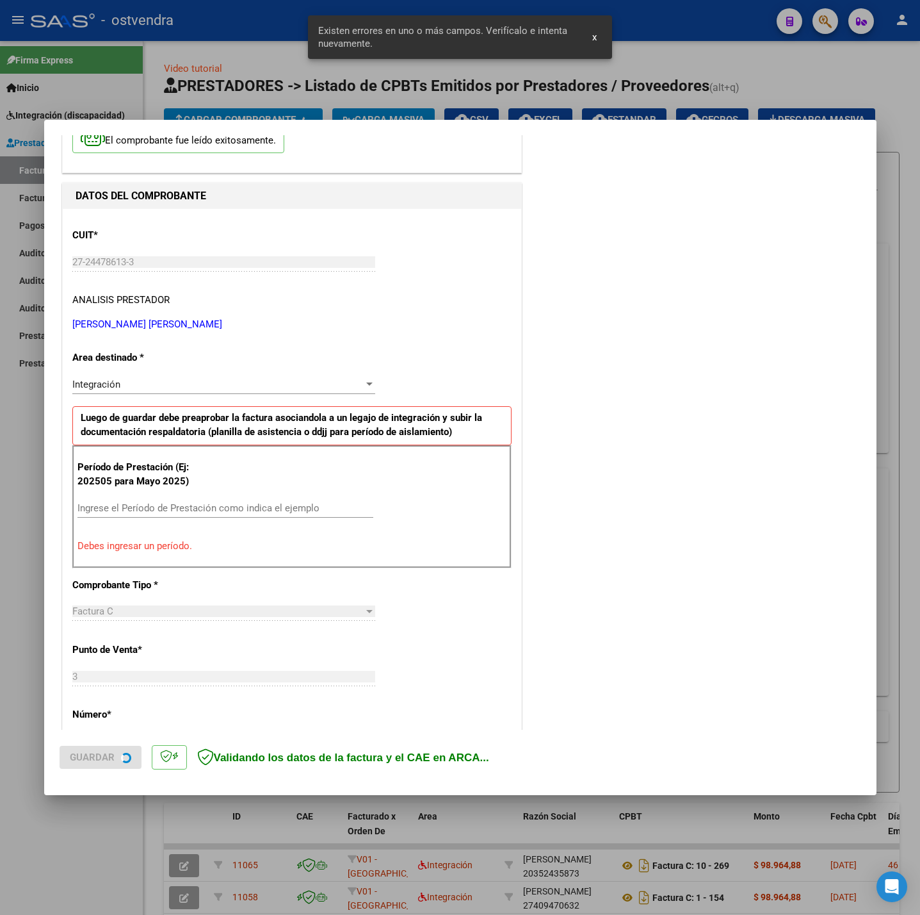
scroll to position [127, 0]
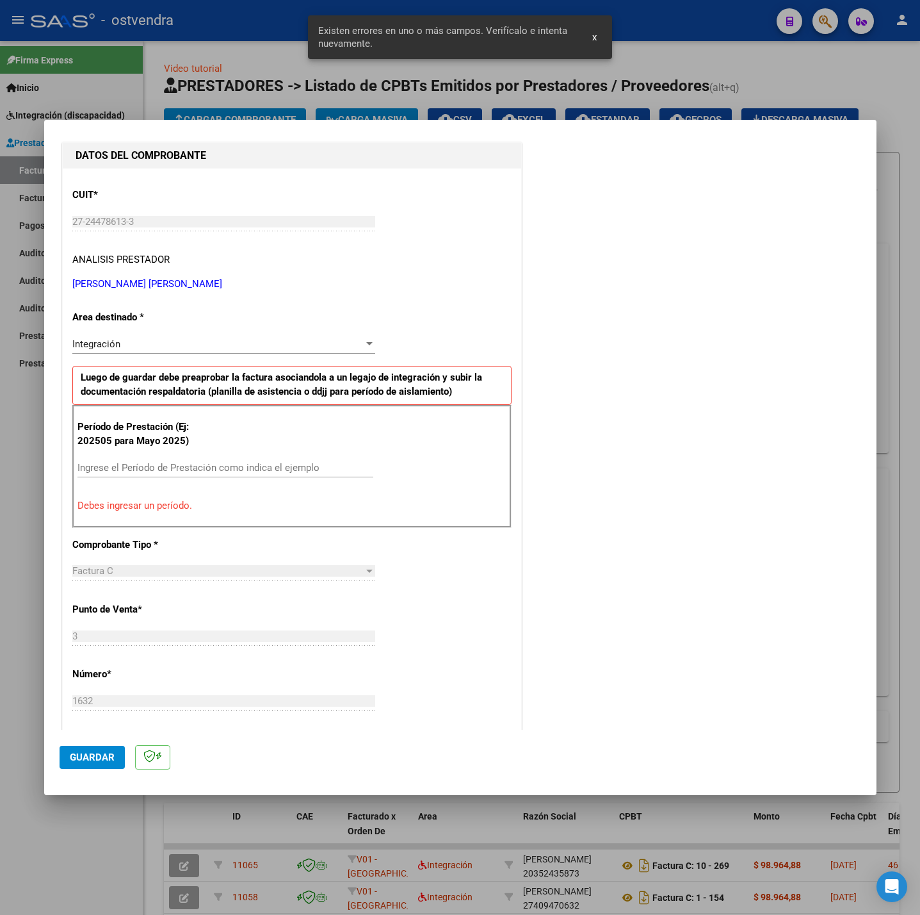
click at [225, 471] on input "Ingrese el Período de Prestación como indica el ejemplo" at bounding box center [226, 468] width 296 height 12
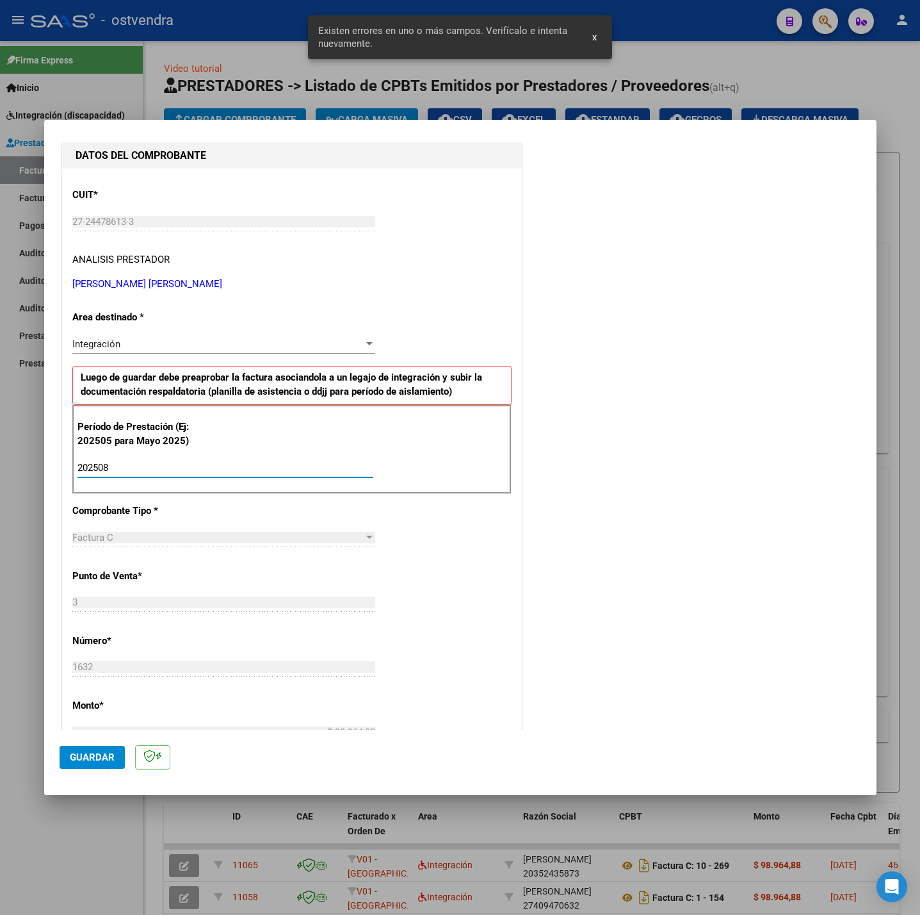
type input "202508"
click at [425, 525] on div "CUIT * 27-24478613-3 Ingresar CUIT ANALISIS PRESTADOR CARRIZO GALVEZ MONICA MAB…" at bounding box center [292, 650] width 459 height 964
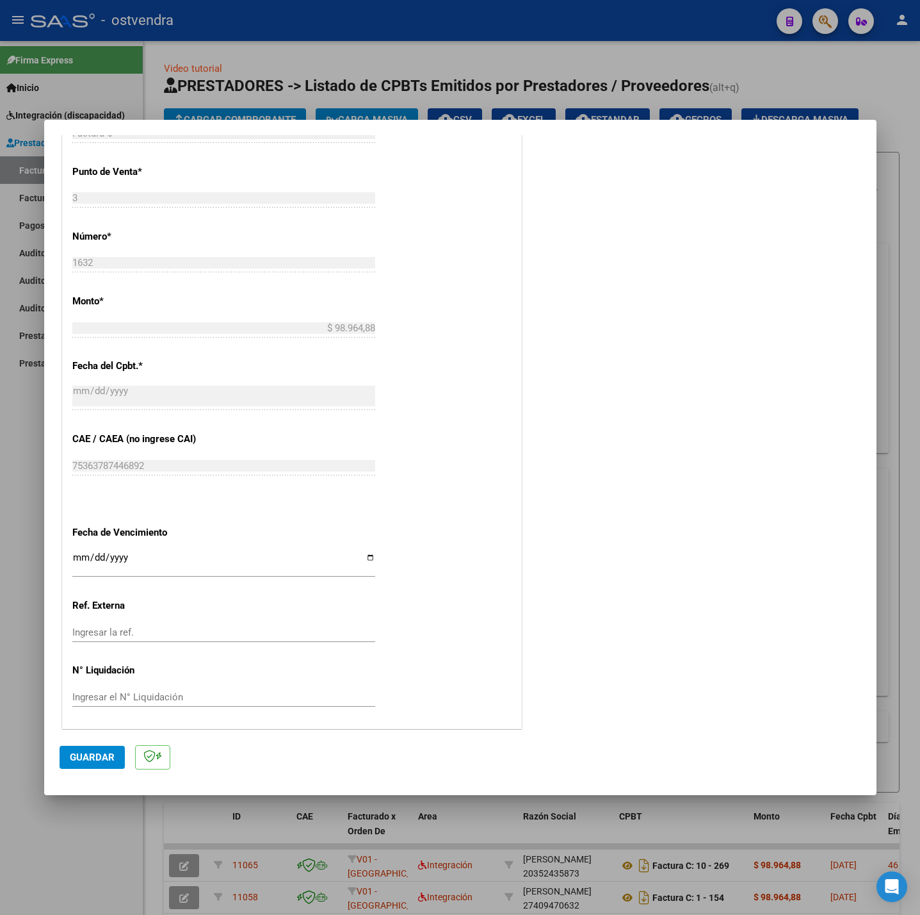
scroll to position [536, 0]
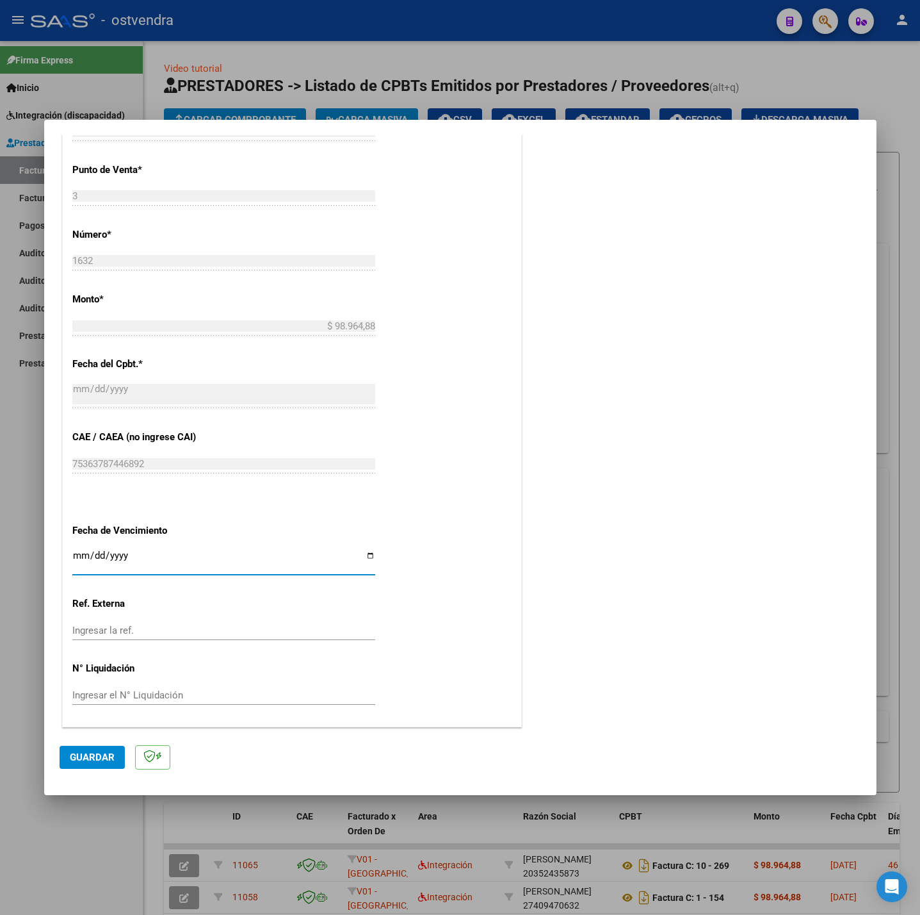
click at [85, 555] on input "Ingresar la fecha" at bounding box center [223, 560] width 303 height 20
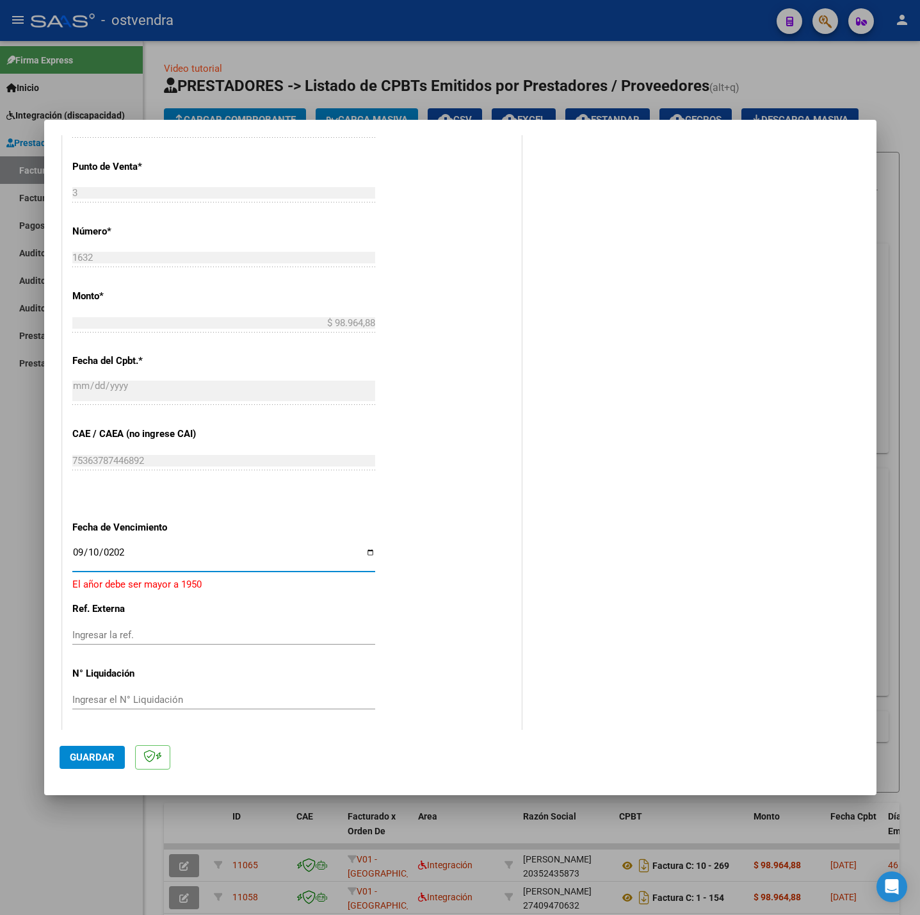
type input "2025-09-10"
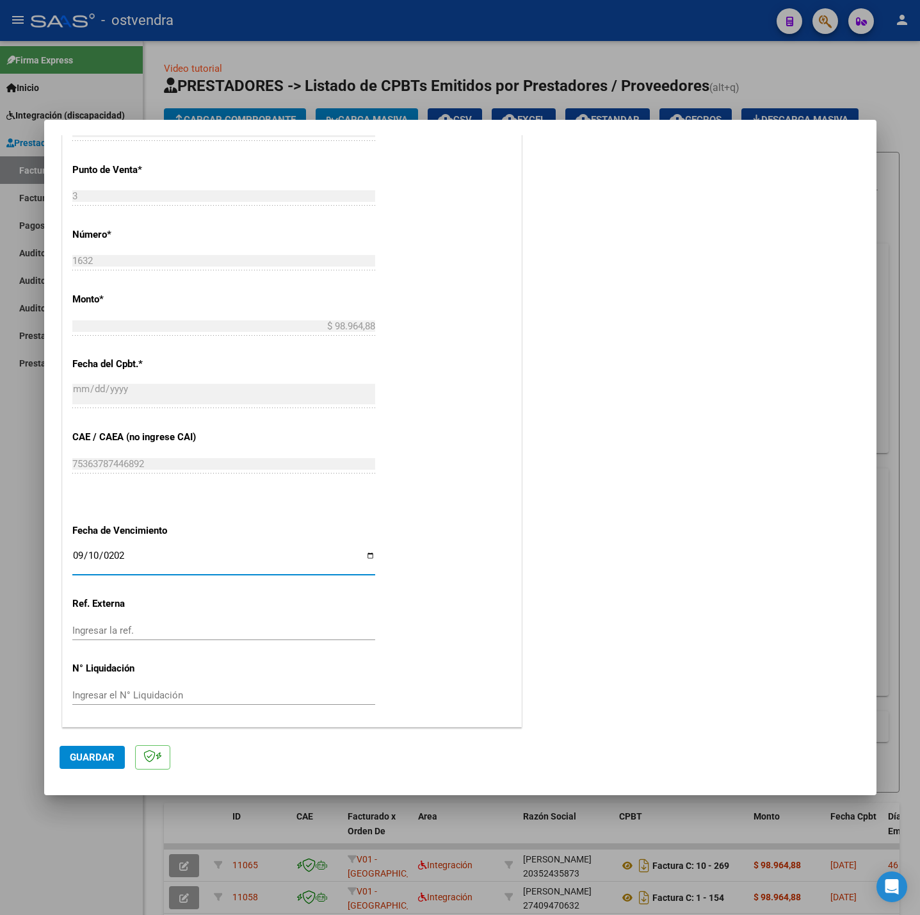
click at [87, 763] on span "Guardar" at bounding box center [92, 757] width 45 height 12
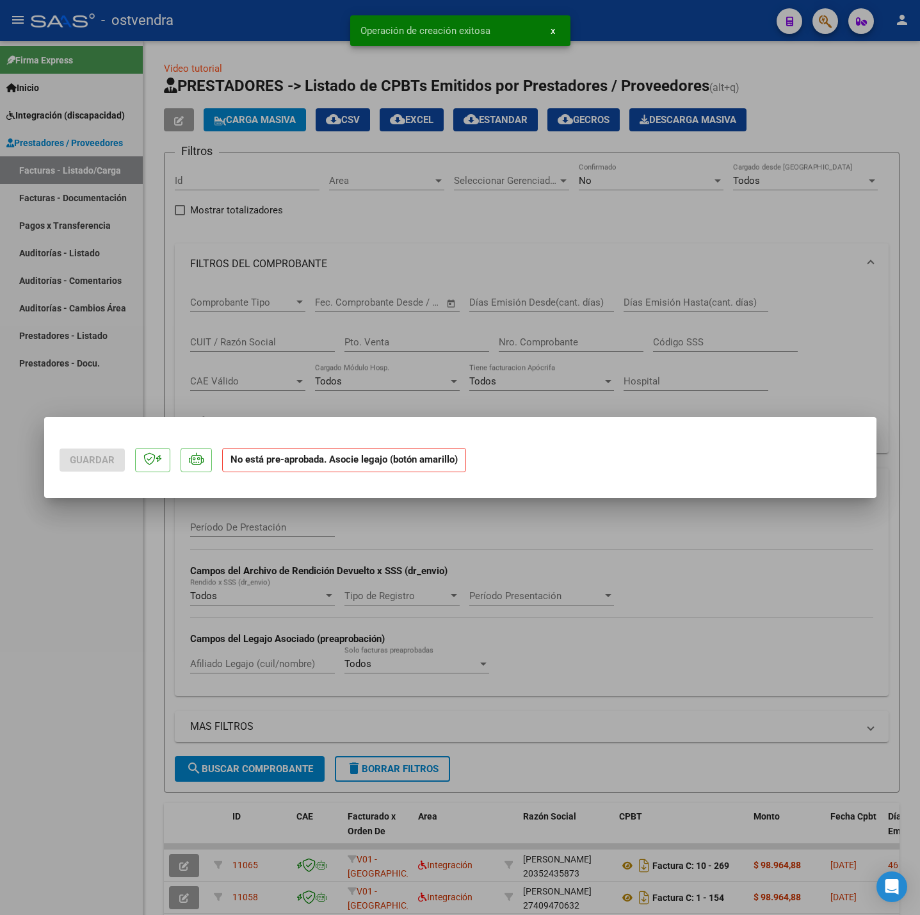
scroll to position [0, 0]
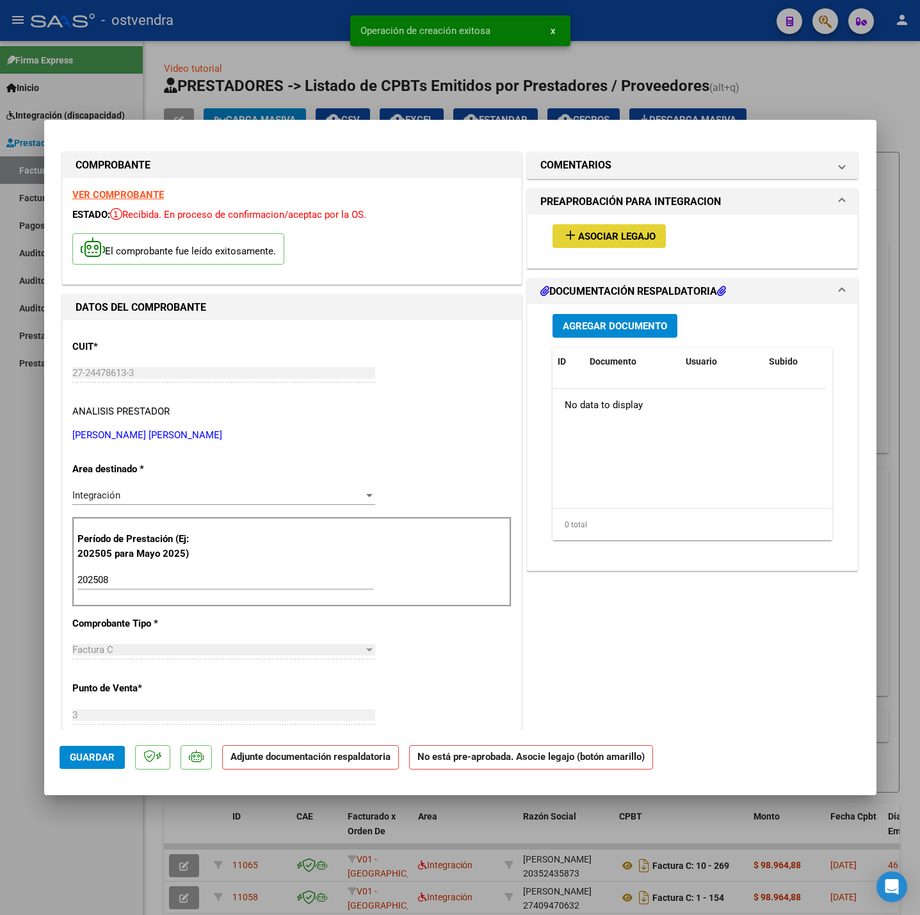
click at [598, 240] on span "Asociar Legajo" at bounding box center [617, 237] width 78 height 12
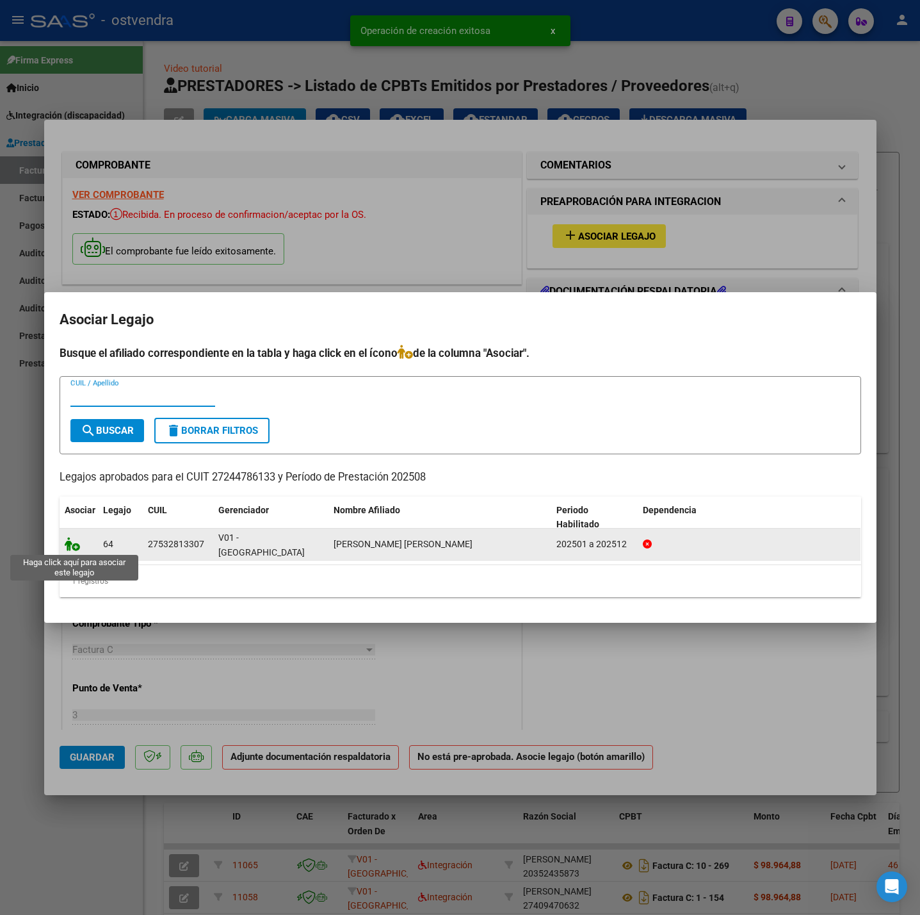
click at [70, 548] on icon at bounding box center [72, 544] width 15 height 14
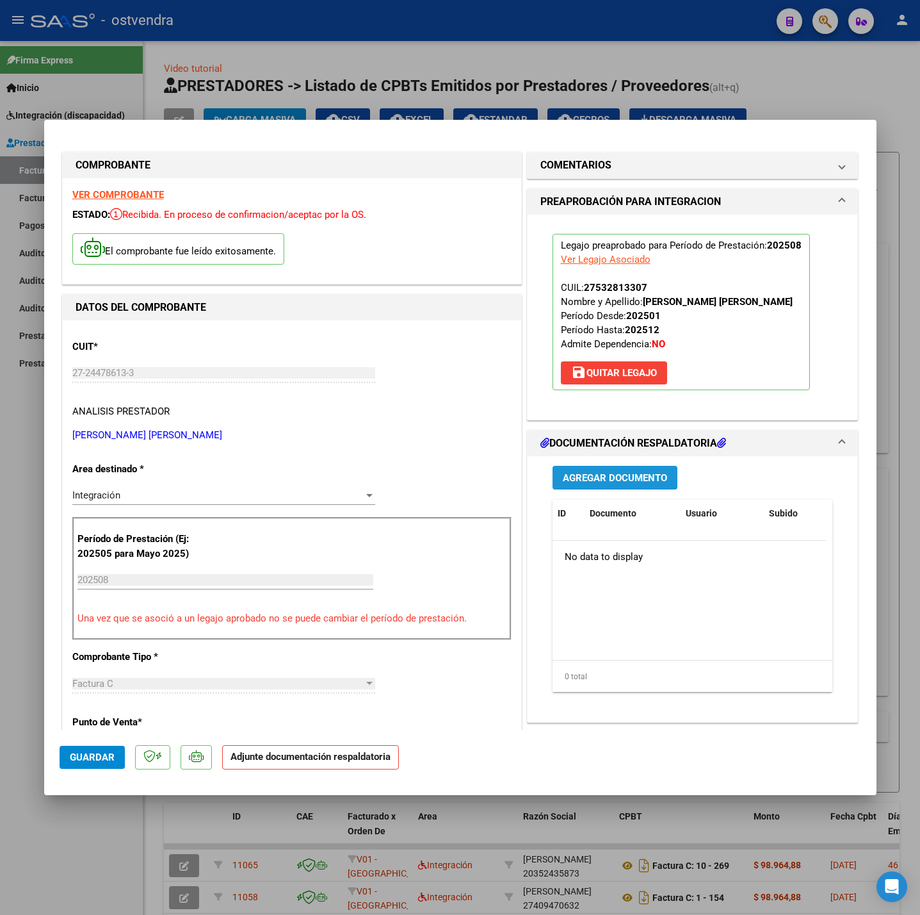
click at [596, 483] on span "Agregar Documento" at bounding box center [615, 478] width 104 height 12
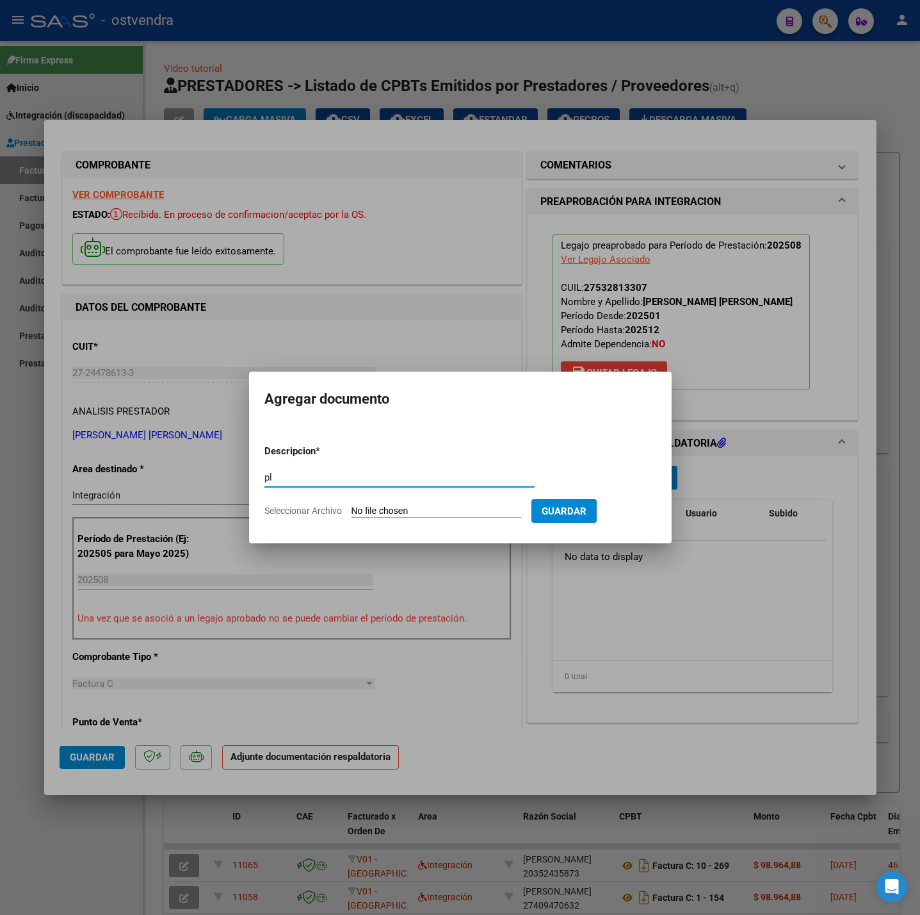
type input "p"
type input "PL"
click at [432, 507] on input "Seleccionar Archivo" at bounding box center [437, 511] width 170 height 12
type input "C:\fakepath\Agosto Asist Peñalva.pdf"
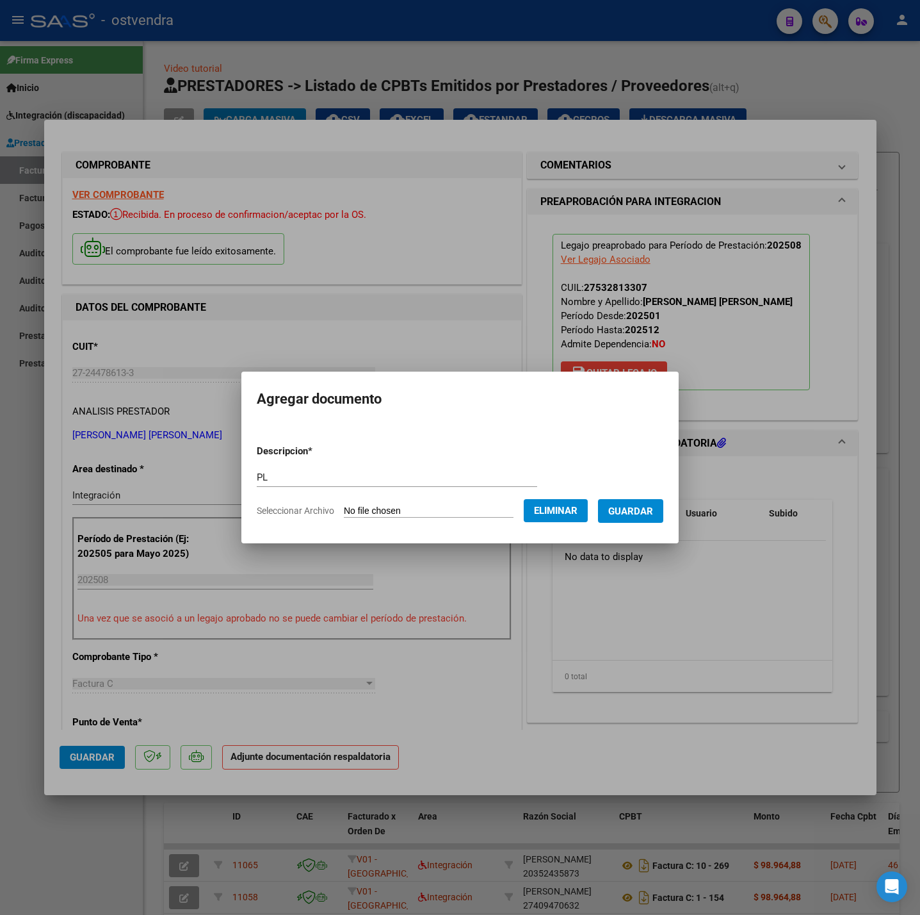
click at [640, 519] on button "Guardar" at bounding box center [630, 511] width 65 height 24
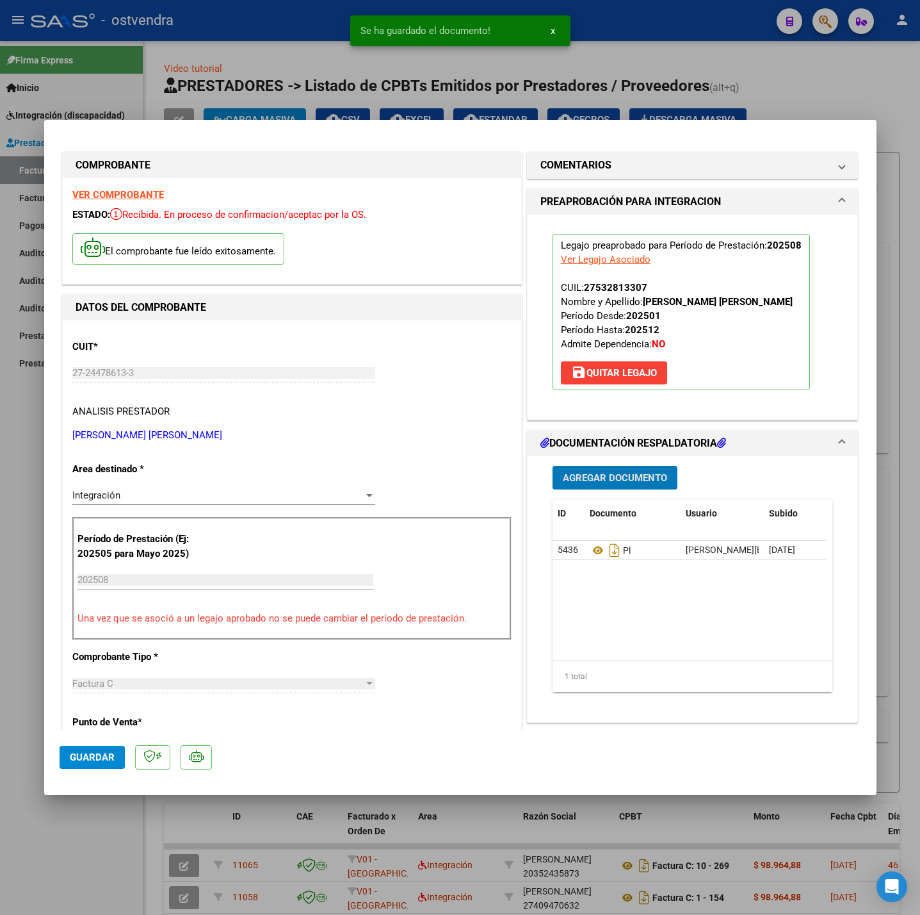
click at [102, 763] on span "Guardar" at bounding box center [92, 757] width 45 height 12
click at [112, 840] on div at bounding box center [460, 457] width 920 height 915
type input "$ 0,00"
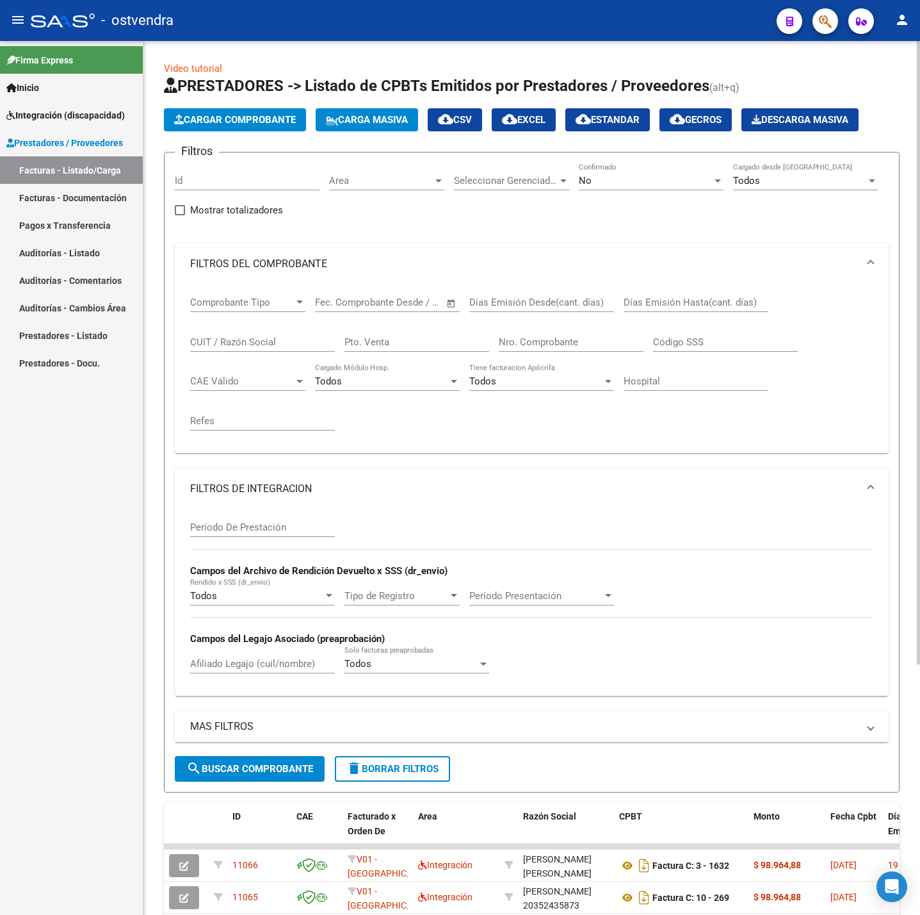
click at [211, 117] on span "Cargar Comprobante" at bounding box center [235, 120] width 122 height 12
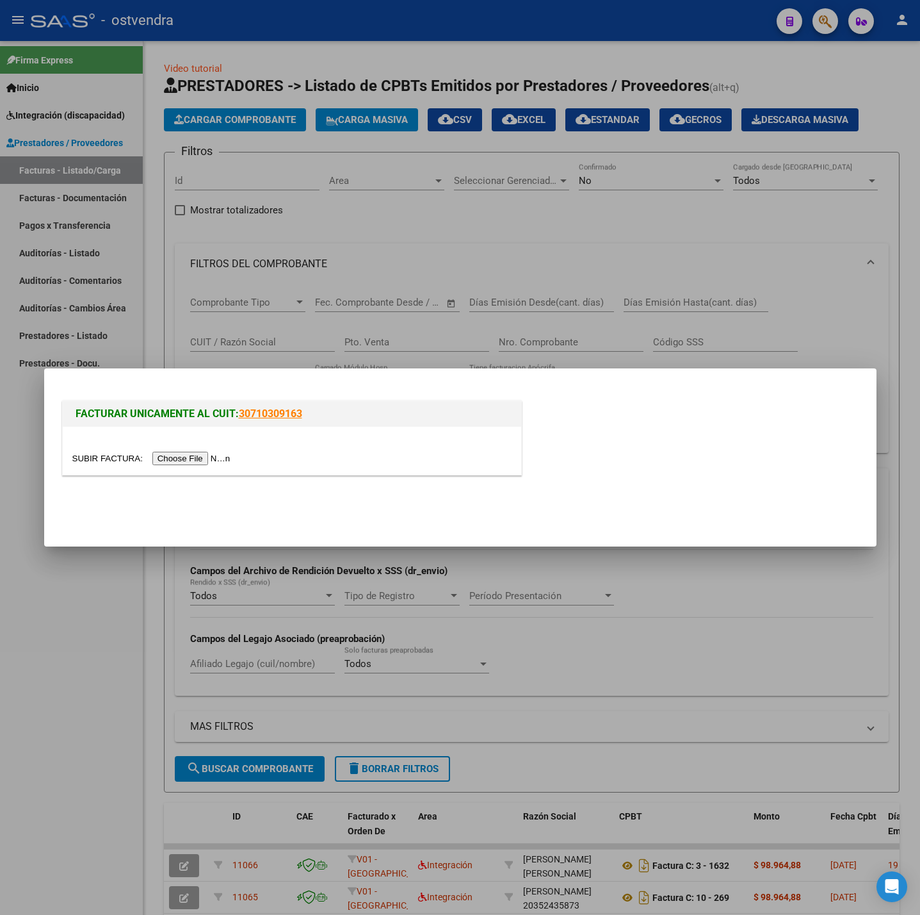
click at [206, 462] on input "file" at bounding box center [153, 458] width 162 height 13
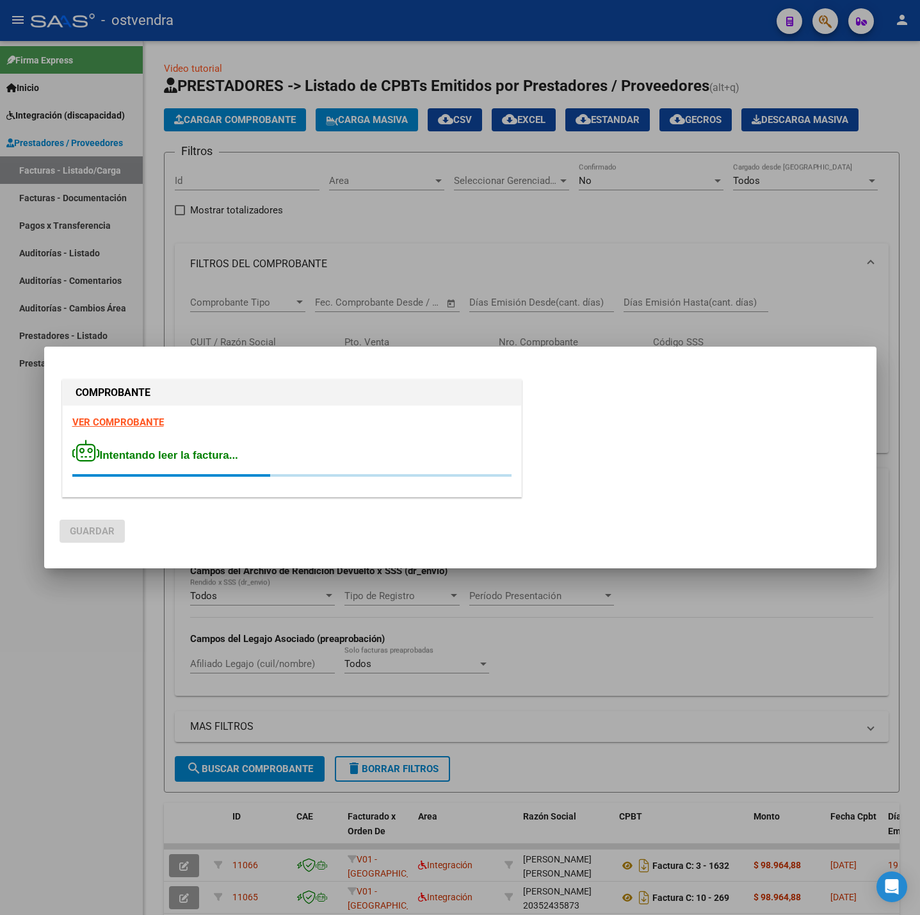
click at [119, 416] on div "VER COMPROBANTE Intentando leer la factura..." at bounding box center [292, 450] width 459 height 91
click at [121, 416] on strong "VER COMPROBANTE" at bounding box center [118, 422] width 92 height 12
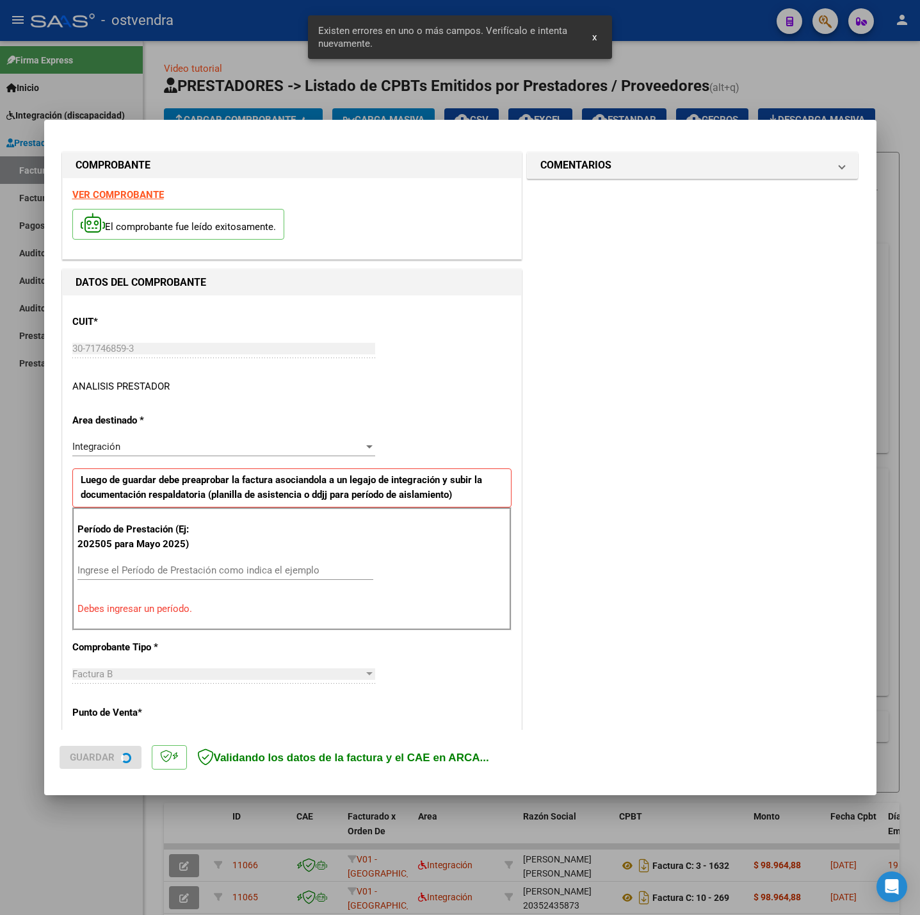
scroll to position [127, 0]
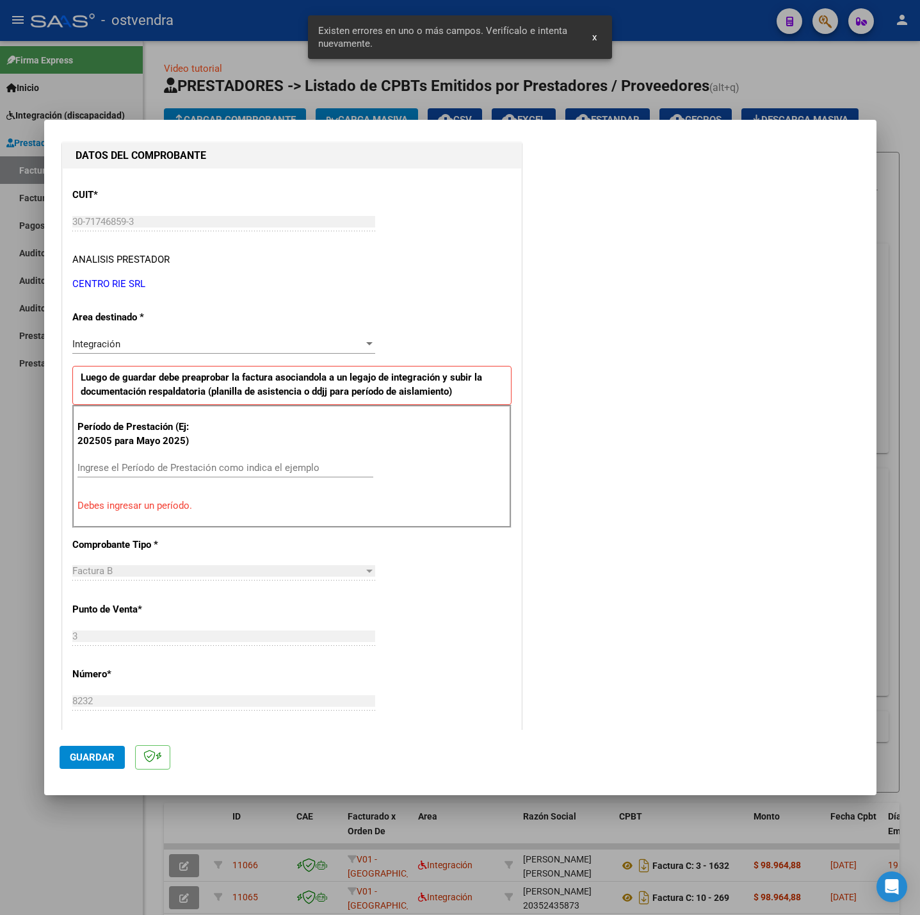
click at [88, 471] on input "Ingrese el Período de Prestación como indica el ejemplo" at bounding box center [226, 468] width 296 height 12
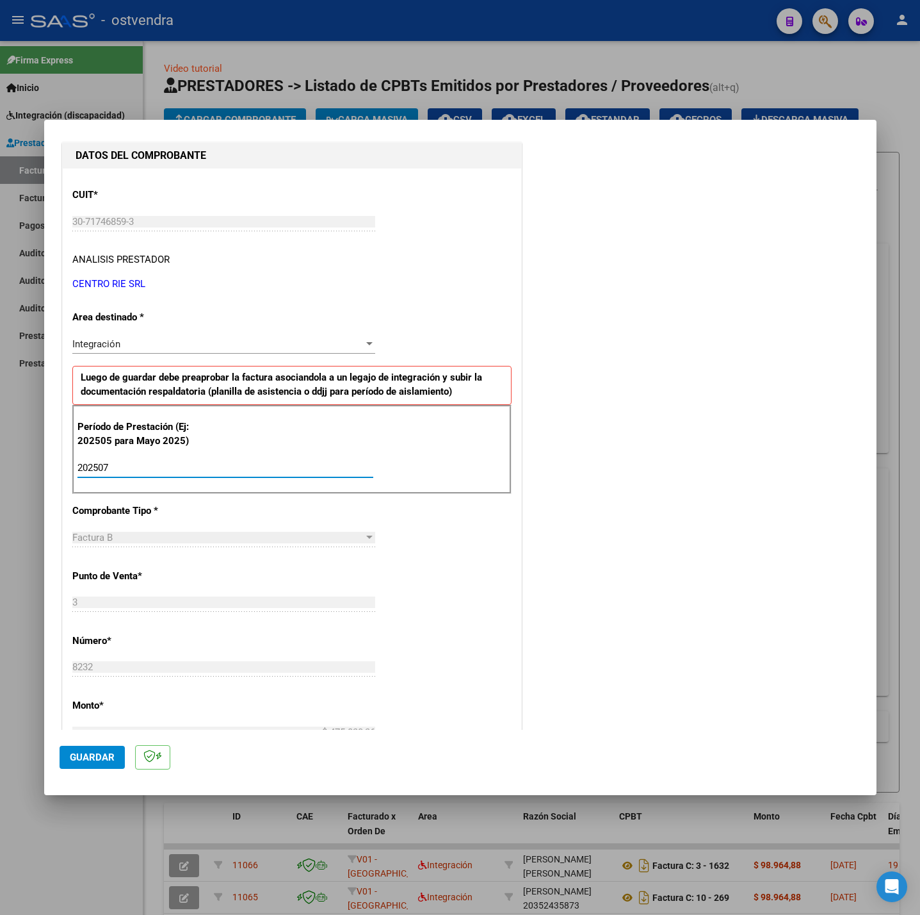
type input "202507"
click at [464, 560] on div "CUIT * 30-71746859-3 Ingresar CUIT ANALISIS PRESTADOR CENTRO RIE SRL ARCA Padró…" at bounding box center [292, 650] width 459 height 964
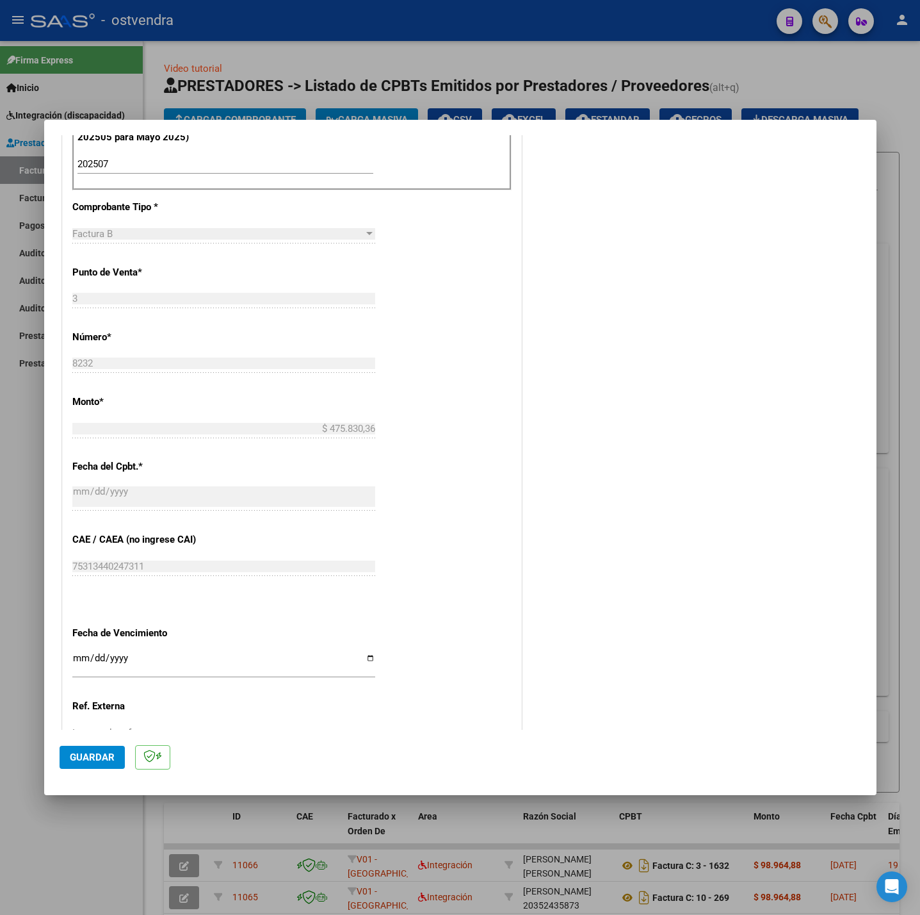
scroll to position [511, 0]
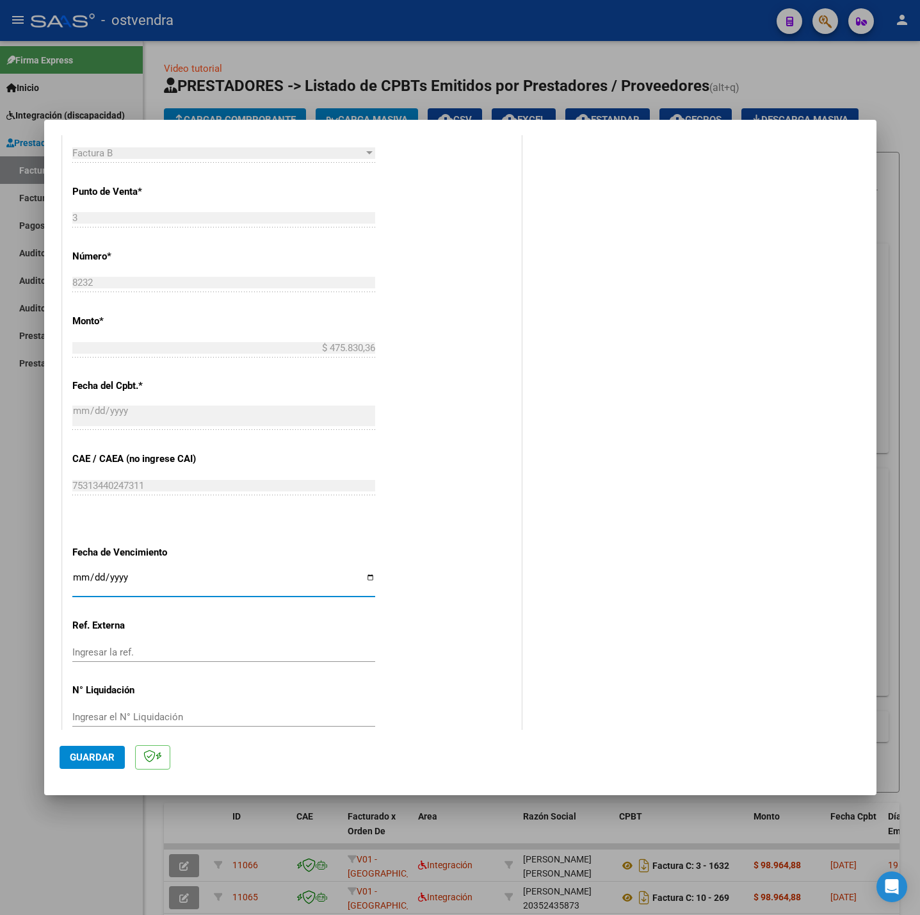
click at [74, 578] on input "Ingresar la fecha" at bounding box center [223, 582] width 303 height 20
type input "2025-08-11"
click at [96, 746] on button "Guardar" at bounding box center [92, 757] width 65 height 23
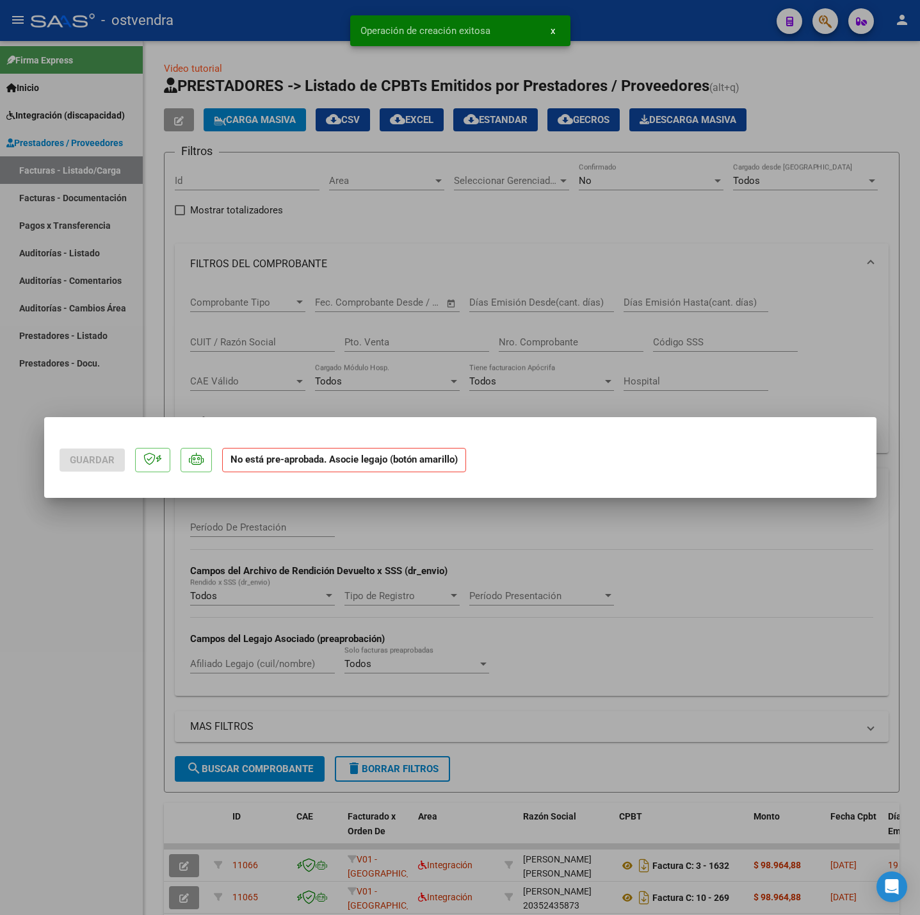
scroll to position [0, 0]
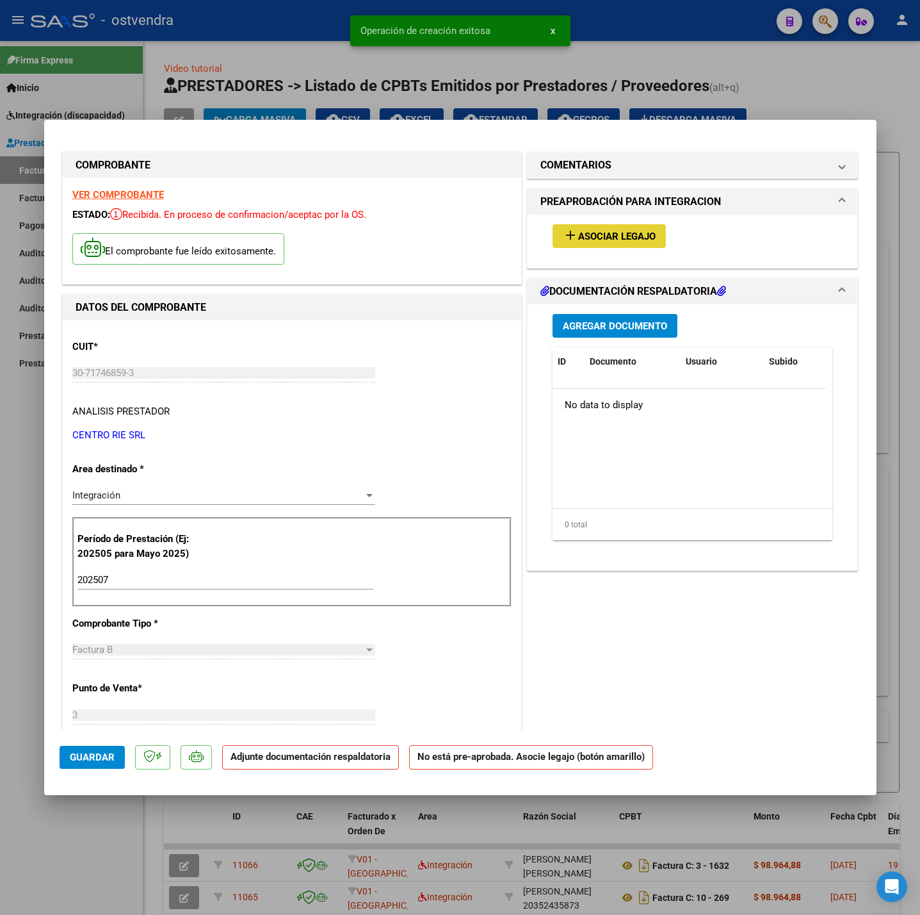
click at [609, 240] on span "Asociar Legajo" at bounding box center [617, 237] width 78 height 12
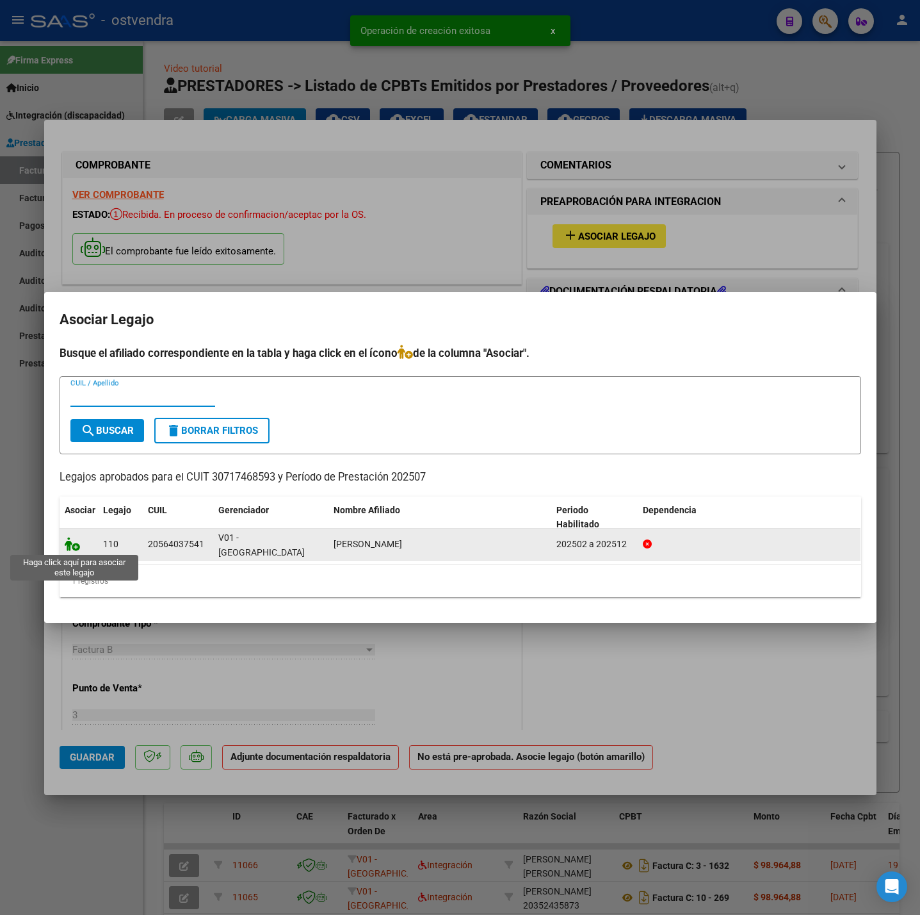
click at [68, 550] on icon at bounding box center [72, 544] width 15 height 14
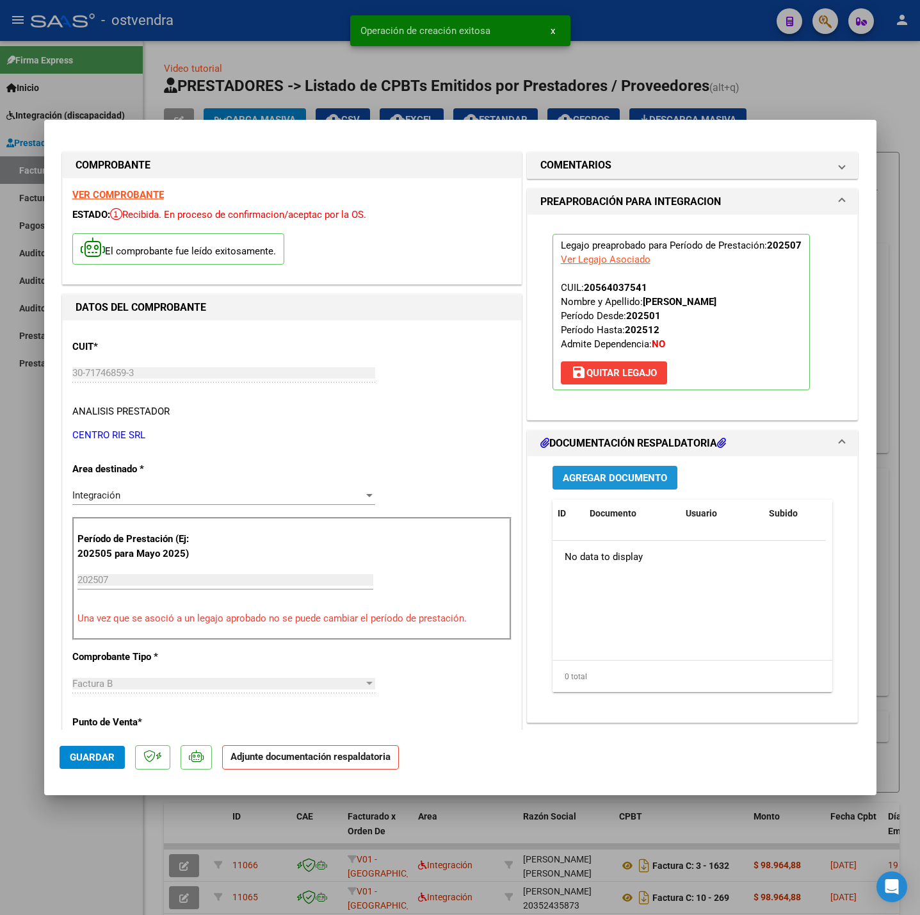
click at [584, 477] on span "Agregar Documento" at bounding box center [615, 478] width 104 height 12
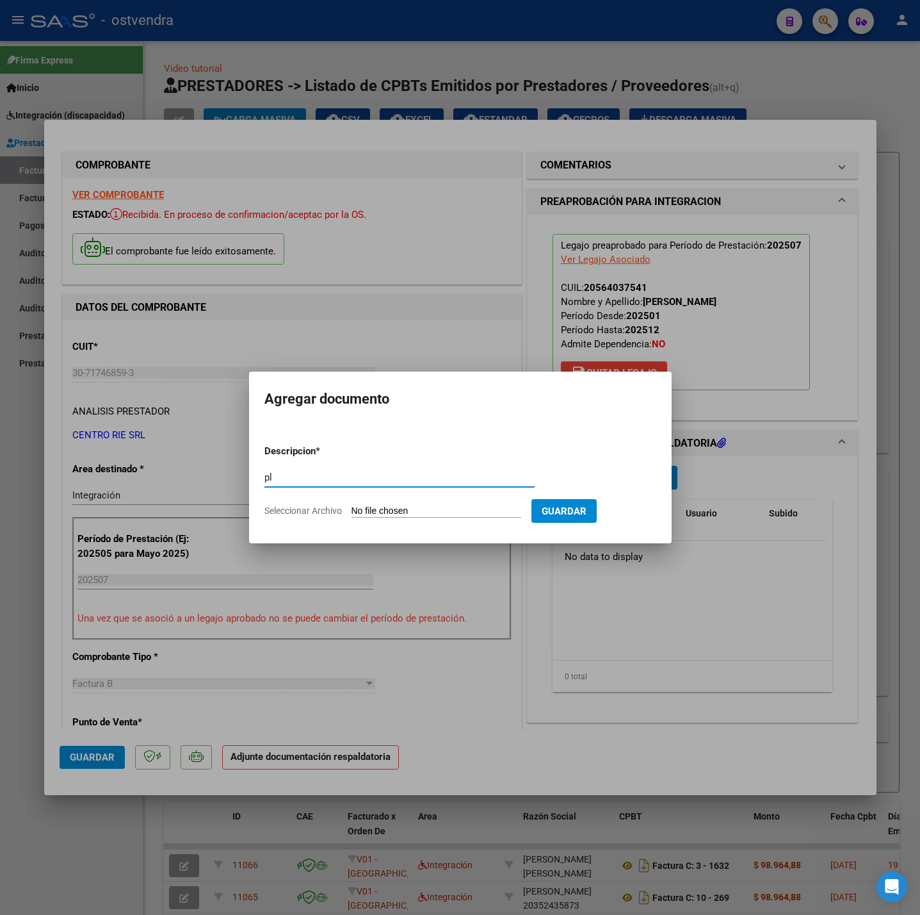
type input "pl"
click at [433, 509] on input "Seleccionar Archivo" at bounding box center [437, 511] width 170 height 12
type input "C:\fakepath\20250919_100743.pdf"
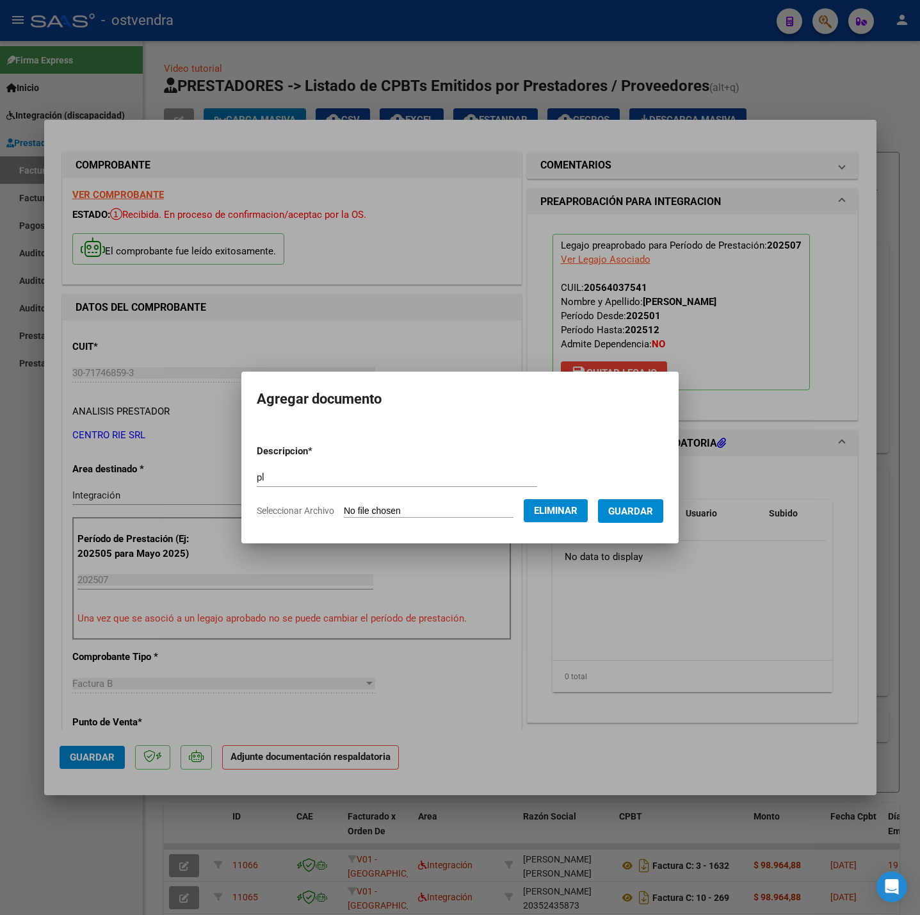
click at [646, 518] on button "Guardar" at bounding box center [630, 511] width 65 height 24
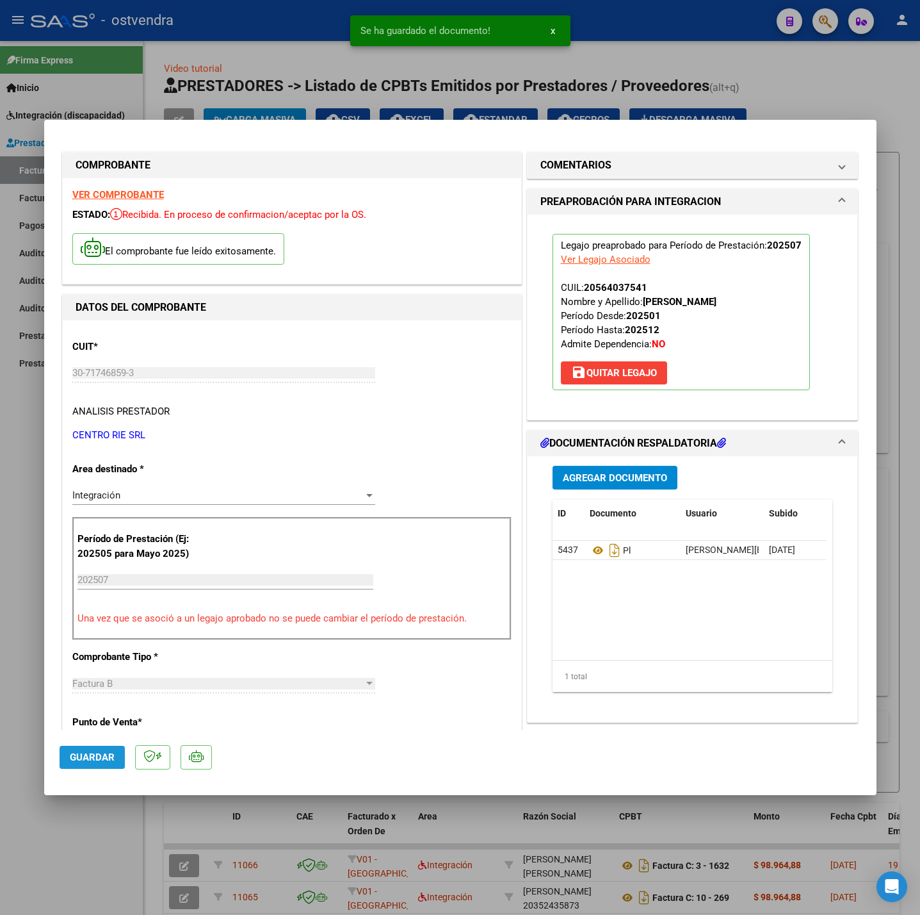
click at [102, 760] on span "Guardar" at bounding box center [92, 757] width 45 height 12
click at [74, 840] on div at bounding box center [460, 457] width 920 height 915
type input "$ 0,00"
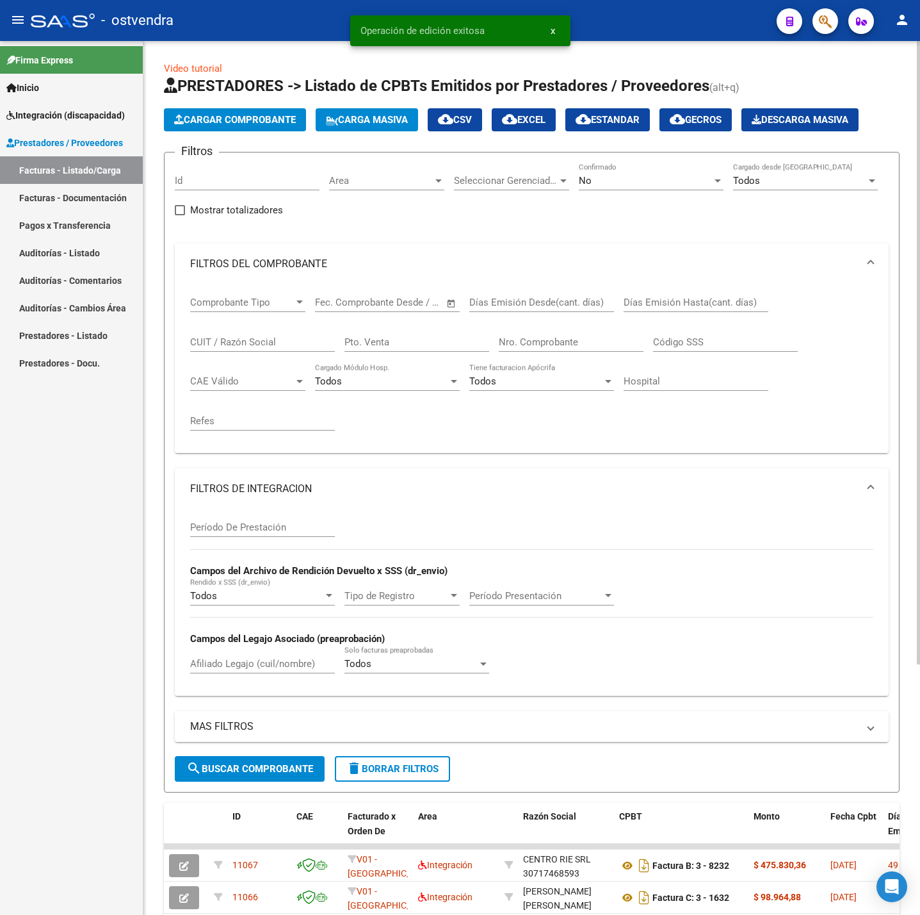
scroll to position [288, 0]
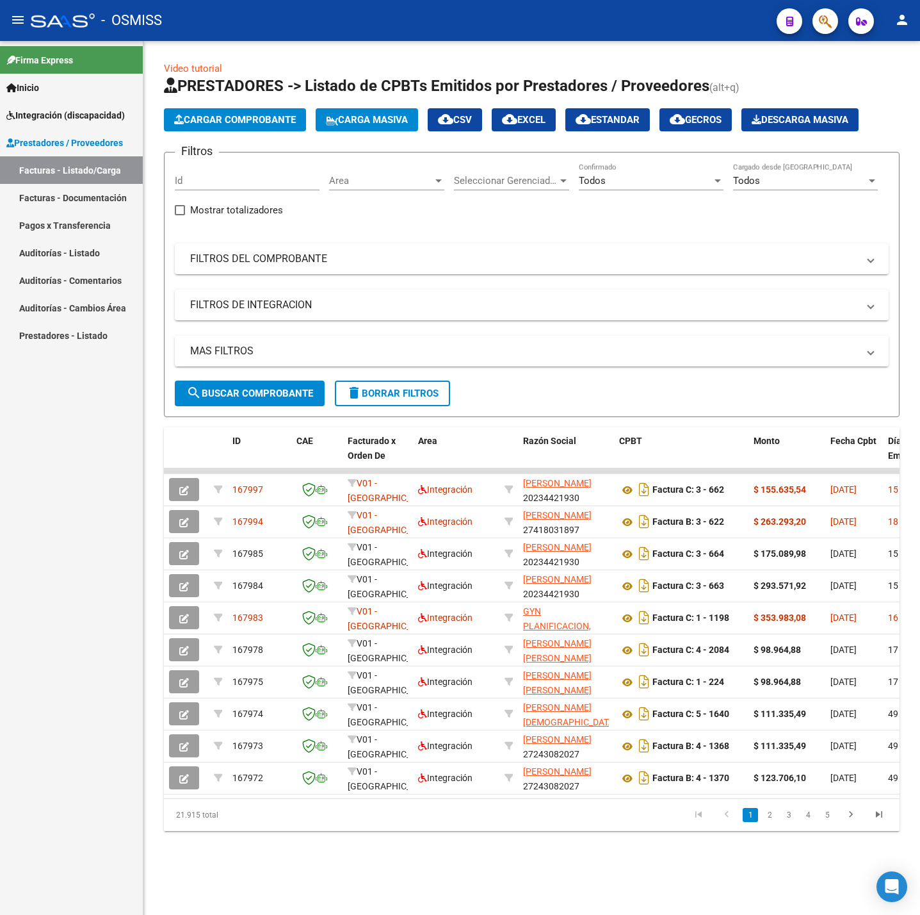
drag, startPoint x: 386, startPoint y: 332, endPoint x: 395, endPoint y: 342, distance: 12.7
click at [388, 336] on div "Filtros Id Area Area Seleccionar Gerenciador Seleccionar Gerenciador Todos Conf…" at bounding box center [532, 272] width 714 height 218
click at [395, 343] on mat-expansion-panel-header "MAS FILTROS" at bounding box center [532, 351] width 714 height 31
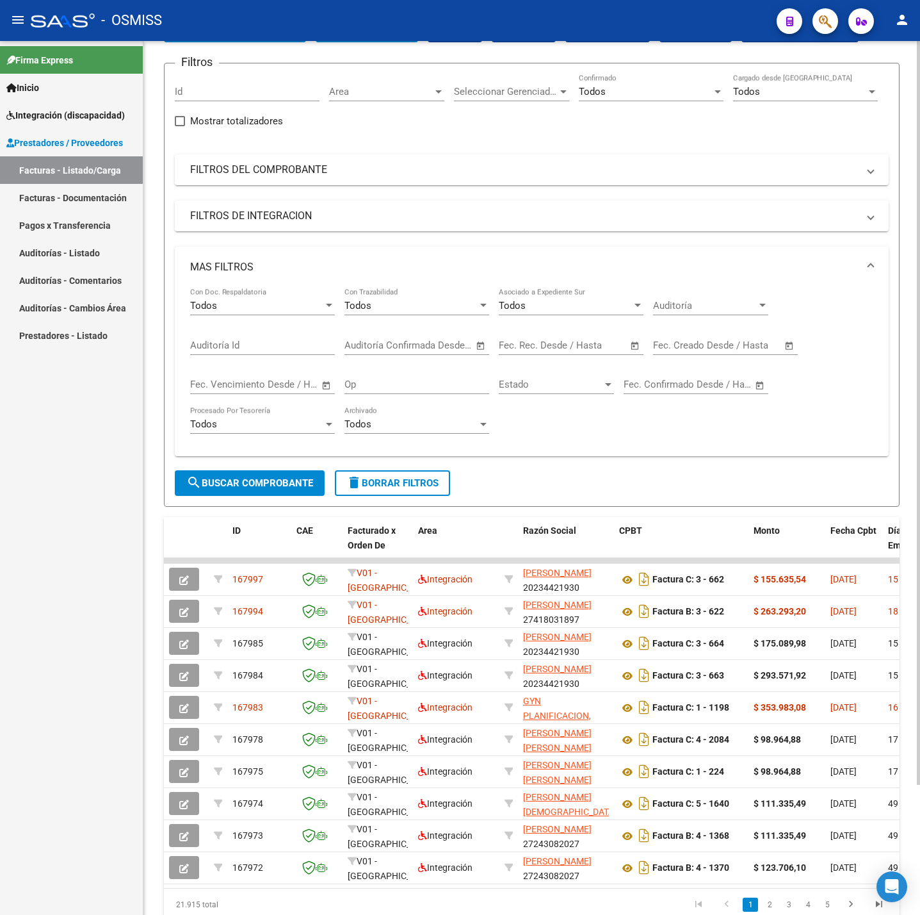
scroll to position [96, 0]
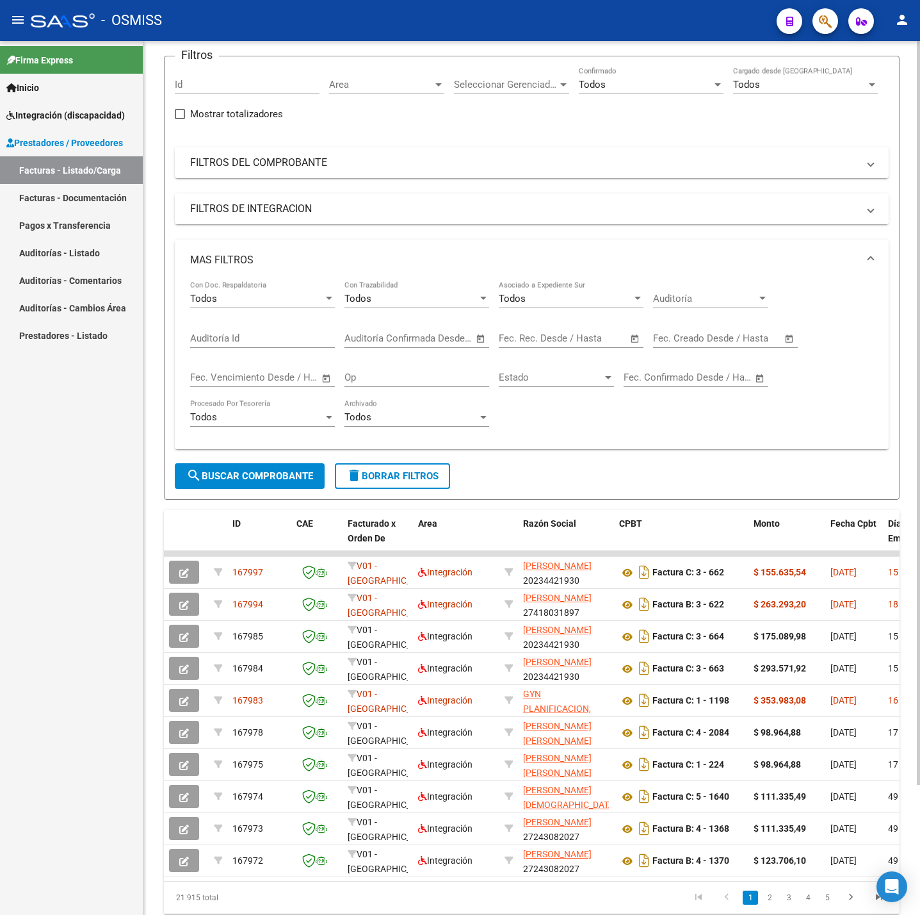
click at [345, 213] on mat-panel-title "FILTROS DE INTEGRACION" at bounding box center [524, 209] width 668 height 14
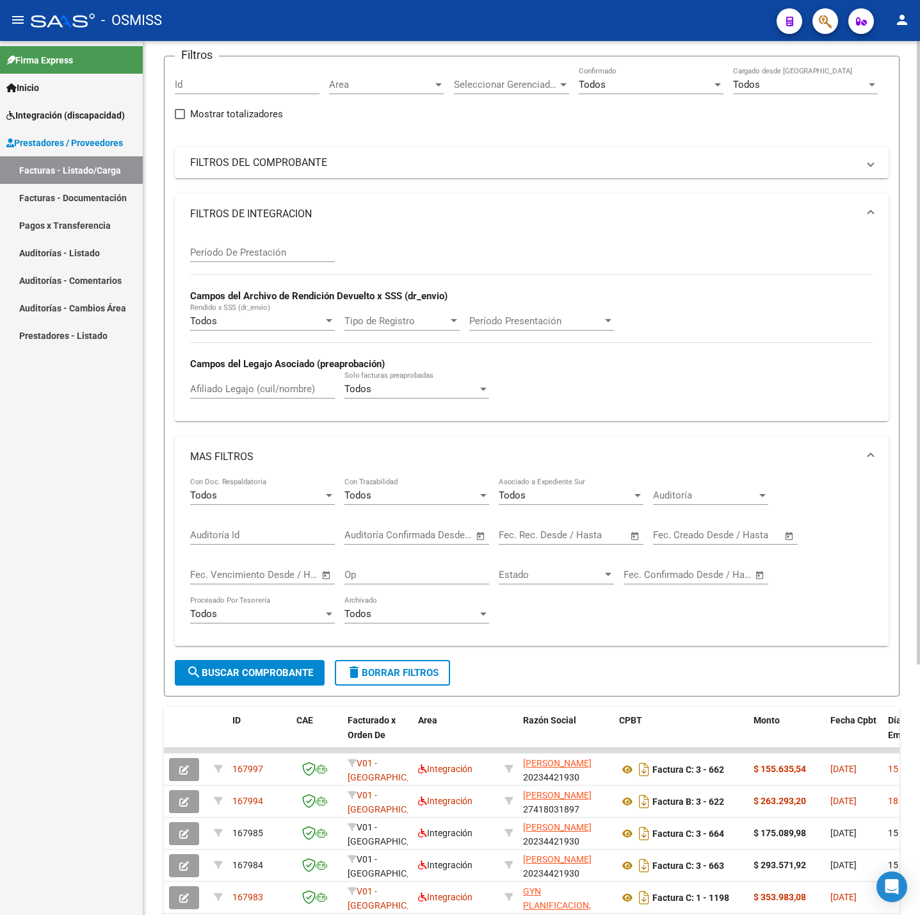
click at [250, 393] on input "Afiliado Legajo (cuil/nombre)" at bounding box center [262, 389] width 145 height 12
paste input "54427703"
type input "54427703"
click at [283, 267] on div "Período De Prestación" at bounding box center [262, 254] width 145 height 40
click at [282, 254] on input "Período De Prestación" at bounding box center [262, 253] width 145 height 12
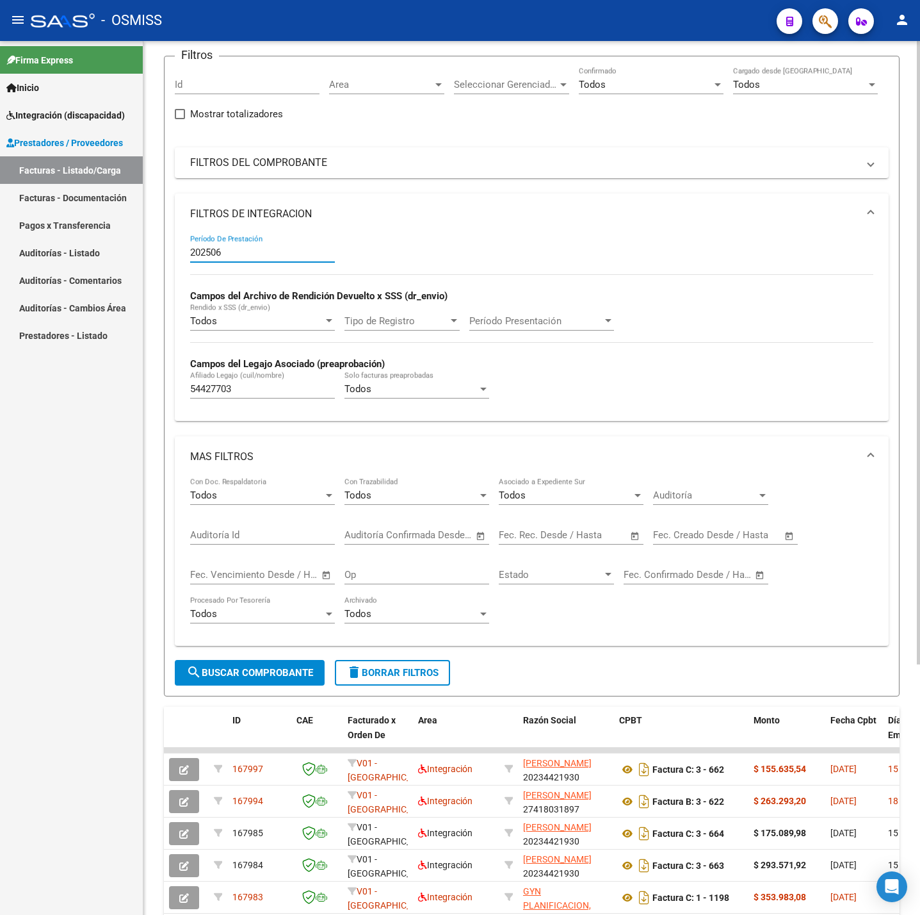
type input "202506"
click at [254, 667] on button "search Buscar Comprobante" at bounding box center [250, 673] width 150 height 26
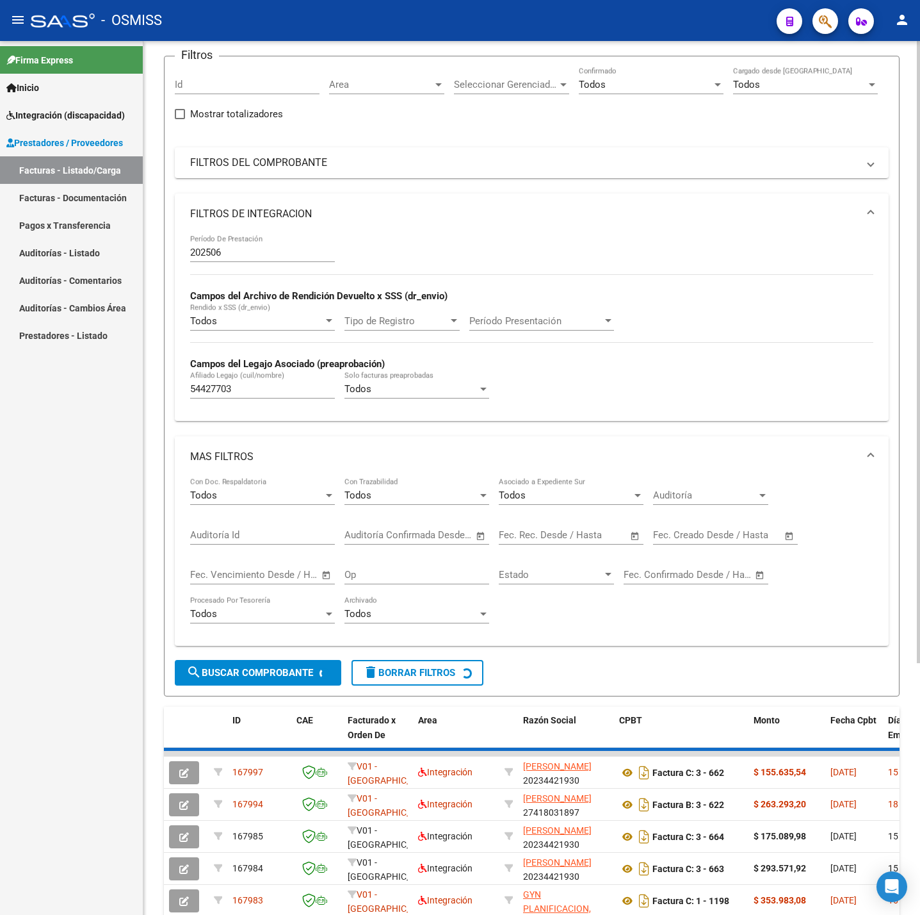
scroll to position [38, 0]
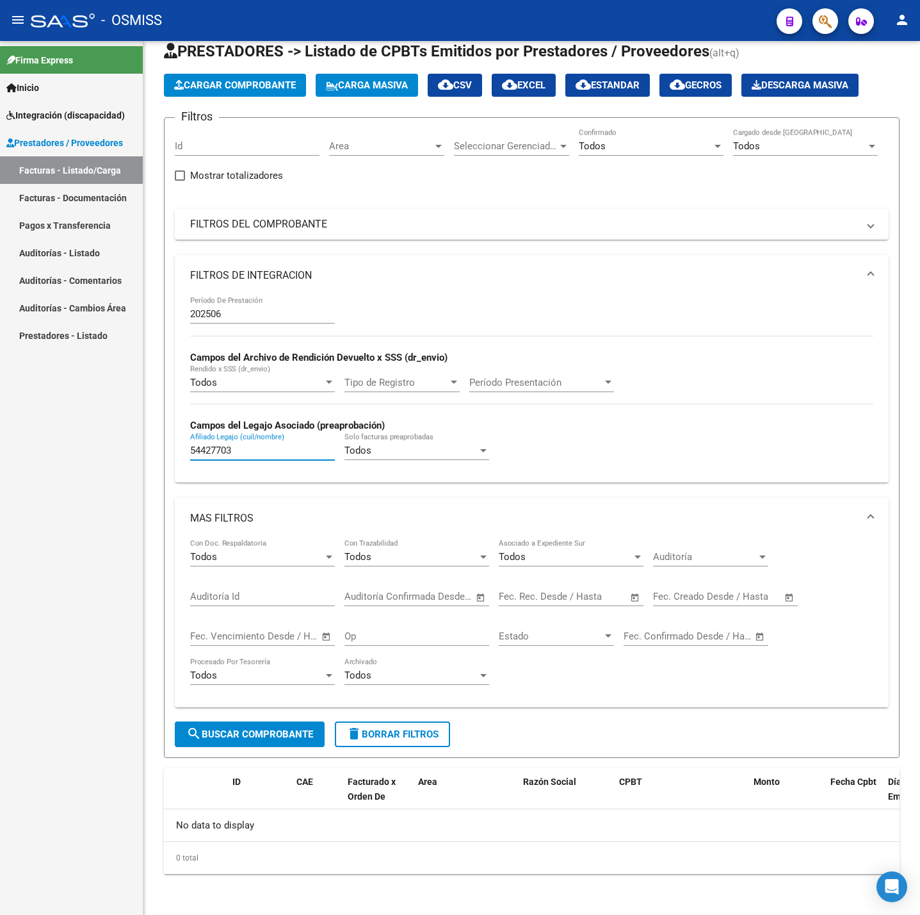
drag, startPoint x: 254, startPoint y: 450, endPoint x: 28, endPoint y: 463, distance: 227.1
click at [28, 463] on mat-sidenav-container "Firma Express Inicio Instructivos Contacto OS Integración (discapacidad) Legajo…" at bounding box center [460, 478] width 920 height 874
drag, startPoint x: 223, startPoint y: 313, endPoint x: 108, endPoint y: 302, distance: 115.8
click at [108, 302] on mat-sidenav-container "Firma Express Inicio Instructivos Contacto OS Integración (discapacidad) Legajo…" at bounding box center [460, 478] width 920 height 874
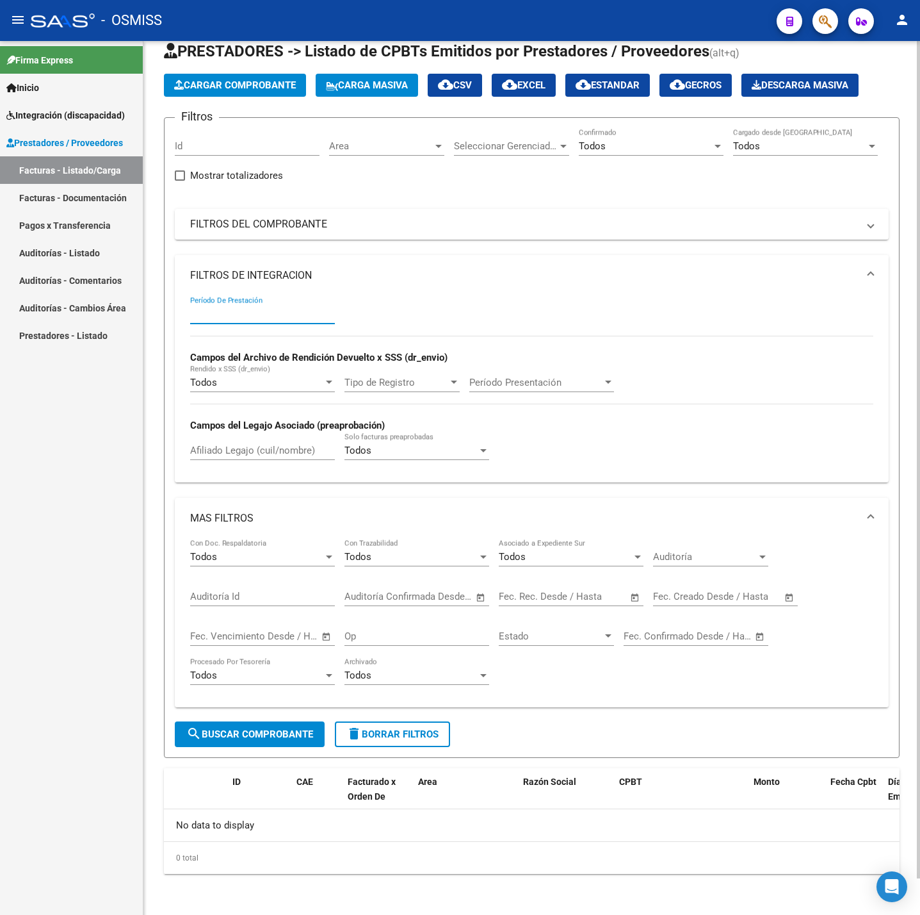
click at [698, 260] on mat-expansion-panel-header "FILTROS DE INTEGRACION" at bounding box center [532, 275] width 714 height 41
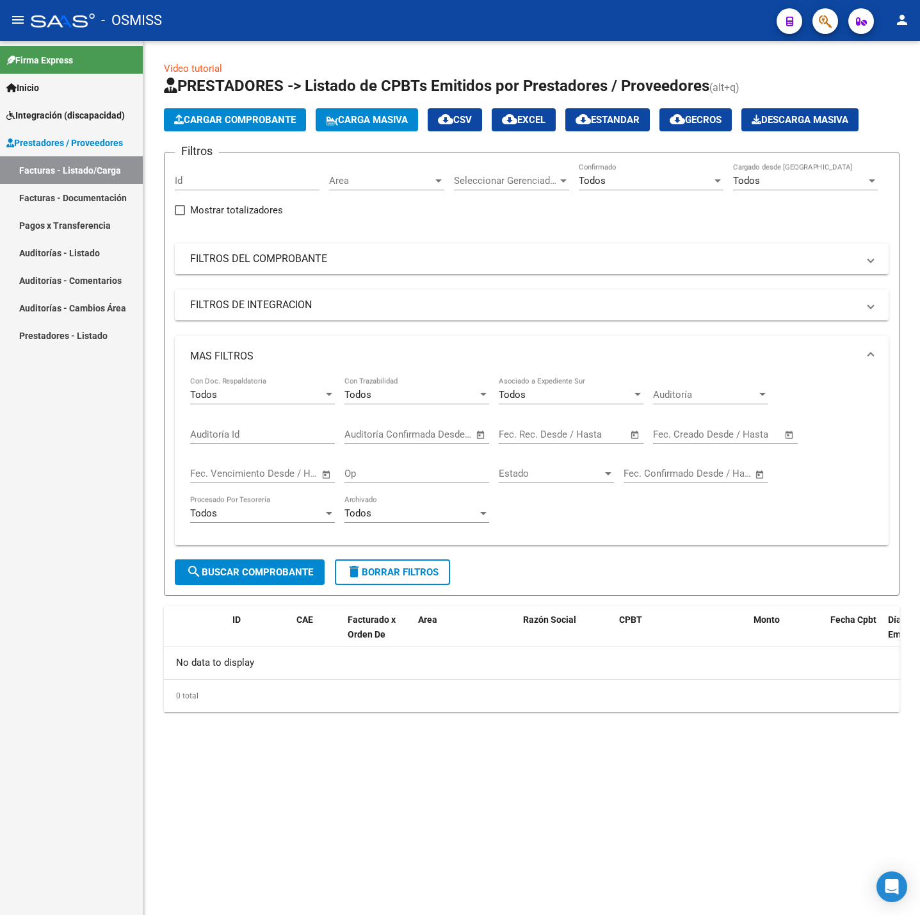
scroll to position [0, 0]
click at [352, 267] on mat-expansion-panel-header "FILTROS DEL COMPROBANTE" at bounding box center [532, 258] width 714 height 31
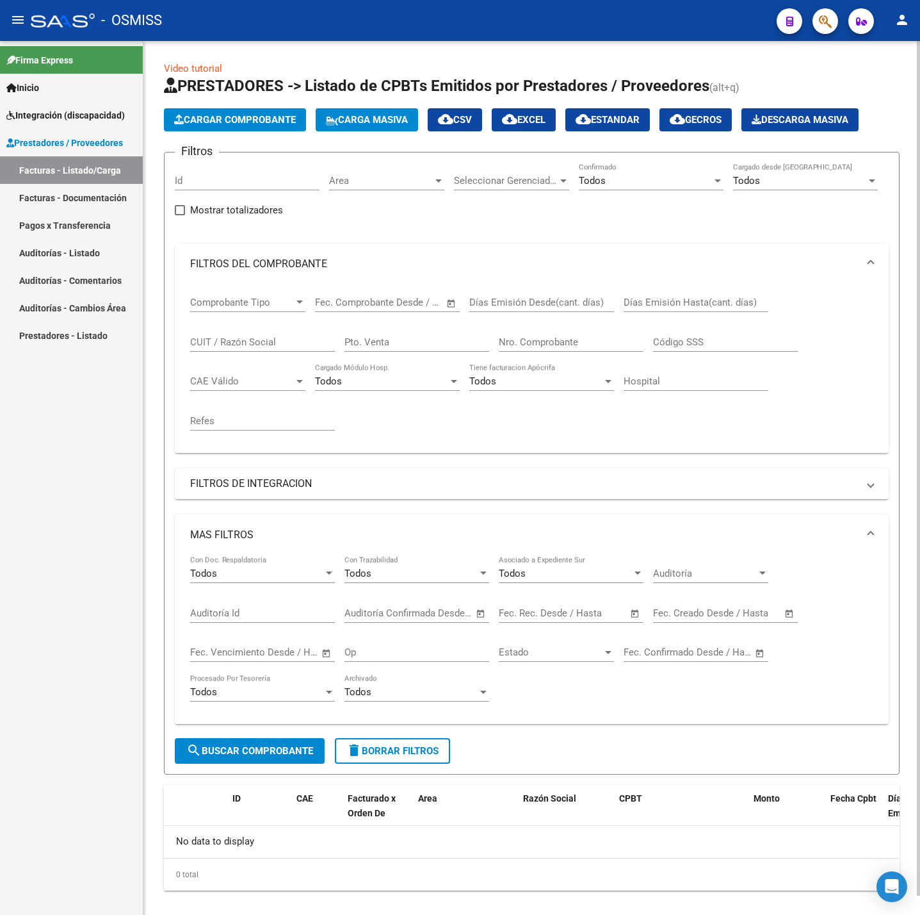
drag, startPoint x: 259, startPoint y: 352, endPoint x: 256, endPoint y: 342, distance: 10.7
paste input "27429479733"
click at [242, 756] on span "search Buscar Comprobante" at bounding box center [249, 751] width 127 height 12
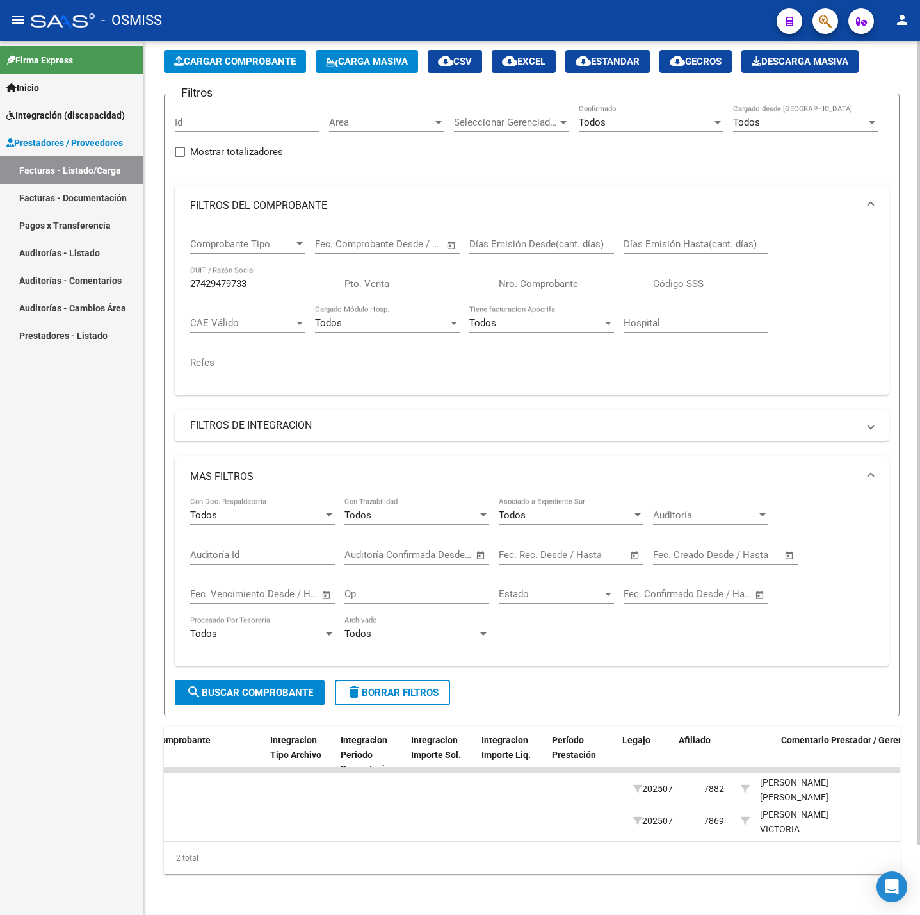
scroll to position [0, 1569]
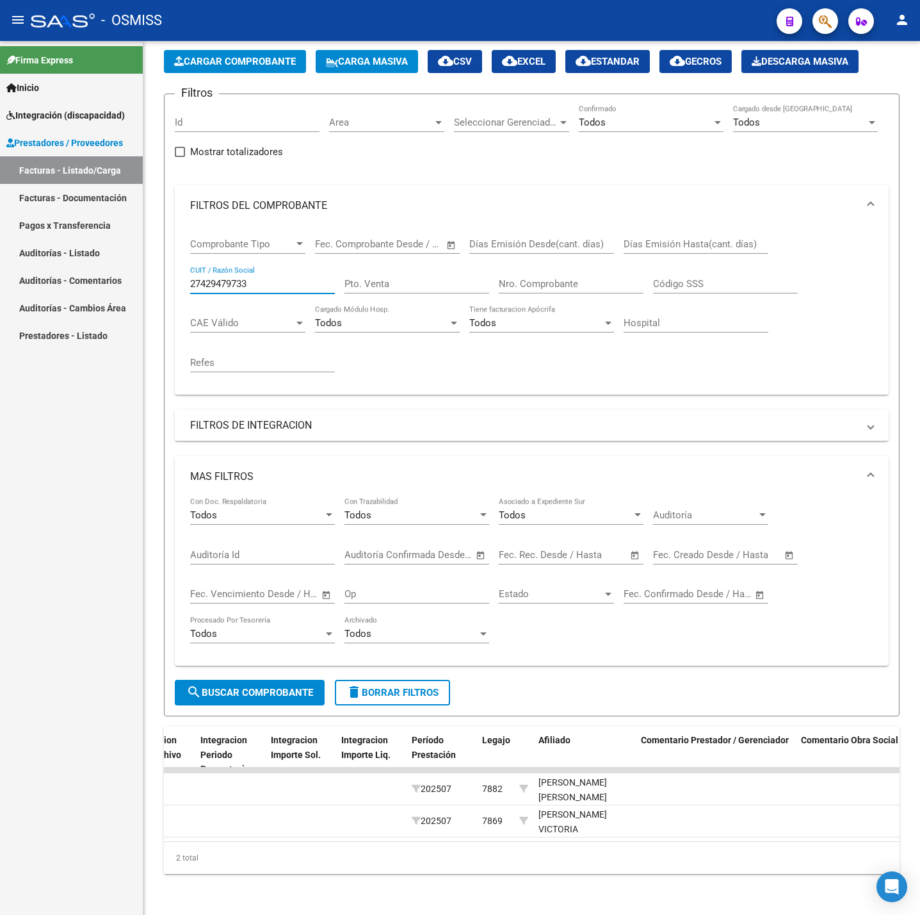
drag, startPoint x: 275, startPoint y: 264, endPoint x: 114, endPoint y: 272, distance: 160.9
click at [108, 262] on mat-sidenav-container "Firma Express Inicio Instructivos Contacto OS Integración (discapacidad) Legajo…" at bounding box center [460, 478] width 920 height 874
paste input "373760981"
click at [250, 680] on button "search Buscar Comprobante" at bounding box center [250, 693] width 150 height 26
drag, startPoint x: 268, startPoint y: 266, endPoint x: 126, endPoint y: 266, distance: 142.2
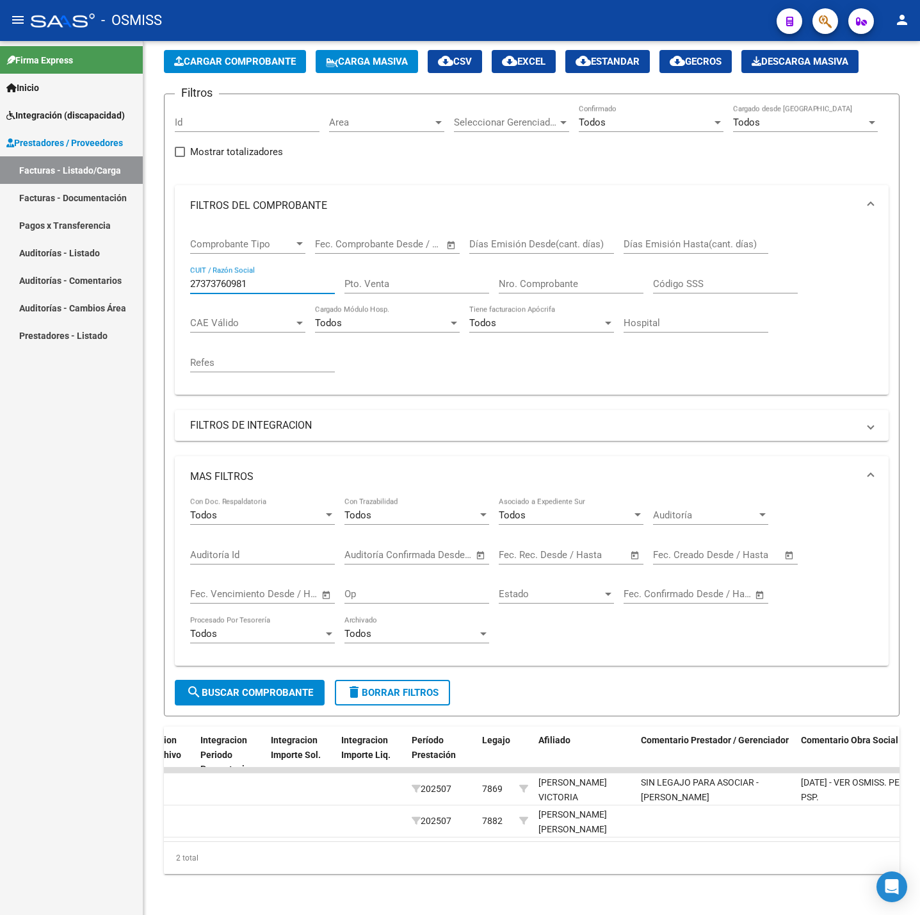
click at [126, 266] on mat-sidenav-container "Firma Express Inicio Instructivos Contacto OS Integración (discapacidad) Legajo…" at bounding box center [460, 478] width 920 height 874
paste input "91895193"
type input "27391895193"
click at [268, 680] on button "search Buscar Comprobante" at bounding box center [250, 693] width 150 height 26
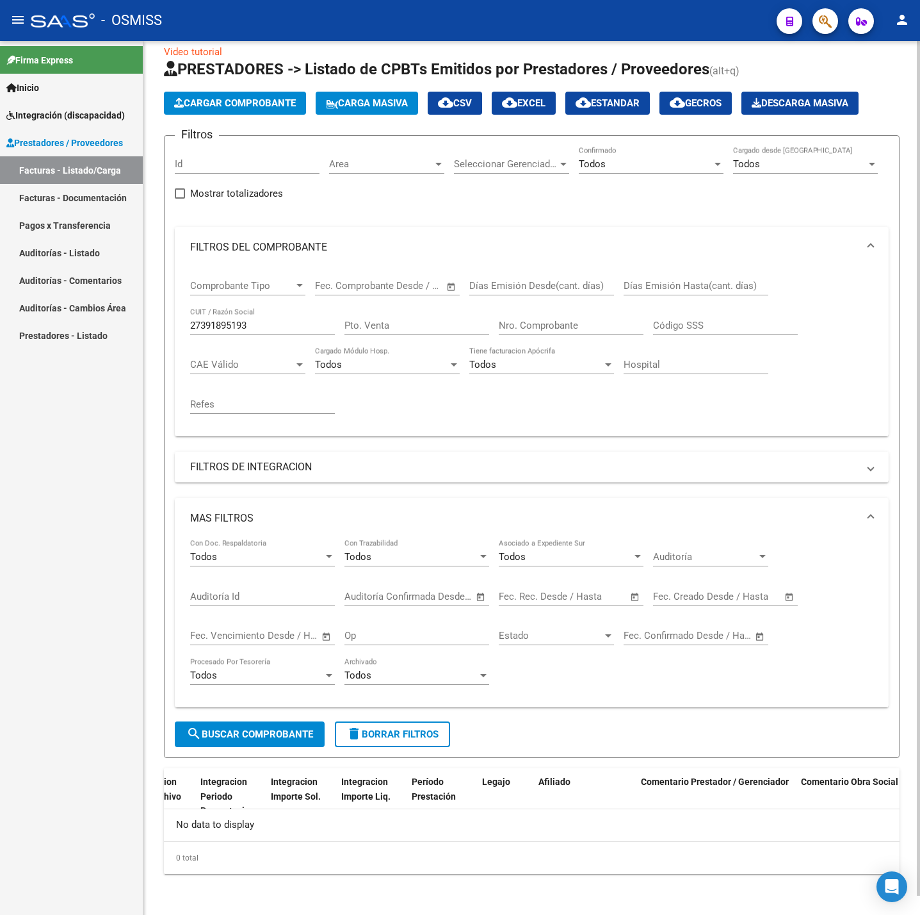
scroll to position [19, 0]
